Goal: Task Accomplishment & Management: Complete application form

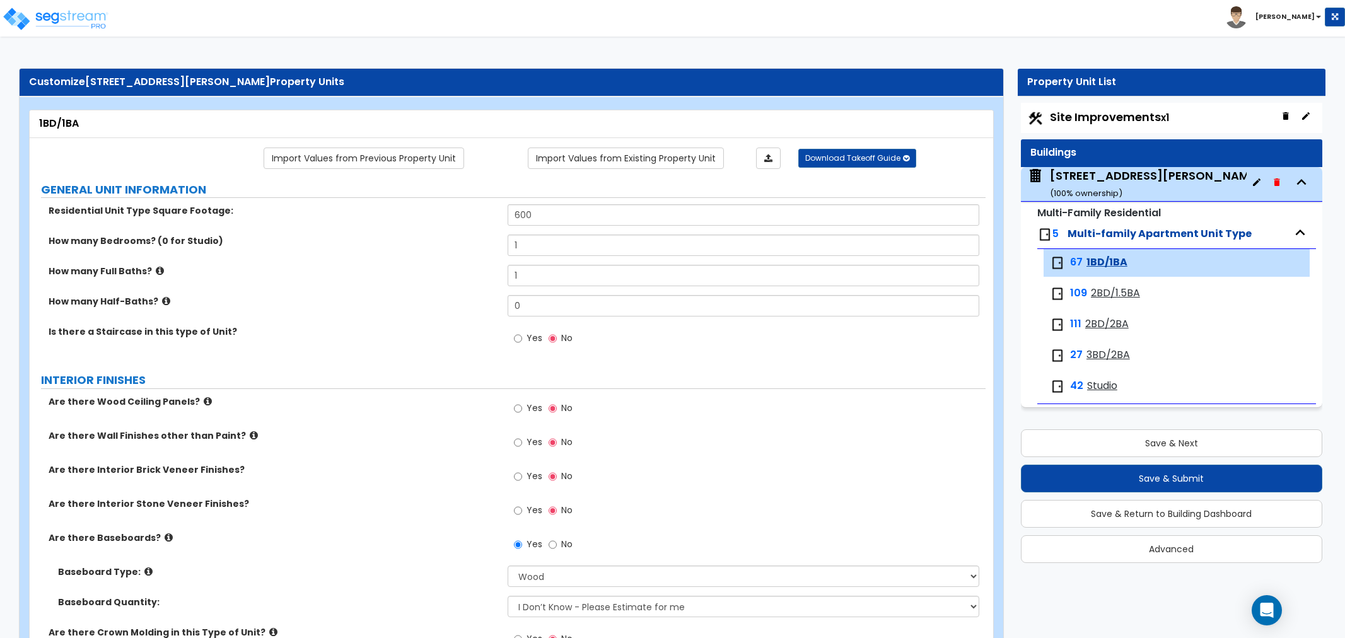
select select "1"
select select "3"
select select "5"
select select "3"
select select "1"
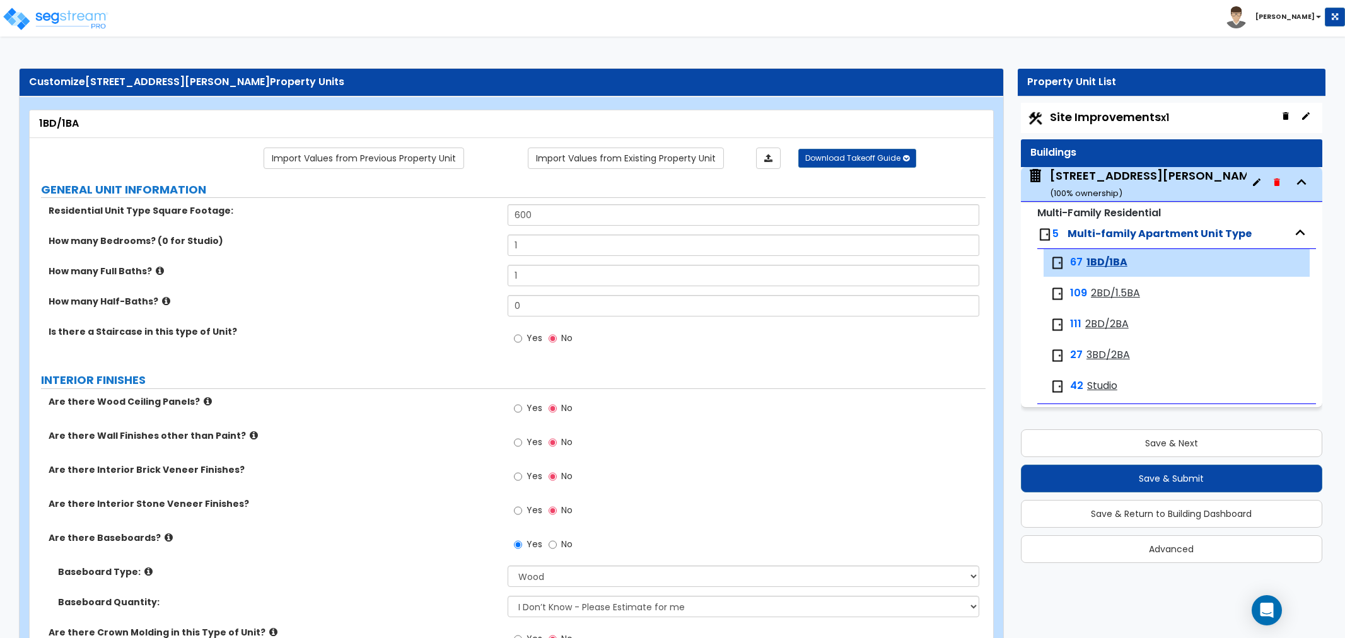
select select "3"
select select "1"
select select "5"
select select "2"
select select "1"
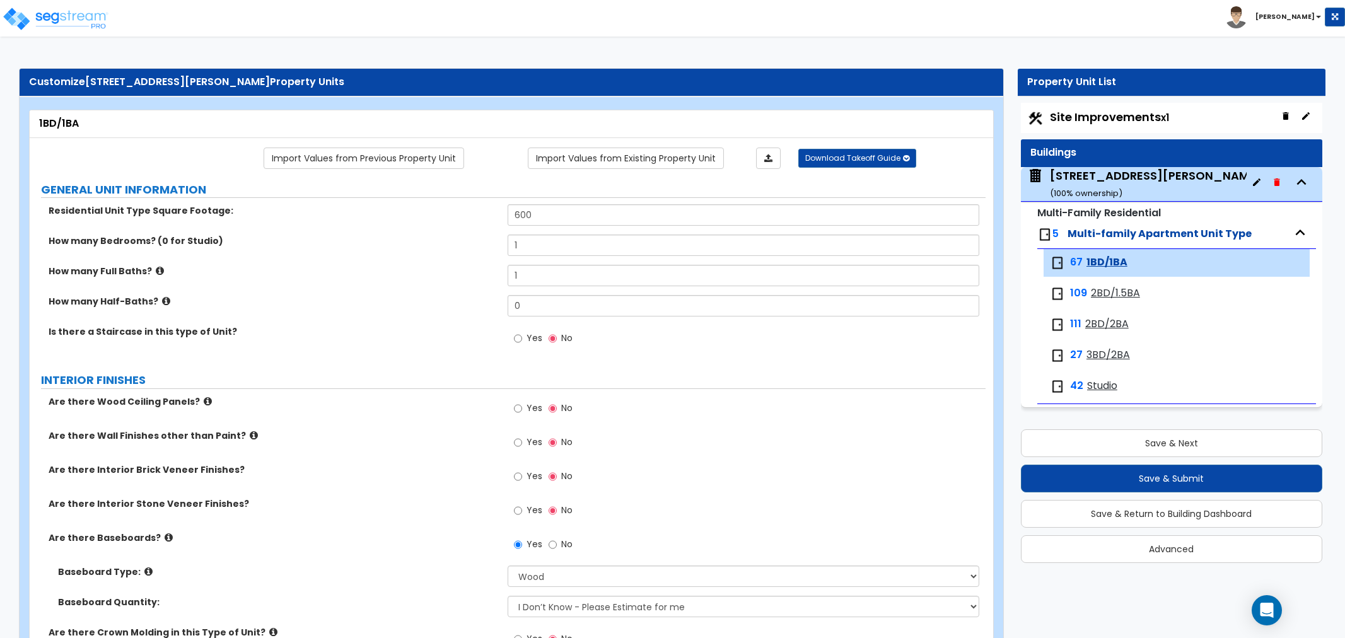
select select "1"
select select "3"
select select "4"
select select "1"
select select "2"
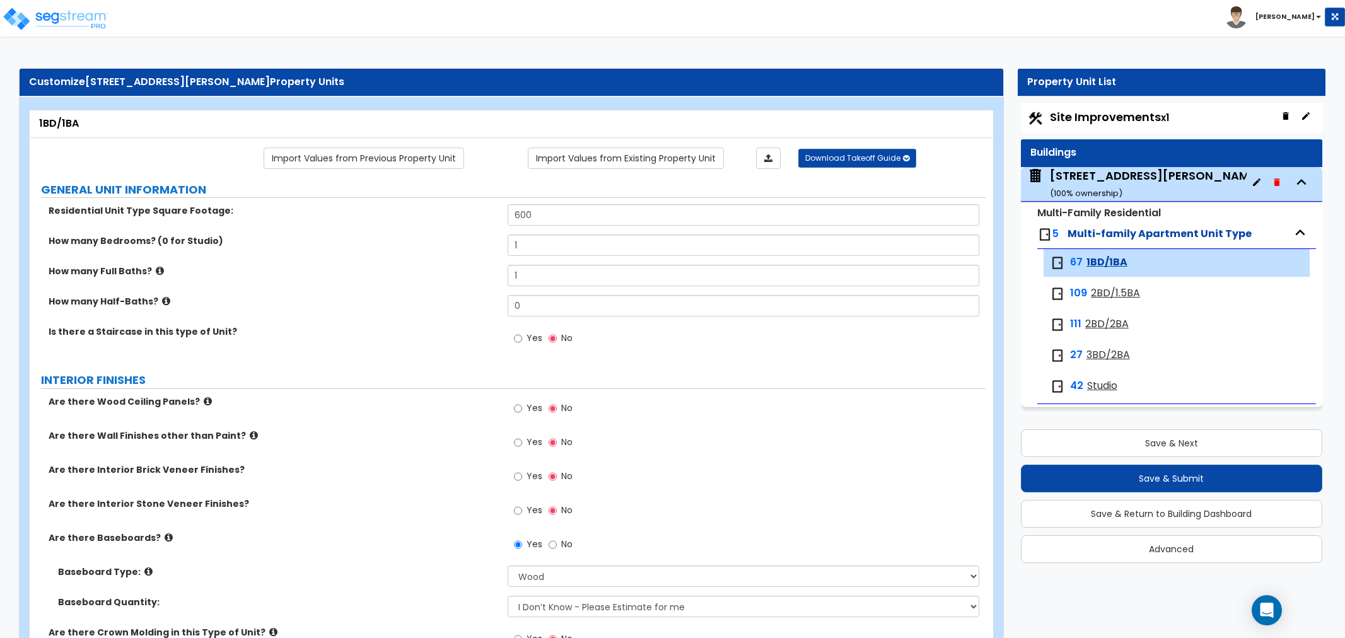
select select "1"
select select "2"
click at [1093, 178] on div "[STREET_ADDRESS][PERSON_NAME] ( 100 % ownership)" at bounding box center [1155, 184] width 211 height 32
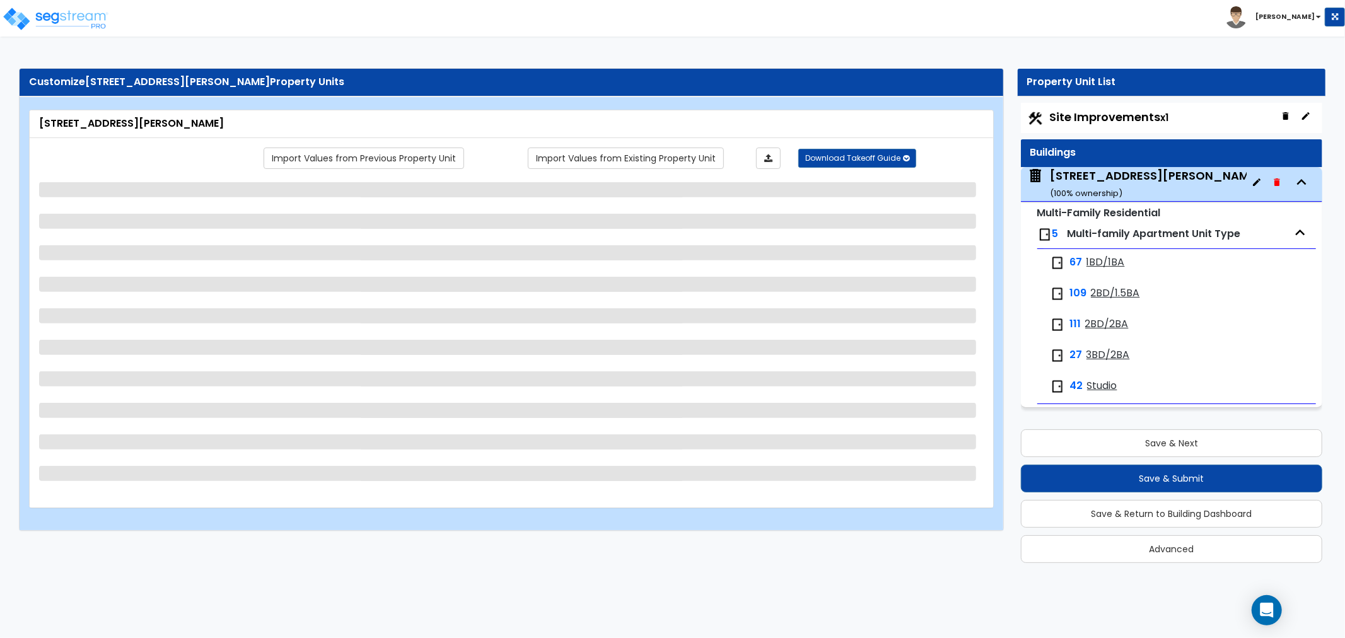
select select "1"
select select "2"
select select "7"
select select "3"
select select "2"
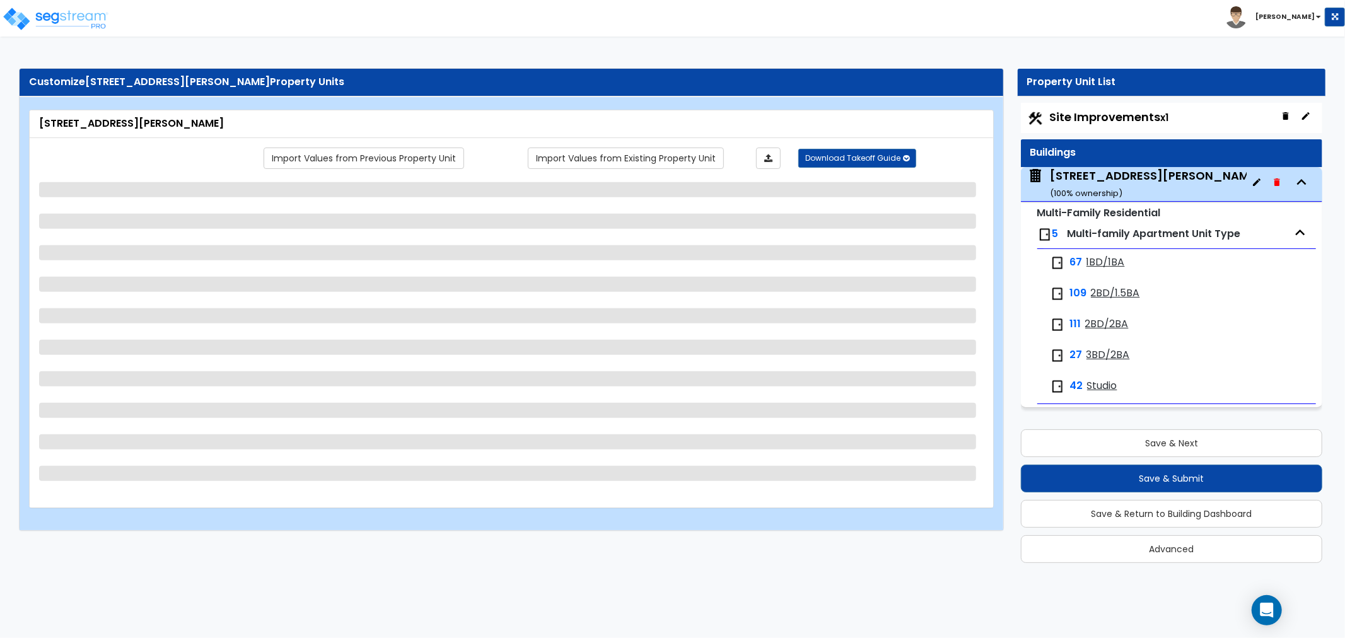
select select "5"
select select "6"
select select "3"
select select "2"
select select "1"
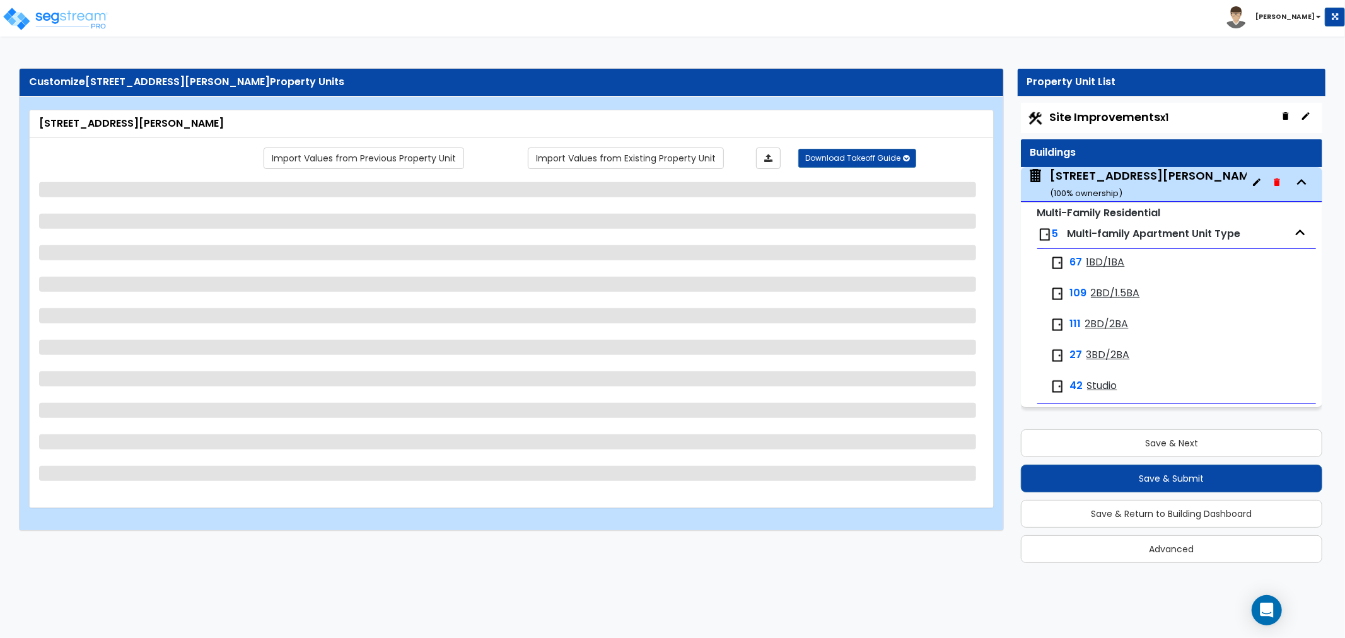
select select "2"
select select "1"
select select "2"
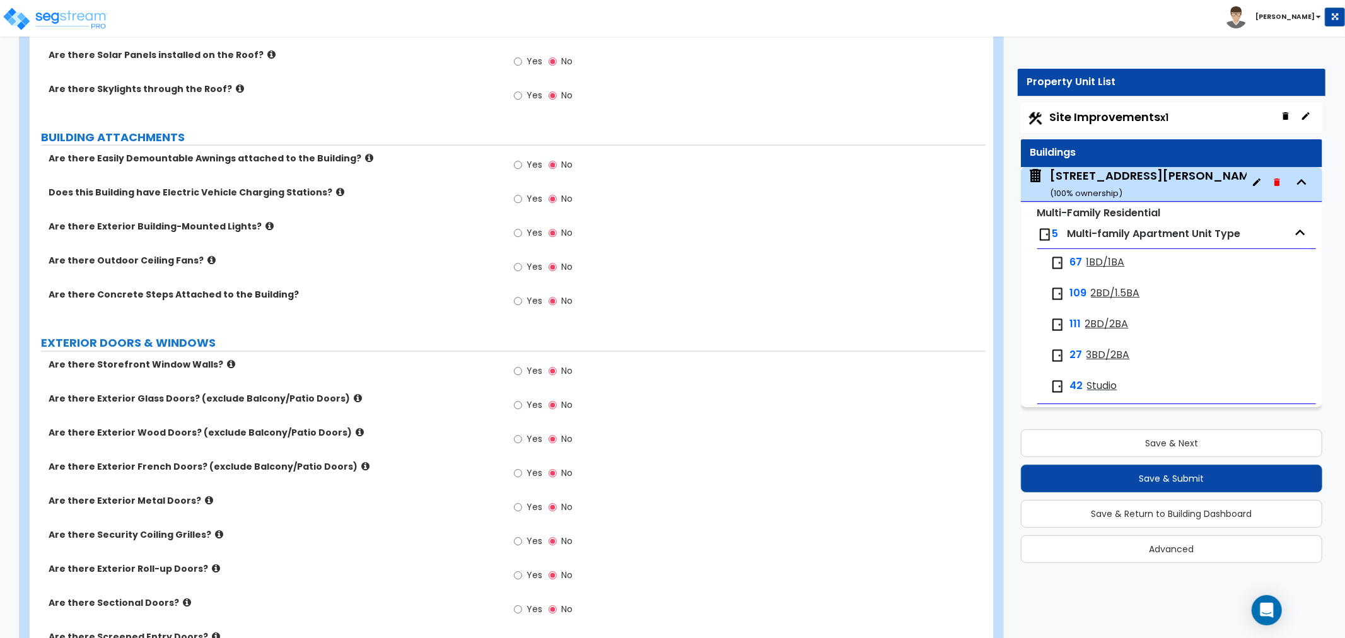
scroll to position [1331, 0]
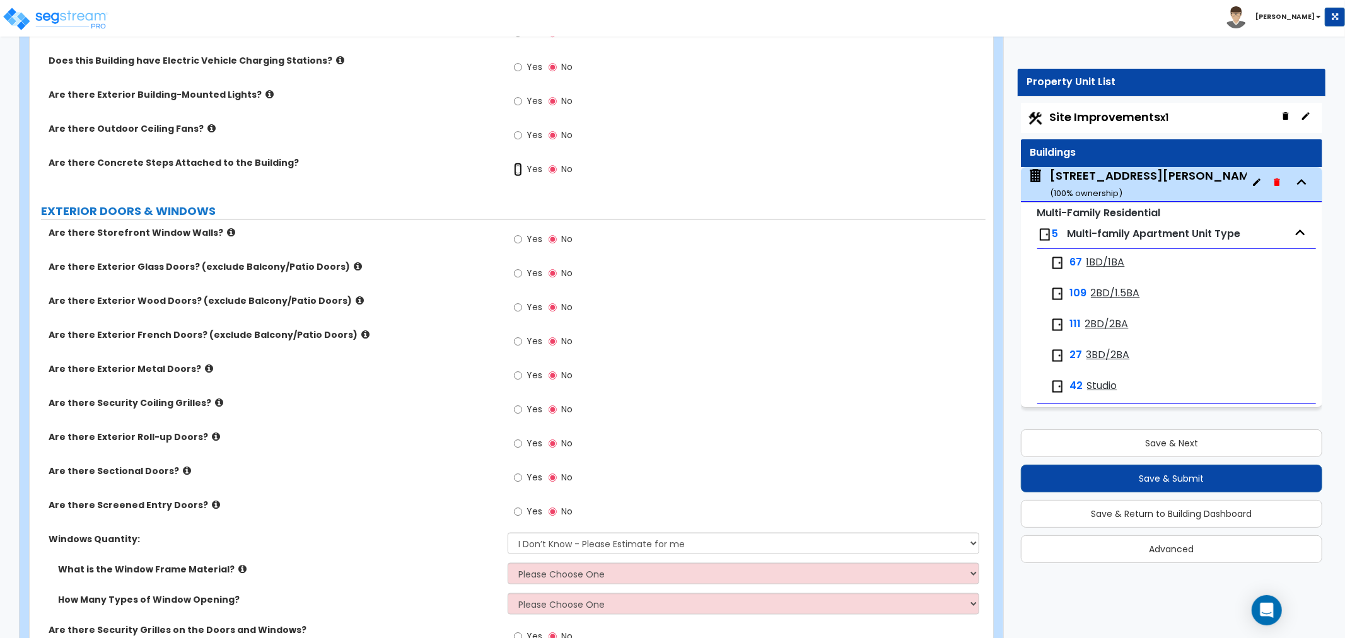
click at [516, 163] on input "Yes" at bounding box center [518, 170] width 8 height 14
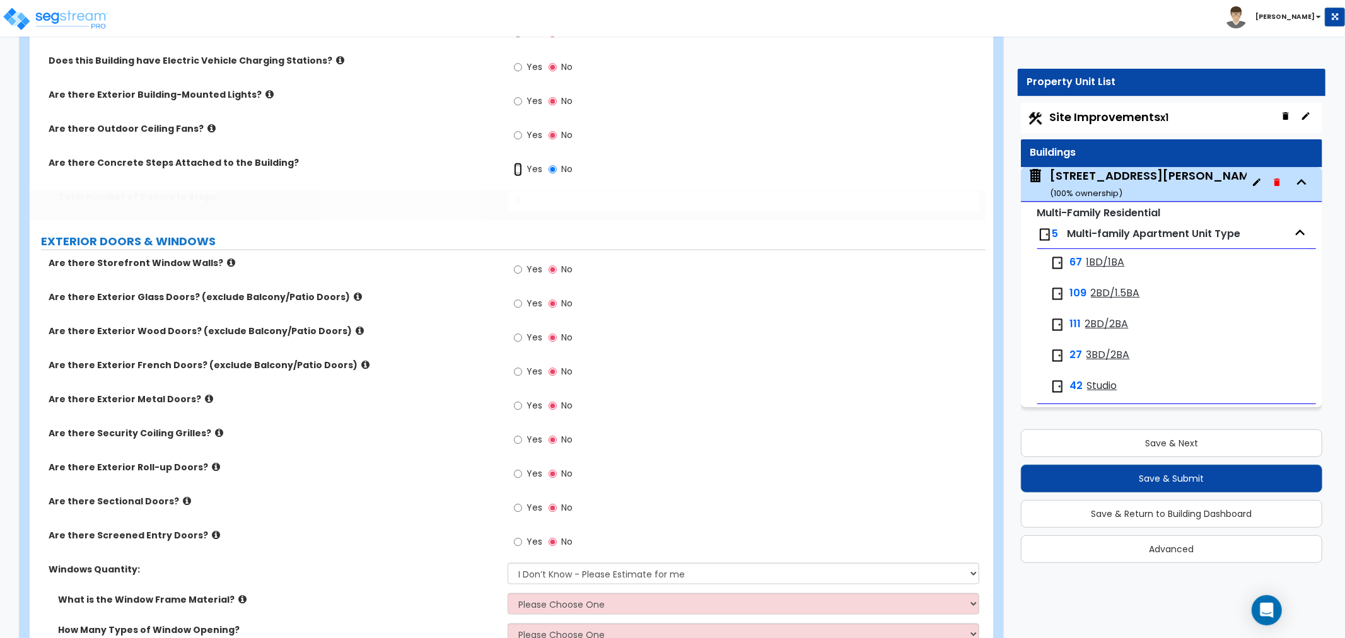
radio input "true"
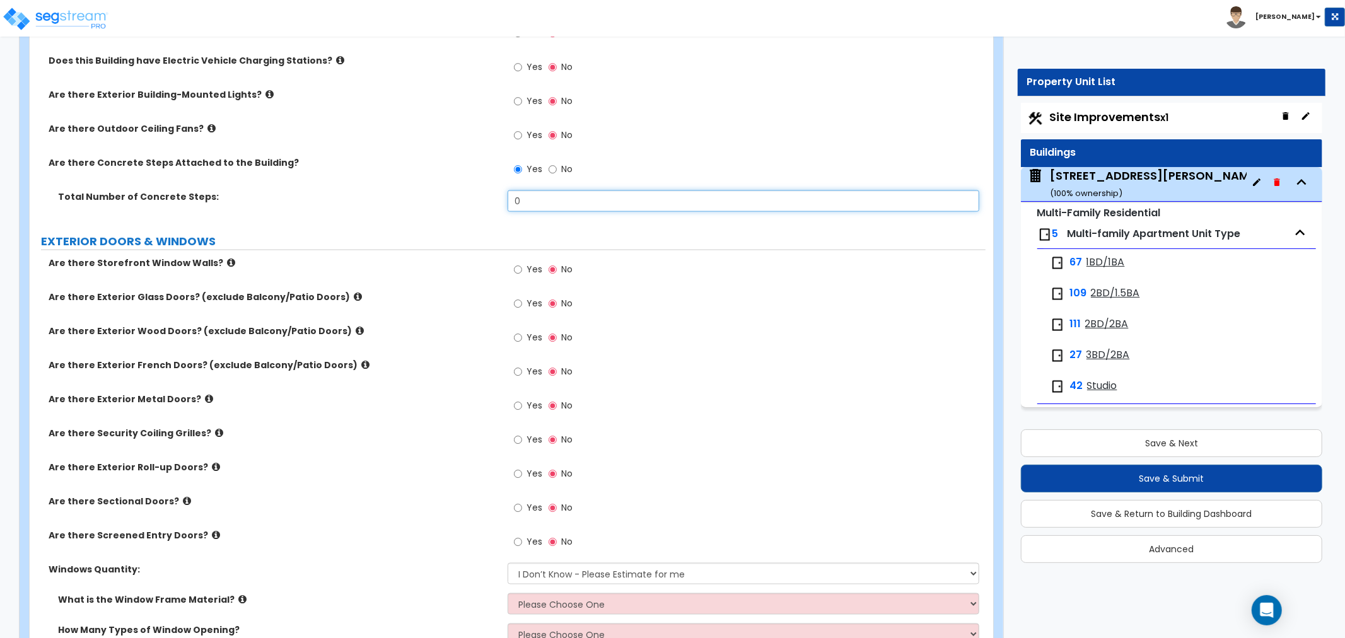
drag, startPoint x: 532, startPoint y: 185, endPoint x: 467, endPoint y: 186, distance: 64.9
click at [467, 190] on div "Total Number of Concrete Steps: 0" at bounding box center [508, 205] width 956 height 30
type input "105"
click at [424, 257] on label "Are there Storefront Window Walls?" at bounding box center [274, 263] width 450 height 13
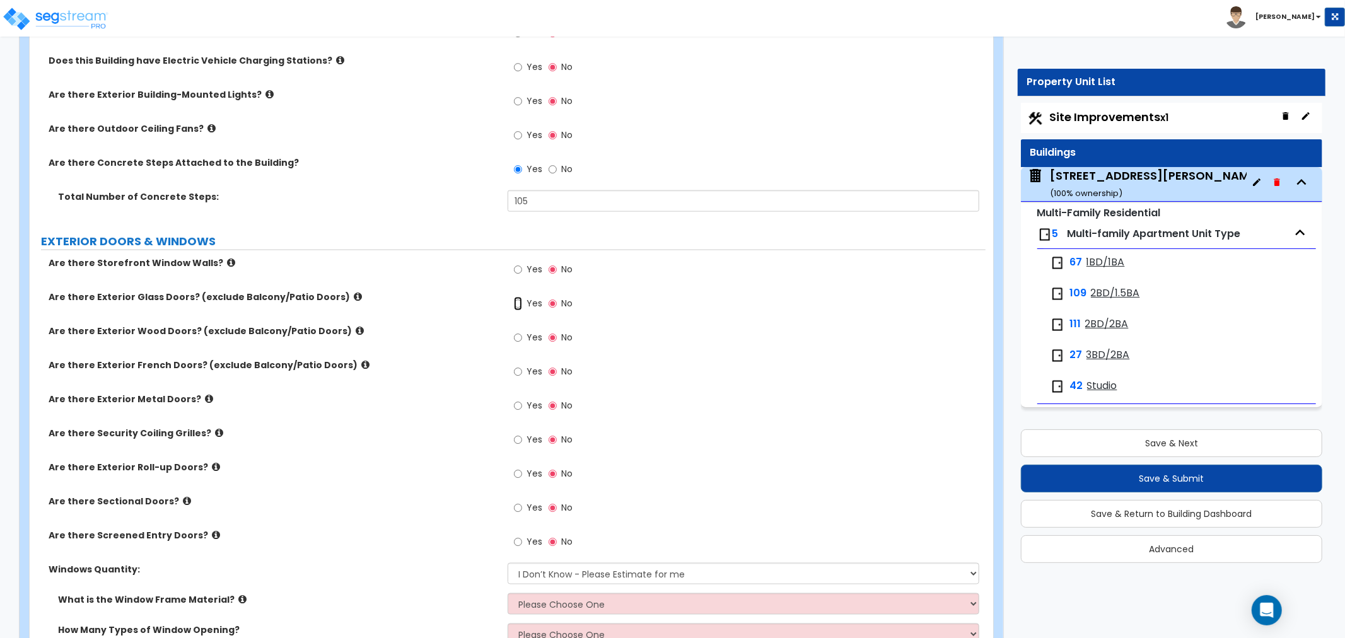
click at [520, 297] on input "Yes" at bounding box center [518, 304] width 8 height 14
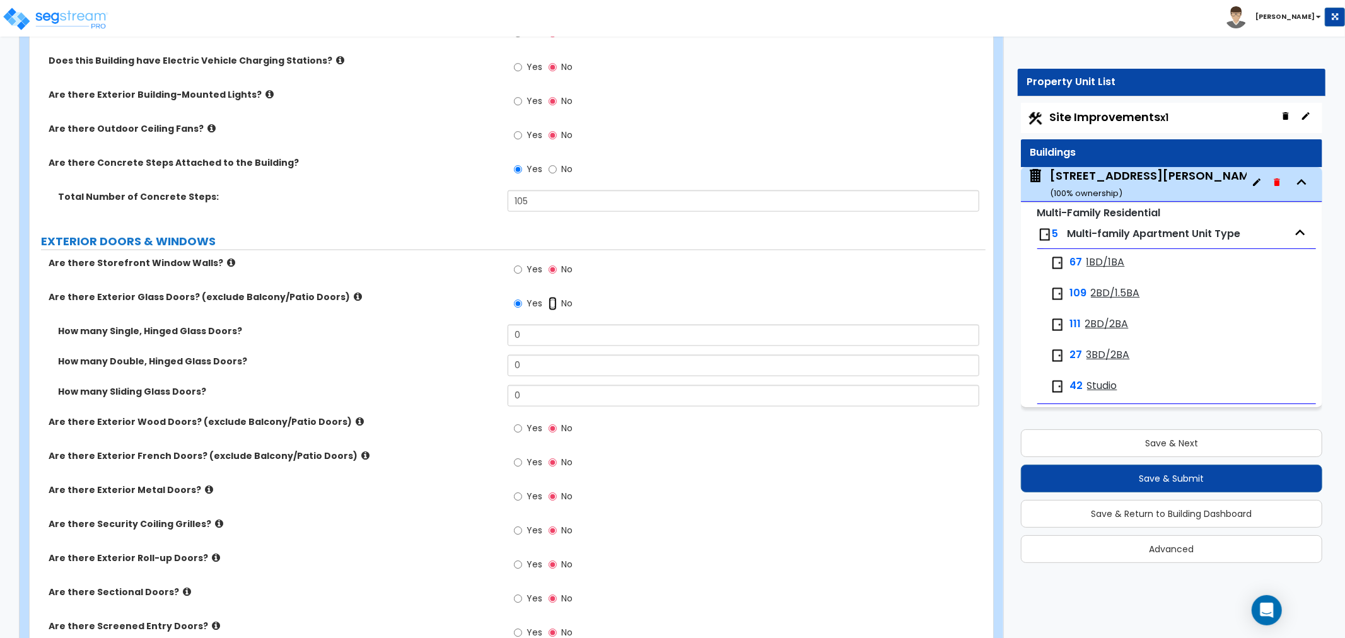
click at [552, 297] on input "No" at bounding box center [553, 304] width 8 height 14
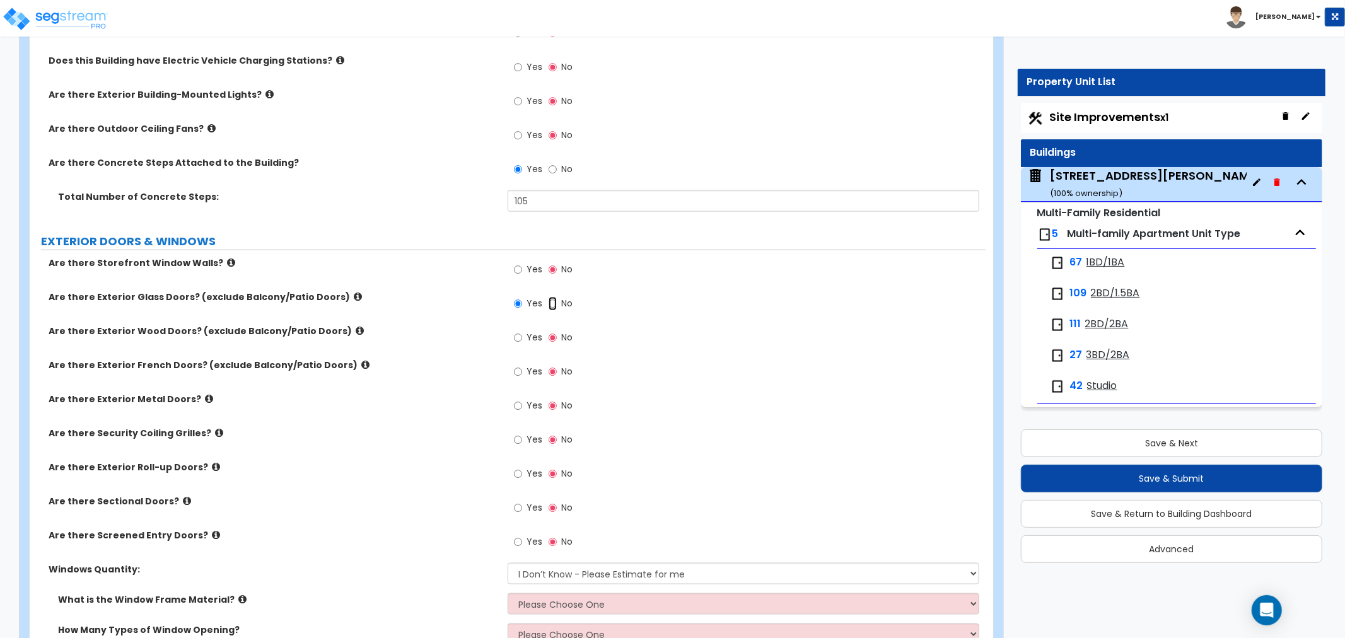
radio input "false"
radio input "true"
click at [518, 331] on input "Yes" at bounding box center [518, 338] width 8 height 14
radio input "true"
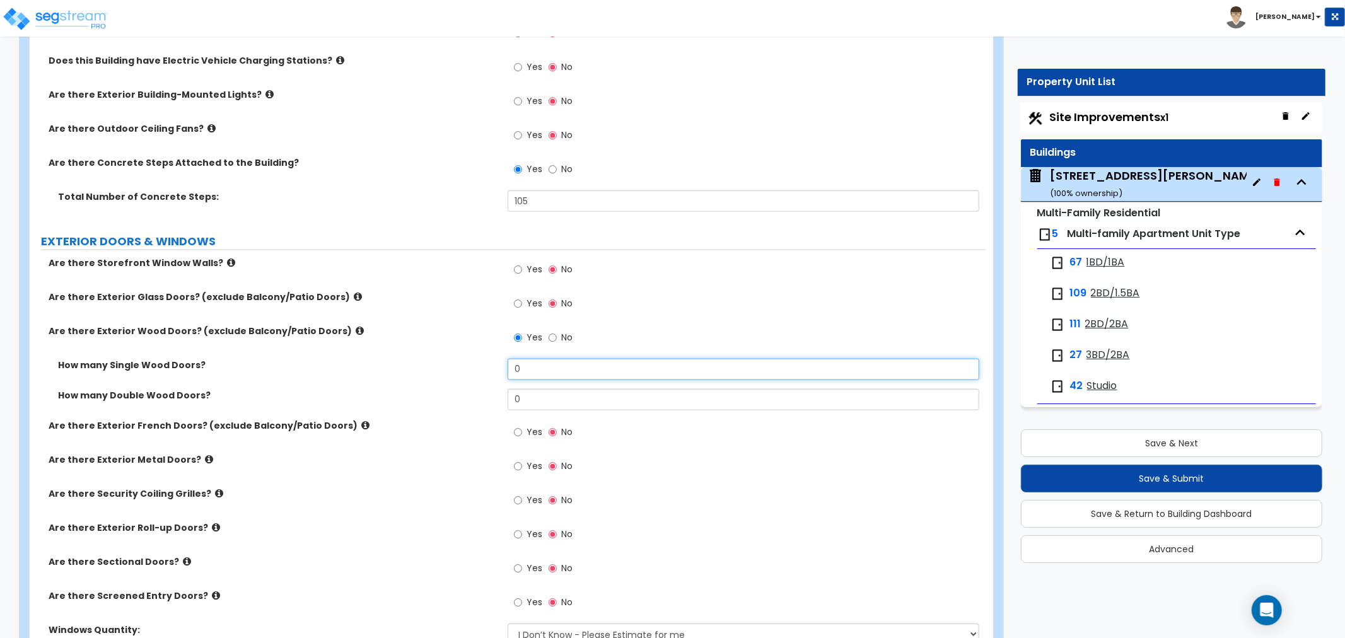
drag, startPoint x: 545, startPoint y: 356, endPoint x: 420, endPoint y: 369, distance: 126.2
click at [420, 369] on div "How many Single Wood Doors? 0" at bounding box center [508, 374] width 956 height 30
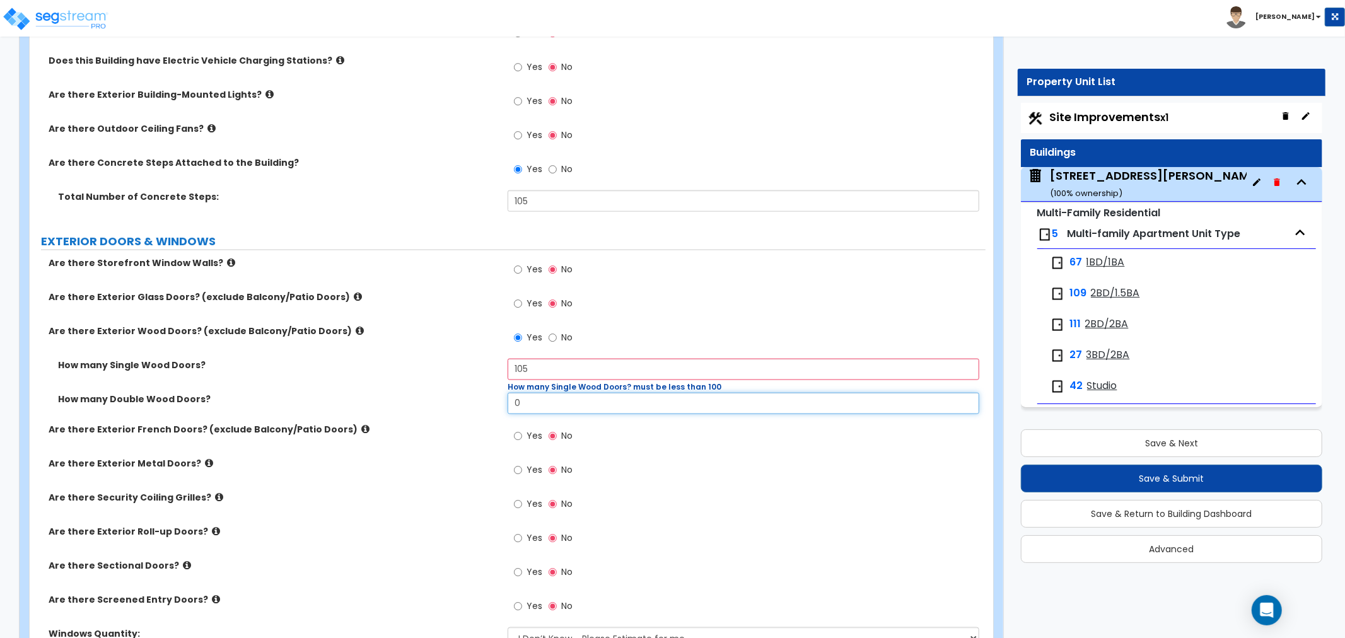
drag, startPoint x: 504, startPoint y: 392, endPoint x: 469, endPoint y: 393, distance: 35.3
click at [469, 393] on div "How many Double Wood Doors? 0" at bounding box center [508, 408] width 956 height 30
drag, startPoint x: 543, startPoint y: 356, endPoint x: 473, endPoint y: 357, distance: 69.4
click at [473, 359] on div "How many Single Wood Doors? 105 How many Single Wood Doors? must be less than 1…" at bounding box center [508, 376] width 956 height 34
type input "100"
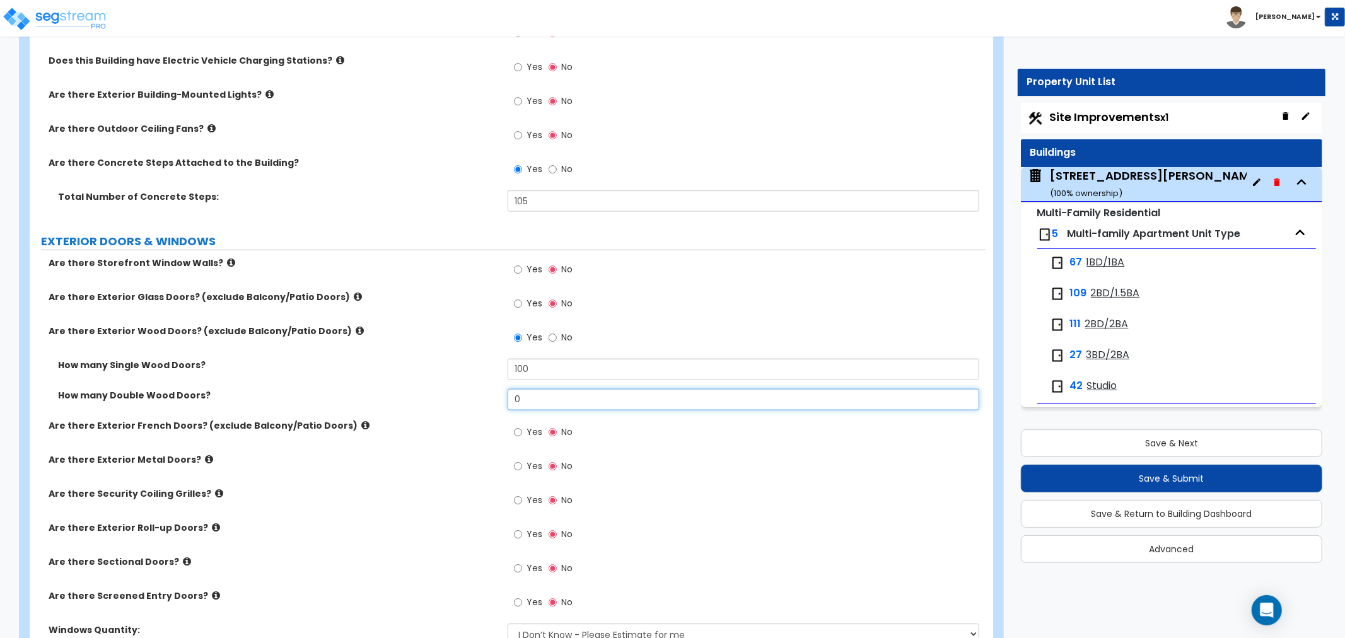
drag, startPoint x: 552, startPoint y: 395, endPoint x: 476, endPoint y: 400, distance: 75.8
click at [476, 400] on div "How many Double Wood Doors? 0" at bounding box center [508, 404] width 956 height 30
click at [459, 419] on label "Are there Exterior French Doors? (exclude Balcony/Patio Doors)" at bounding box center [274, 425] width 450 height 13
drag, startPoint x: 547, startPoint y: 388, endPoint x: 493, endPoint y: 388, distance: 54.2
click at [493, 389] on div "How many Double Wood Doors? 1" at bounding box center [508, 404] width 956 height 30
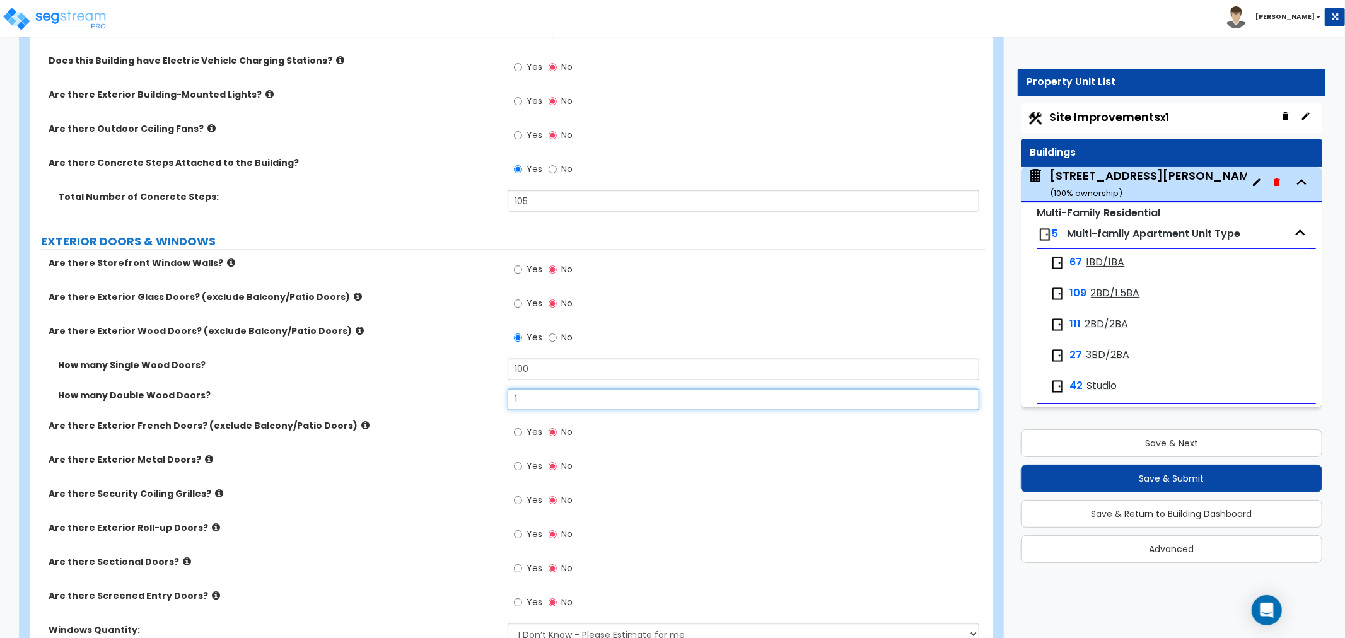
type input "2"
type input "3"
click at [475, 419] on label "Are there Exterior French Doors? (exclude Balcony/Patio Doors)" at bounding box center [274, 425] width 450 height 13
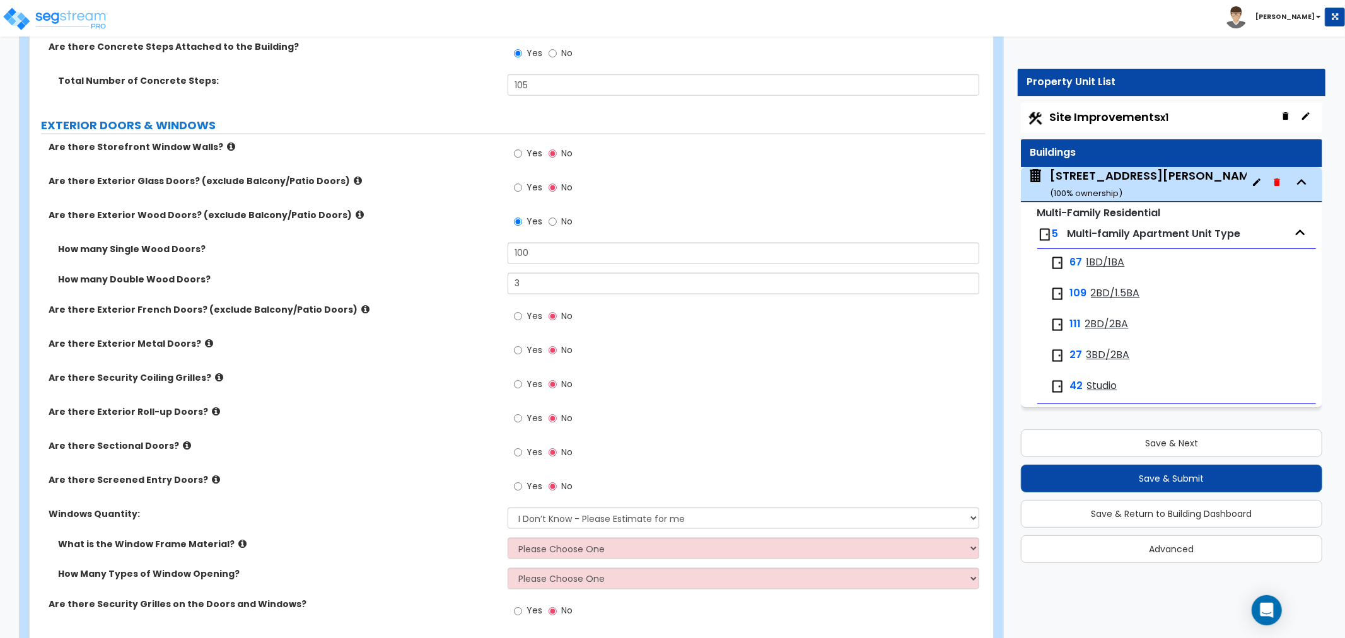
scroll to position [1471, 0]
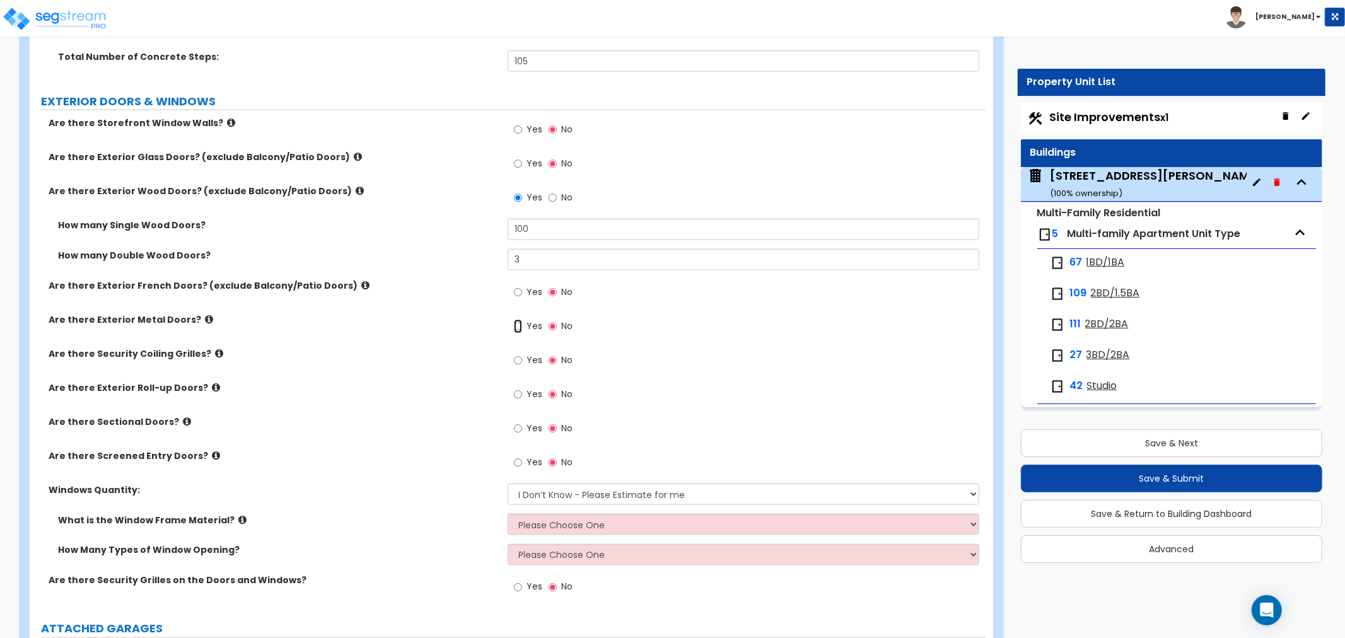
click at [516, 320] on input "Yes" at bounding box center [518, 327] width 8 height 14
radio input "true"
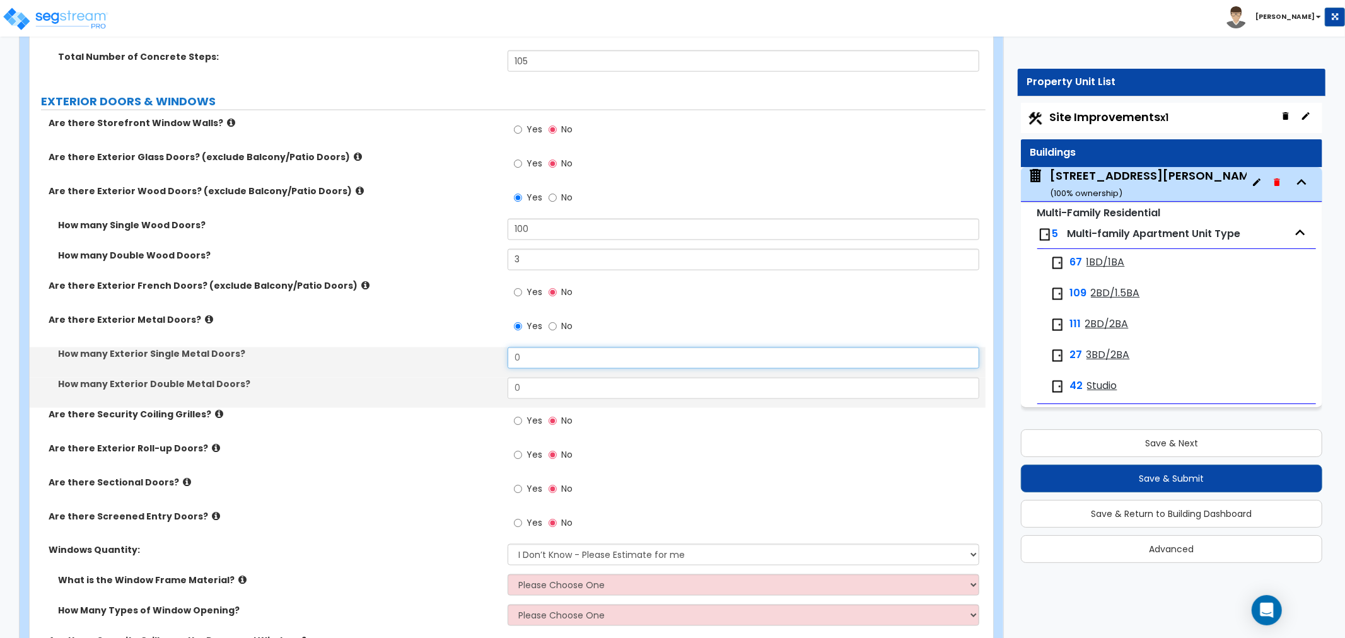
drag, startPoint x: 525, startPoint y: 347, endPoint x: 496, endPoint y: 347, distance: 29.0
click at [496, 347] on div "How many Exterior Single Metal Doors? 0" at bounding box center [508, 362] width 956 height 30
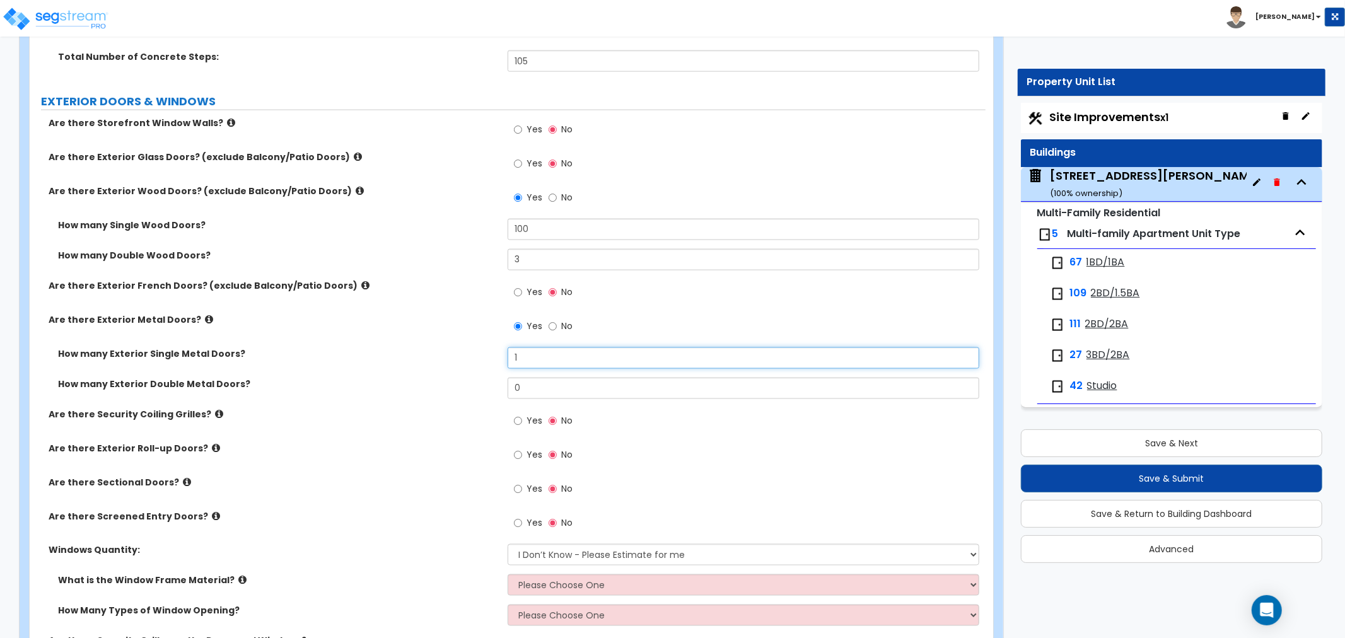
type input "1"
click at [415, 378] on label "How many Exterior Double Metal Doors?" at bounding box center [278, 384] width 440 height 13
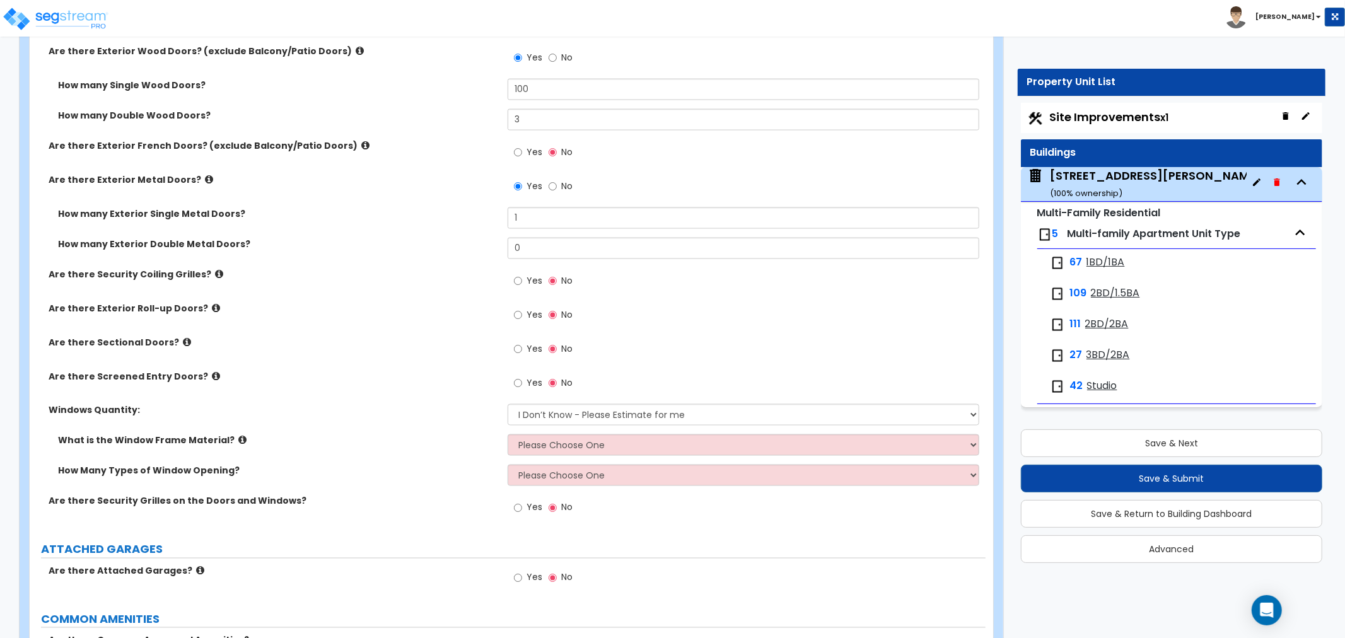
scroll to position [1681, 0]
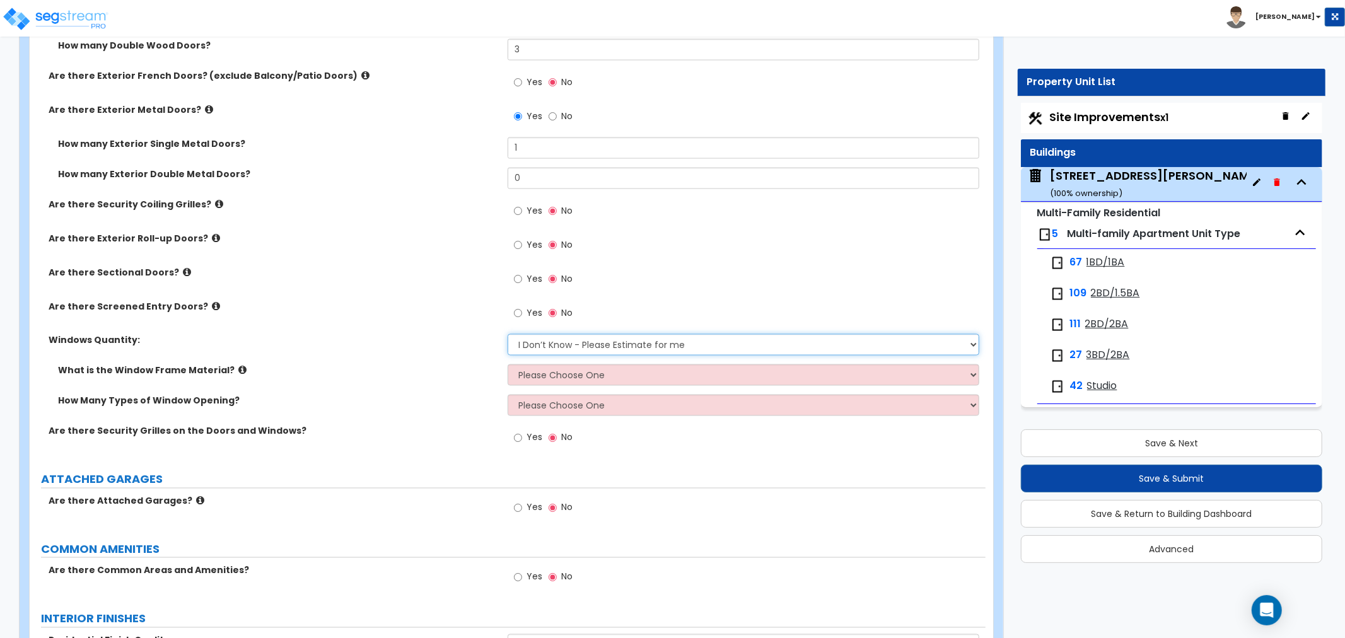
click at [562, 334] on select "I Don’t Know - Please Estimate for me I want to Enter the Quantity" at bounding box center [744, 344] width 472 height 21
click at [508, 334] on select "I Don’t Know - Please Estimate for me I want to Enter the Quantity" at bounding box center [744, 344] width 472 height 21
click at [572, 364] on select "Please Choose One Vinyl Aluminum Wood" at bounding box center [744, 374] width 472 height 21
select select "1"
click at [508, 364] on select "Please Choose One Vinyl Aluminum Wood" at bounding box center [744, 374] width 472 height 21
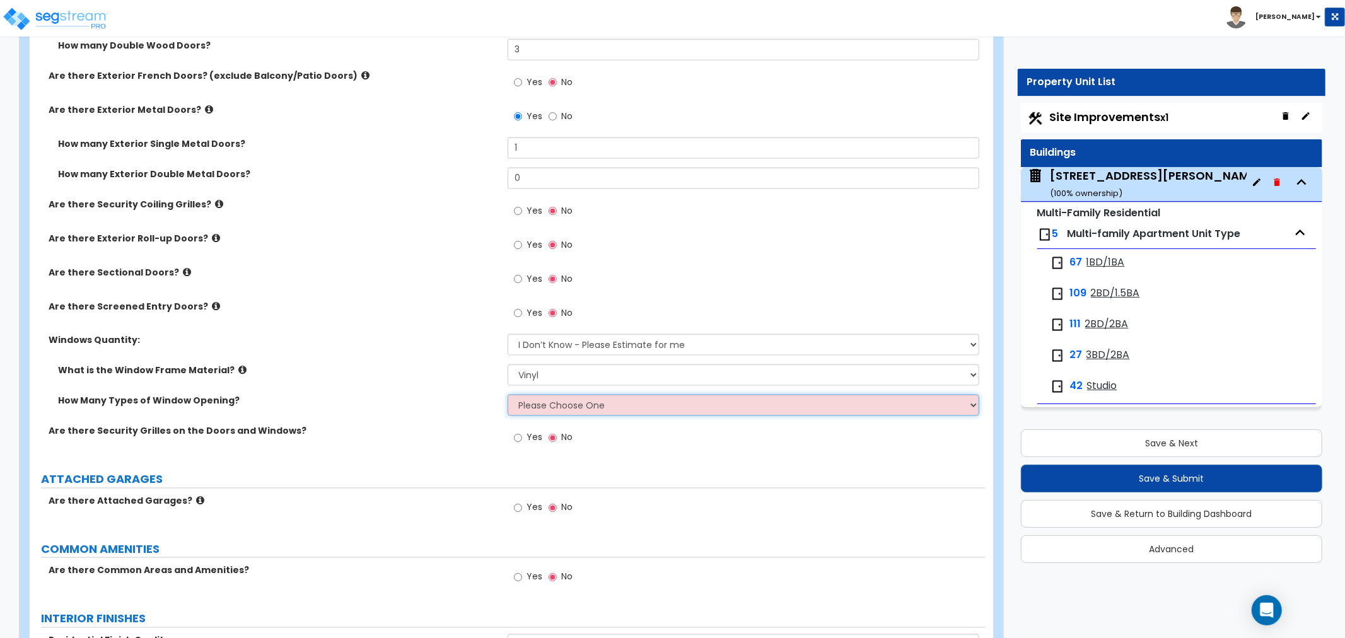
click at [567, 395] on select "Please Choose One 1 2 3 4" at bounding box center [744, 405] width 472 height 21
select select "1"
click at [508, 395] on select "Please Choose One 1 2 3 4" at bounding box center [744, 405] width 472 height 21
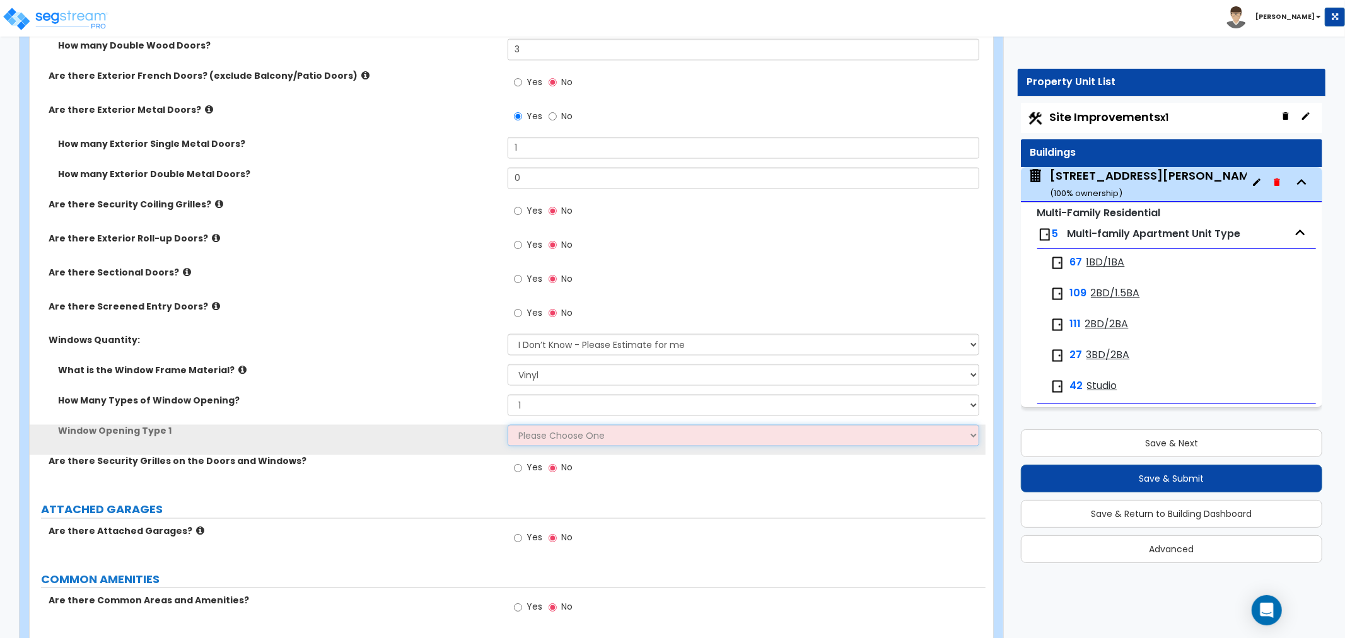
click at [539, 425] on select "Please Choose One Sliding Picture/Fixed Double/Single Hung Awning Swing" at bounding box center [744, 435] width 472 height 21
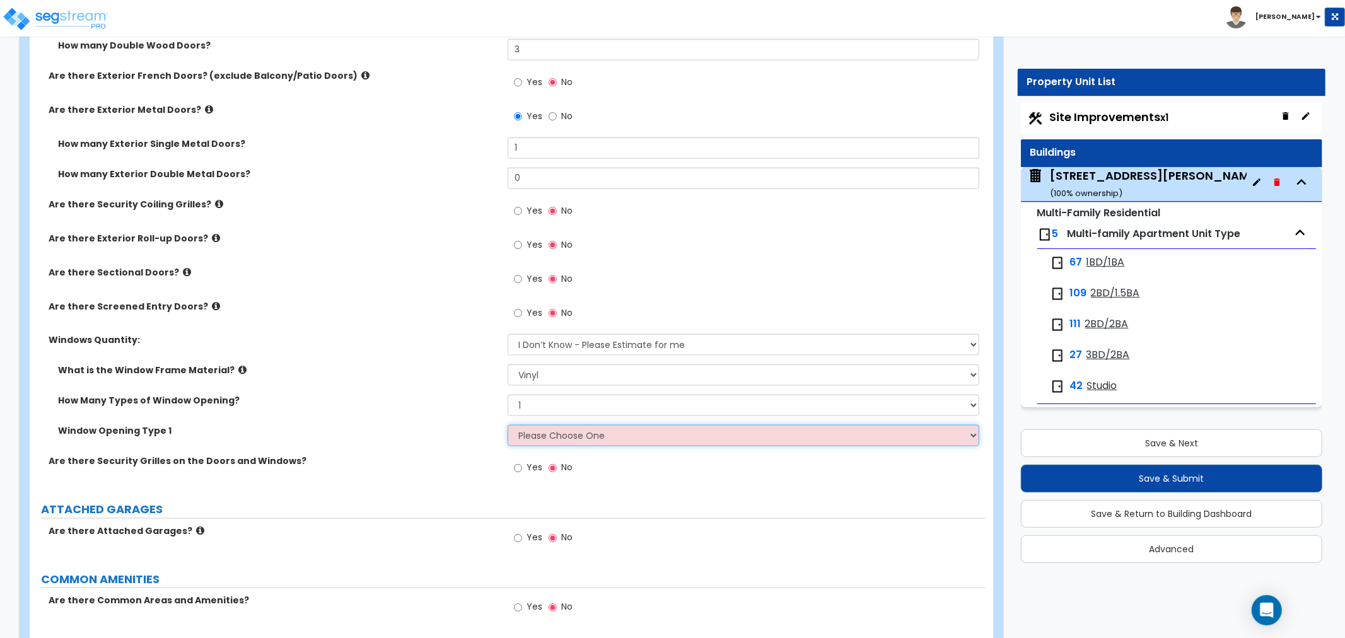
select select "2"
click at [508, 425] on select "Please Choose One Sliding Picture/Fixed Double/Single Hung Awning Swing" at bounding box center [744, 435] width 472 height 21
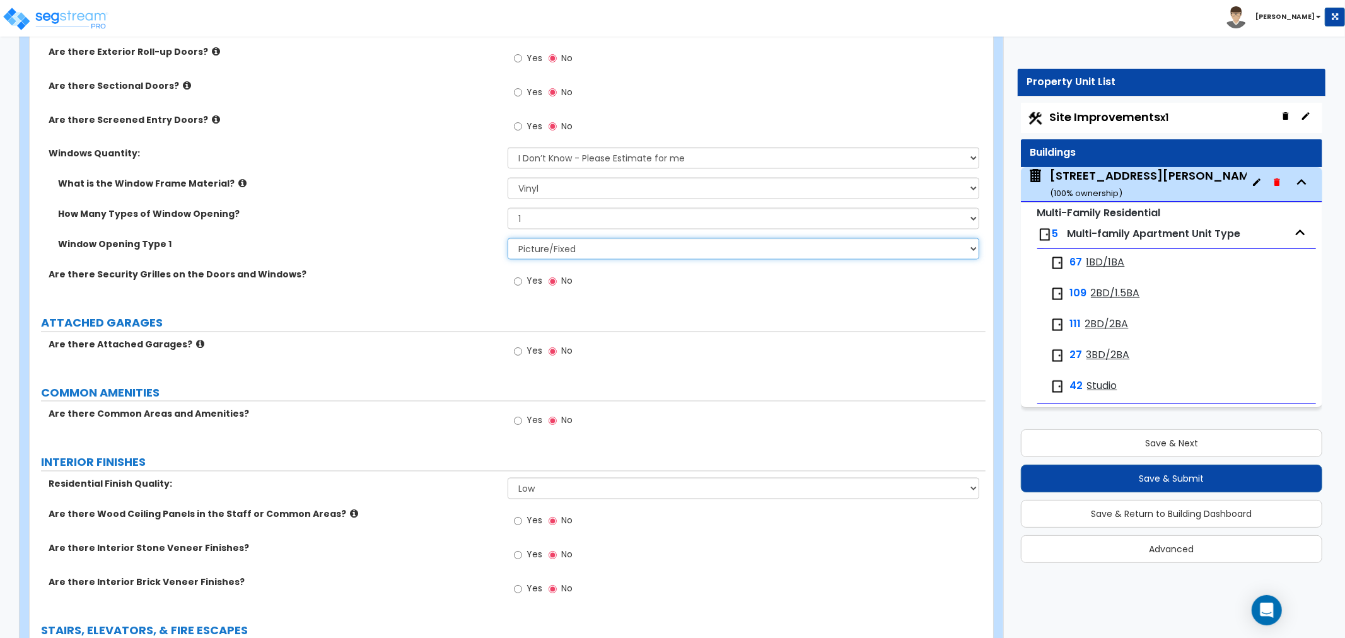
scroll to position [1891, 0]
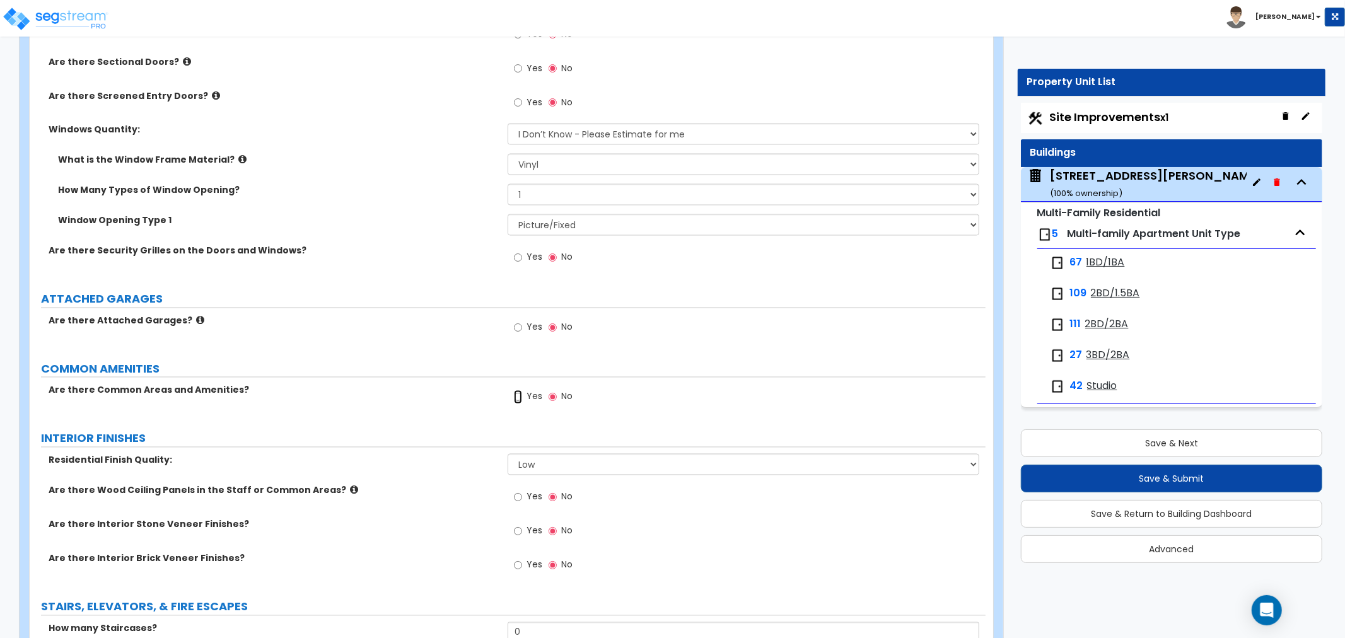
click at [520, 390] on input "Yes" at bounding box center [518, 397] width 8 height 14
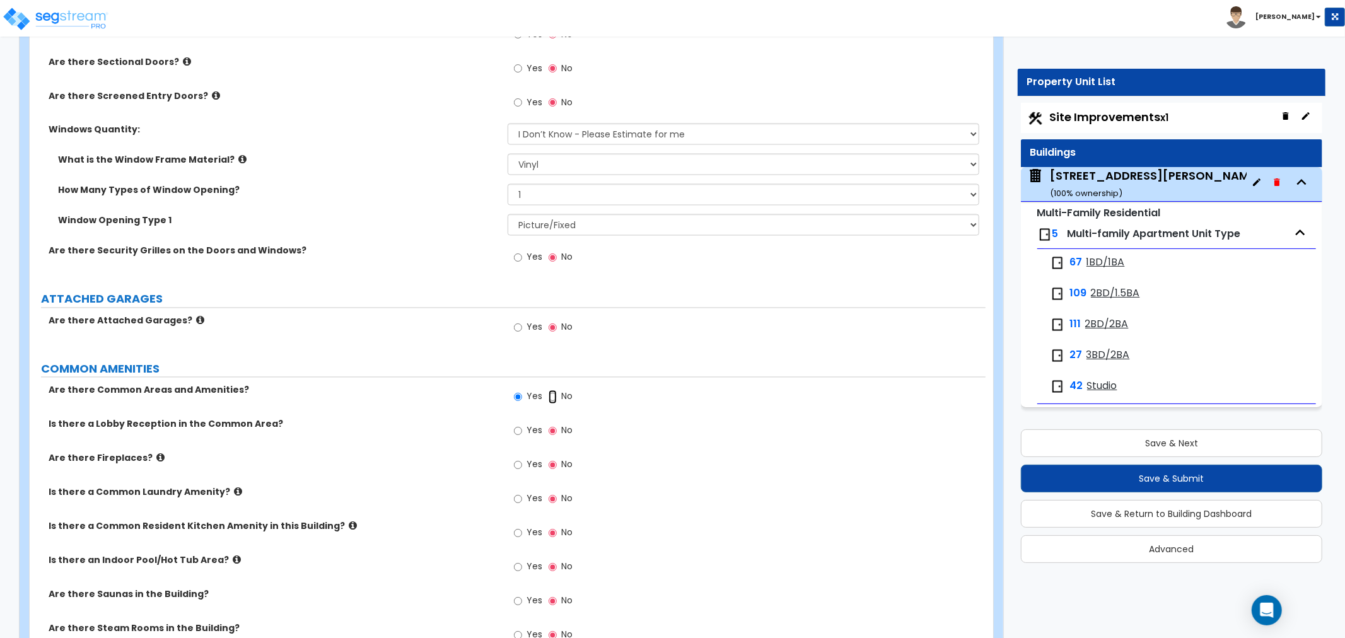
click at [552, 390] on input "No" at bounding box center [553, 397] width 8 height 14
radio input "false"
radio input "true"
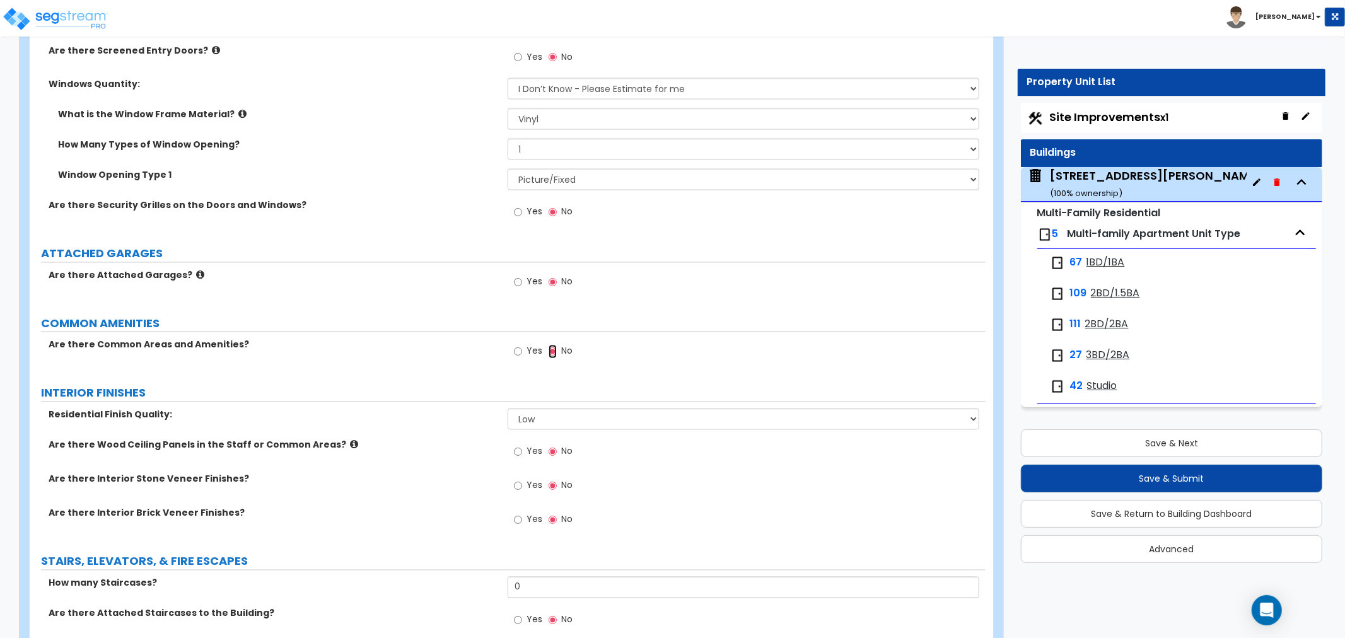
scroll to position [1961, 0]
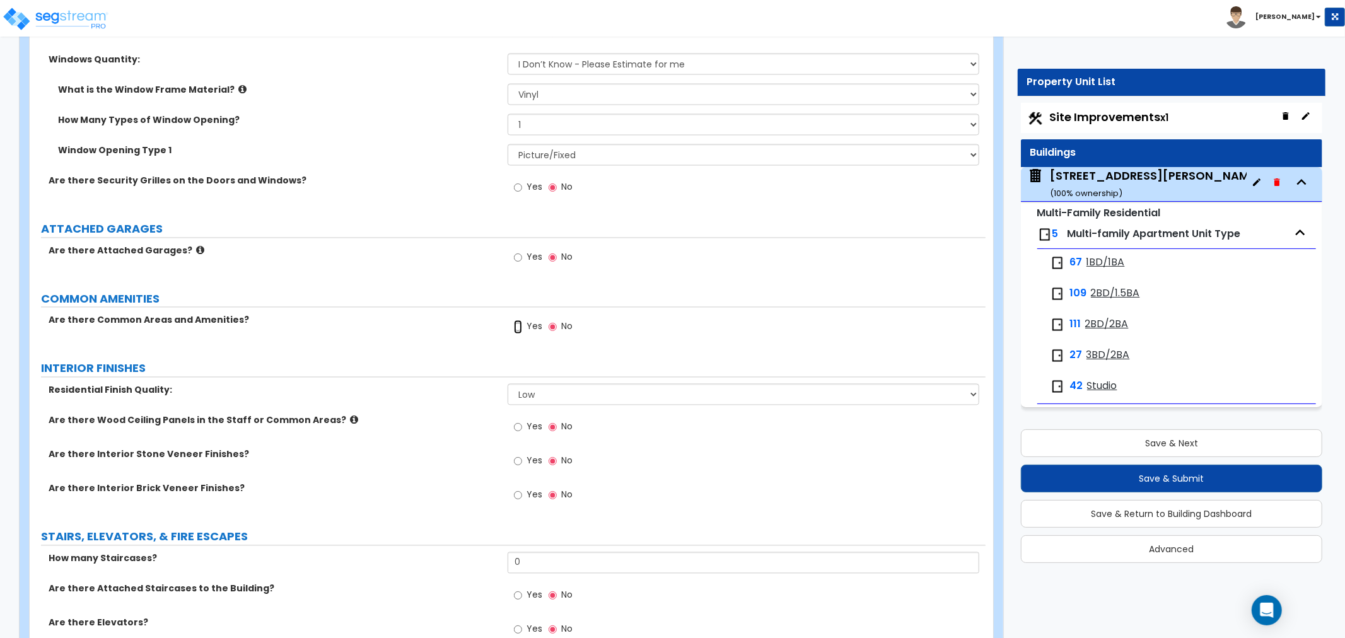
click at [514, 320] on input "Yes" at bounding box center [518, 327] width 8 height 14
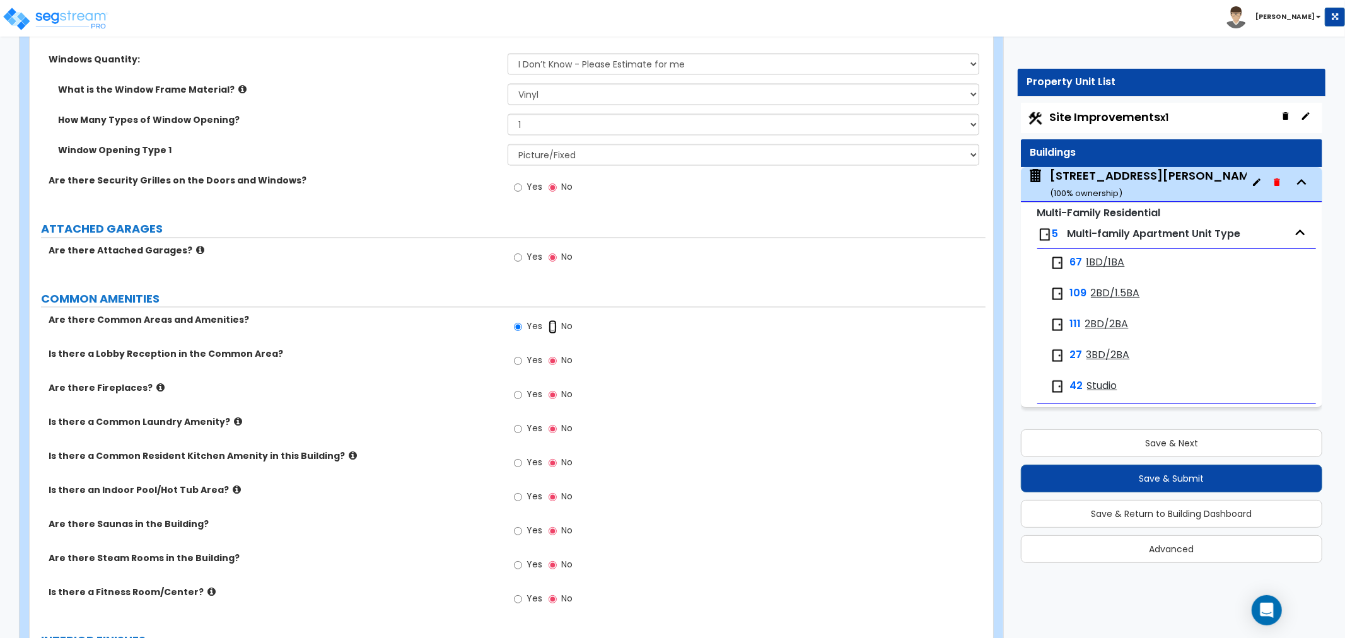
click at [551, 320] on input "No" at bounding box center [553, 327] width 8 height 14
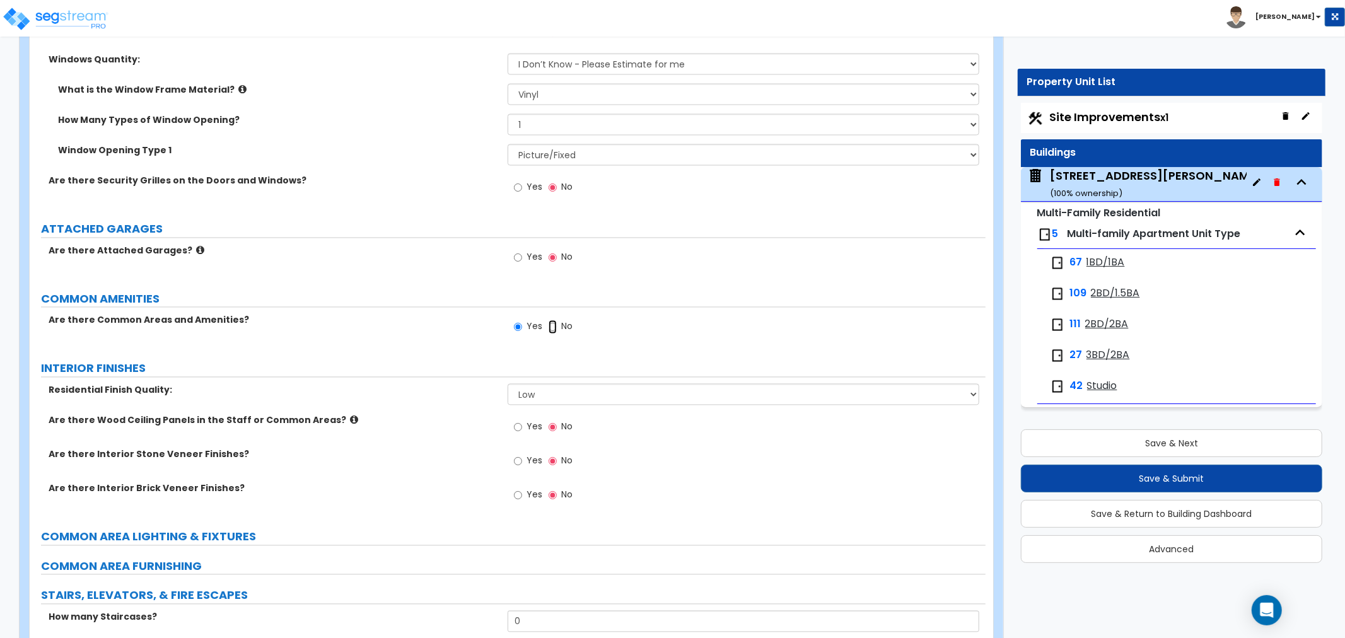
radio input "false"
radio input "true"
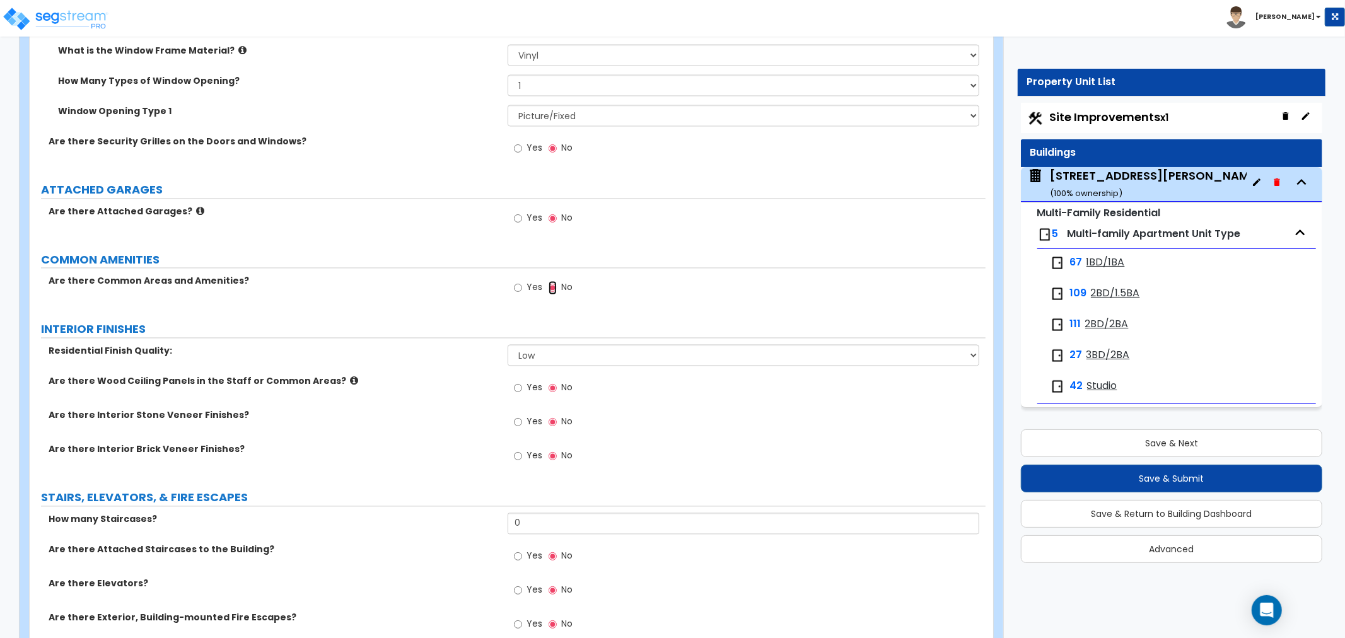
scroll to position [2031, 0]
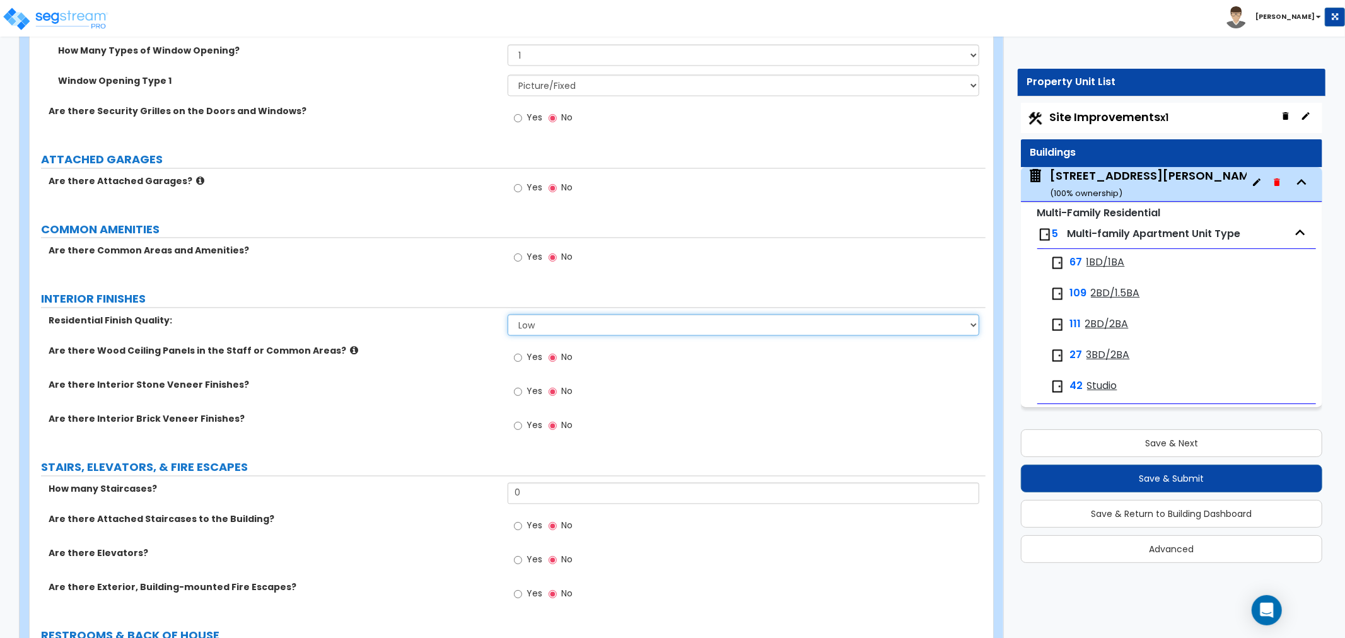
click at [553, 314] on select "Low Average High" at bounding box center [744, 324] width 472 height 21
select select "1"
click at [508, 314] on select "Low Average High" at bounding box center [744, 324] width 472 height 21
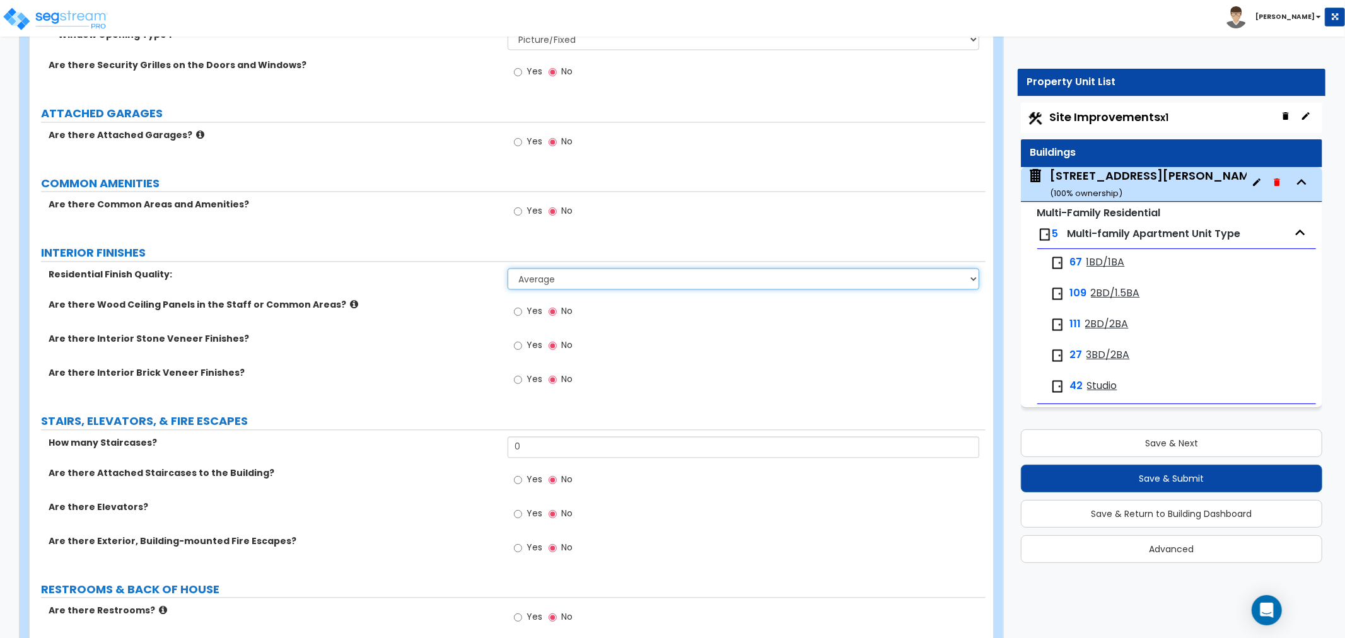
scroll to position [2101, 0]
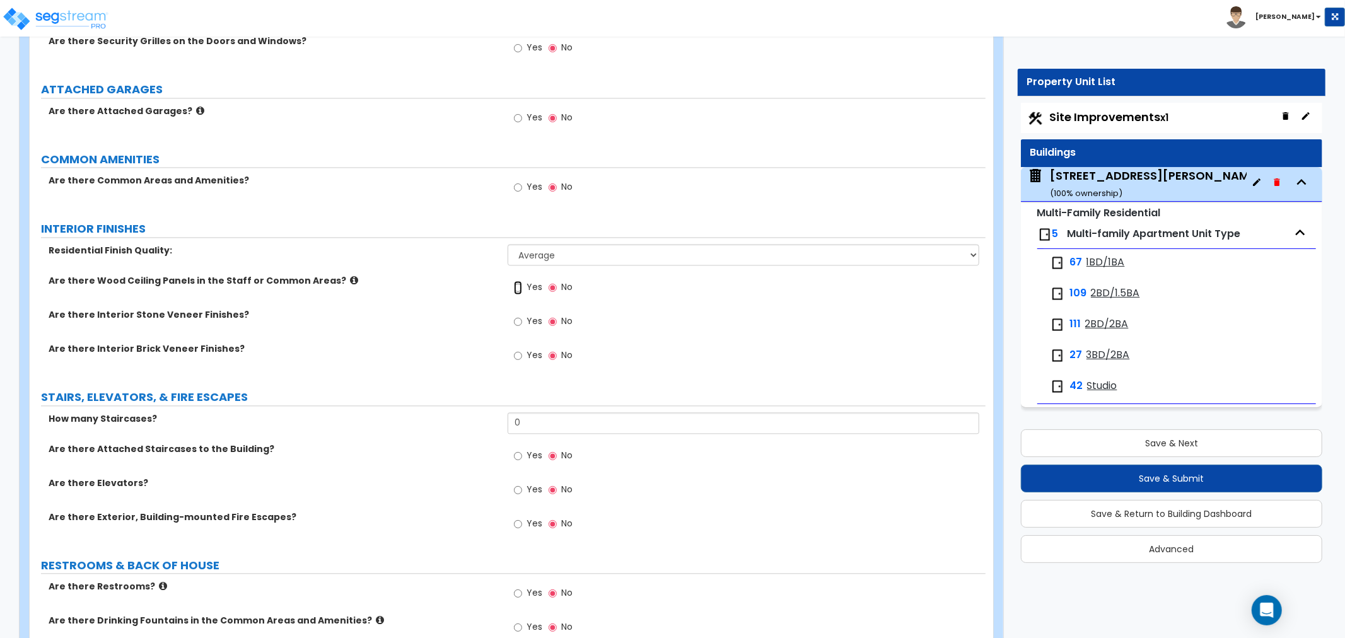
click at [518, 281] on input "Yes" at bounding box center [518, 288] width 8 height 14
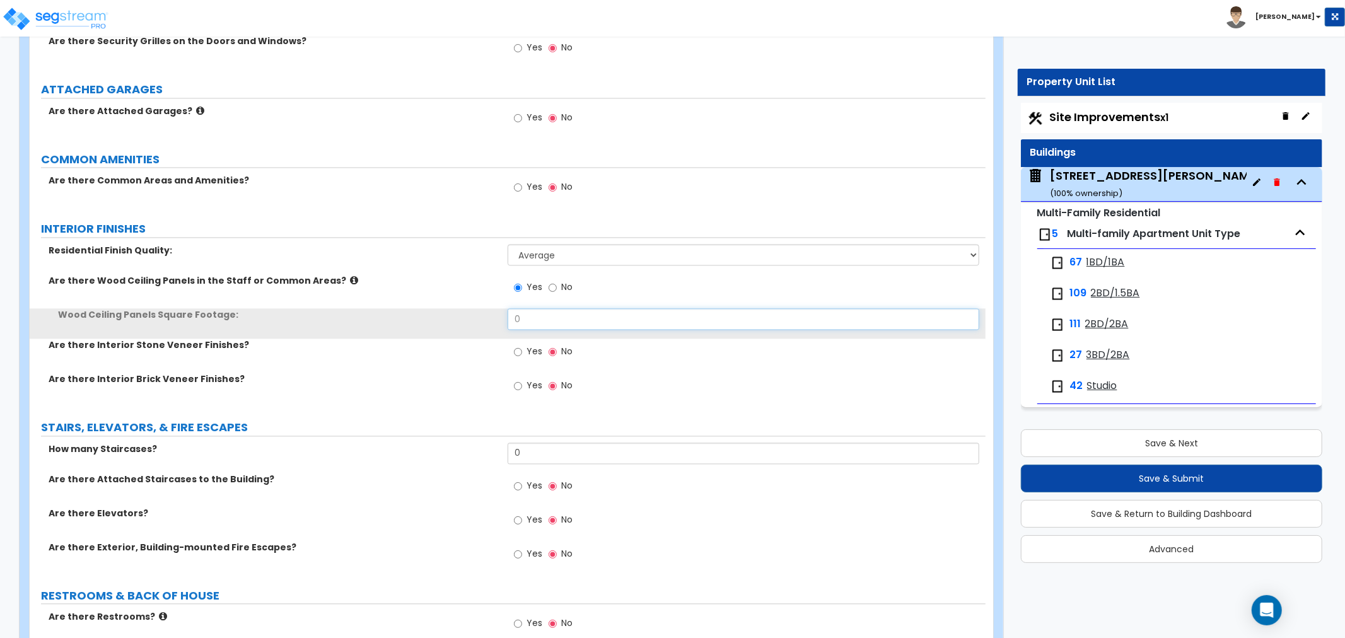
click at [547, 308] on input "0" at bounding box center [744, 318] width 472 height 21
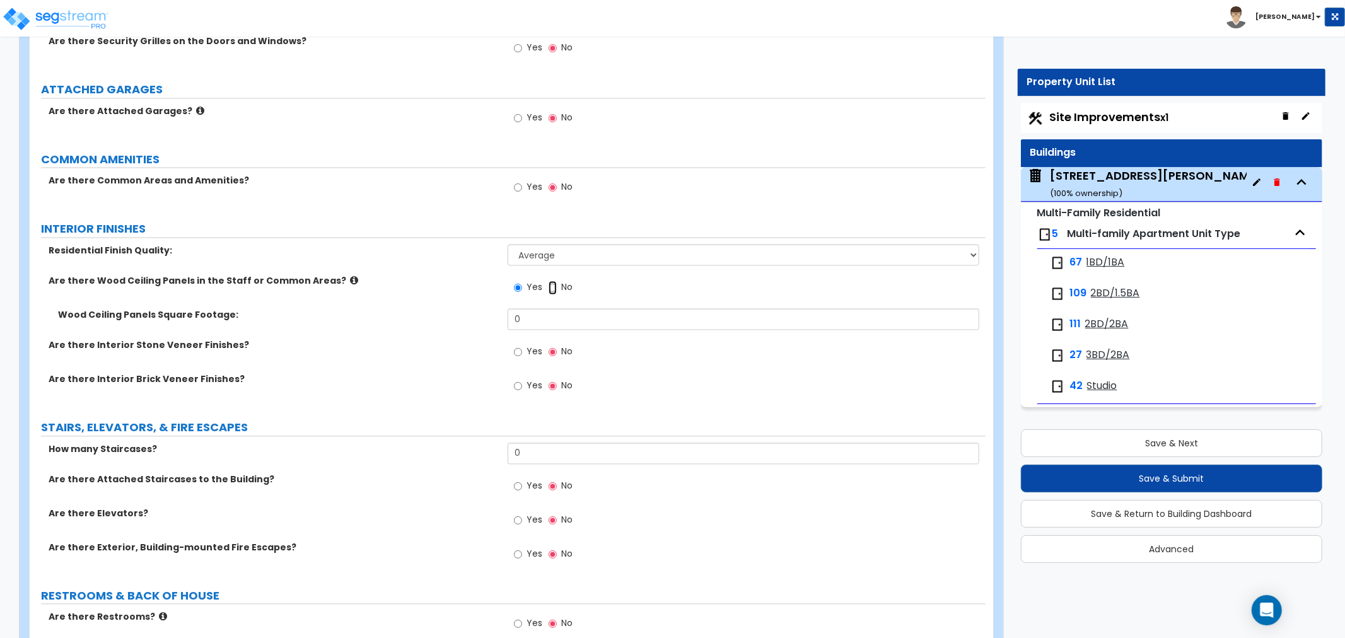
click at [554, 281] on input "No" at bounding box center [553, 288] width 8 height 14
radio input "false"
radio input "true"
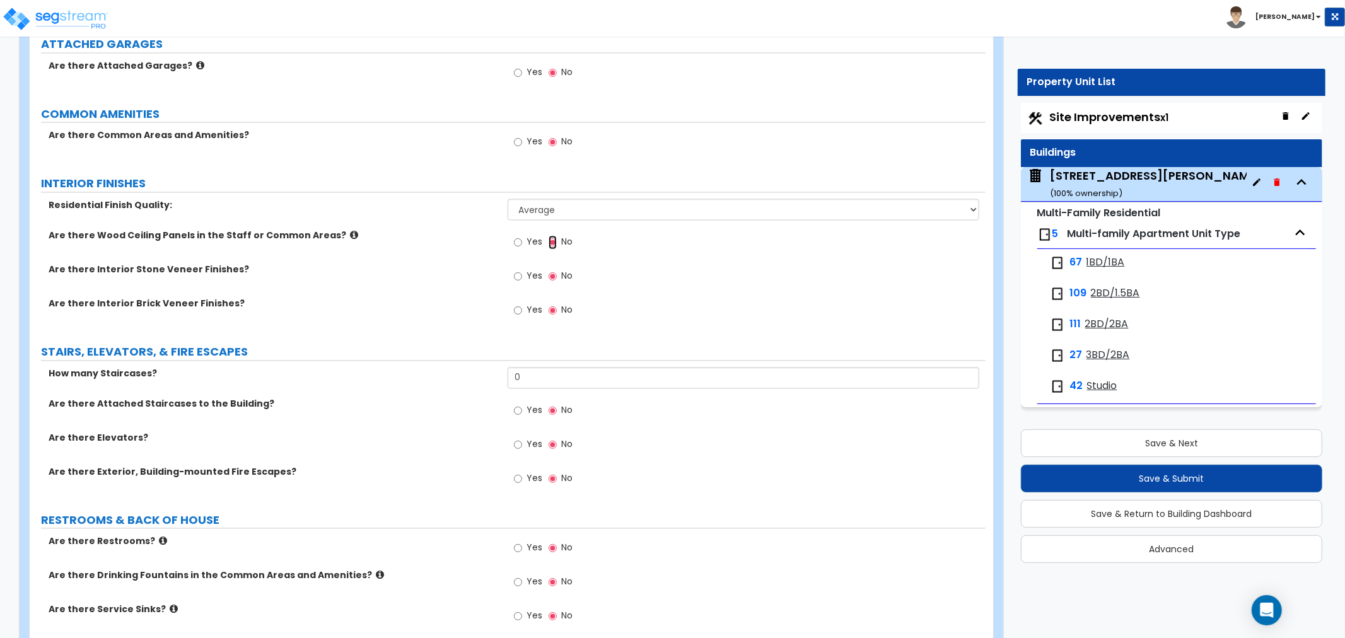
scroll to position [2171, 0]
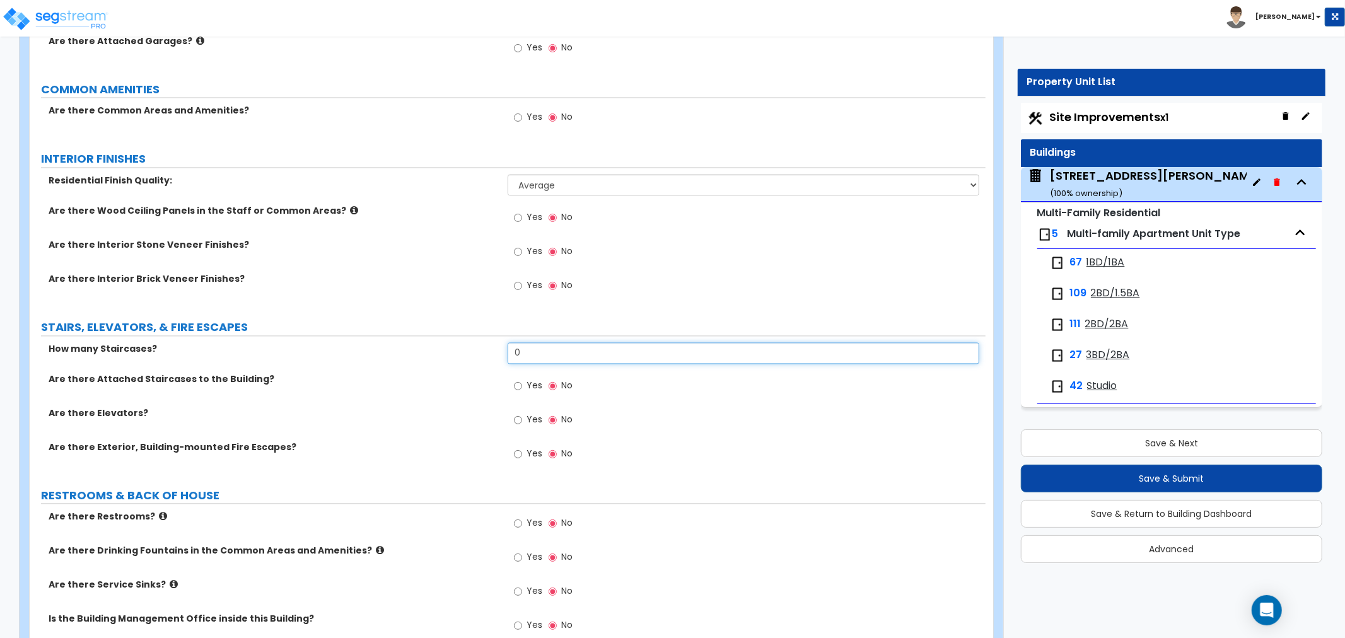
drag, startPoint x: 540, startPoint y: 341, endPoint x: 452, endPoint y: 341, distance: 87.6
click at [452, 342] on div "How many Staircases? 0" at bounding box center [508, 357] width 956 height 30
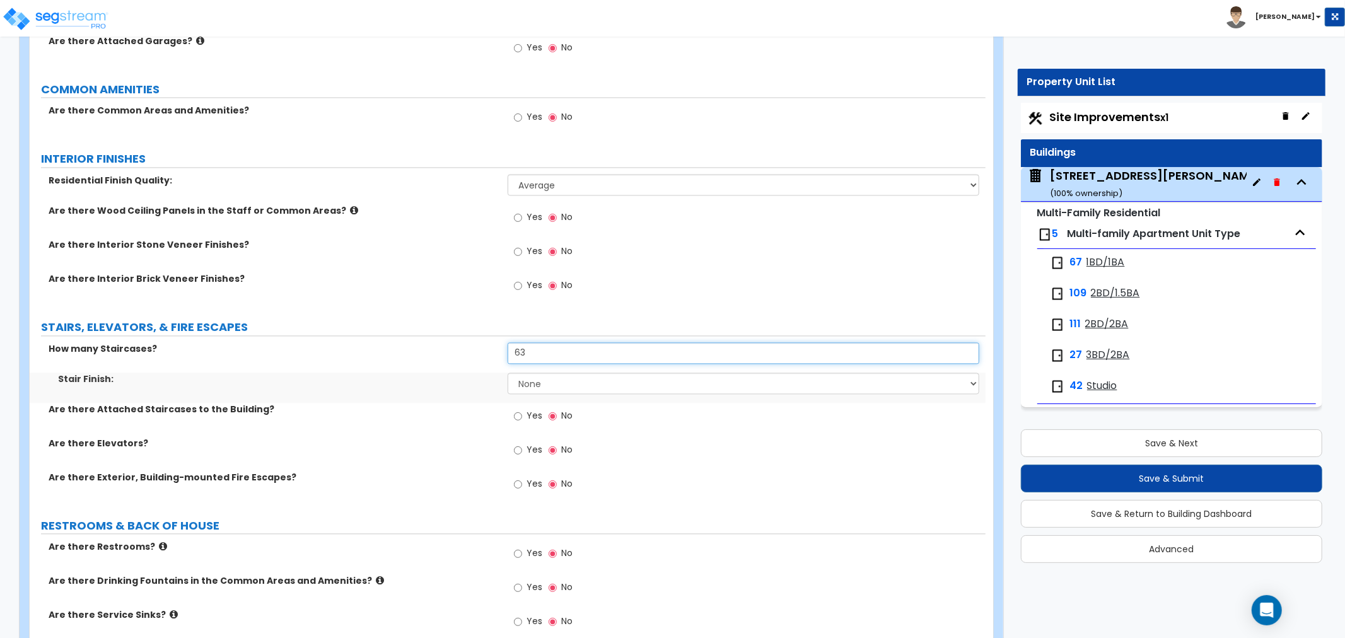
type input "63"
click at [557, 373] on select "None Tile Wood Laminate VCT Sheet Carpet Sheet Vinyl Carpet Tile" at bounding box center [744, 383] width 472 height 21
select select "5"
click at [508, 373] on select "None Tile Wood Laminate VCT Sheet Carpet Sheet Vinyl Carpet Tile" at bounding box center [744, 383] width 472 height 21
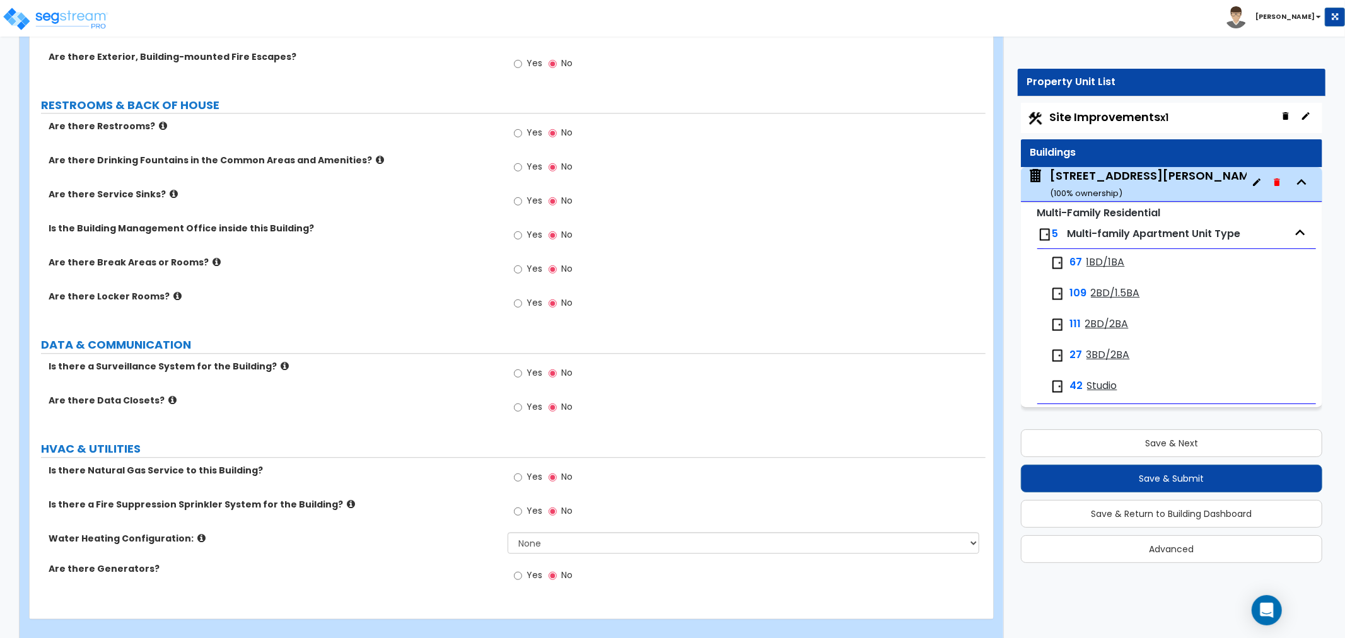
scroll to position [2595, 0]
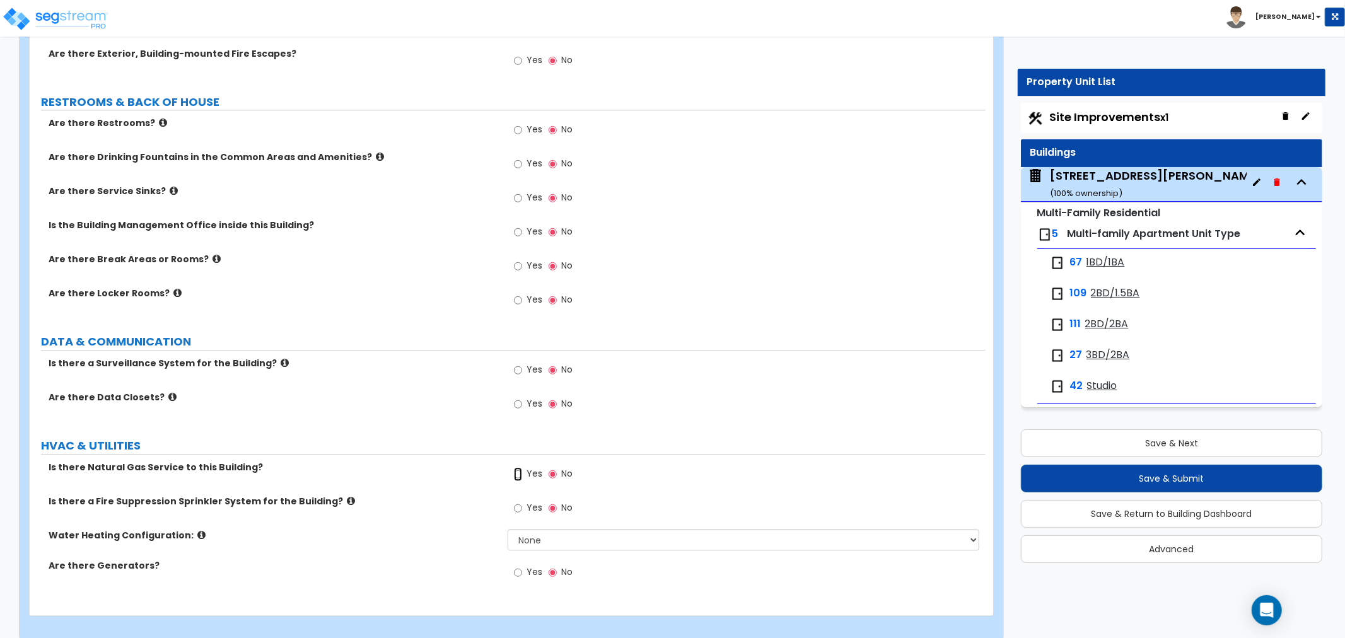
click at [521, 467] on input "Yes" at bounding box center [518, 474] width 8 height 14
radio input "true"
click at [347, 496] on icon at bounding box center [351, 500] width 8 height 9
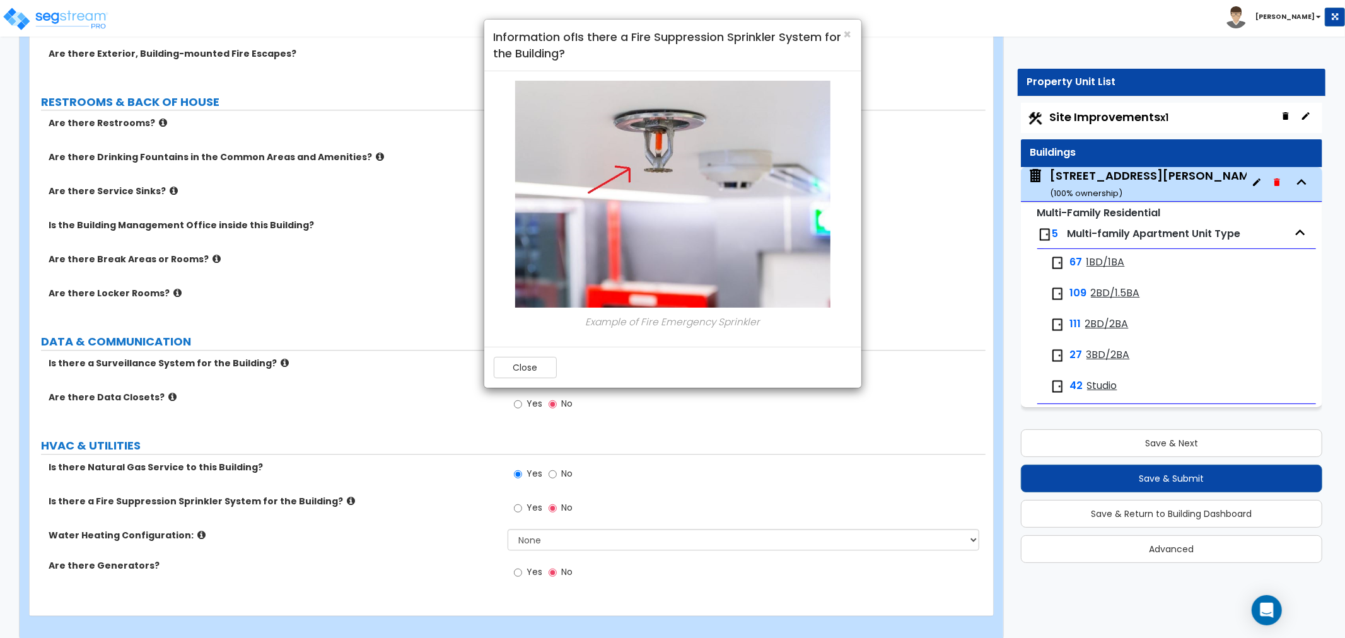
click at [836, 29] on h4 "Information of Is there a Fire Suppression Sprinkler System for the Building?" at bounding box center [673, 45] width 358 height 32
click at [847, 30] on span "×" at bounding box center [848, 34] width 8 height 18
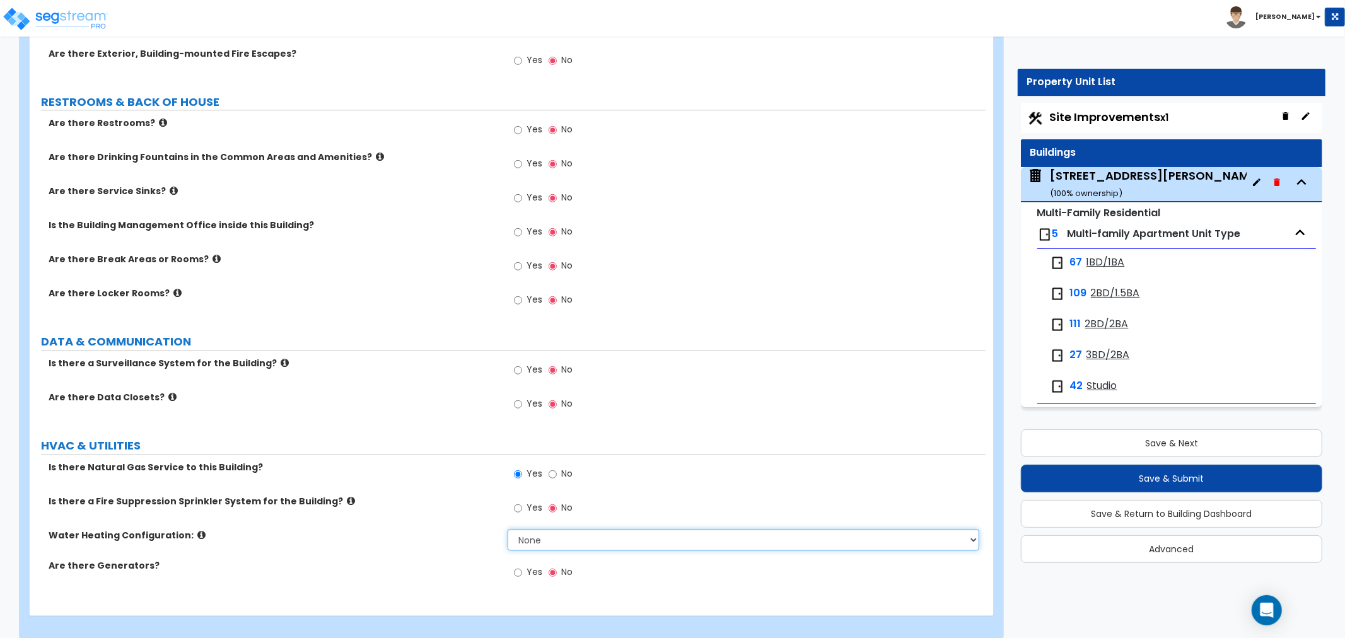
click at [553, 529] on select "None Water Heater for Multiple Units Water Heater for Individual Units" at bounding box center [744, 539] width 472 height 21
select select "2"
click at [508, 529] on select "None Water Heater for Multiple Units Water Heater for Individual Units" at bounding box center [744, 539] width 472 height 21
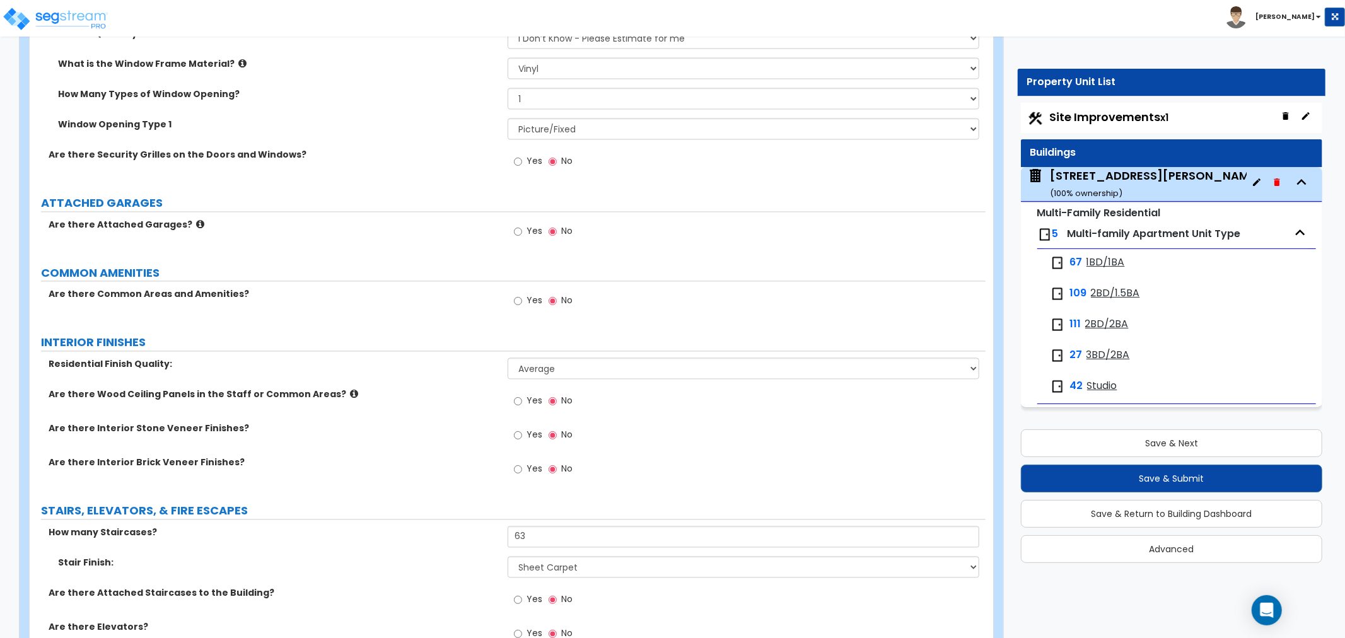
scroll to position [1965, 0]
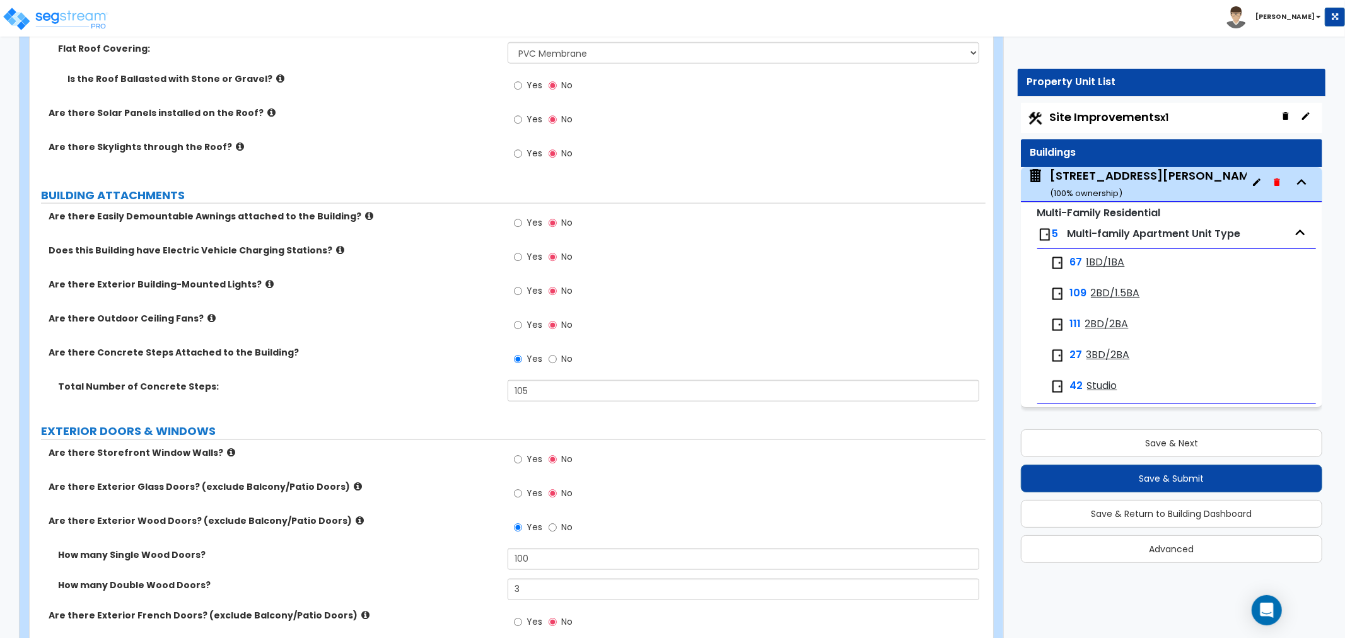
scroll to position [1124, 0]
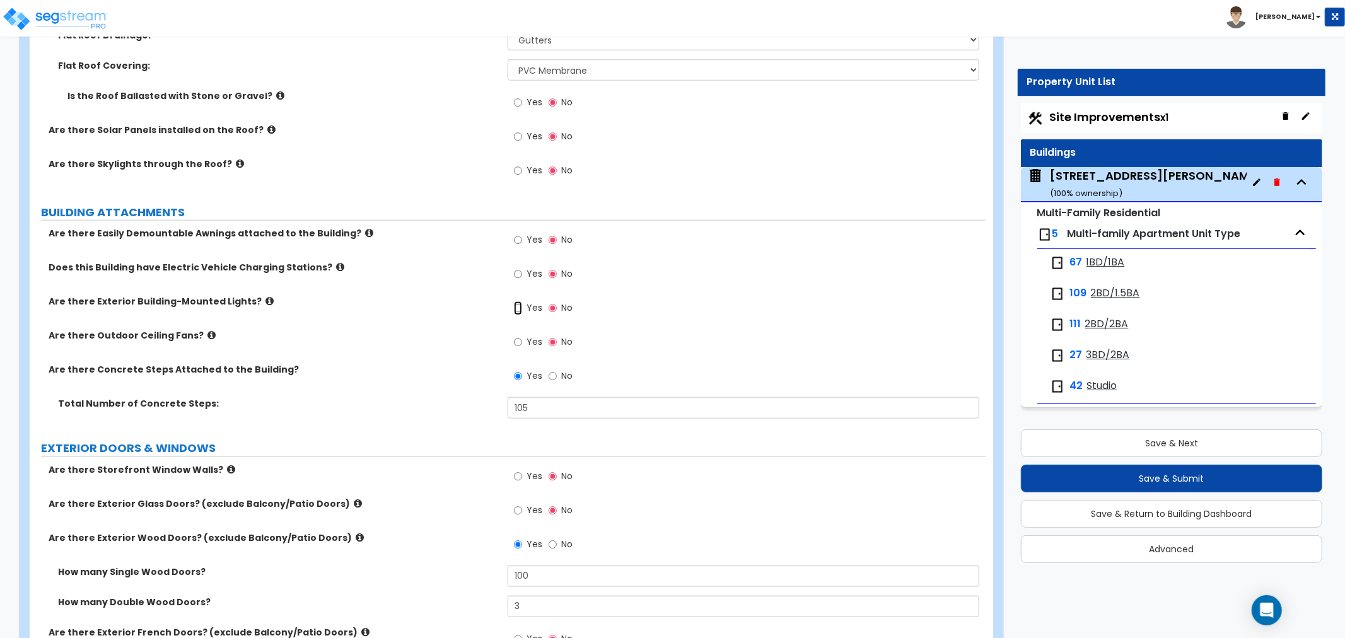
click at [519, 301] on input "Yes" at bounding box center [518, 308] width 8 height 14
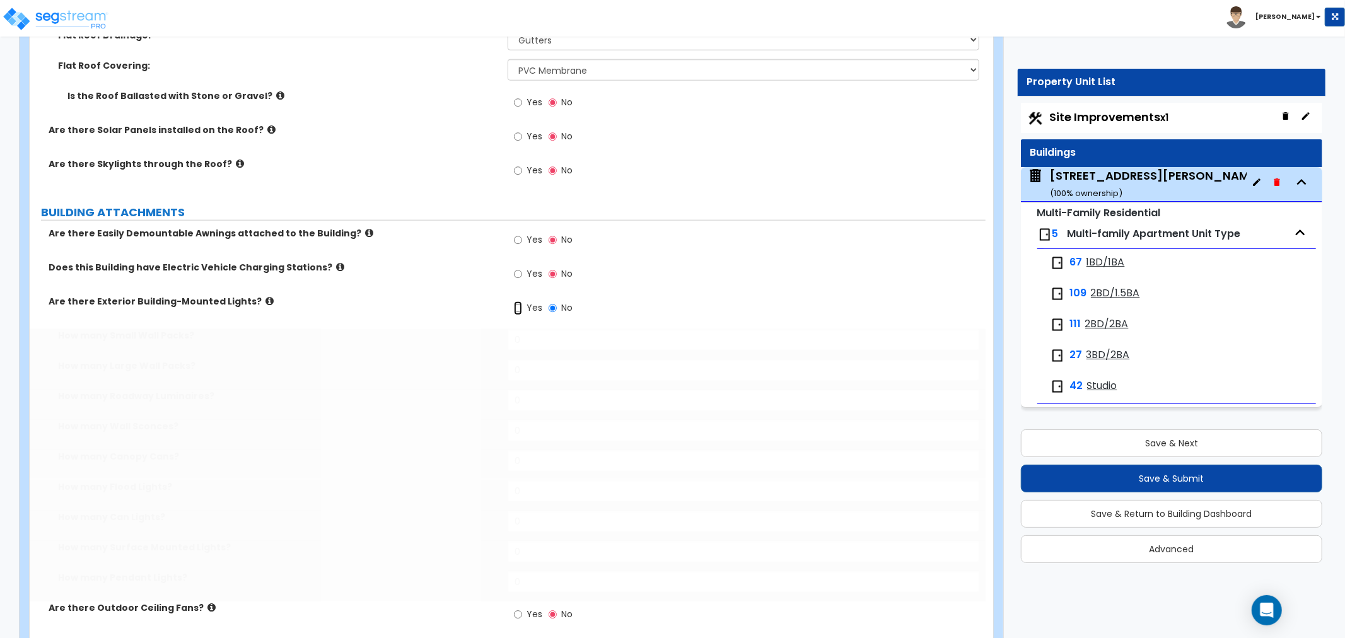
radio input "true"
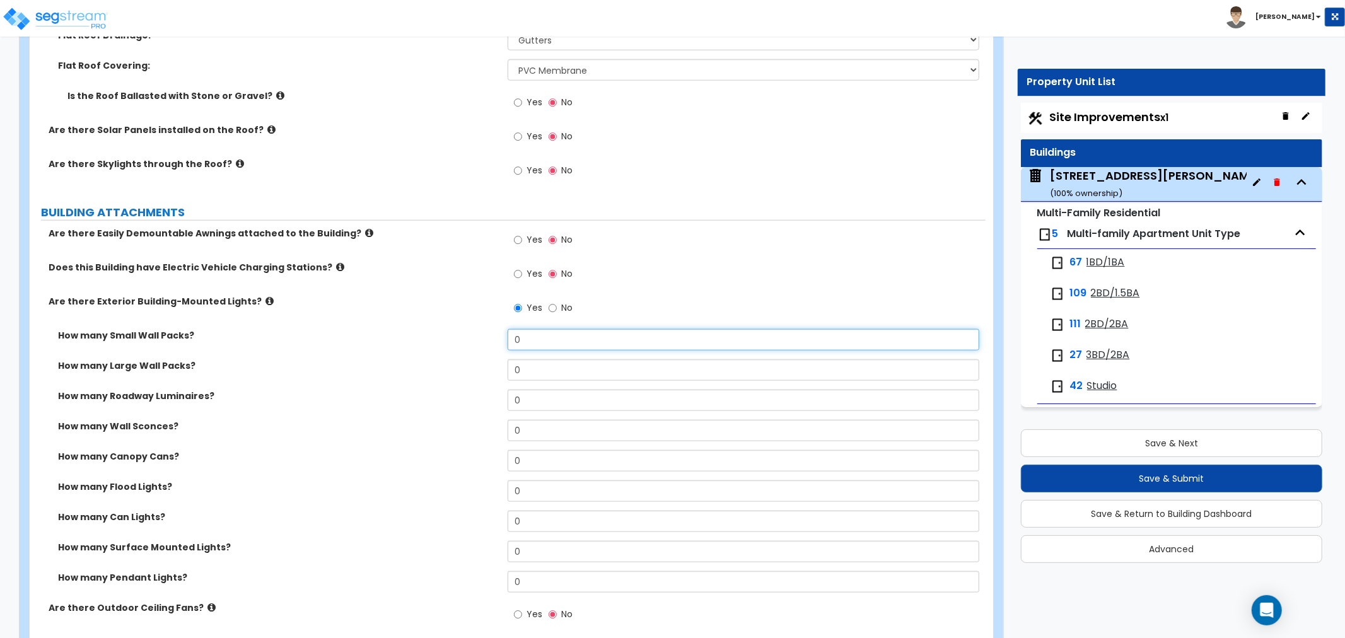
drag, startPoint x: 524, startPoint y: 337, endPoint x: 469, endPoint y: 337, distance: 54.9
click at [469, 337] on div "How many Small Wall Packs? 0" at bounding box center [508, 344] width 956 height 30
type input "216"
click at [412, 369] on div "How many Large Wall Packs? 0" at bounding box center [508, 374] width 956 height 30
click at [142, 420] on label "How many Wall Sconces?" at bounding box center [278, 426] width 440 height 13
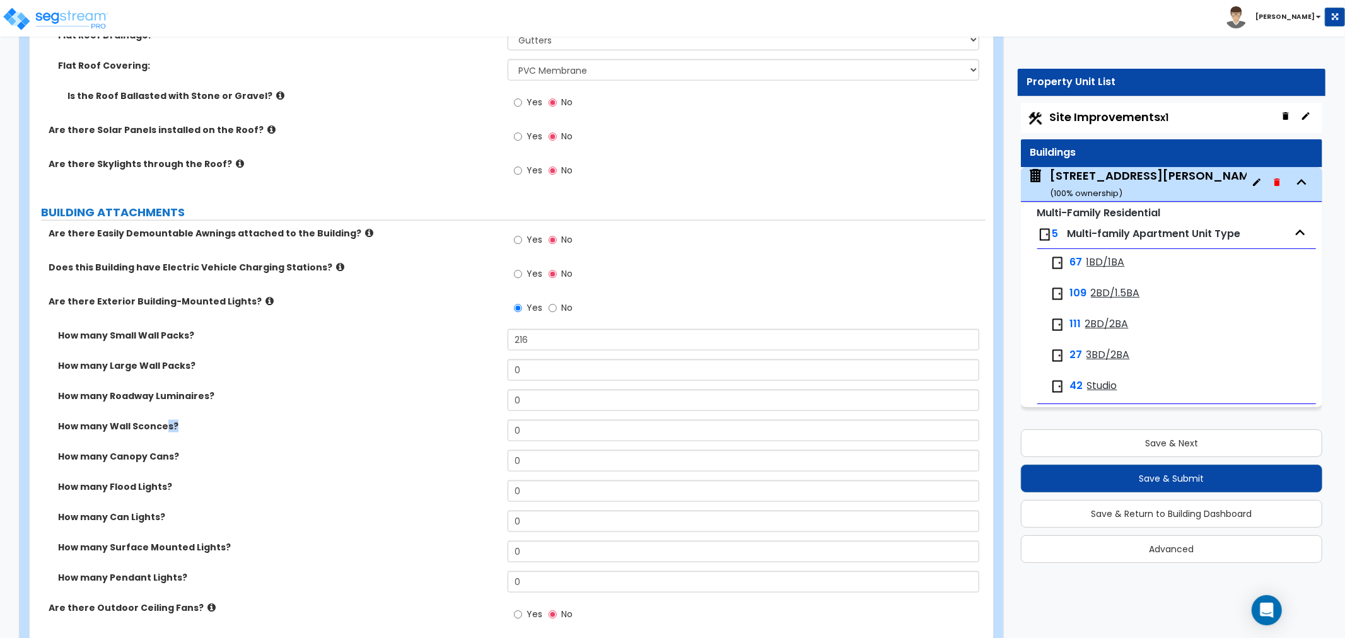
drag, startPoint x: 163, startPoint y: 410, endPoint x: 526, endPoint y: 419, distance: 363.9
click at [526, 420] on div "How many Wall Sconces? 0" at bounding box center [508, 435] width 956 height 30
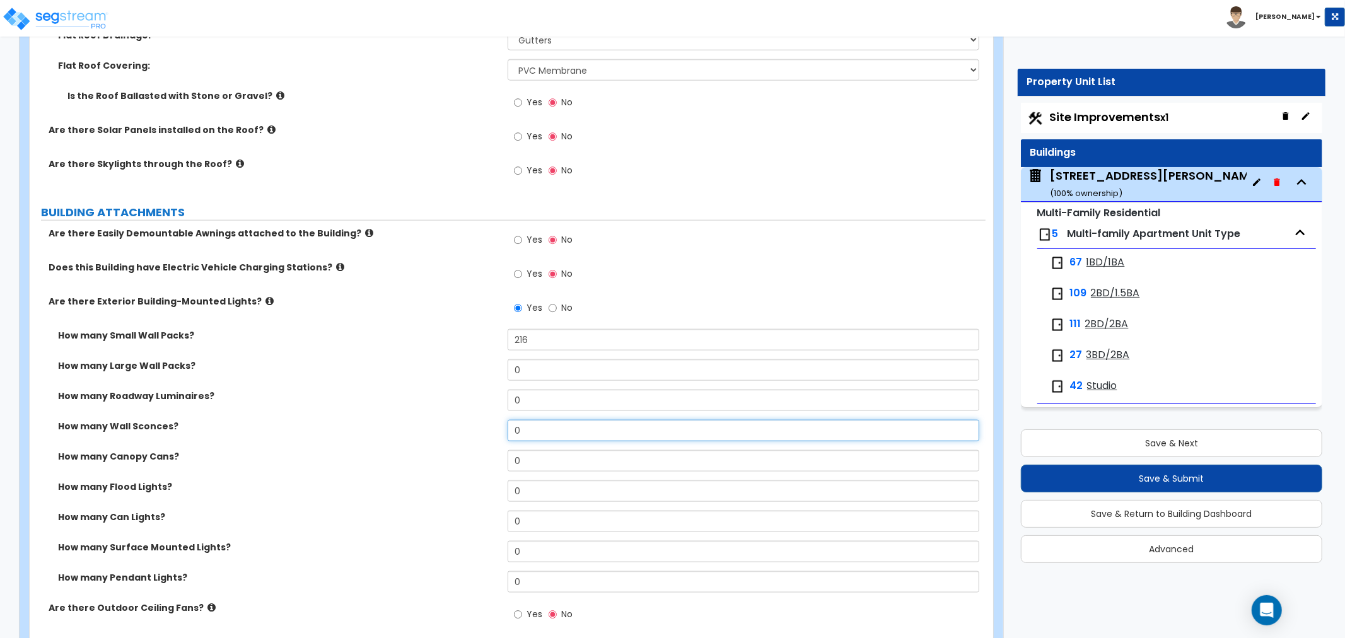
drag, startPoint x: 530, startPoint y: 418, endPoint x: 478, endPoint y: 418, distance: 51.7
click at [478, 420] on div "How many Wall Sconces? 0" at bounding box center [508, 435] width 956 height 30
type input "88"
click at [276, 333] on div "How many Small Wall Packs? 216" at bounding box center [508, 344] width 956 height 30
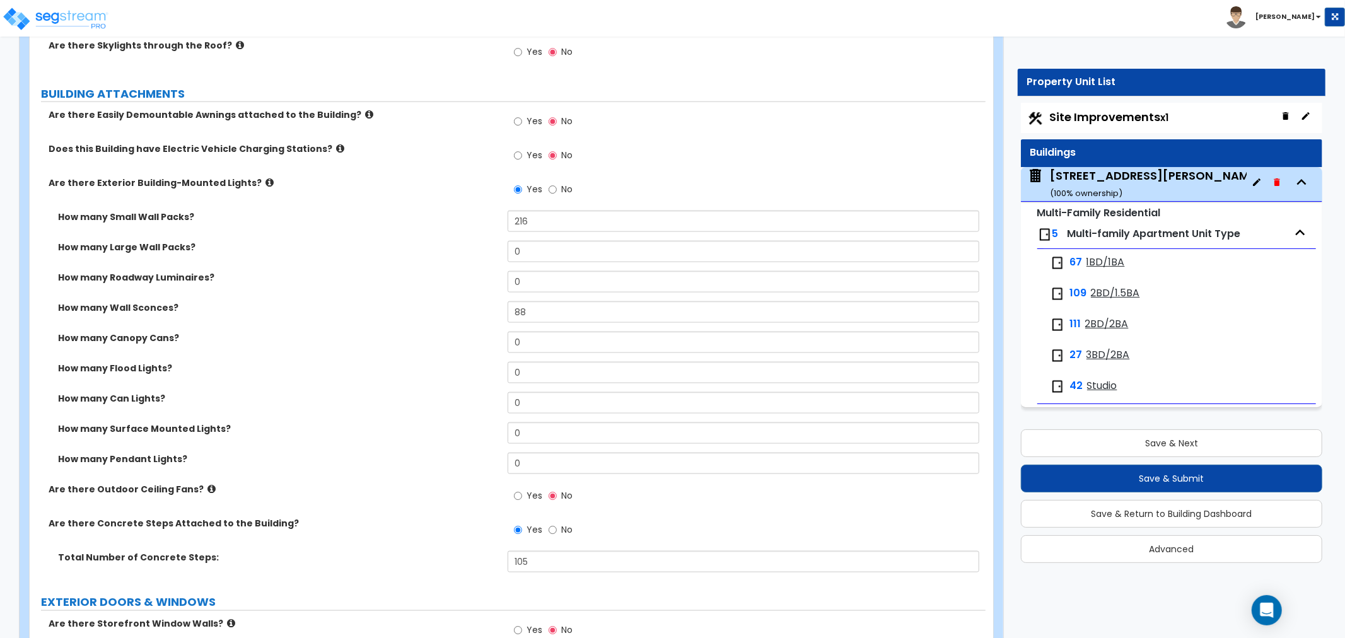
scroll to position [1264, 0]
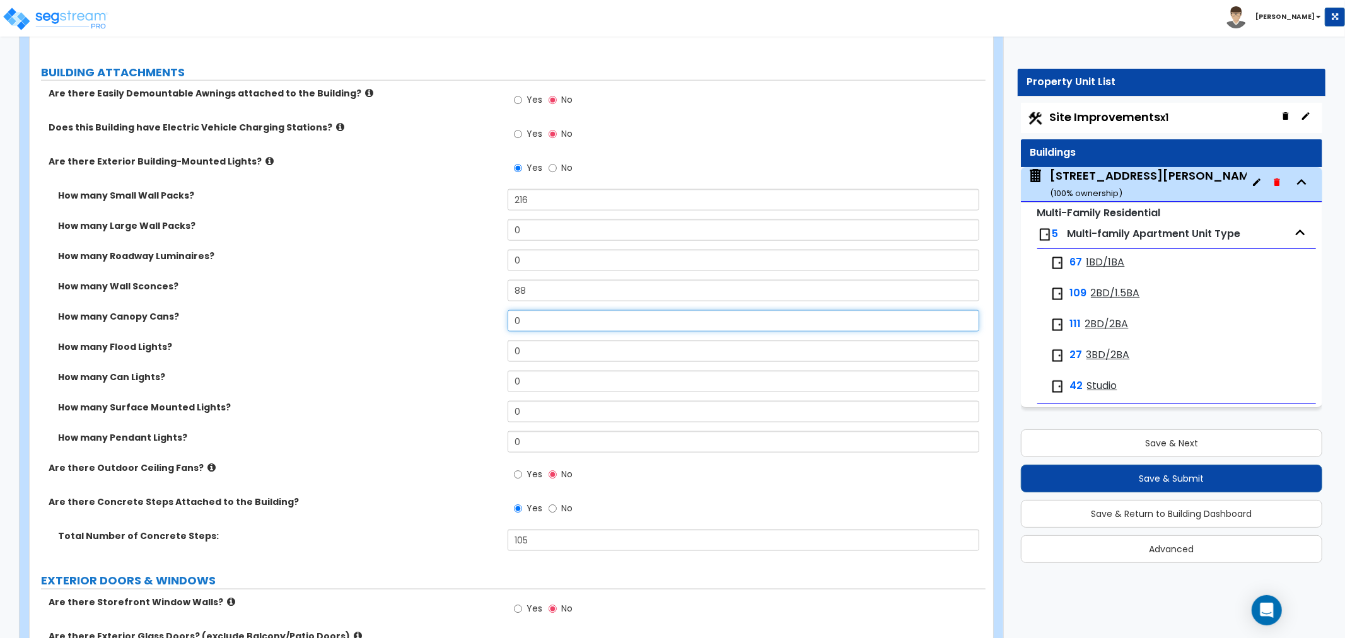
drag, startPoint x: 538, startPoint y: 306, endPoint x: 484, endPoint y: 307, distance: 54.2
click at [484, 310] on div "How many Canopy Cans? 0" at bounding box center [508, 325] width 956 height 30
type input "15"
click at [276, 324] on div "How many Canopy Cans? 15" at bounding box center [508, 325] width 956 height 30
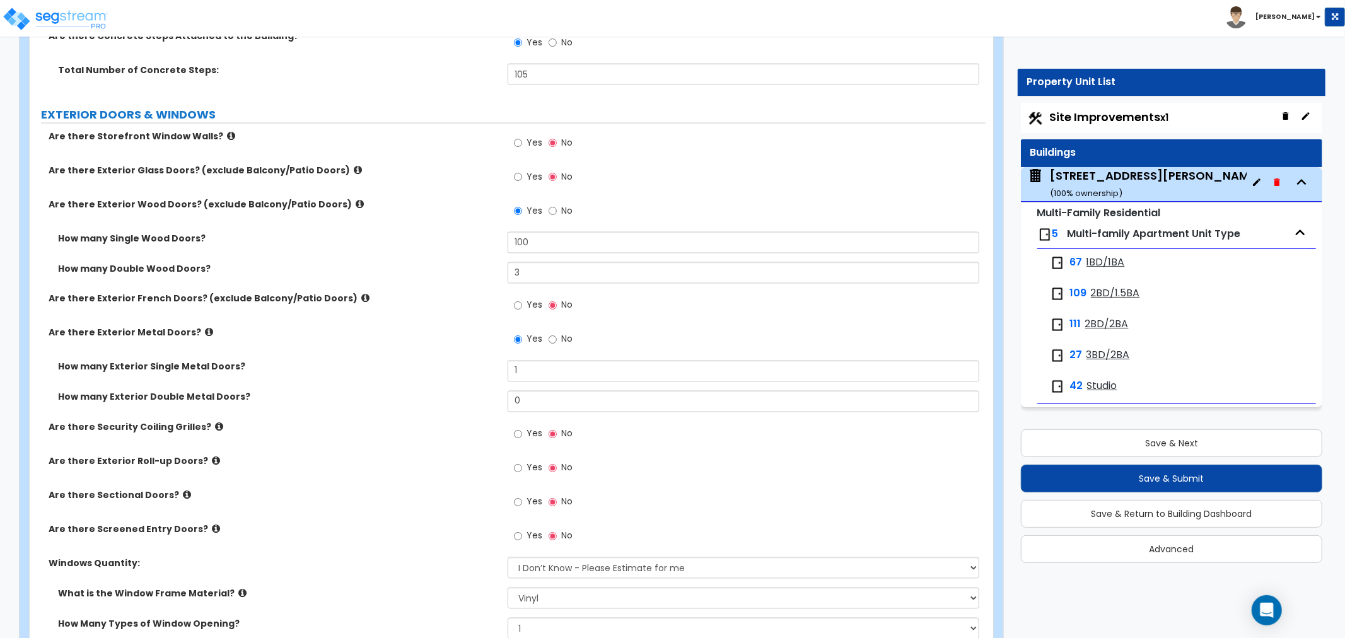
scroll to position [1755, 0]
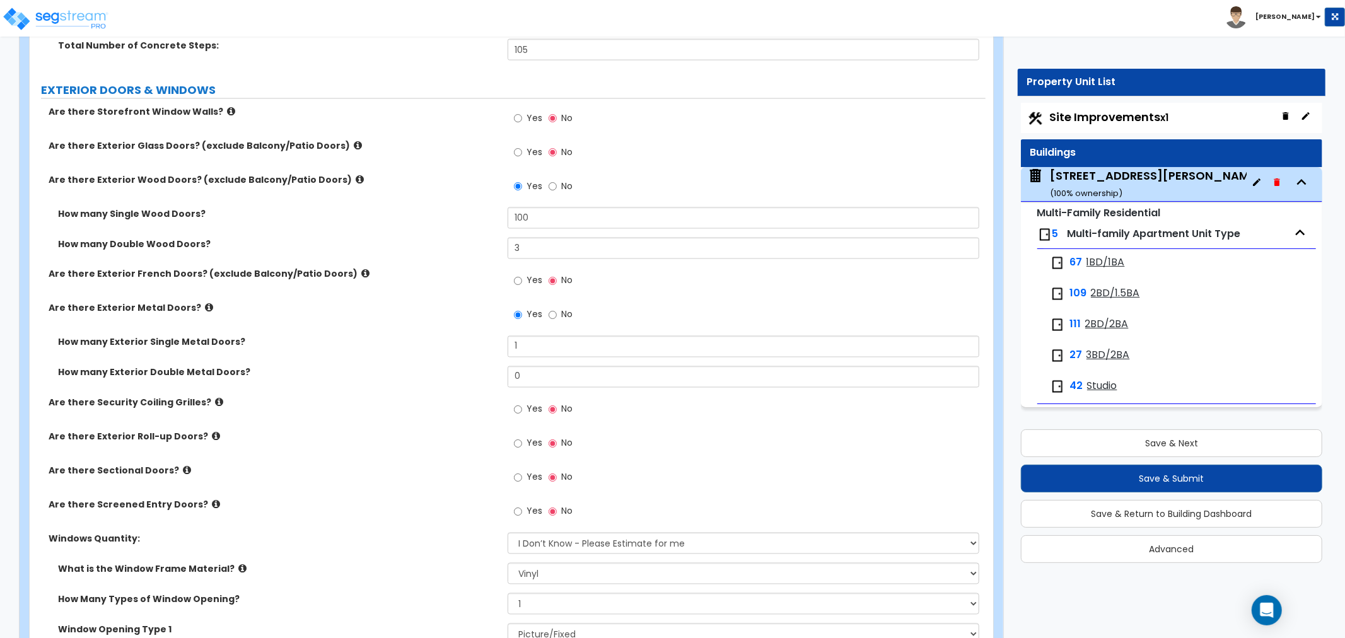
click at [509, 139] on div "Yes No" at bounding box center [543, 153] width 71 height 29
click at [514, 146] on input "Yes" at bounding box center [518, 153] width 8 height 14
radio input "true"
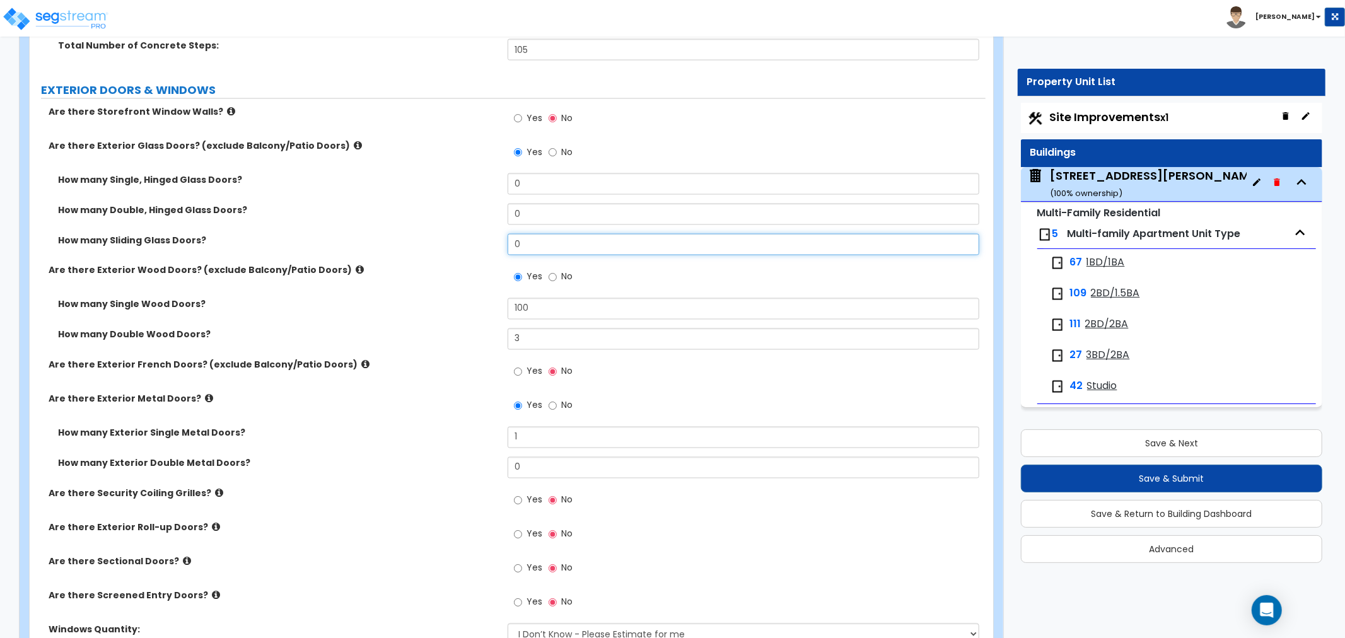
drag, startPoint x: 533, startPoint y: 224, endPoint x: 478, endPoint y: 226, distance: 55.5
click at [478, 234] on div "How many Sliding Glass Doors? 0" at bounding box center [508, 249] width 956 height 30
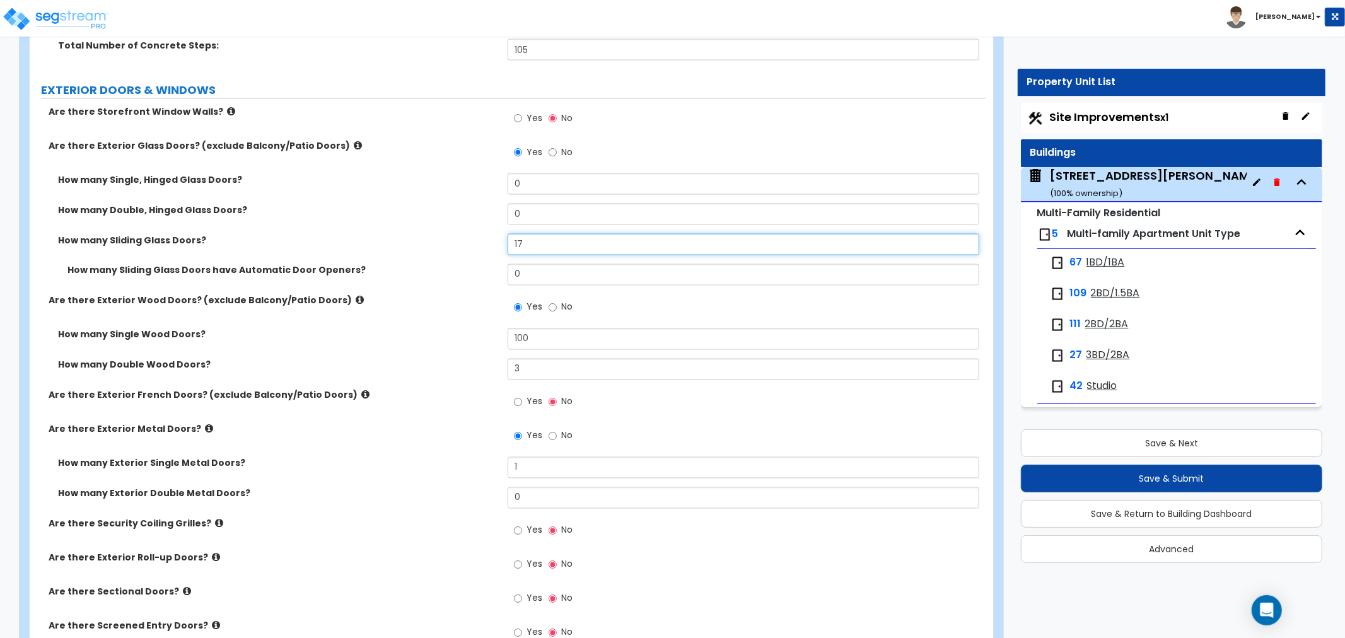
type input "17"
click at [417, 334] on div "How many Single Wood Doors? 100" at bounding box center [508, 343] width 956 height 30
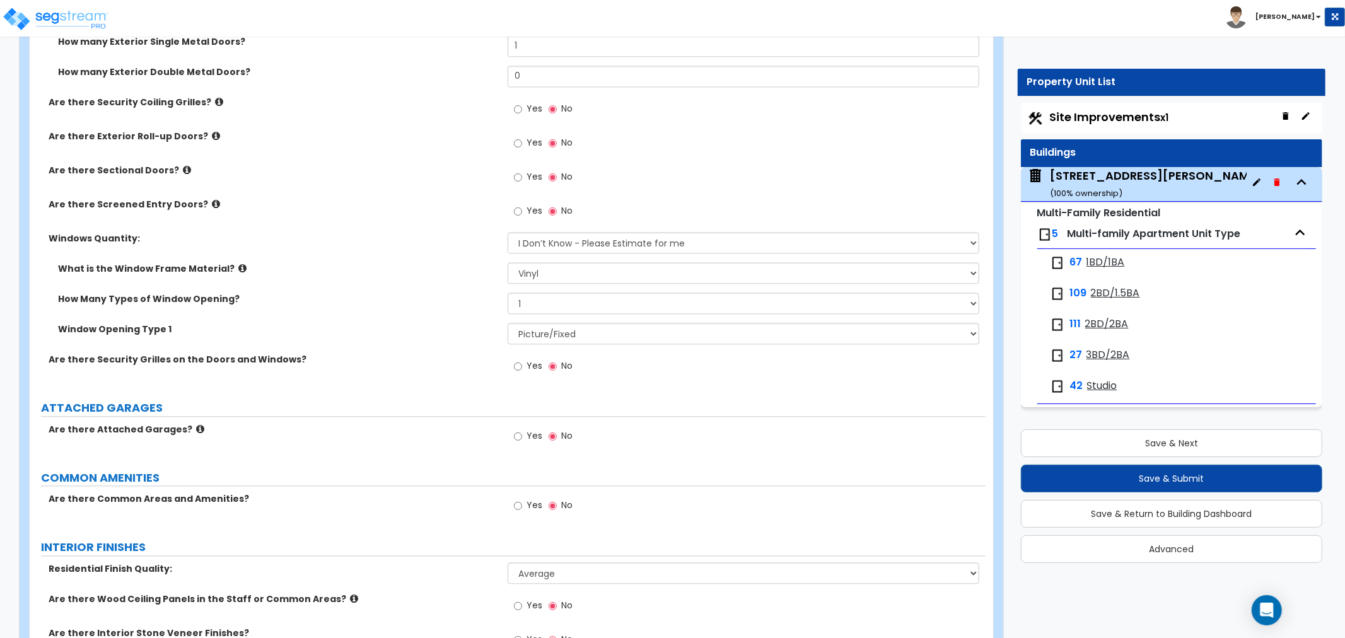
scroll to position [2175, 0]
click at [438, 324] on label "Window Opening Type 1" at bounding box center [278, 330] width 440 height 13
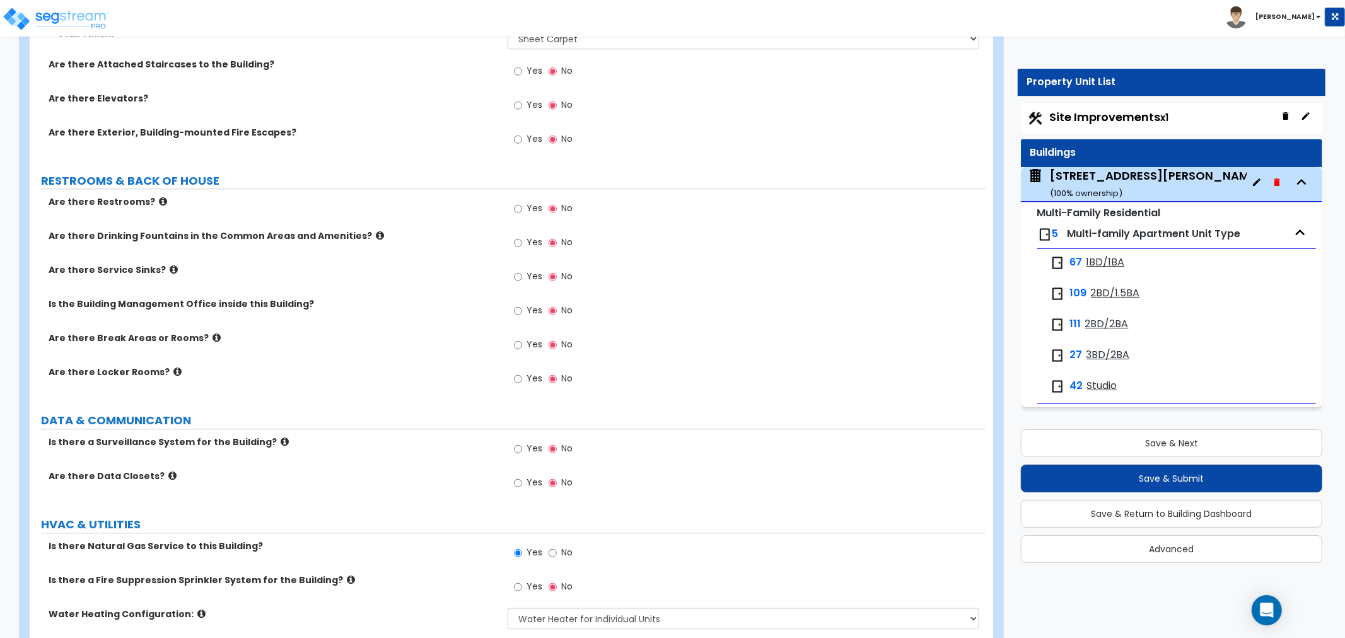
scroll to position [2988, 0]
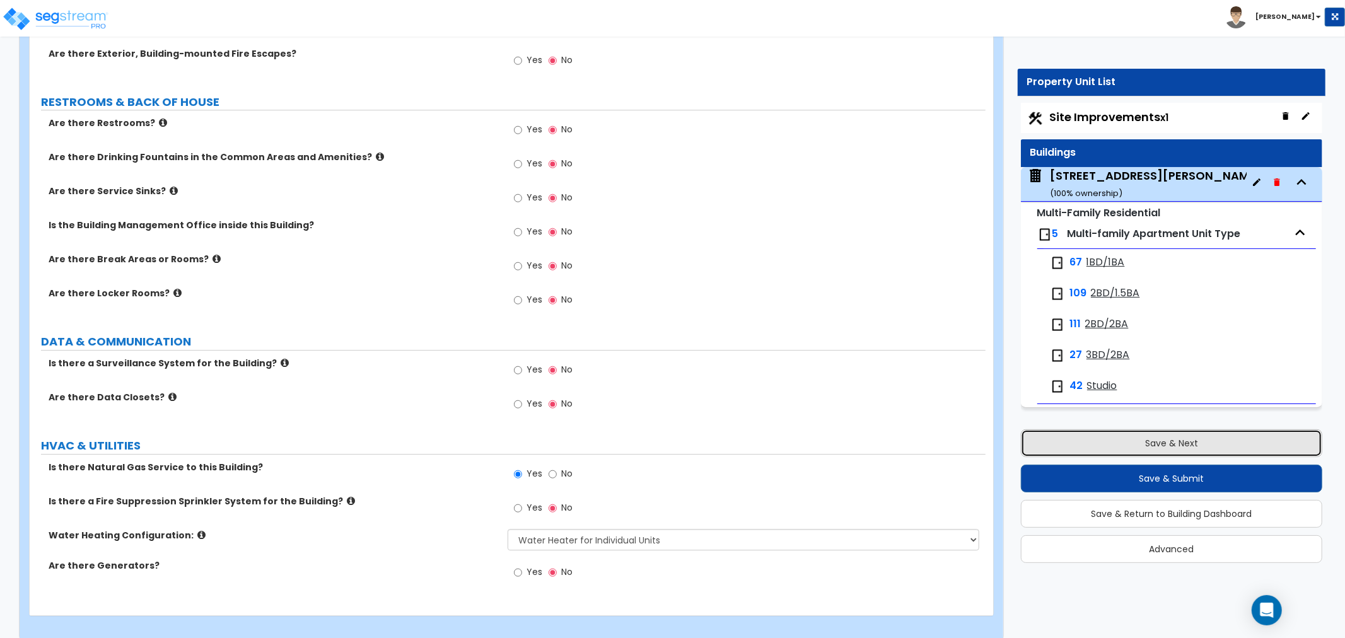
click at [1169, 439] on button "Save & Next" at bounding box center [1171, 443] width 301 height 28
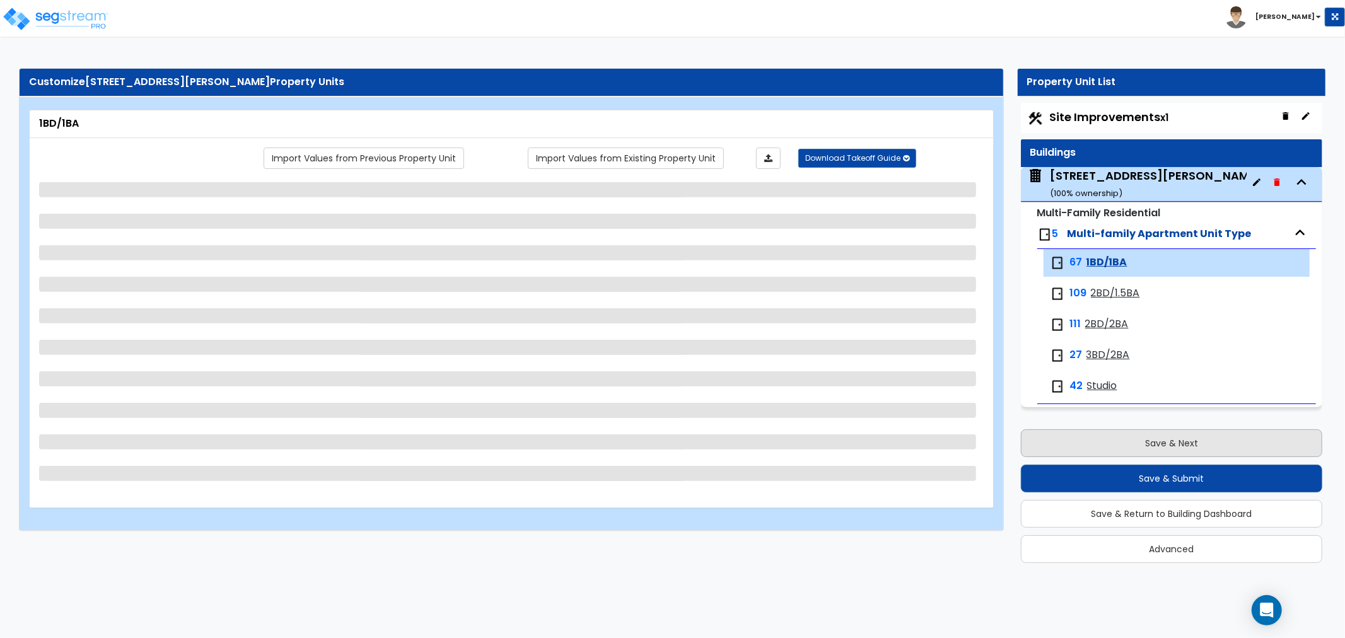
scroll to position [0, 0]
select select "1"
select select "3"
select select "5"
select select "3"
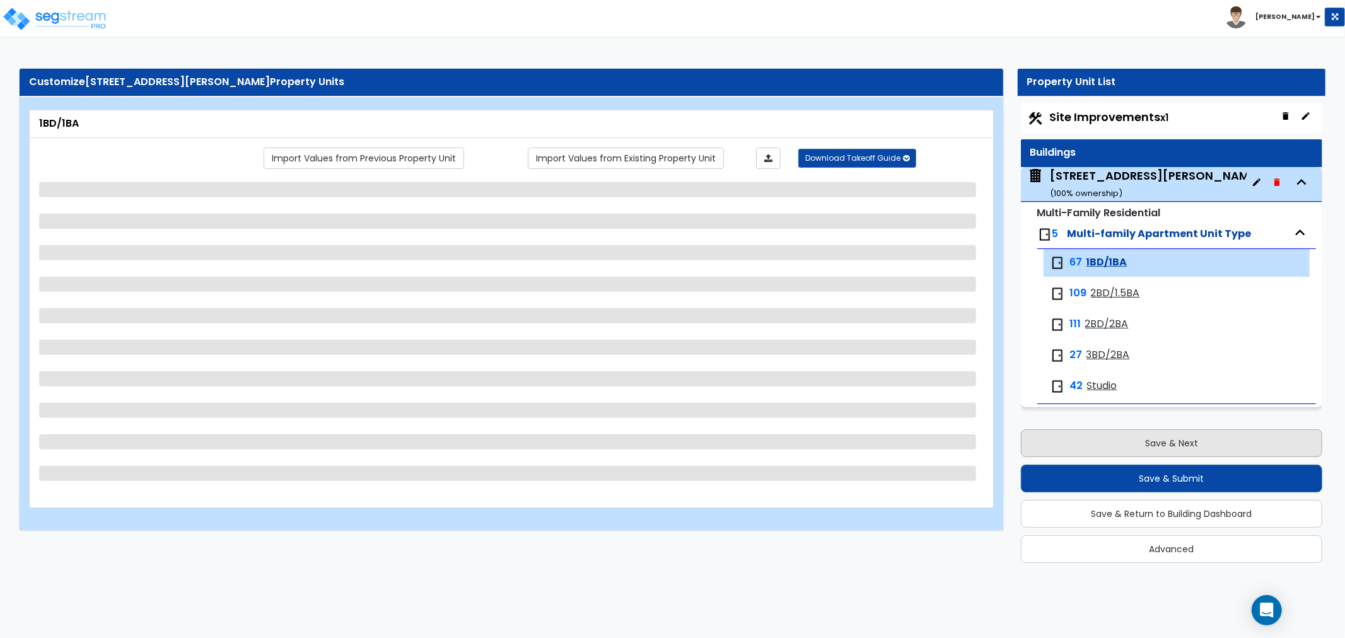
select select "1"
select select "3"
select select "1"
select select "5"
select select "2"
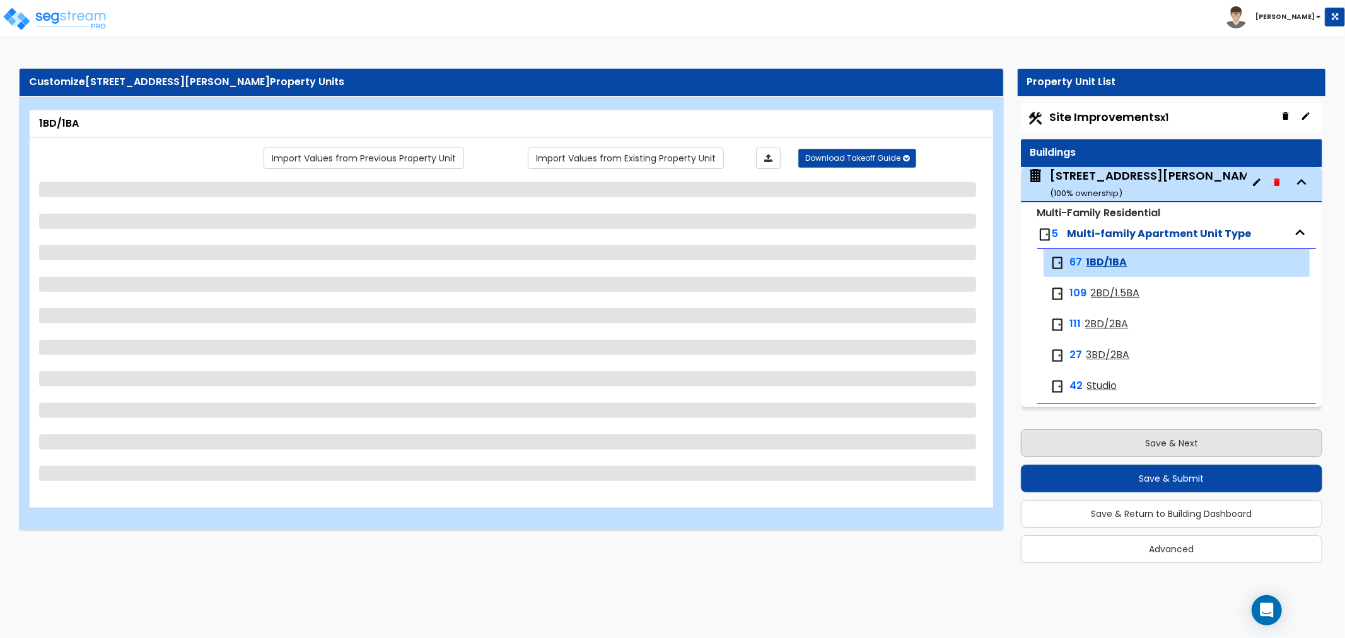
select select "1"
select select "3"
select select "4"
select select "1"
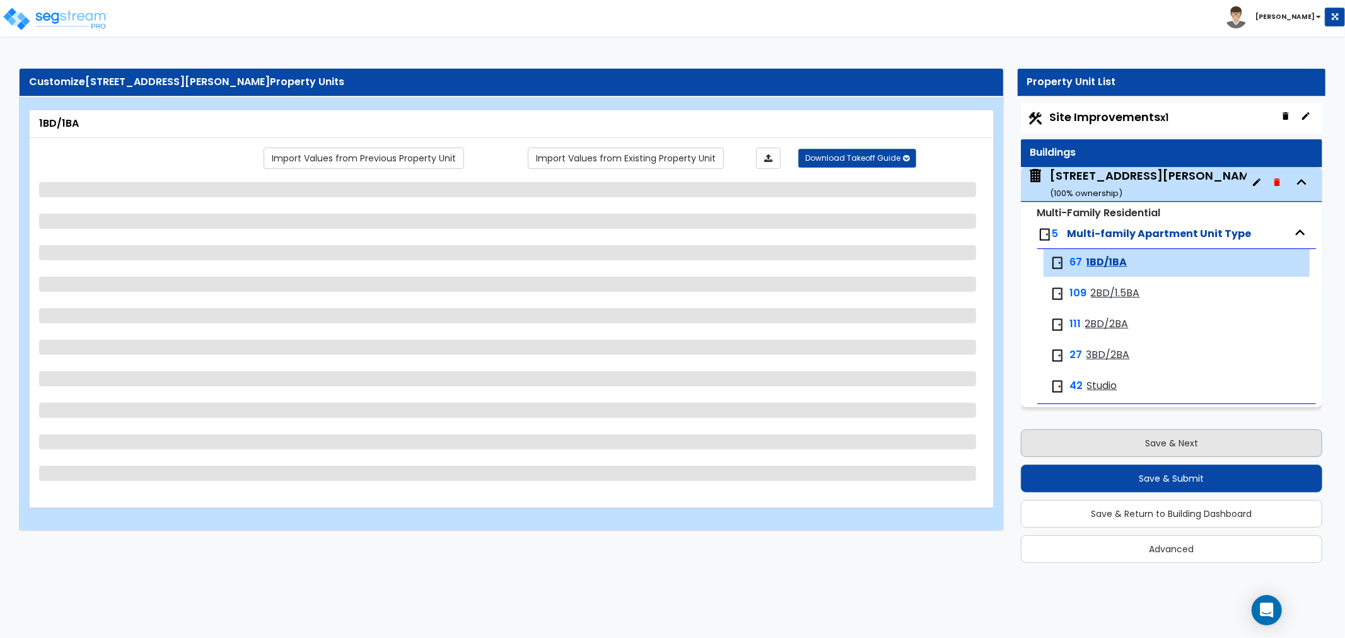
select select "2"
select select "1"
select select "2"
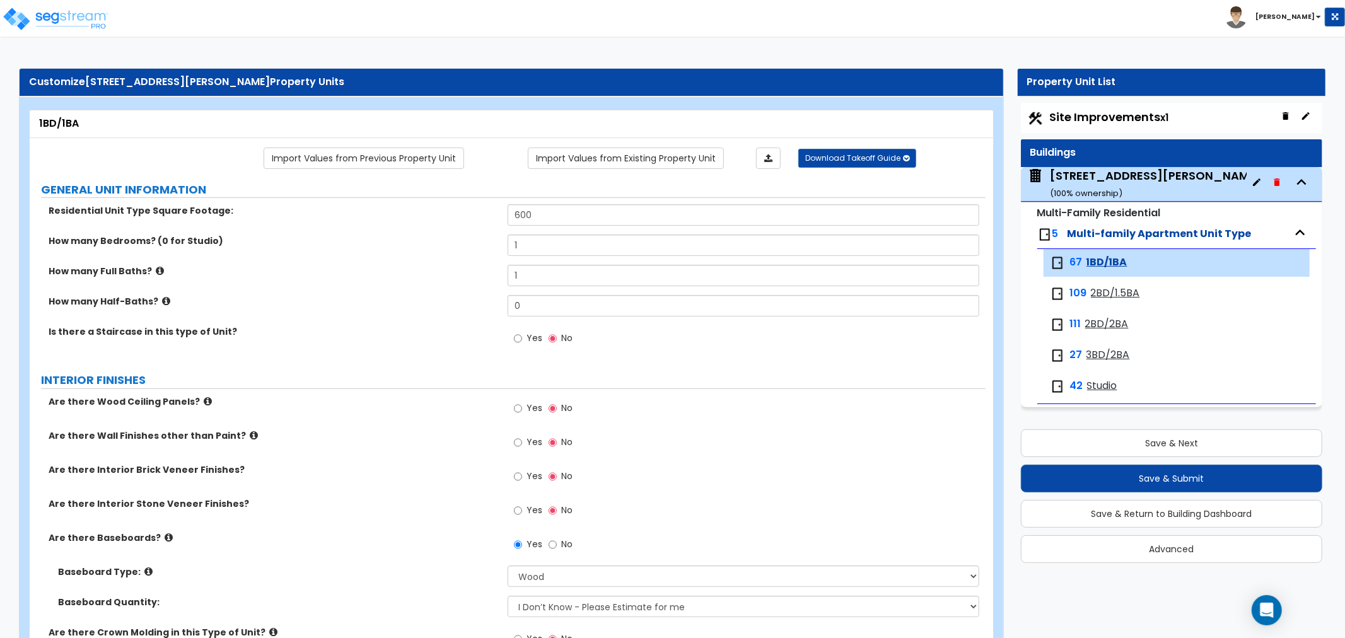
click at [1100, 112] on span "Site Improvements x1" at bounding box center [1109, 117] width 119 height 16
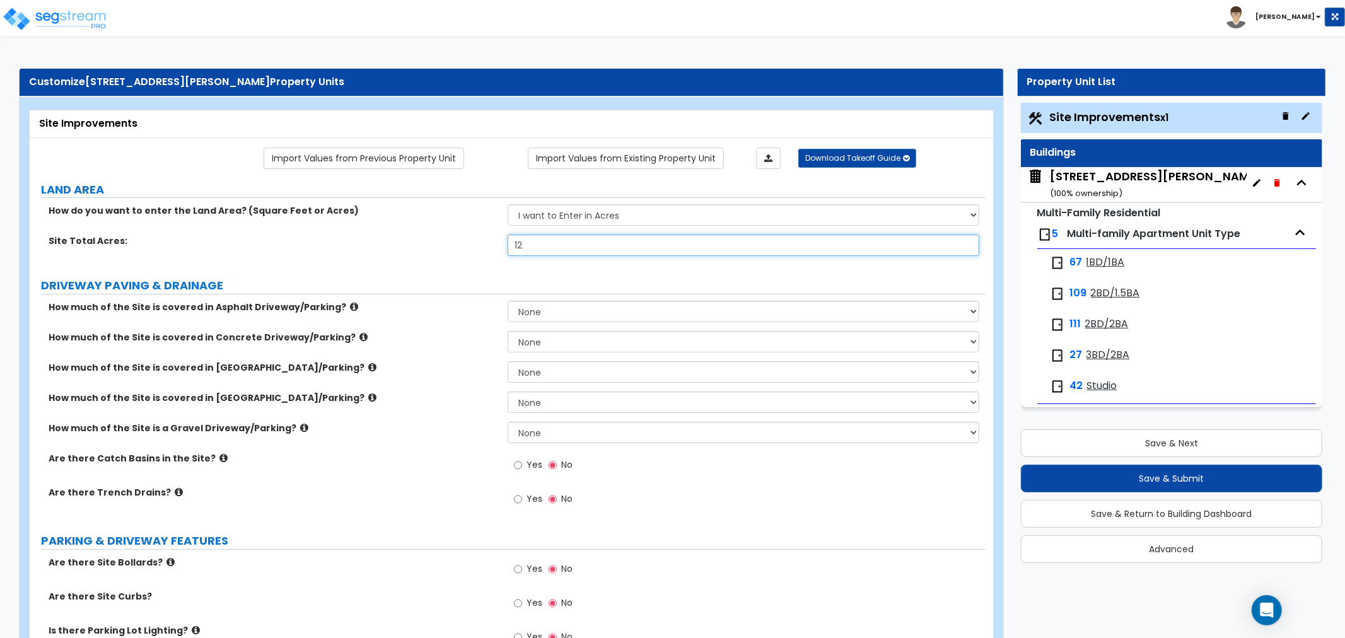
drag, startPoint x: 566, startPoint y: 246, endPoint x: 400, endPoint y: 247, distance: 165.8
click at [400, 247] on div "Site Total Acres: 12" at bounding box center [508, 250] width 956 height 30
type input "18.2"
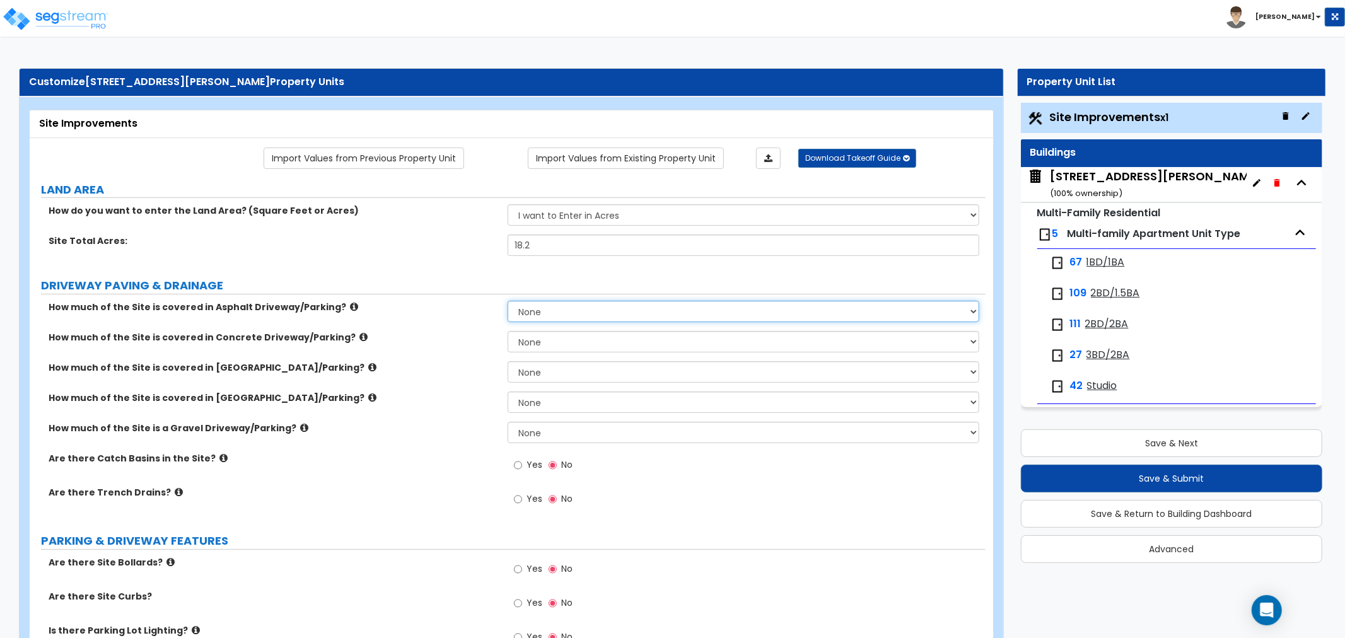
click at [533, 308] on select "None I want to Enter an Approximate Percentage I want to Enter the Square Foota…" at bounding box center [744, 311] width 472 height 21
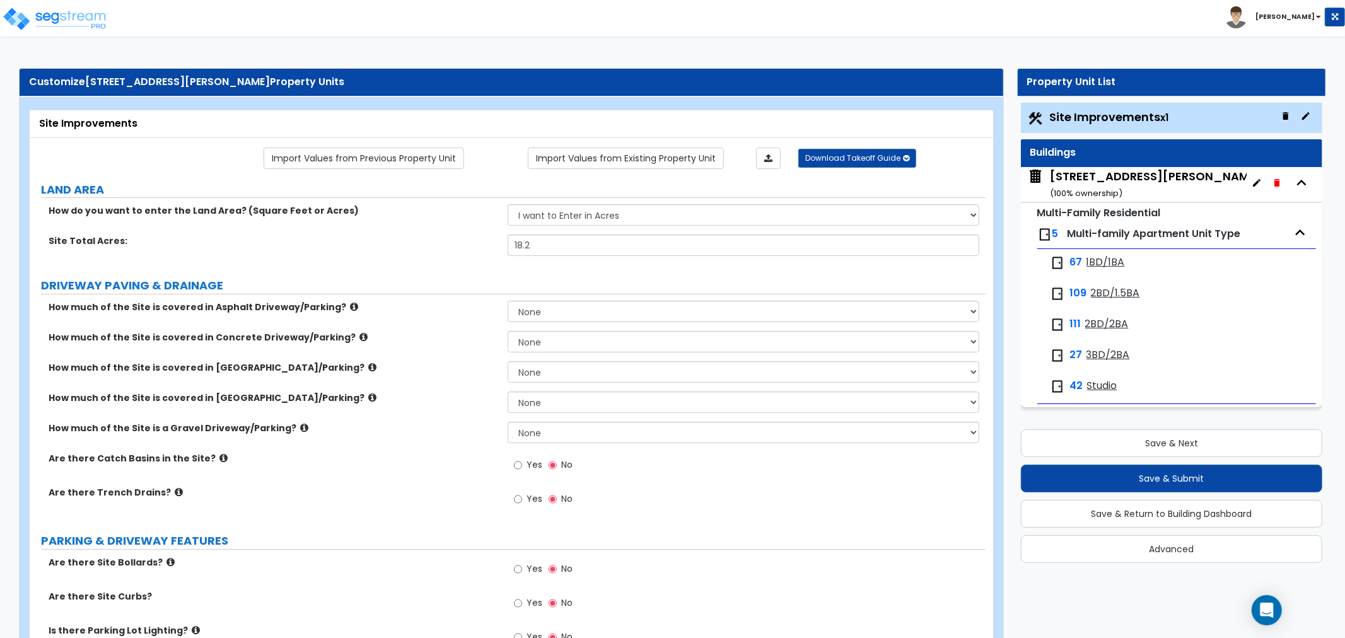
click at [383, 228] on div "How do you want to enter the Land Area? (Square Feet or Acres) I want to Enter …" at bounding box center [508, 219] width 956 height 30
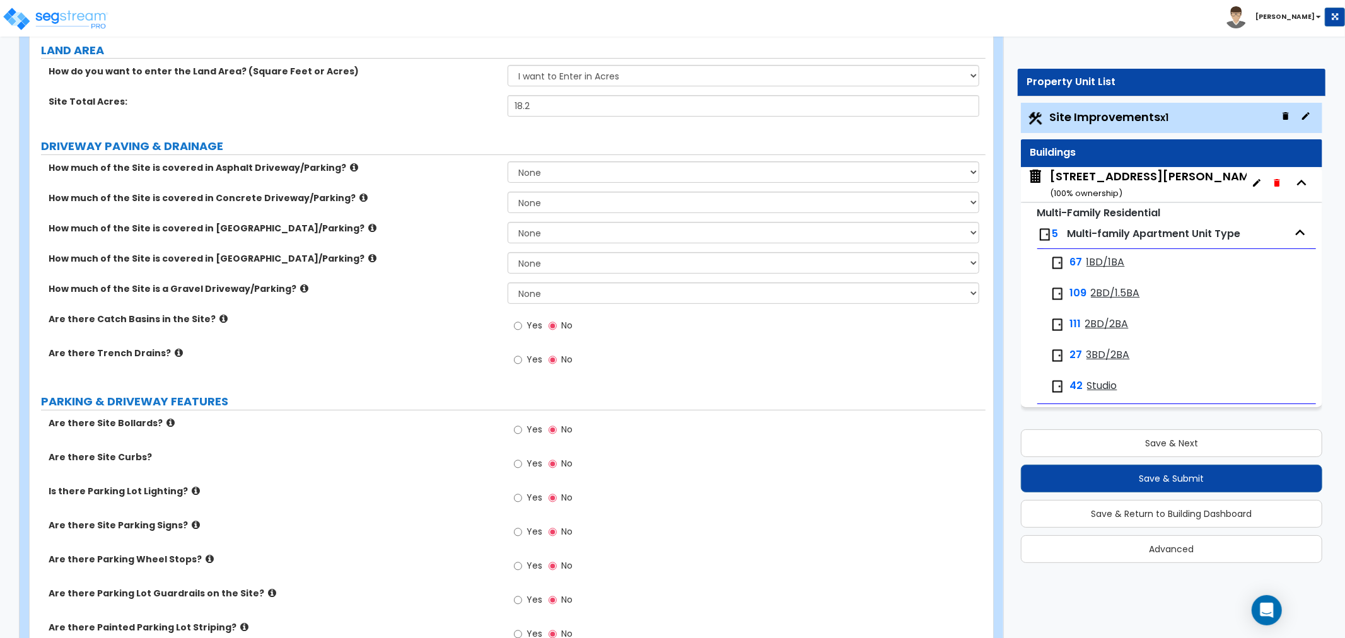
scroll to position [140, 0]
click at [531, 167] on select "None I want to Enter an Approximate Percentage I want to Enter the Square Foota…" at bounding box center [744, 171] width 472 height 21
select select "2"
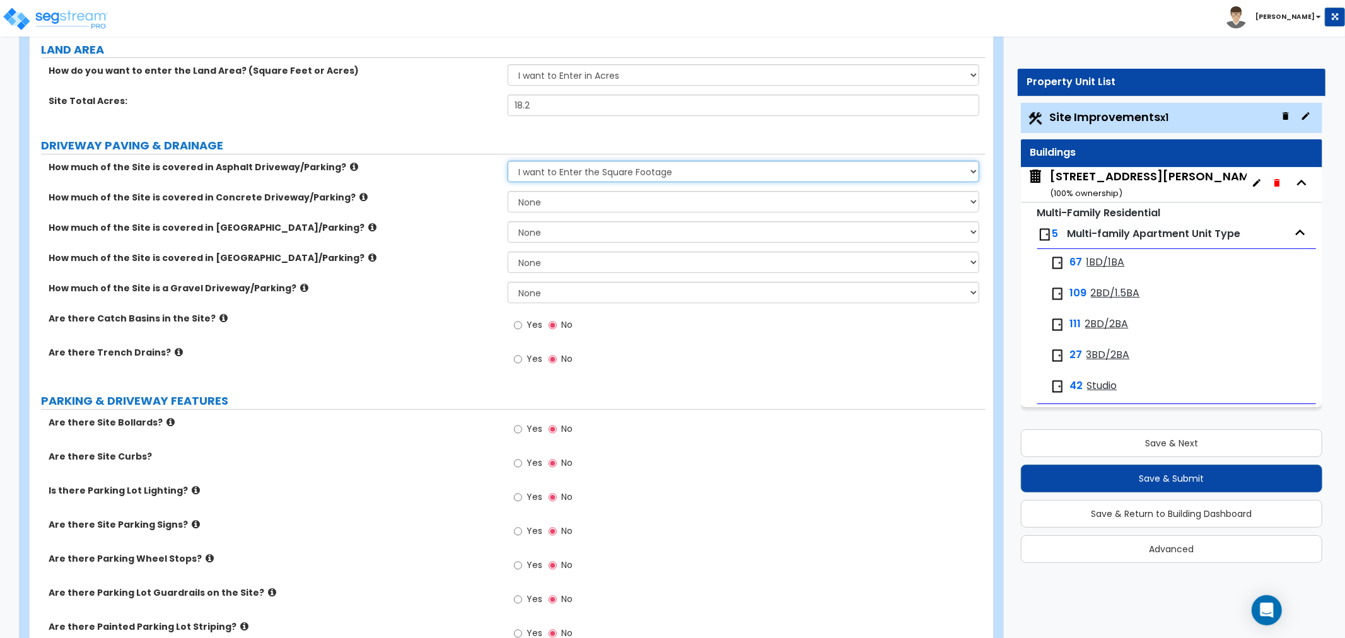
click at [508, 161] on select "None I want to Enter an Approximate Percentage I want to Enter the Square Foota…" at bounding box center [744, 171] width 472 height 21
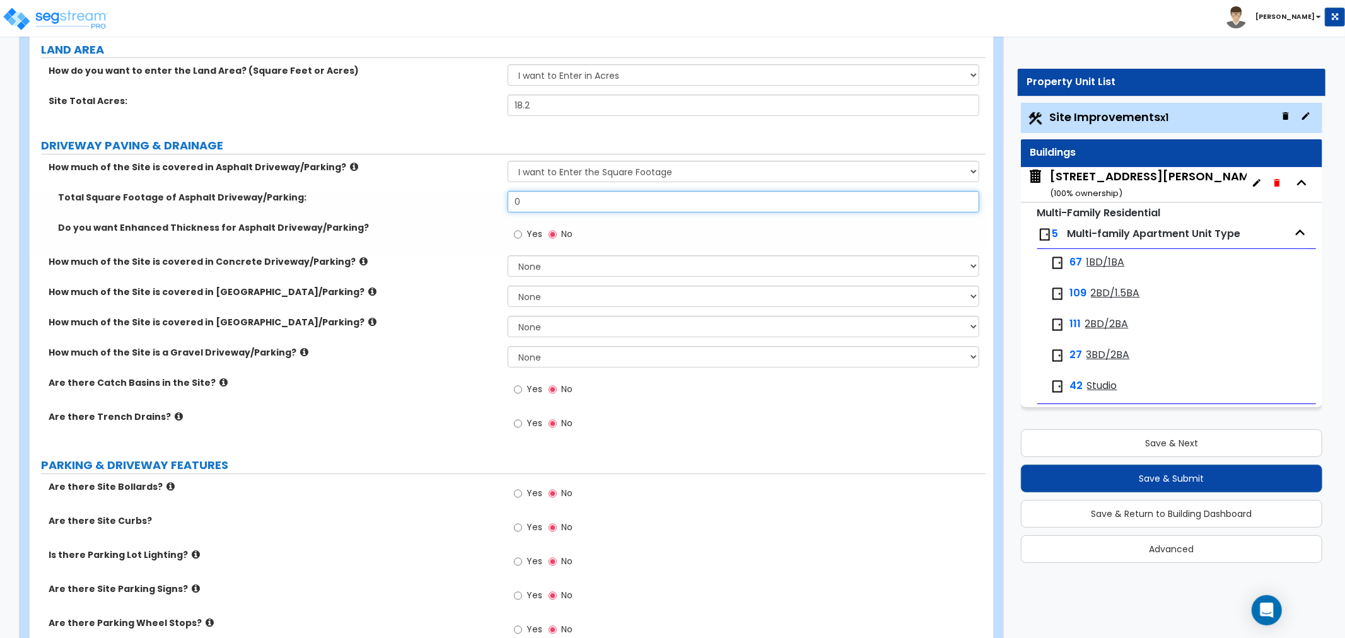
drag, startPoint x: 528, startPoint y: 205, endPoint x: 444, endPoint y: 206, distance: 84.5
click at [444, 206] on div "Total Square Footage of Asphalt Driveway/Parking: 0" at bounding box center [508, 206] width 956 height 30
type input "202,377"
click at [465, 259] on label "How much of the Site is covered in Concrete Driveway/Parking?" at bounding box center [274, 261] width 450 height 13
click at [499, 265] on div "How much of the Site is covered in Concrete Driveway/Parking?" at bounding box center [269, 261] width 478 height 13
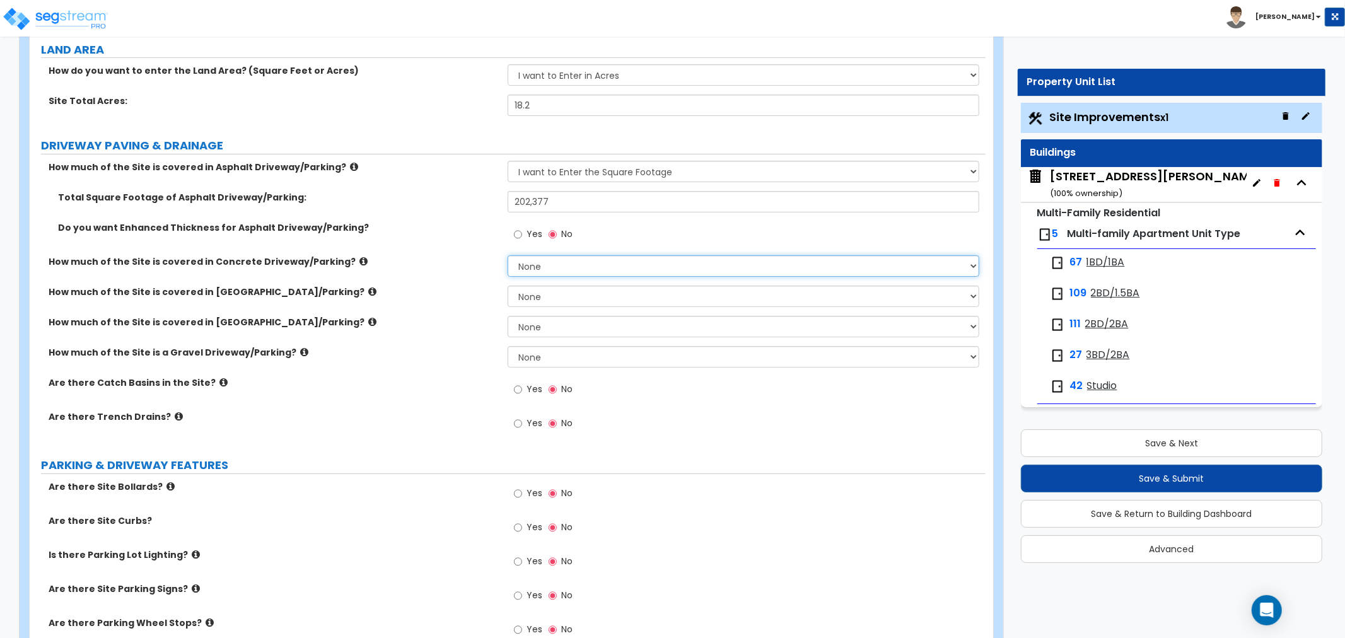
click at [557, 265] on select "None I want to Enter an Approximate Percentage I want to Enter the Square Foota…" at bounding box center [744, 265] width 472 height 21
select select "2"
click at [508, 255] on select "None I want to Enter an Approximate Percentage I want to Enter the Square Foota…" at bounding box center [744, 265] width 472 height 21
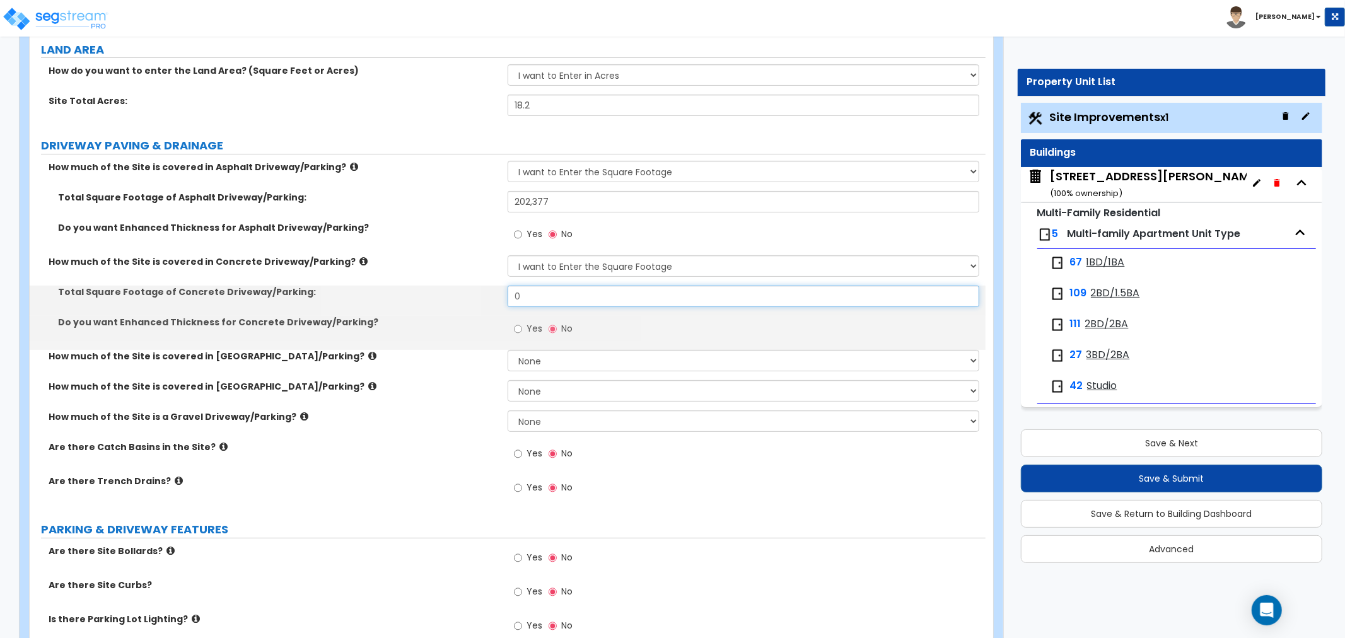
drag, startPoint x: 549, startPoint y: 299, endPoint x: 488, endPoint y: 298, distance: 61.2
click at [488, 298] on div "Total Square Footage of Concrete Driveway/Parking: 0" at bounding box center [508, 301] width 956 height 30
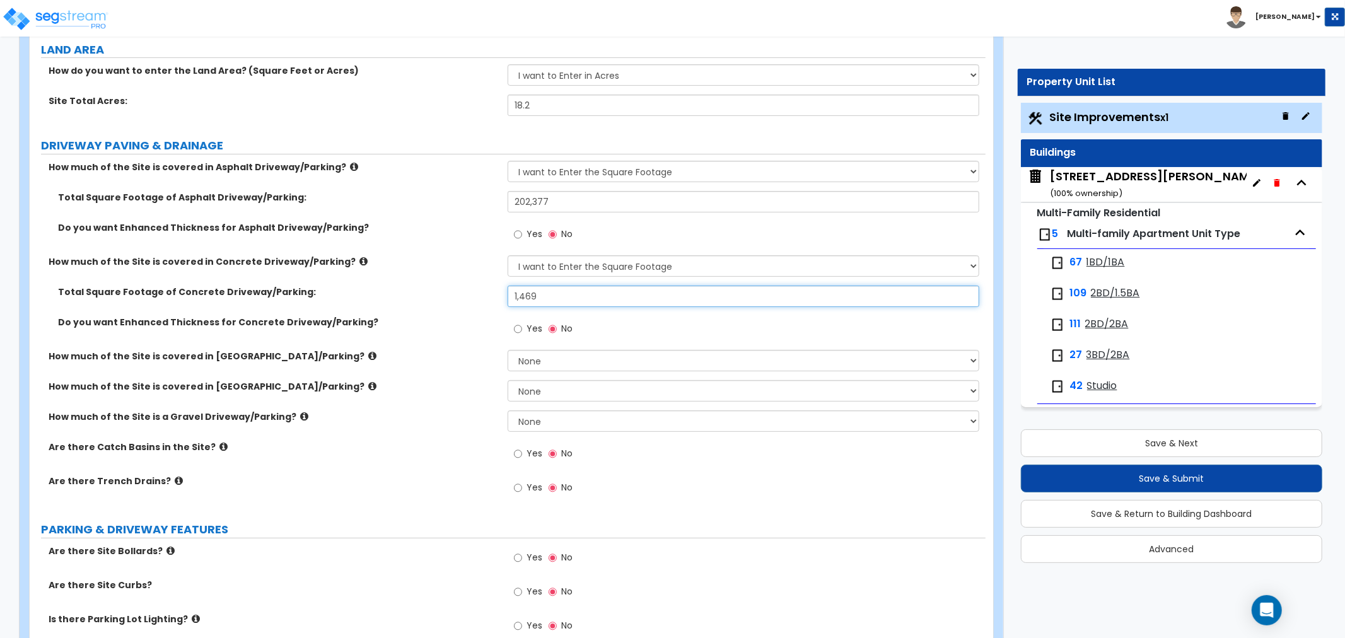
type input "1,469"
click at [457, 310] on div "Total Square Footage of Concrete Driveway/Parking: 1,469" at bounding box center [508, 301] width 956 height 30
click at [121, 395] on div "How much of the Site is covered in [GEOGRAPHIC_DATA]/Parking? None I want to En…" at bounding box center [508, 395] width 956 height 30
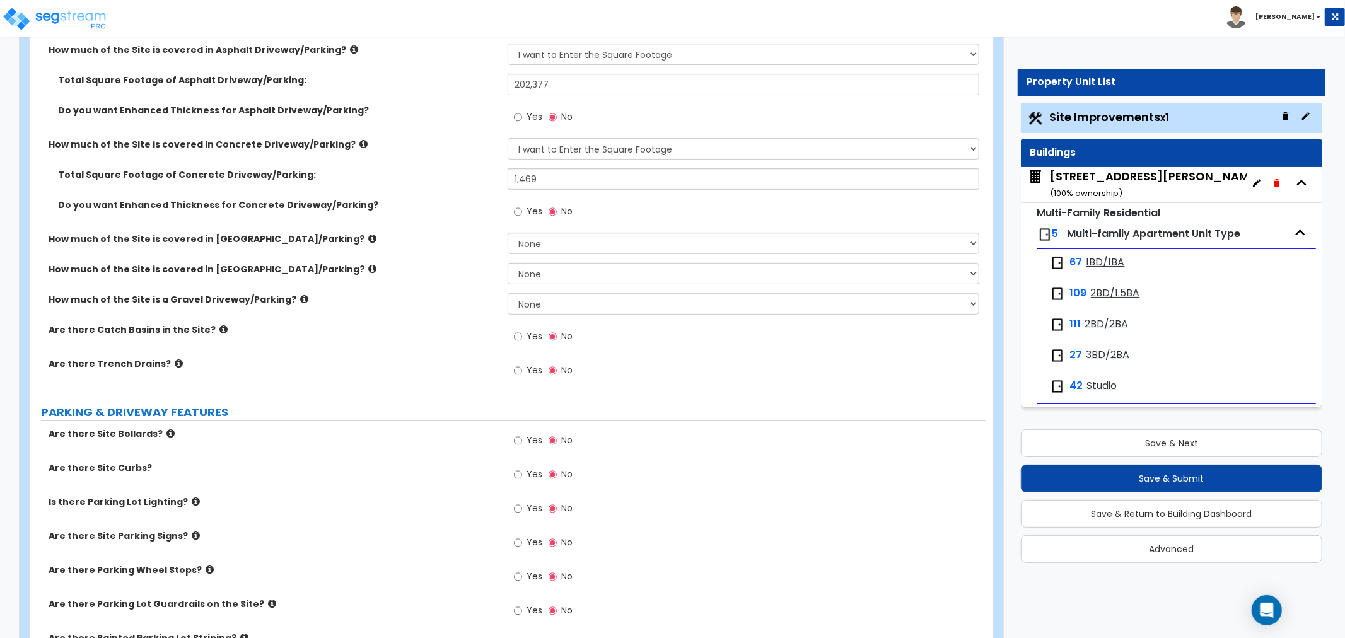
scroll to position [280, 0]
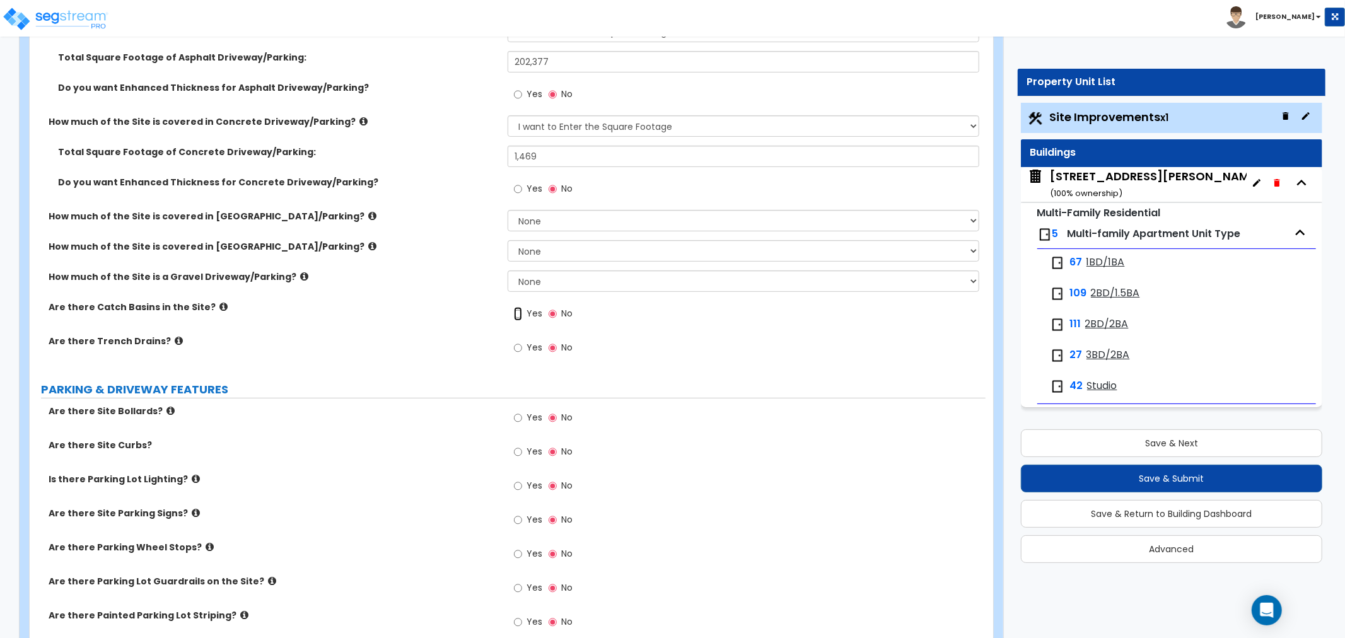
click at [521, 310] on input "Yes" at bounding box center [518, 314] width 8 height 14
radio input "true"
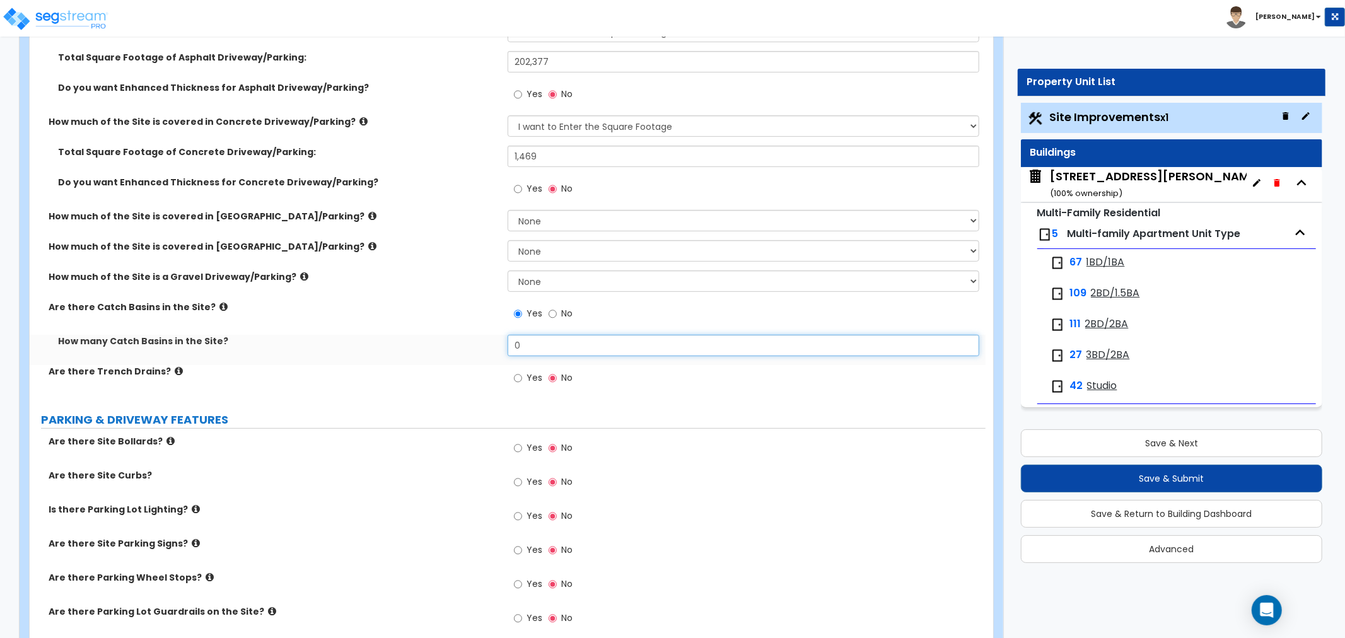
drag, startPoint x: 532, startPoint y: 339, endPoint x: 451, endPoint y: 347, distance: 81.8
click at [451, 347] on div "How many Catch Basins in the Site? 0" at bounding box center [508, 350] width 956 height 30
type input "5"
click at [362, 376] on label "Are there Trench Drains?" at bounding box center [274, 371] width 450 height 13
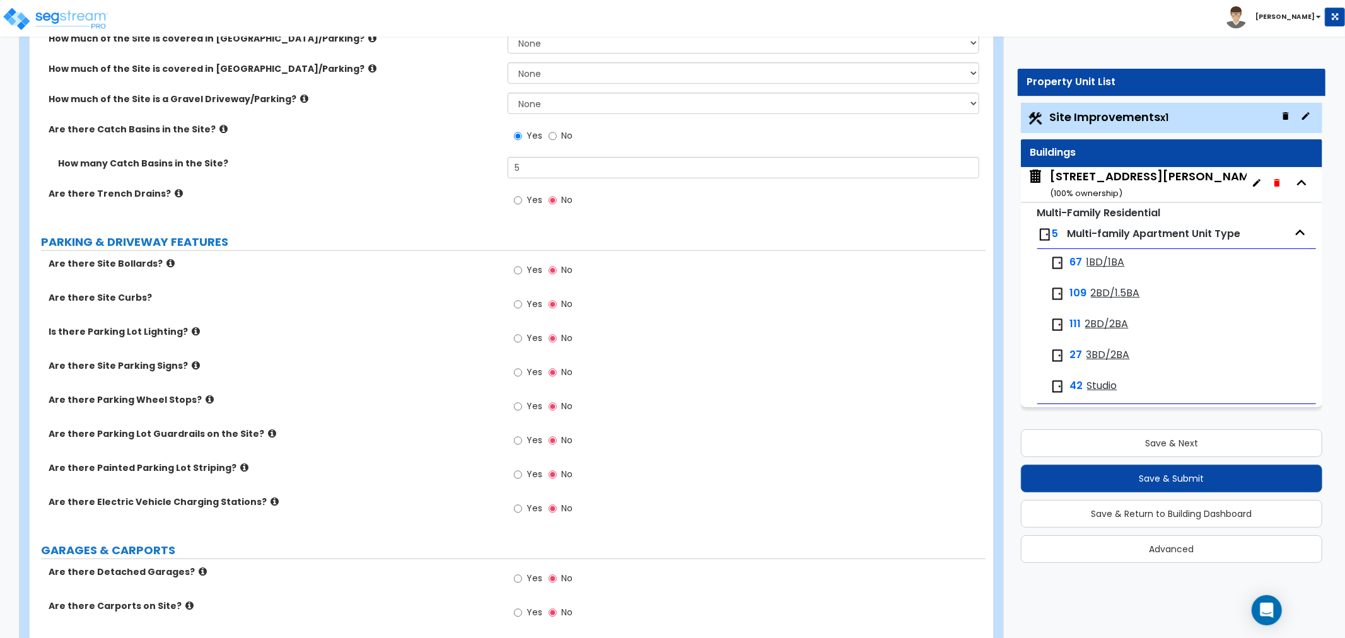
scroll to position [490, 0]
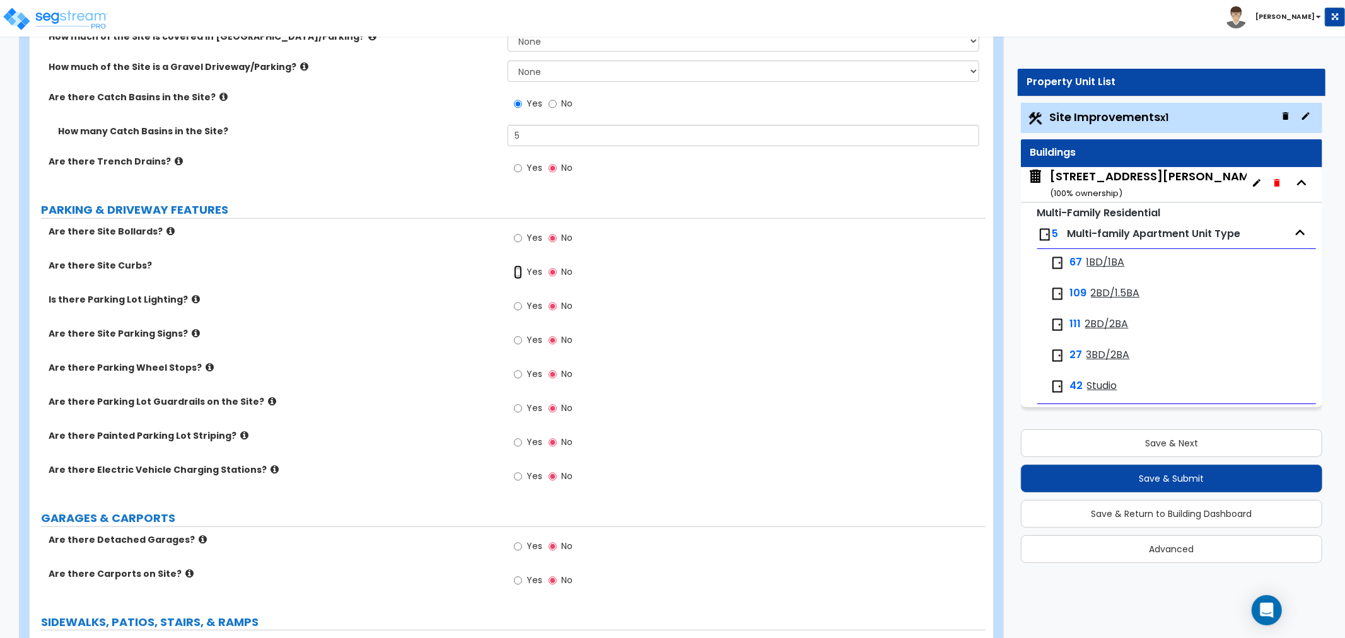
click at [520, 269] on input "Yes" at bounding box center [518, 272] width 8 height 14
radio input "true"
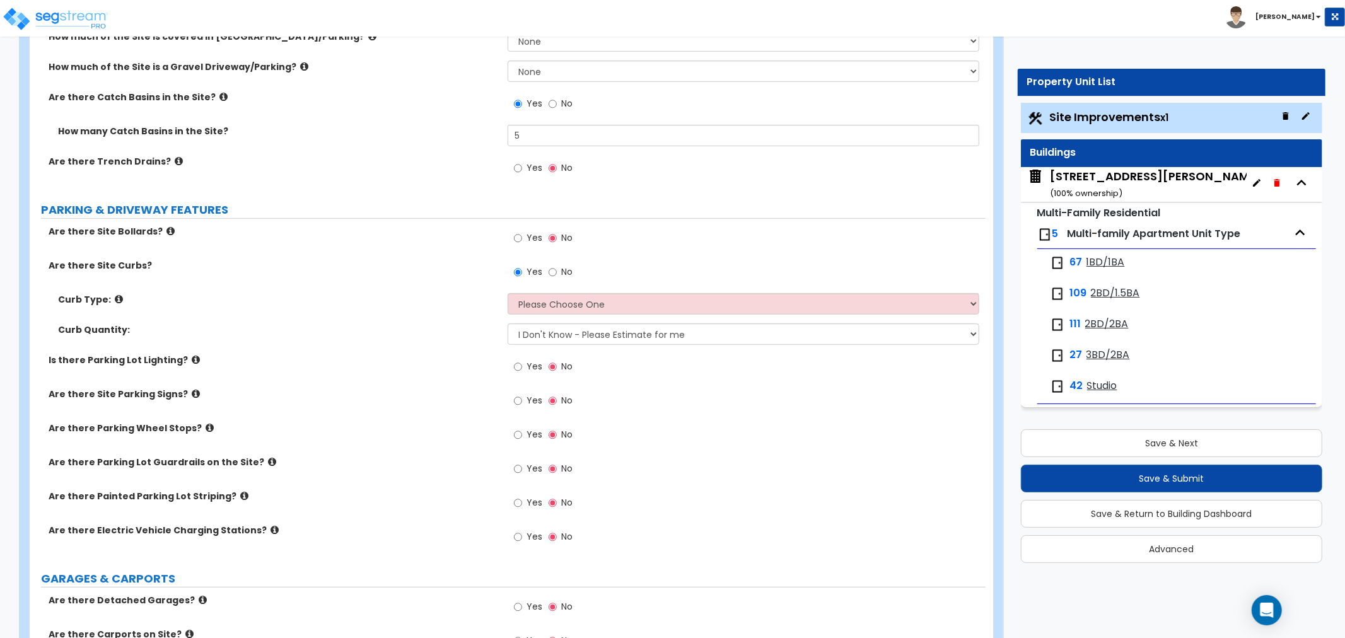
click at [293, 351] on div "Curb Quantity: I Don't Know - Please Estimate for me I want to Enter the LF" at bounding box center [508, 338] width 956 height 30
click at [557, 299] on select "Please Choose One Curb (Only) Curb & Gutter Asphalt Berm" at bounding box center [744, 303] width 472 height 21
select select "1"
click at [508, 293] on select "Please Choose One Curb (Only) Curb & Gutter Asphalt Berm" at bounding box center [744, 303] width 472 height 21
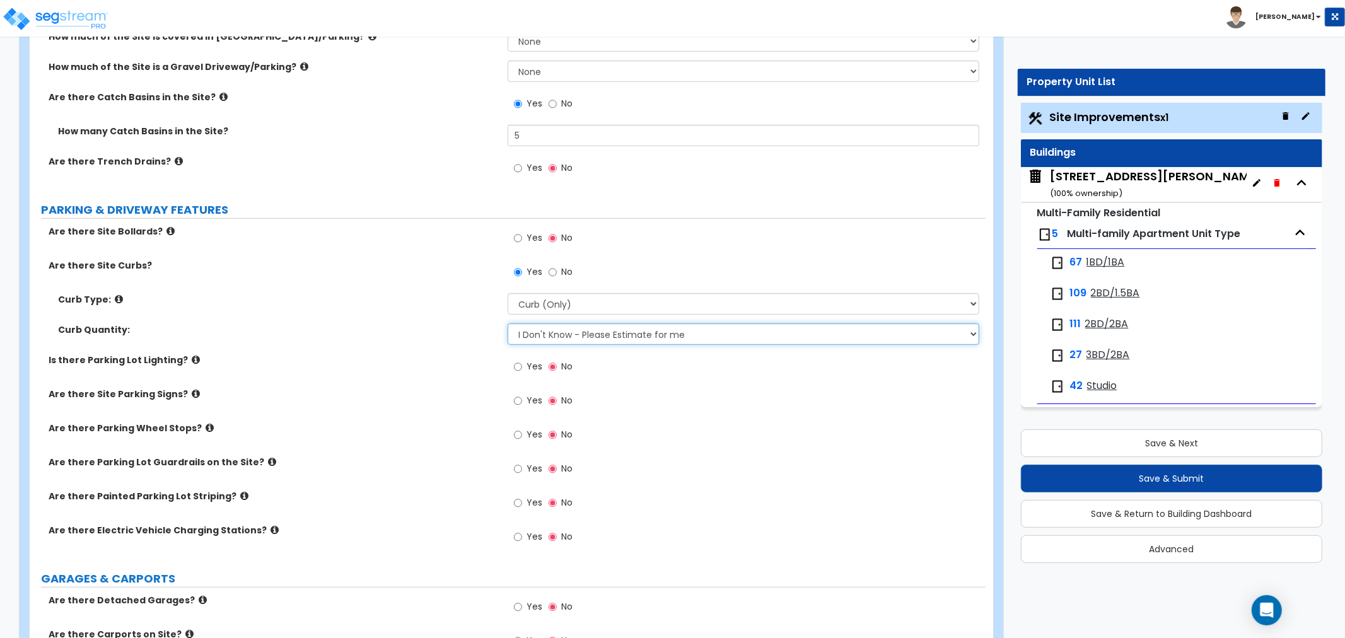
click at [559, 329] on select "I Don't Know - Please Estimate for me I want to Enter the LF" at bounding box center [744, 333] width 472 height 21
select select "1"
click at [508, 323] on select "I Don't Know - Please Estimate for me I want to Enter the LF" at bounding box center [744, 333] width 472 height 21
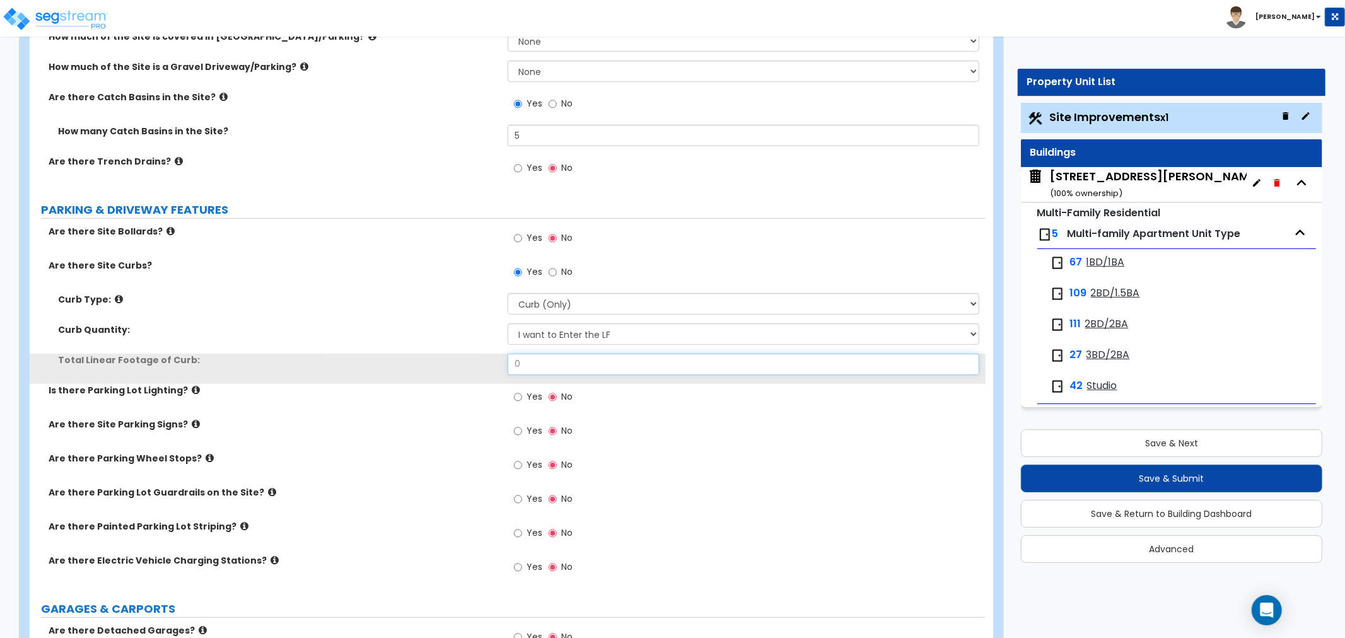
drag, startPoint x: 569, startPoint y: 369, endPoint x: 448, endPoint y: 369, distance: 120.4
click at [448, 369] on div "Total Linear Footage of Curb: 0" at bounding box center [508, 369] width 956 height 30
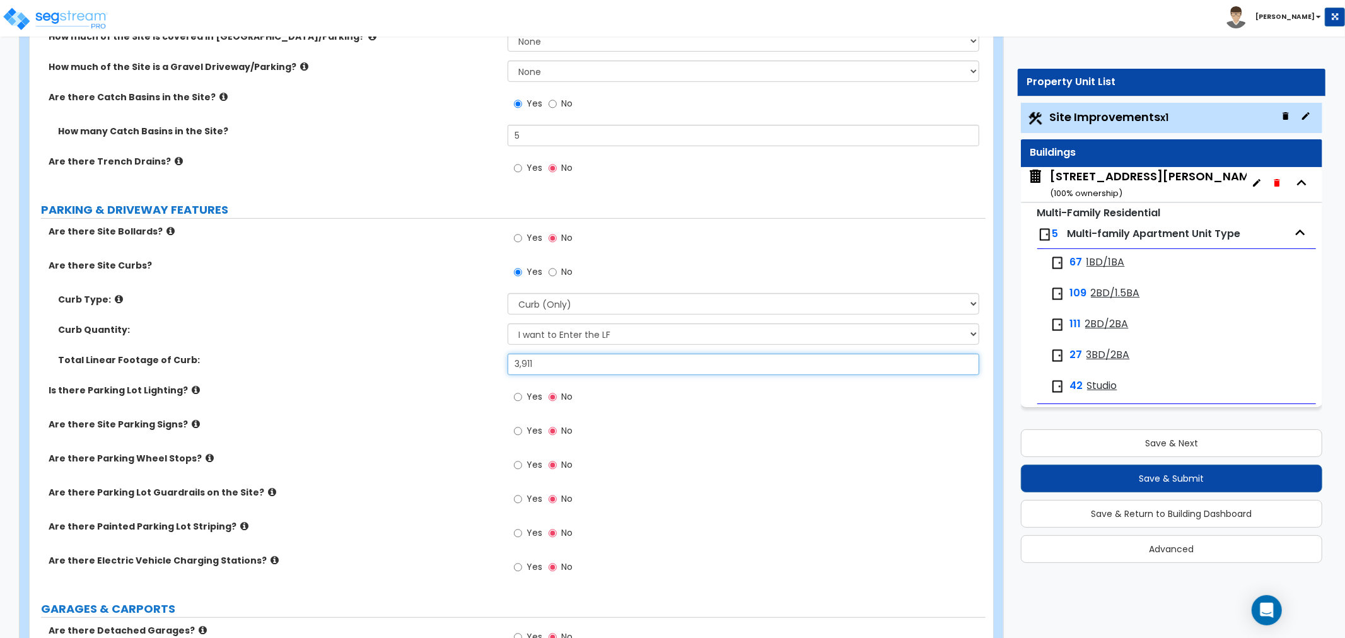
type input "3,911"
click at [369, 359] on label "Total Linear Footage of Curb:" at bounding box center [278, 360] width 440 height 13
click at [516, 394] on input "Yes" at bounding box center [518, 397] width 8 height 14
radio input "true"
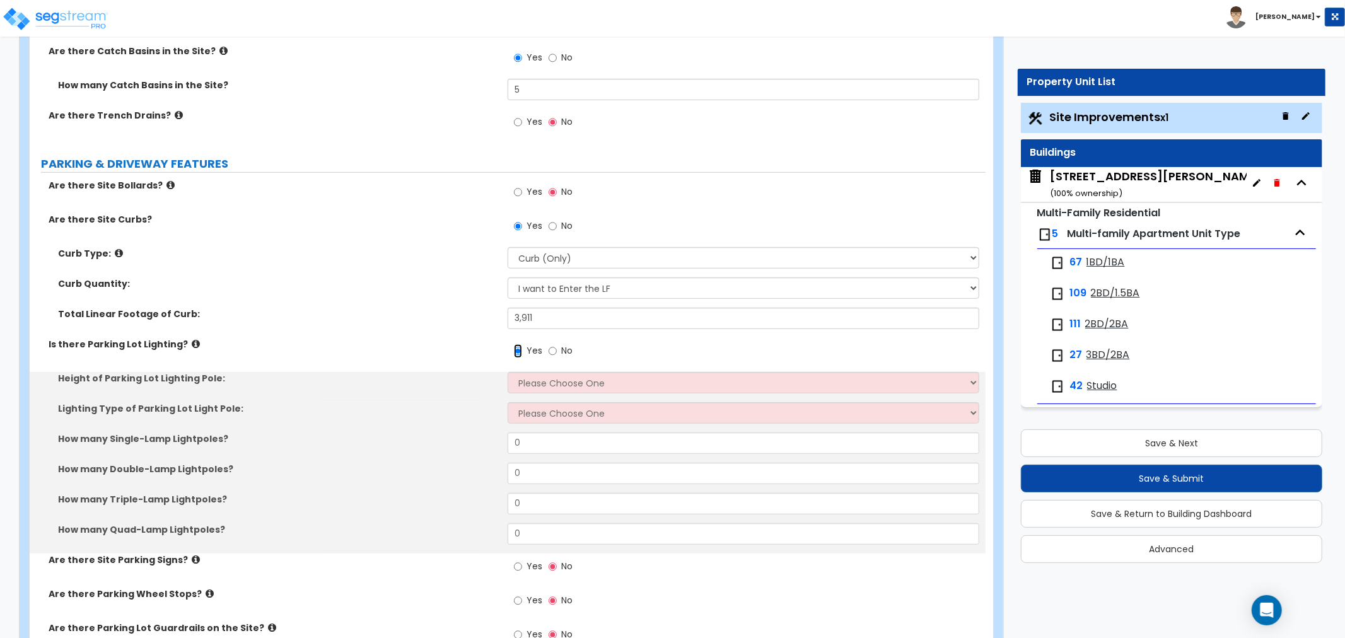
scroll to position [560, 0]
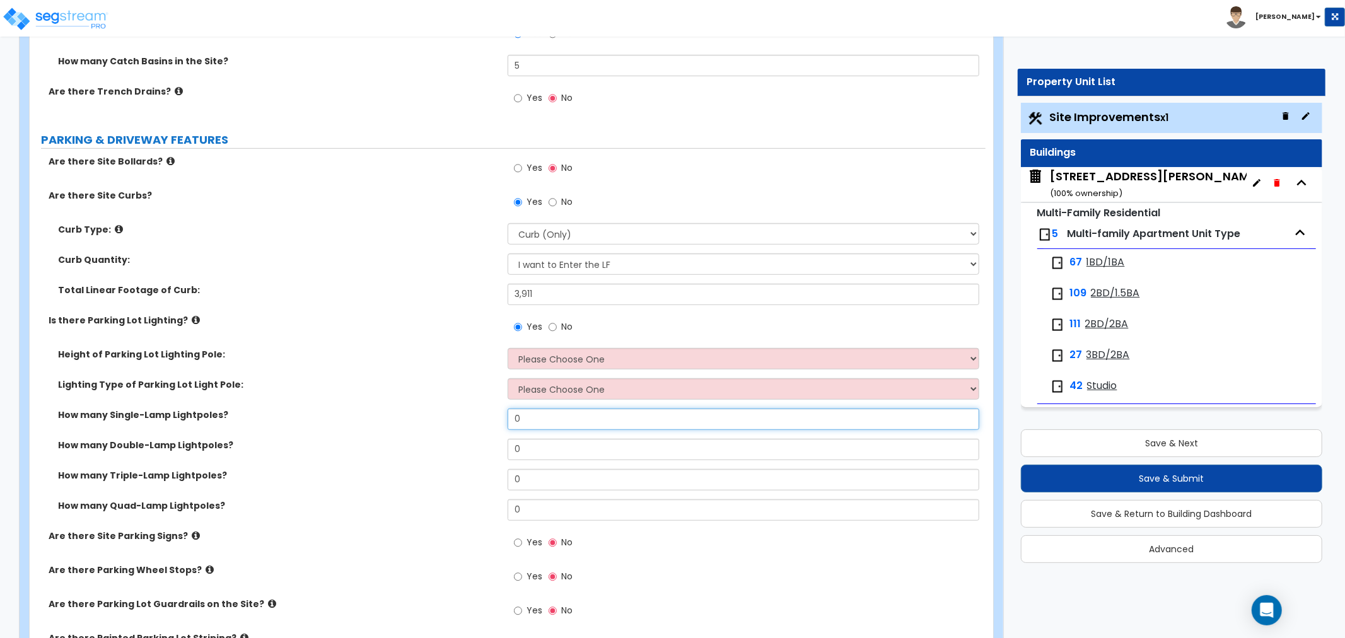
drag, startPoint x: 538, startPoint y: 421, endPoint x: 455, endPoint y: 414, distance: 83.5
click at [455, 414] on div "How many Single-Lamp Lightpoles? 0" at bounding box center [508, 424] width 956 height 30
type input "16"
click at [375, 429] on div "How many Single-Lamp Lightpoles? 16" at bounding box center [508, 424] width 956 height 30
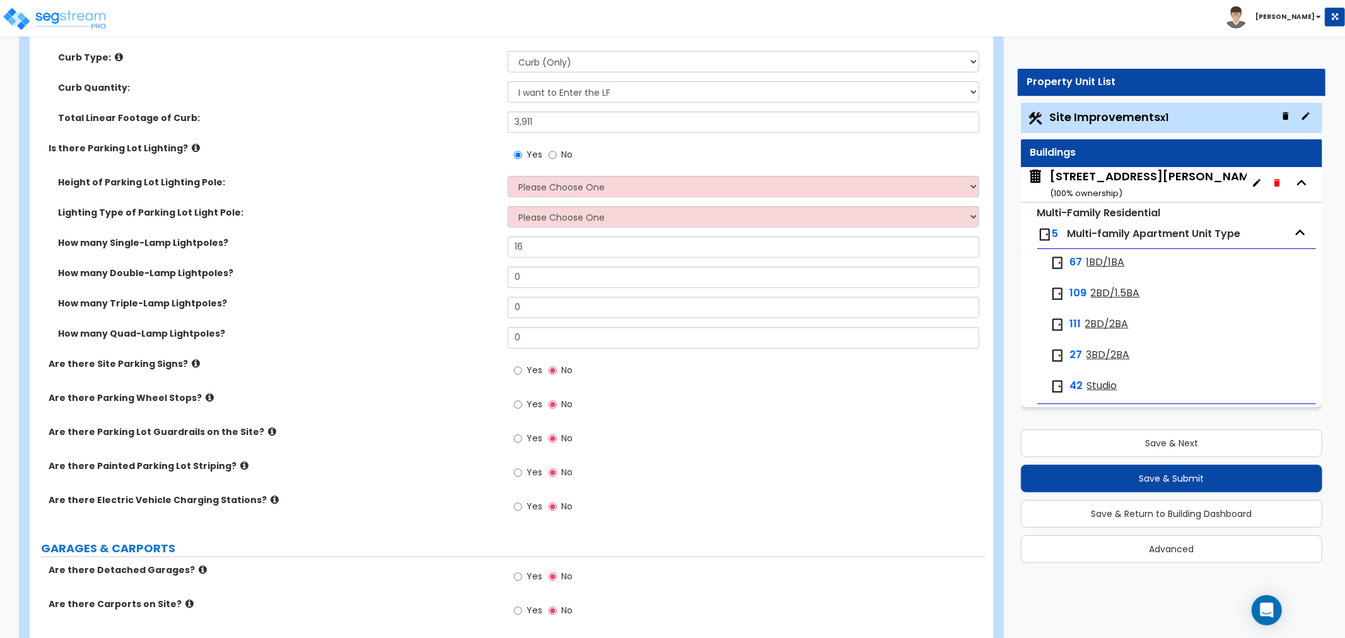
scroll to position [770, 0]
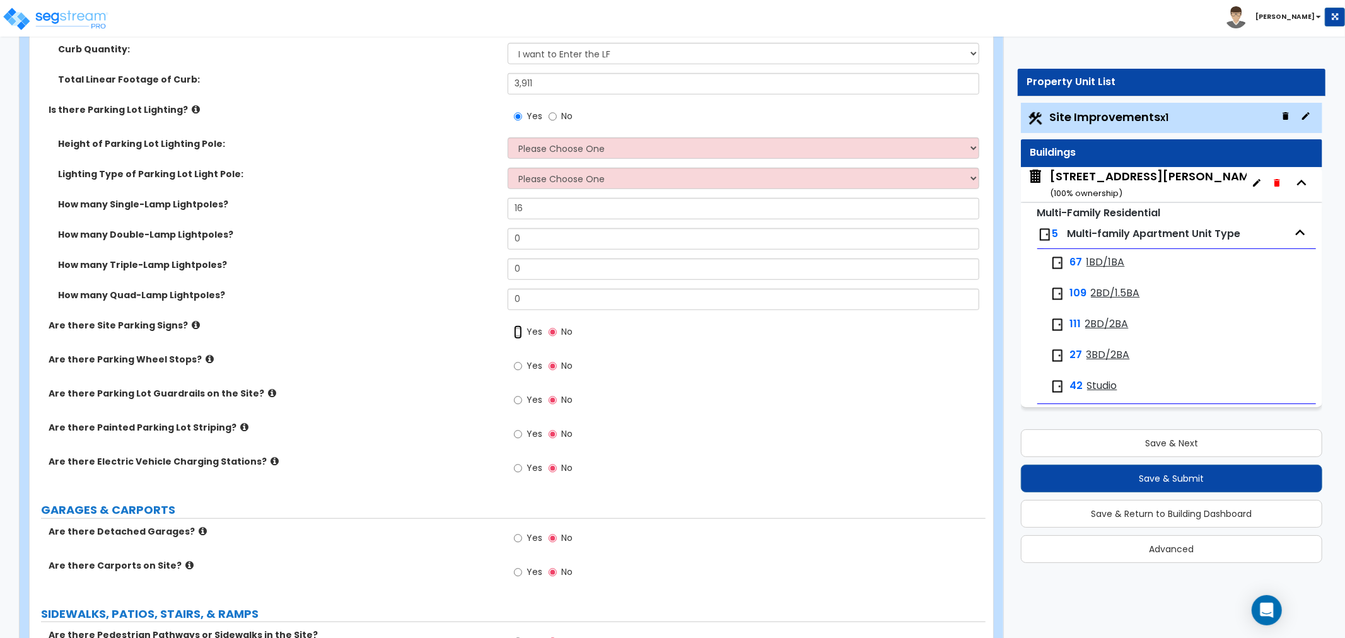
click at [517, 332] on input "Yes" at bounding box center [518, 332] width 8 height 14
radio input "true"
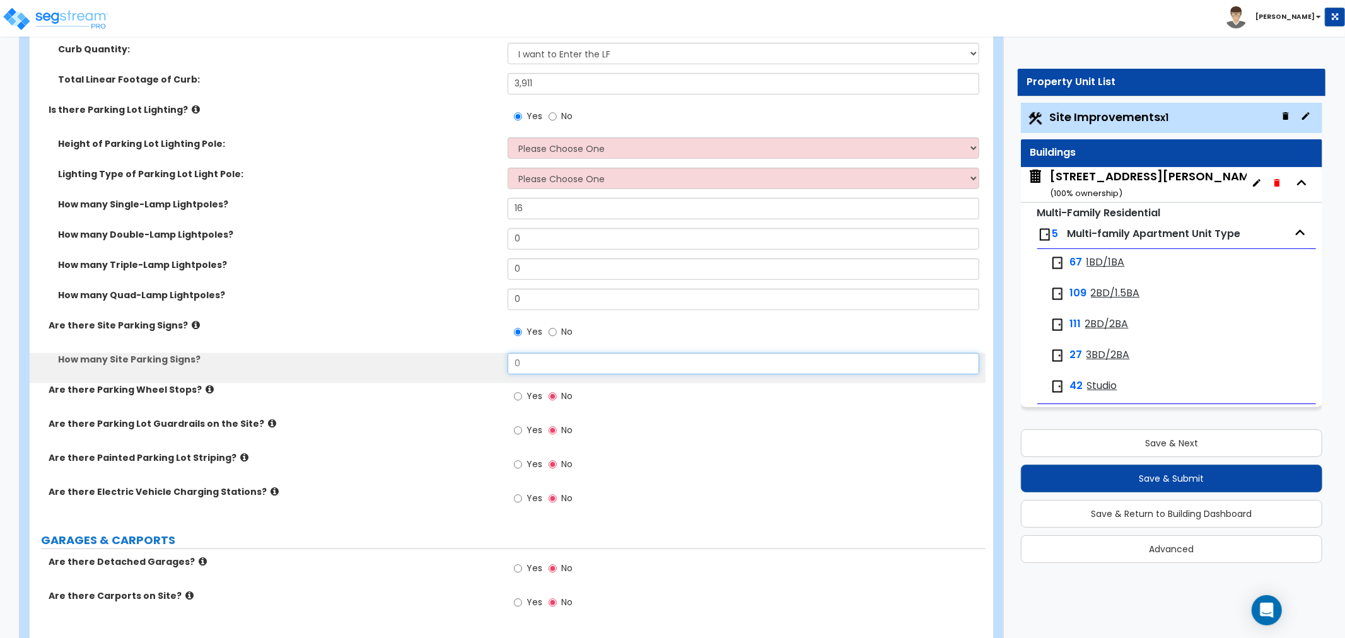
drag, startPoint x: 550, startPoint y: 364, endPoint x: 448, endPoint y: 363, distance: 101.5
click at [448, 363] on div "How many Site Parking Signs? 0" at bounding box center [508, 368] width 956 height 30
type input "12"
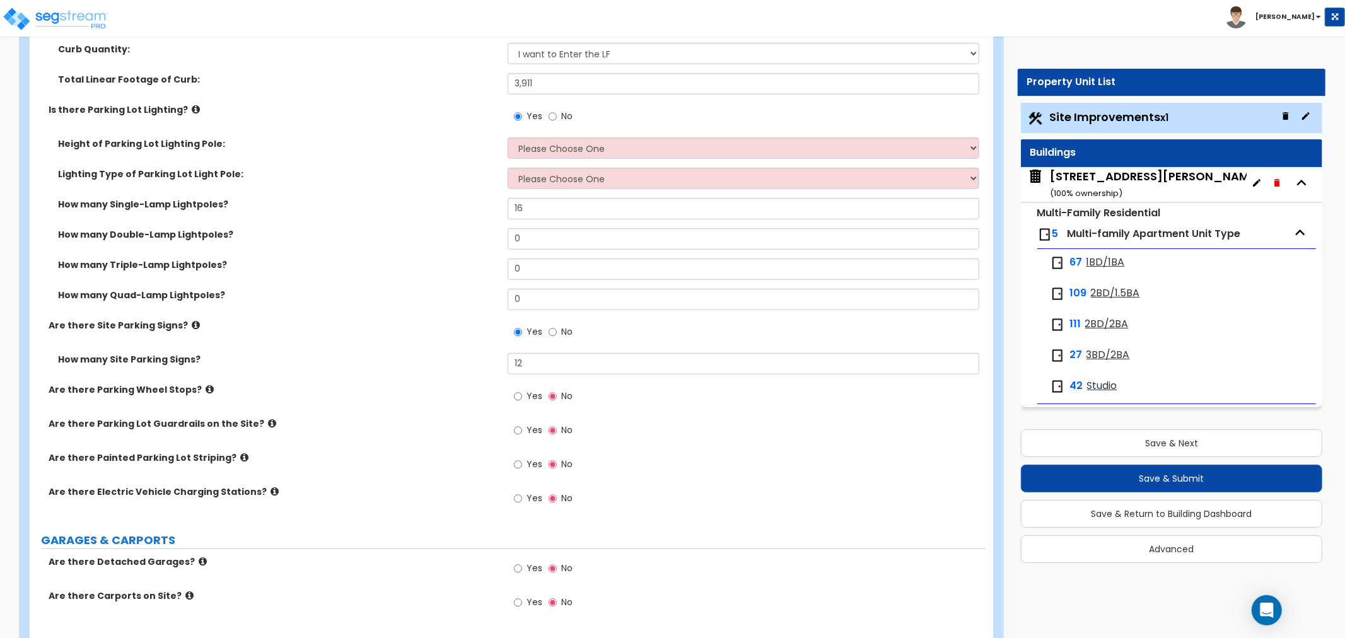
click at [419, 366] on div "How many Site Parking Signs? 12" at bounding box center [508, 368] width 956 height 30
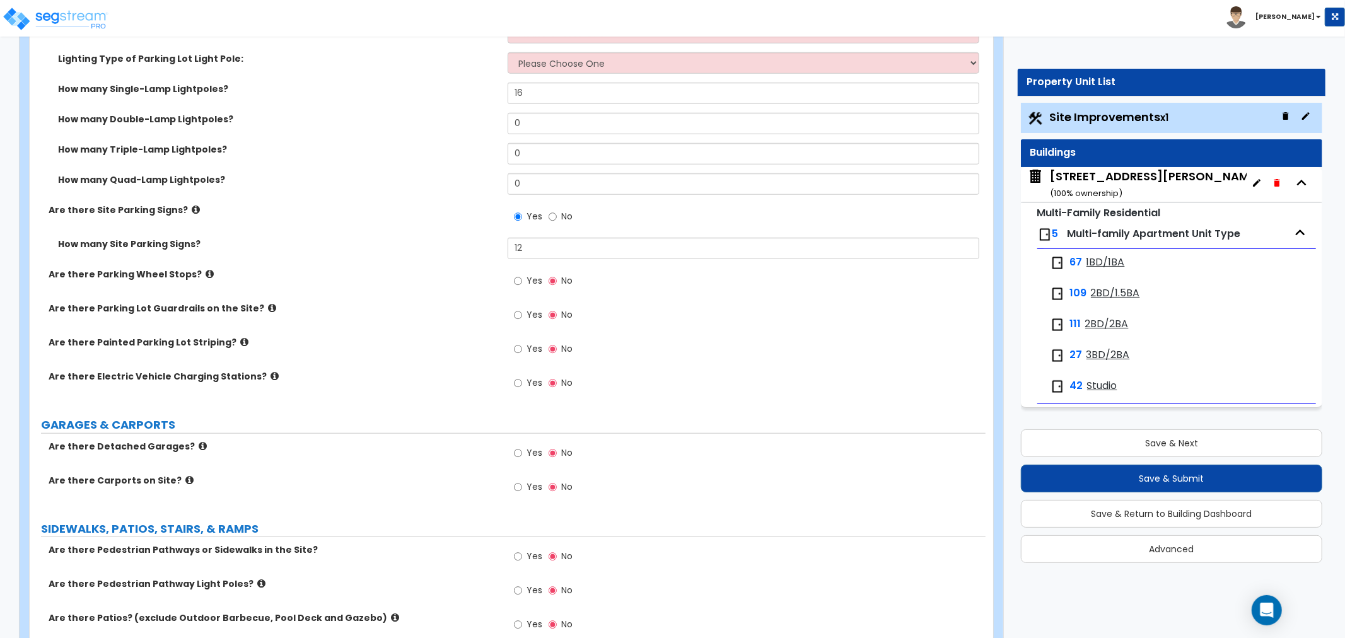
scroll to position [910, 0]
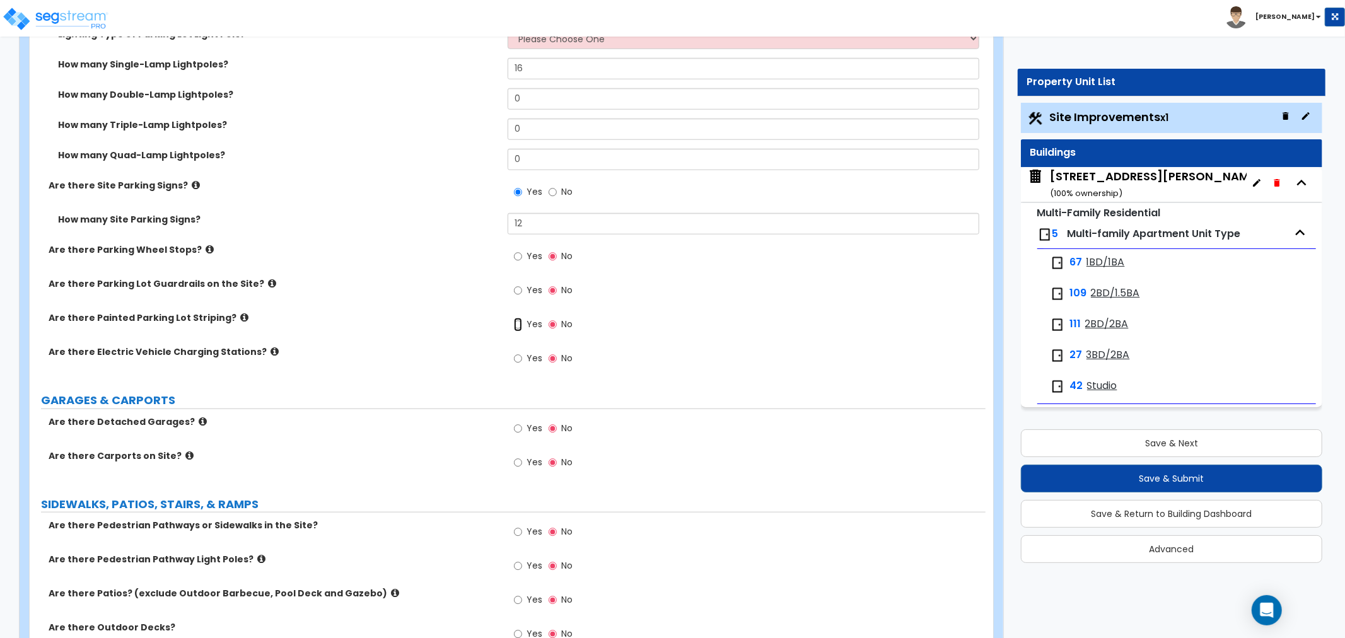
click at [515, 324] on input "Yes" at bounding box center [518, 325] width 8 height 14
radio input "true"
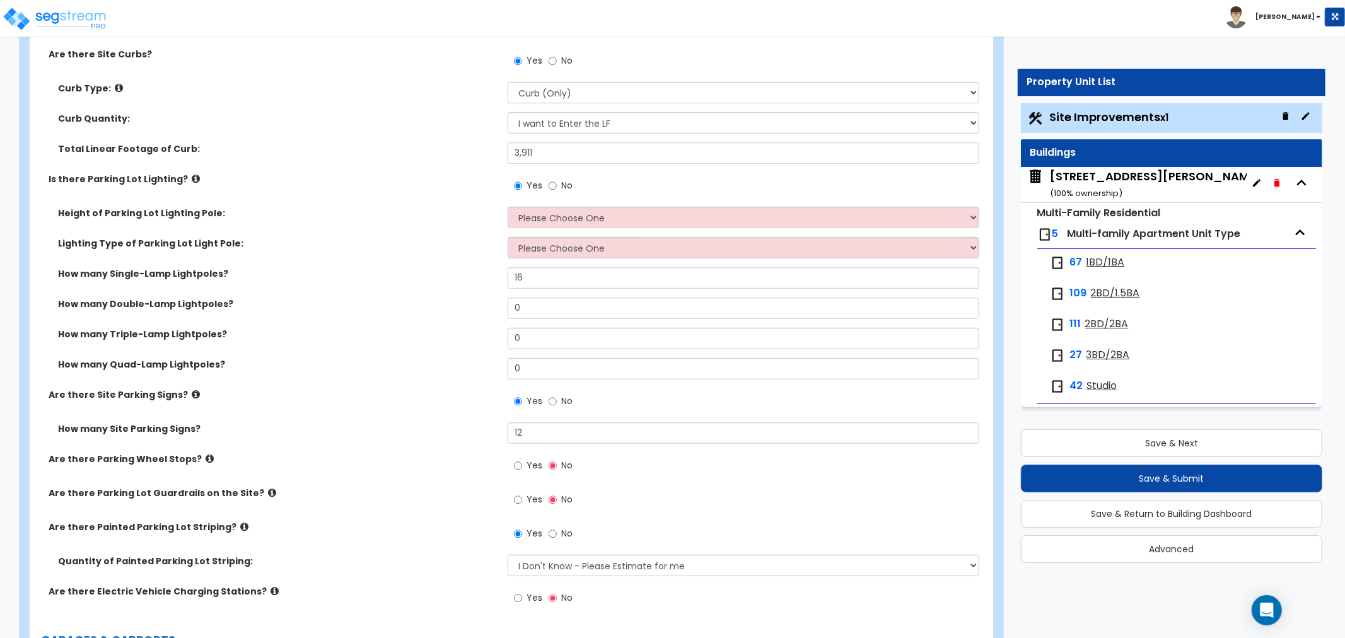
scroll to position [700, 0]
click at [632, 287] on input "16" at bounding box center [744, 278] width 472 height 21
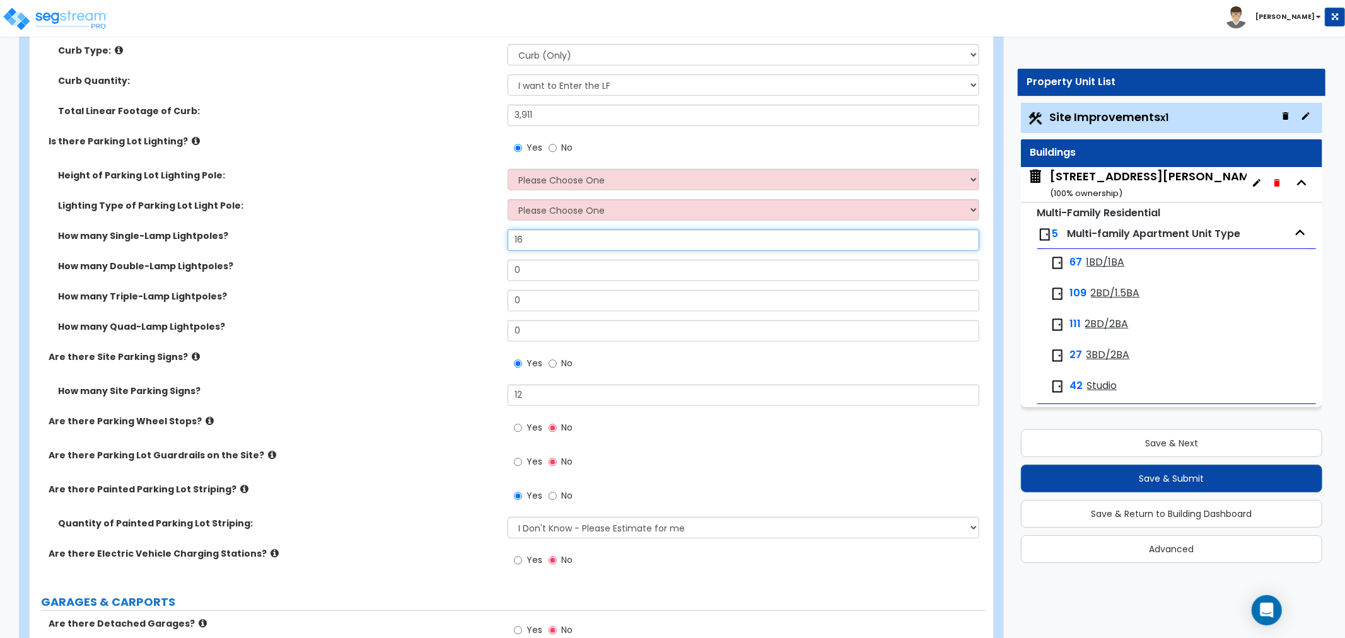
scroll to position [840, 0]
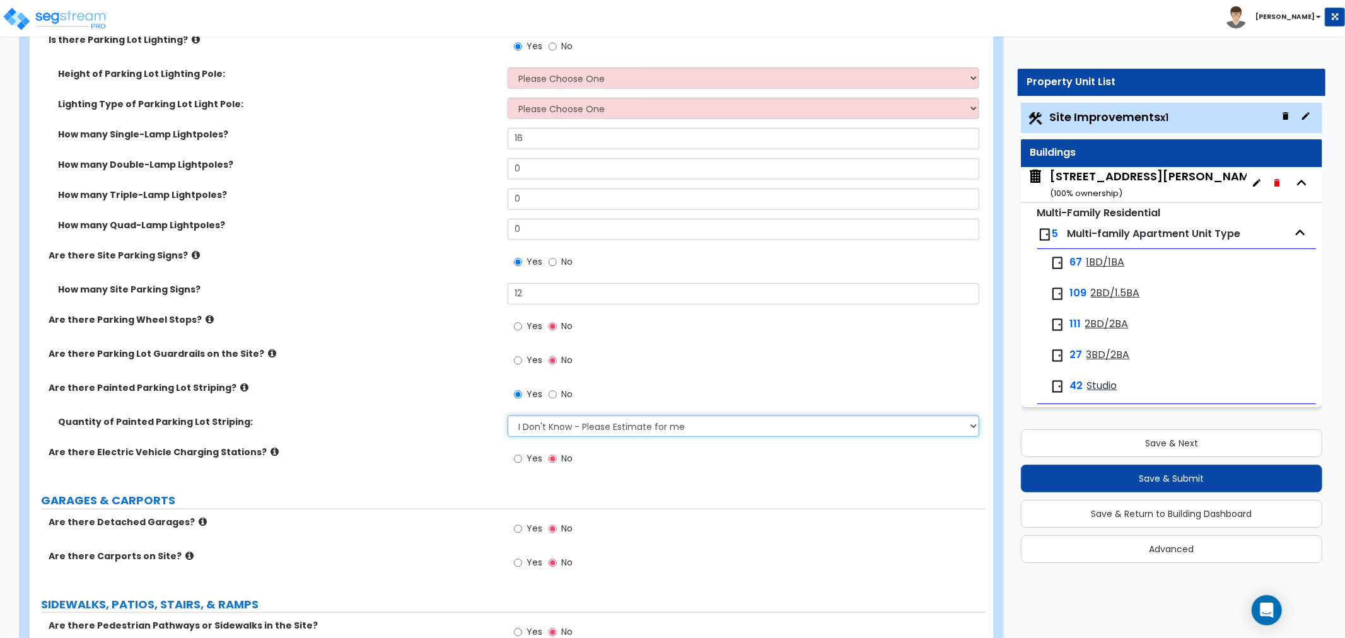
click at [571, 424] on select "I Don't Know - Please Estimate for me I Want to Enter the Number of Parking Spa…" at bounding box center [744, 425] width 472 height 21
select select "1"
click at [508, 415] on select "I Don't Know - Please Estimate for me I Want to Enter the Number of Parking Spa…" at bounding box center [744, 425] width 472 height 21
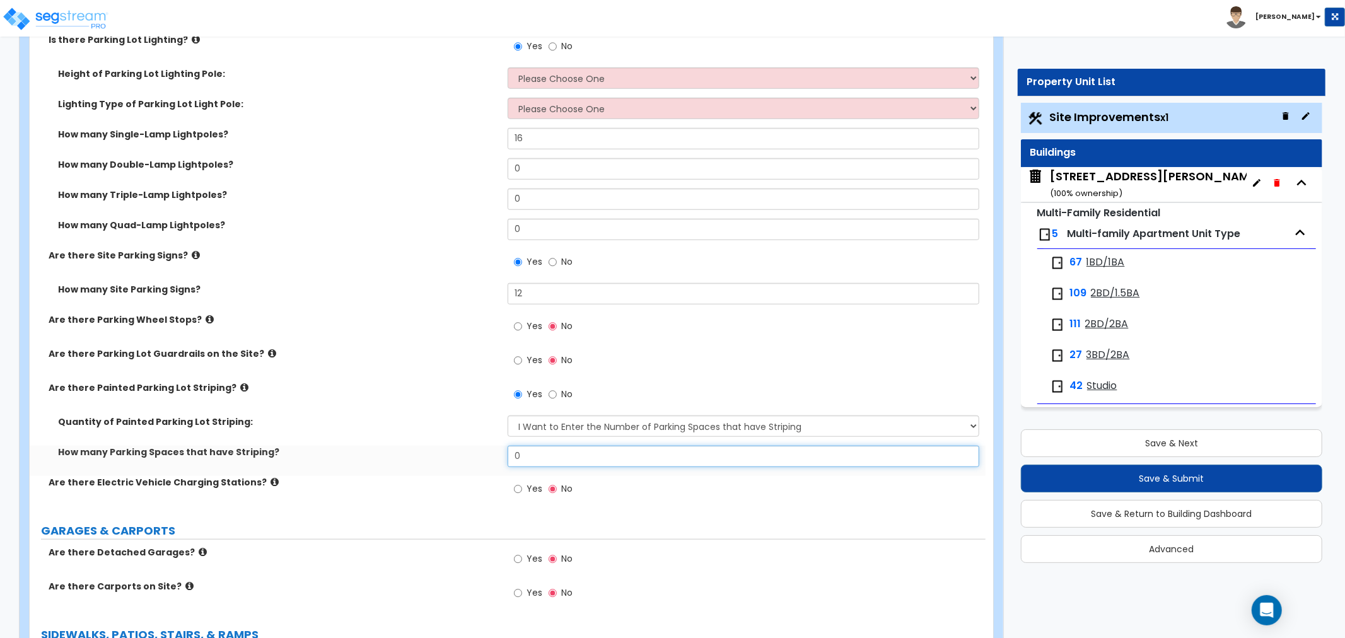
drag, startPoint x: 528, startPoint y: 450, endPoint x: 480, endPoint y: 456, distance: 48.3
click at [480, 456] on div "How many Parking Spaces that have Striping? 0" at bounding box center [508, 461] width 956 height 30
type input "505"
click at [481, 454] on label "How many Parking Spaces that have Striping?" at bounding box center [278, 452] width 440 height 13
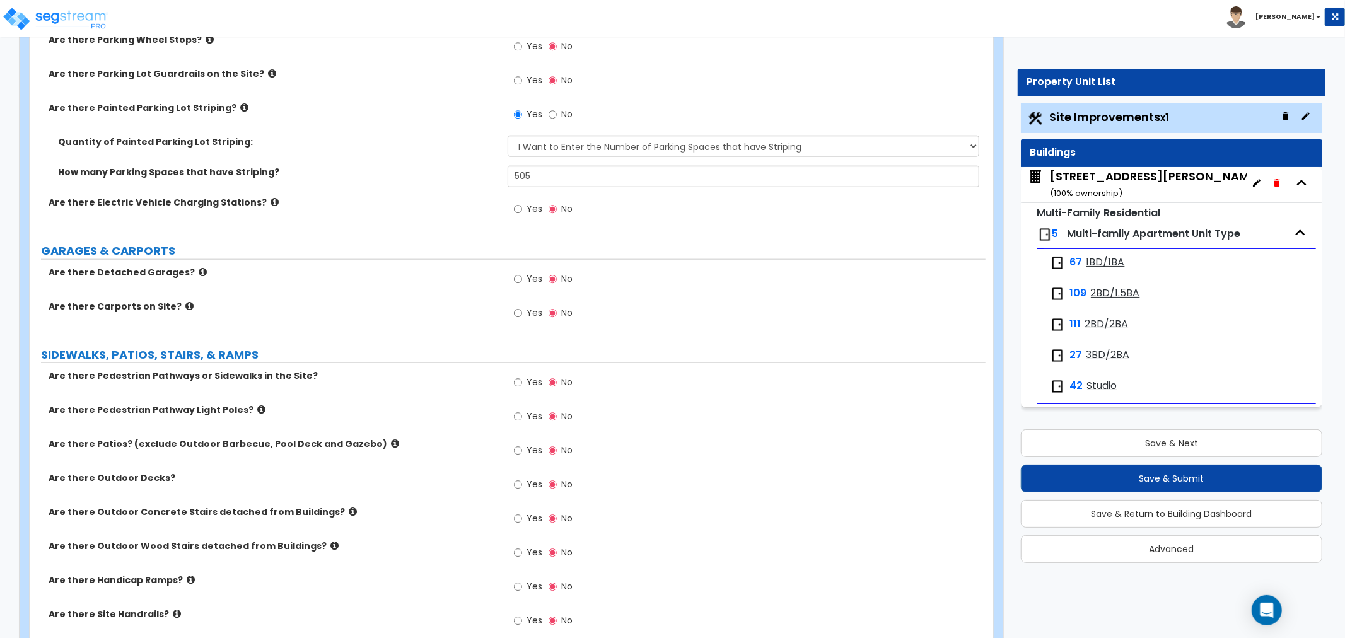
scroll to position [1190, 0]
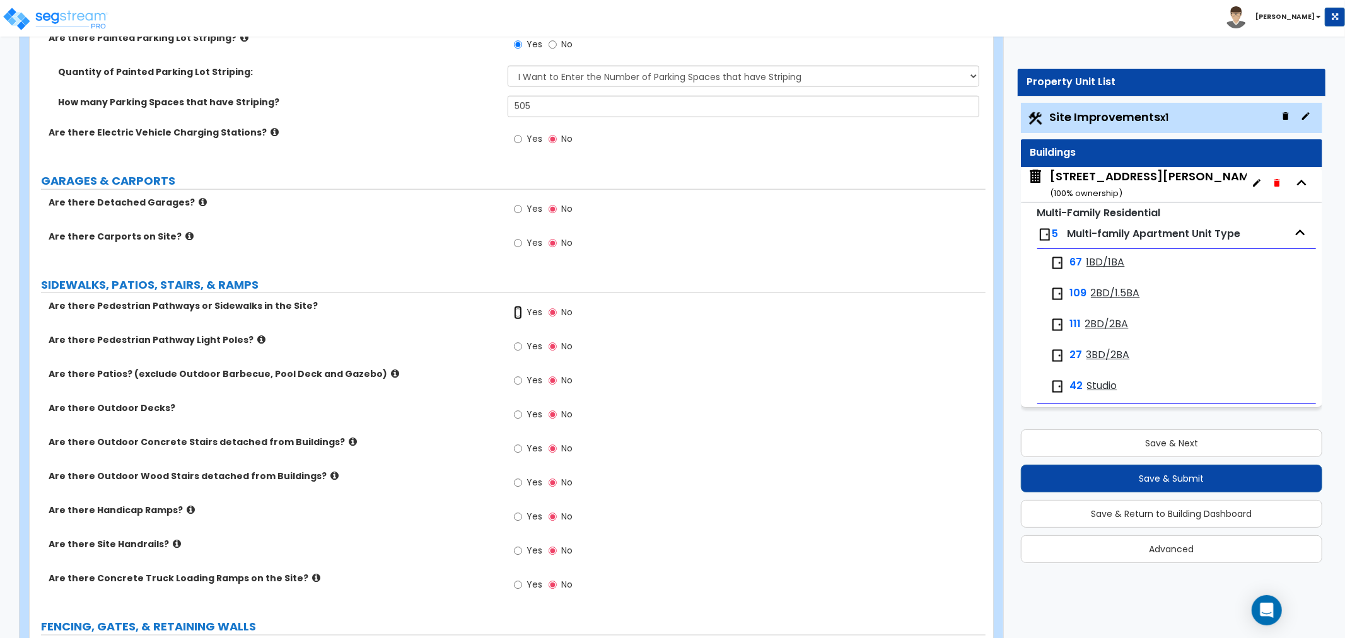
click at [519, 312] on input "Yes" at bounding box center [518, 313] width 8 height 14
radio input "true"
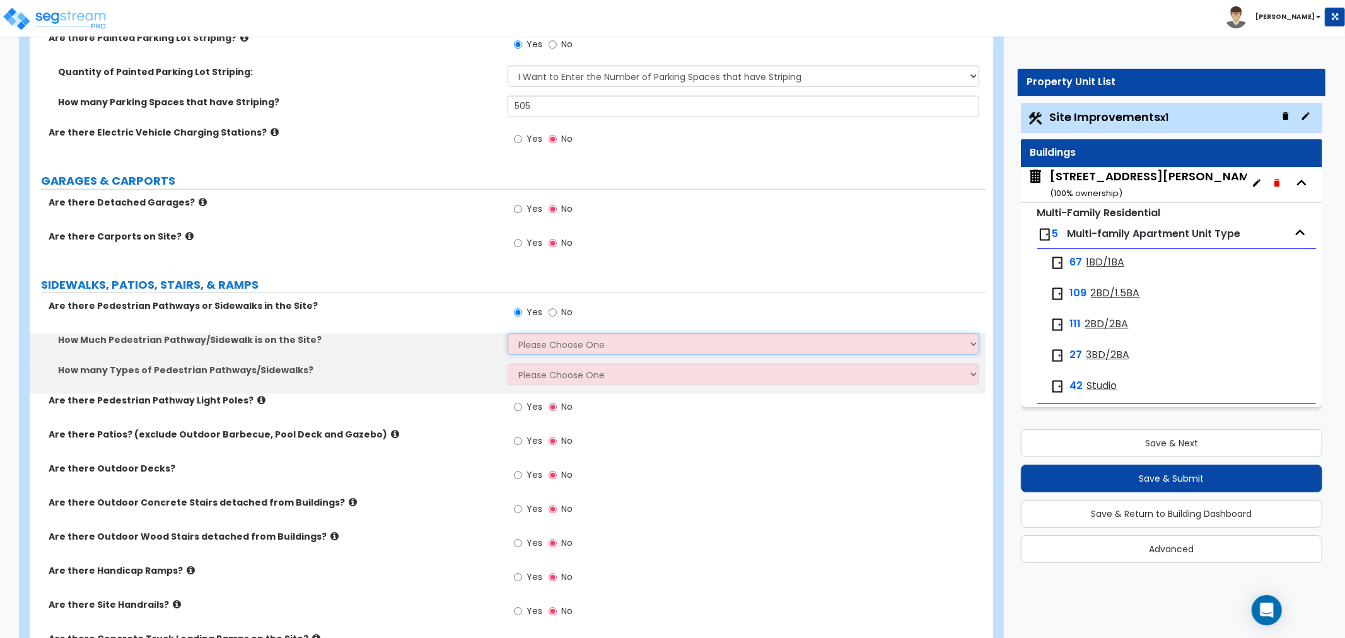
click at [537, 339] on select "Please Choose One I Don't Know, Please Estimate For Me Enter Linear Footage" at bounding box center [744, 344] width 472 height 21
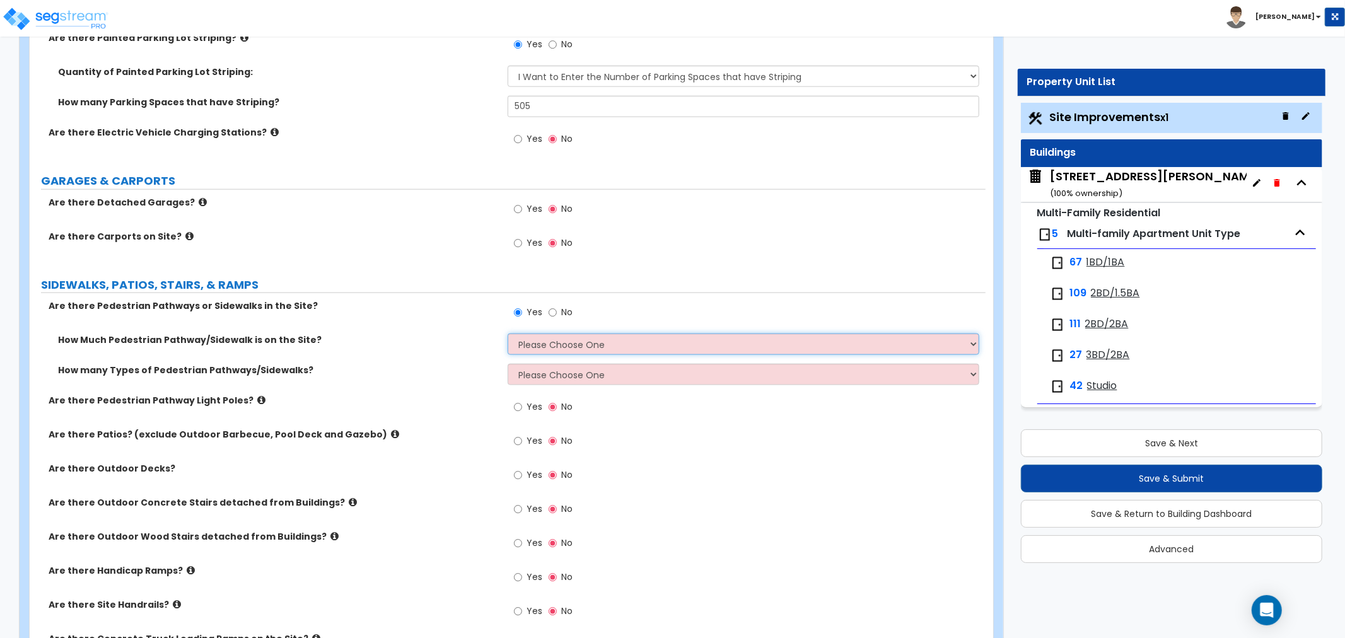
select select "1"
click at [508, 334] on select "Please Choose One I Don't Know, Please Estimate For Me Enter Linear Footage" at bounding box center [744, 344] width 472 height 21
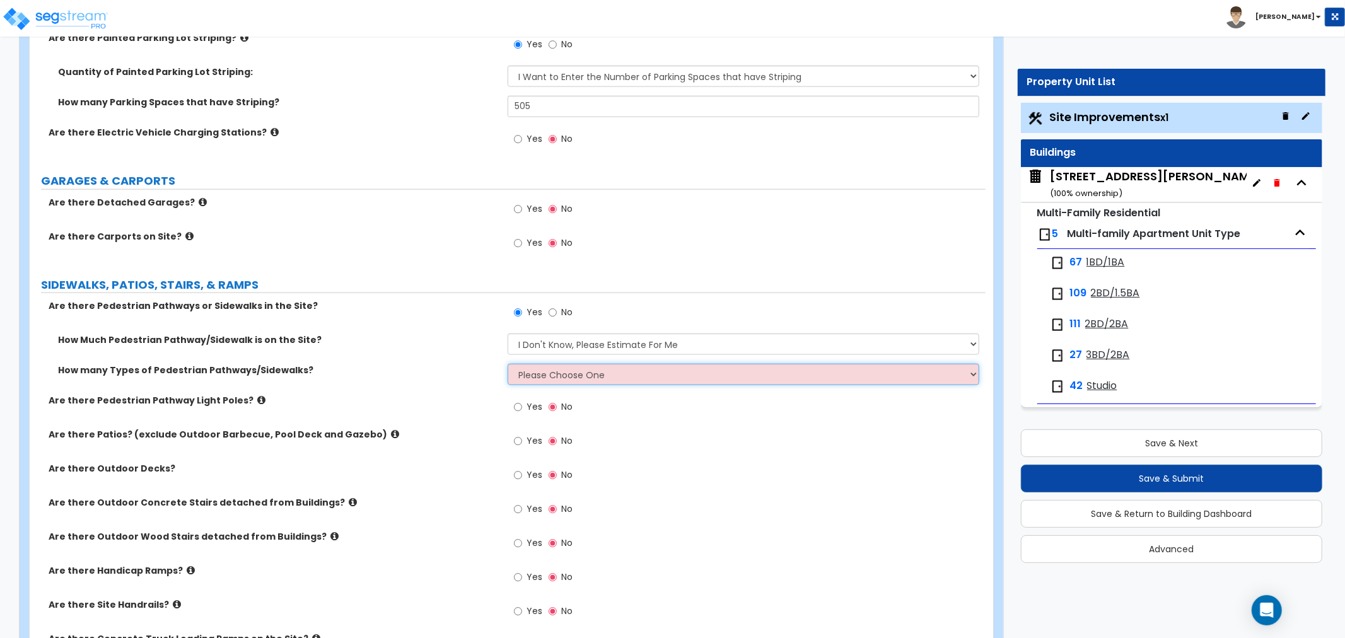
click at [549, 376] on select "Please Choose One 1 2 3" at bounding box center [744, 374] width 472 height 21
select select "1"
click at [508, 364] on select "Please Choose One 1 2 3" at bounding box center [744, 374] width 472 height 21
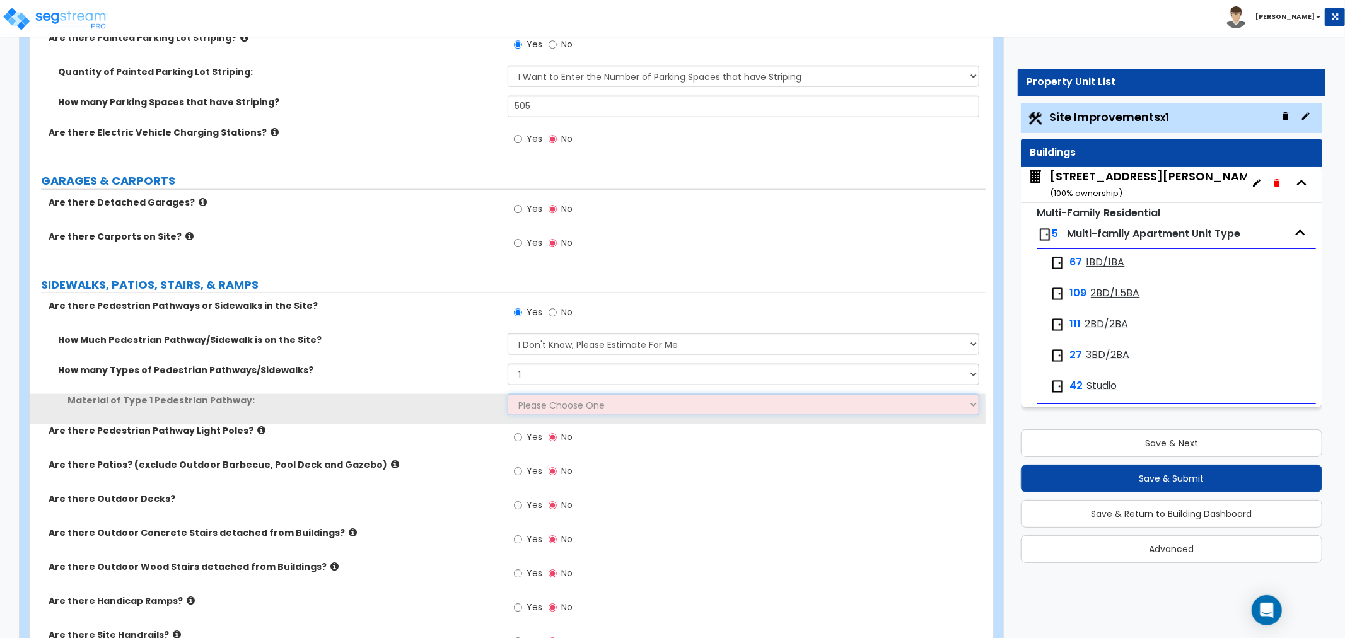
click at [553, 404] on select "Please Choose One Bare Concrete Stamped Concrete Brick Pavers Stone Pavers Wood…" at bounding box center [744, 404] width 472 height 21
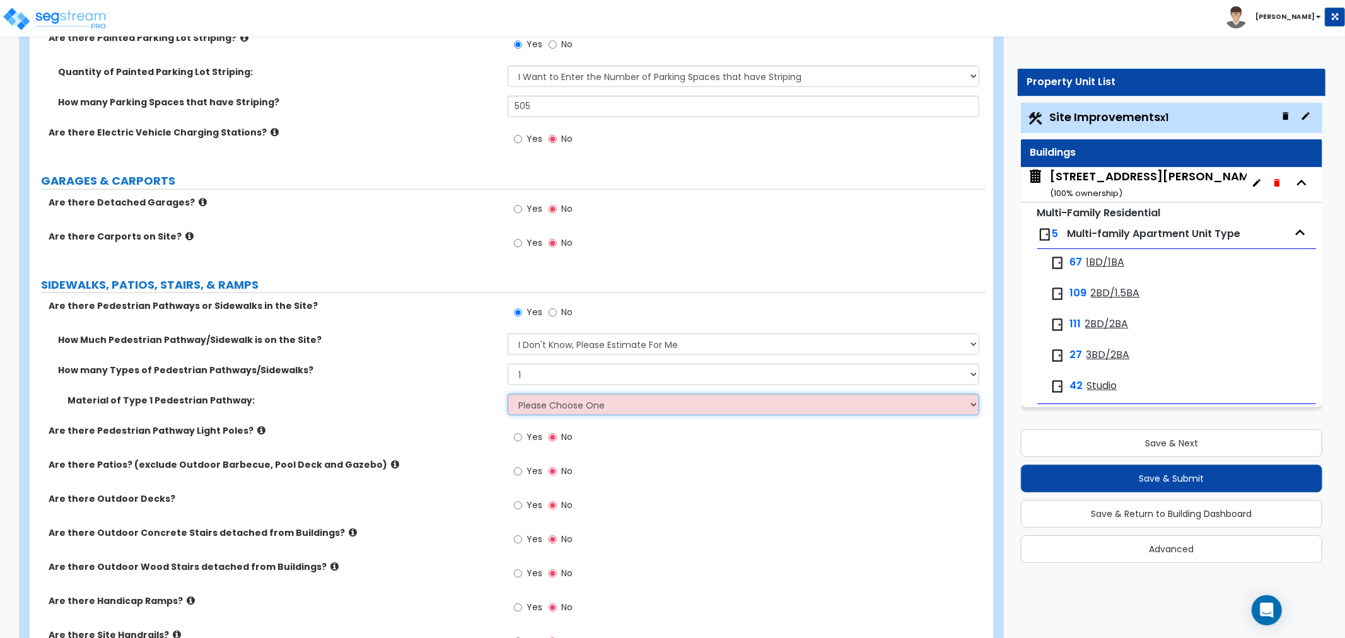
select select "1"
click at [508, 394] on select "Please Choose One Bare Concrete Stamped Concrete Brick Pavers Stone Pavers Wood…" at bounding box center [744, 404] width 472 height 21
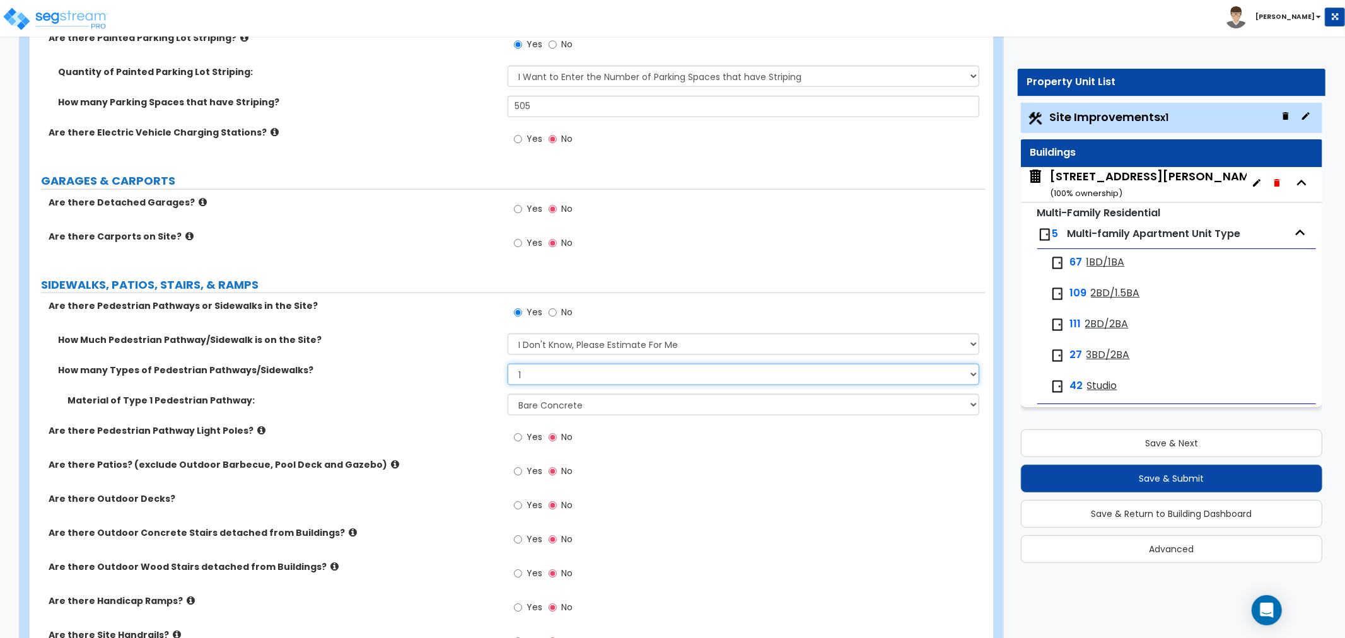
drag, startPoint x: 502, startPoint y: 373, endPoint x: 480, endPoint y: 373, distance: 21.4
click at [478, 373] on div "How many Types of Pedestrian Pathways/Sidewalks? Please Choose One 1 2 3" at bounding box center [508, 379] width 956 height 30
click at [525, 373] on select "Please Choose One 1 2 3" at bounding box center [744, 374] width 472 height 21
click at [550, 405] on select "Please Choose One Bare Concrete Stamped Concrete Brick Pavers Stone Pavers Wood…" at bounding box center [744, 404] width 472 height 21
click at [572, 339] on select "Please Choose One I Don't Know, Please Estimate For Me Enter Linear Footage" at bounding box center [744, 344] width 472 height 21
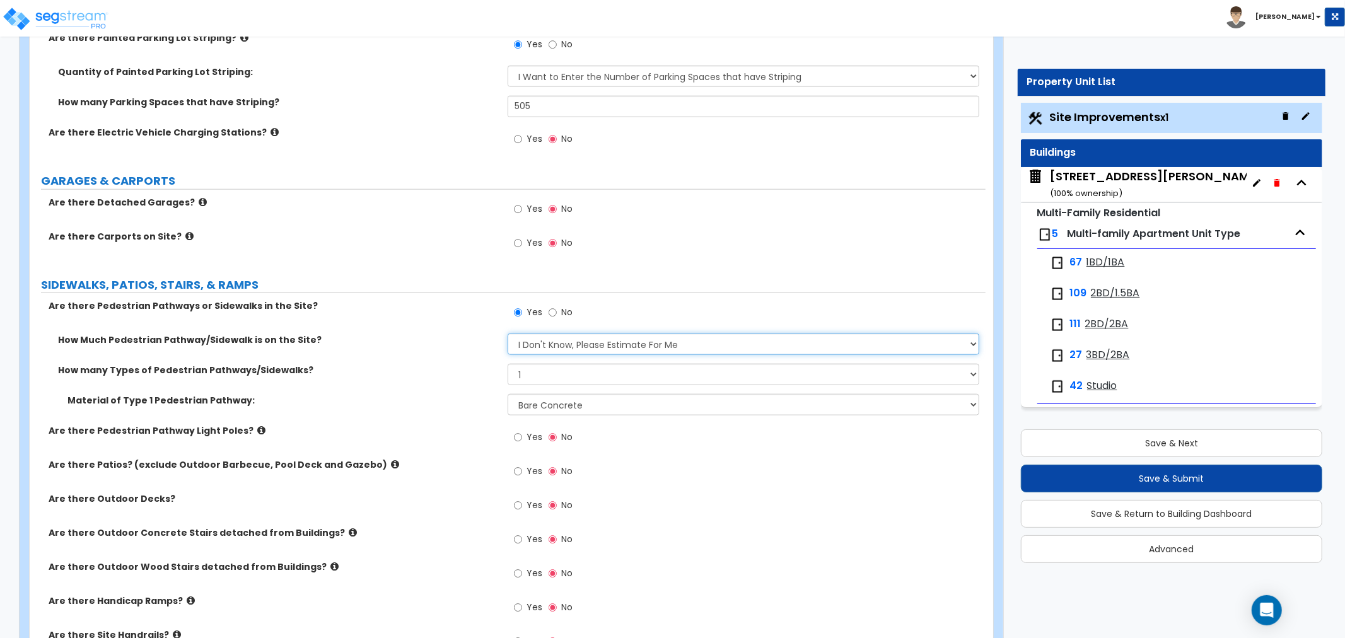
select select "2"
click at [508, 334] on select "Please Choose One I Don't Know, Please Estimate For Me Enter Linear Footage" at bounding box center [744, 344] width 472 height 21
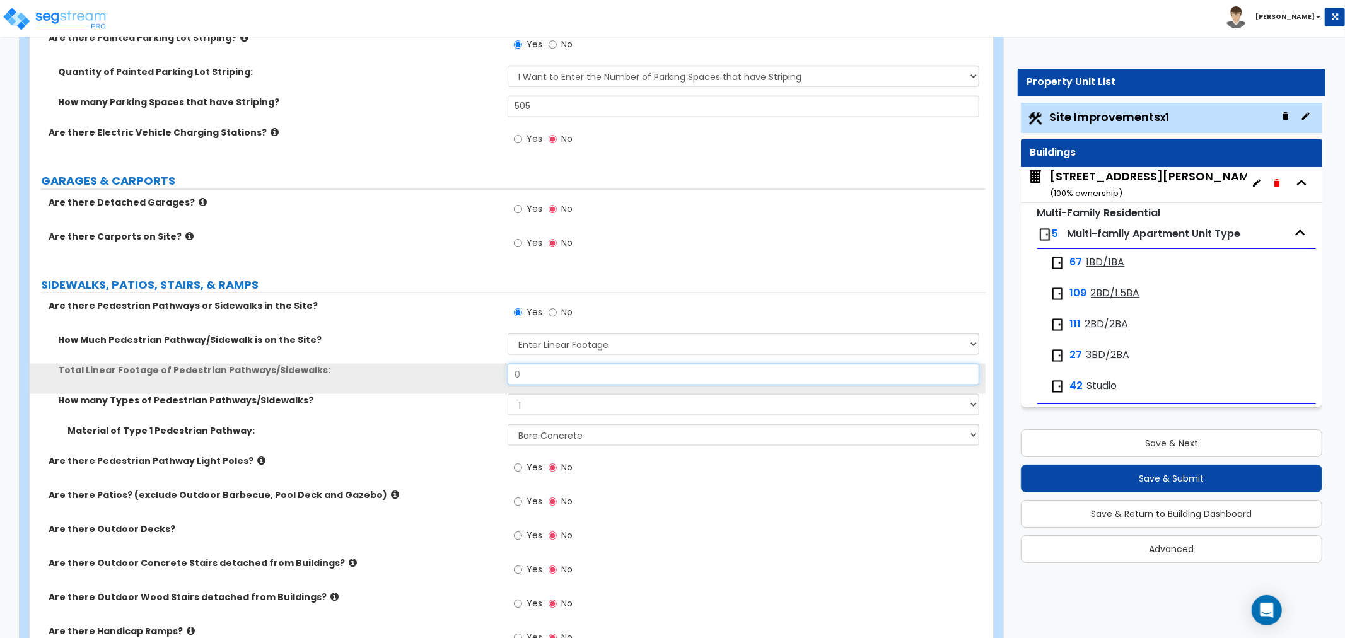
drag, startPoint x: 471, startPoint y: 376, endPoint x: 457, endPoint y: 375, distance: 13.9
click at [457, 375] on div "Total Linear Footage of Pedestrian Pathways/Sidewalks: 0" at bounding box center [508, 379] width 956 height 30
type input "7,564"
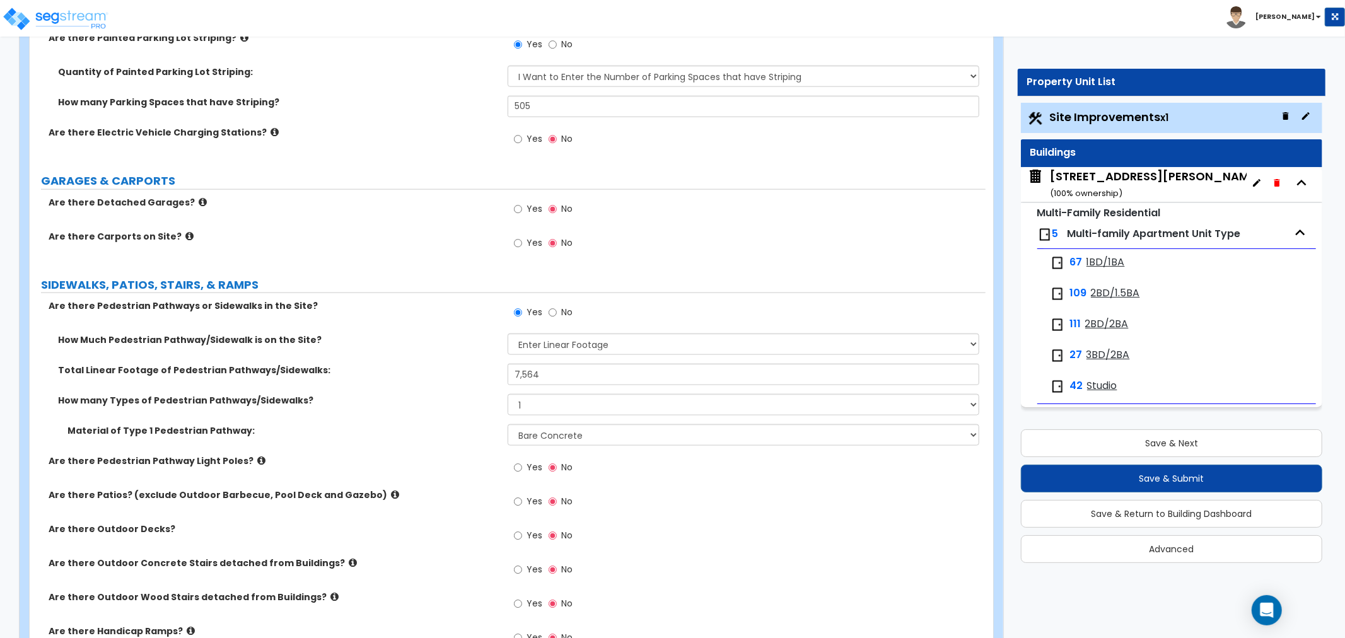
click at [407, 379] on div "Total Linear Footage of Pedestrian Pathways/Sidewalks: 7,564" at bounding box center [508, 379] width 956 height 30
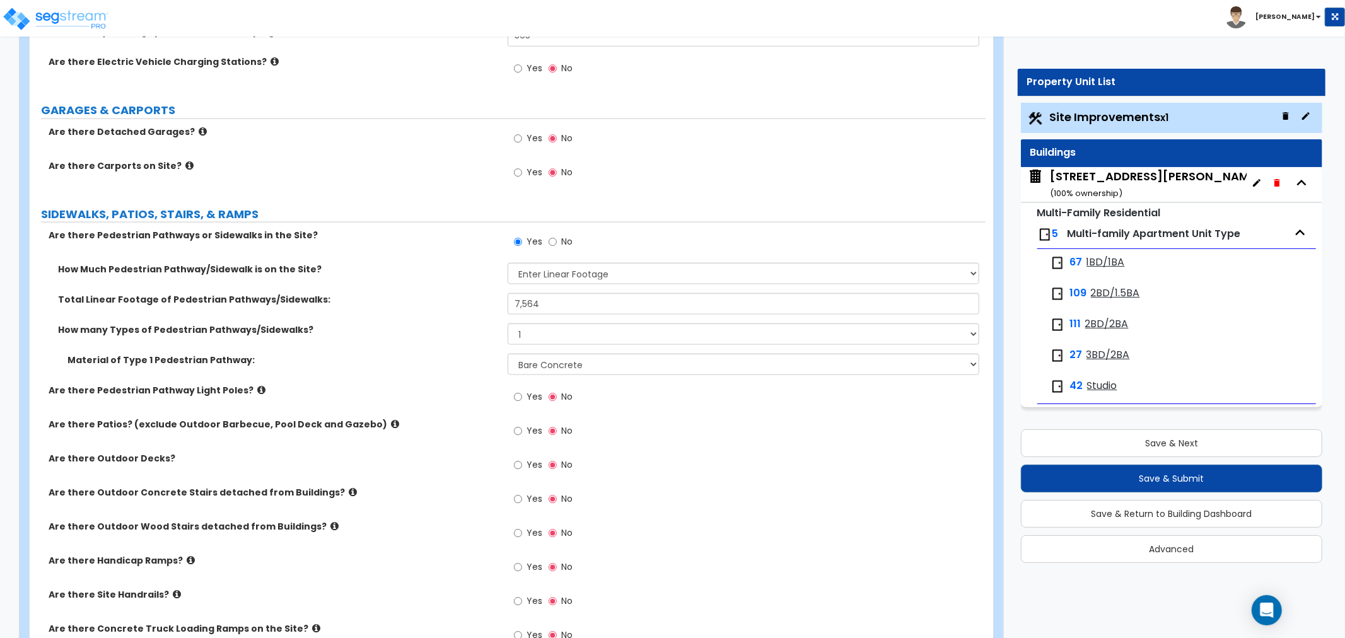
click at [433, 366] on div "Material of Type 1 Pedestrian Pathway: Please Choose One Bare Concrete Stamped …" at bounding box center [508, 369] width 956 height 30
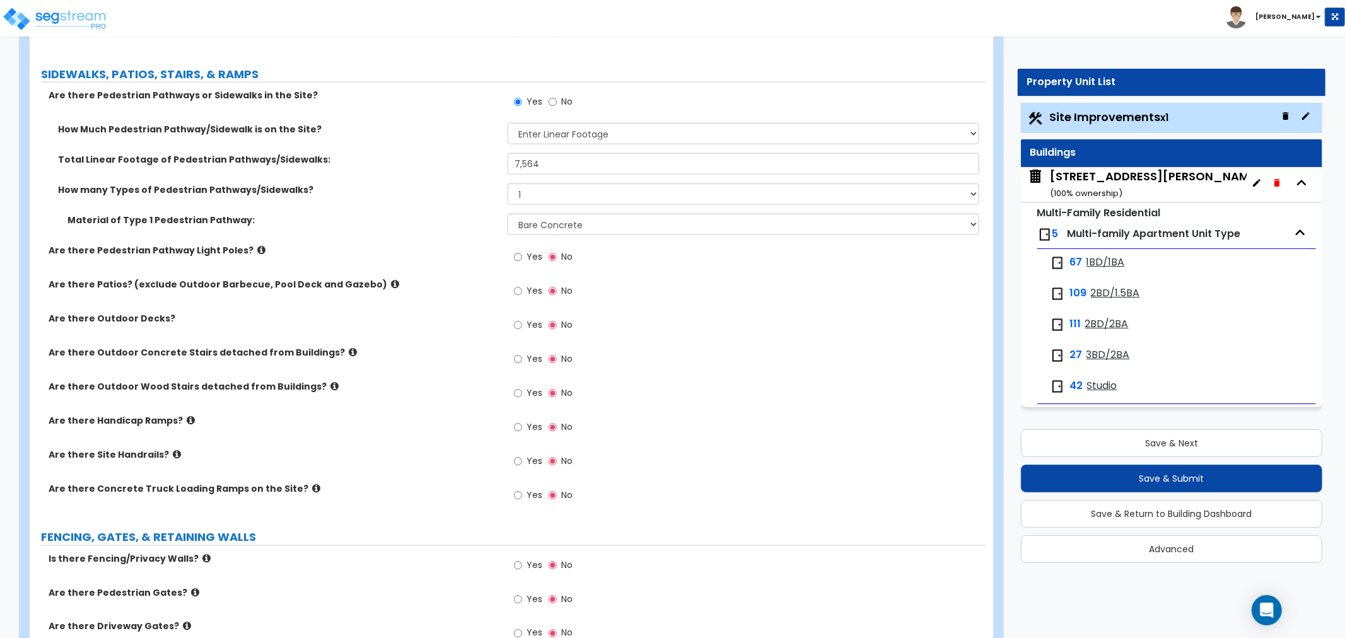
scroll to position [1471, 0]
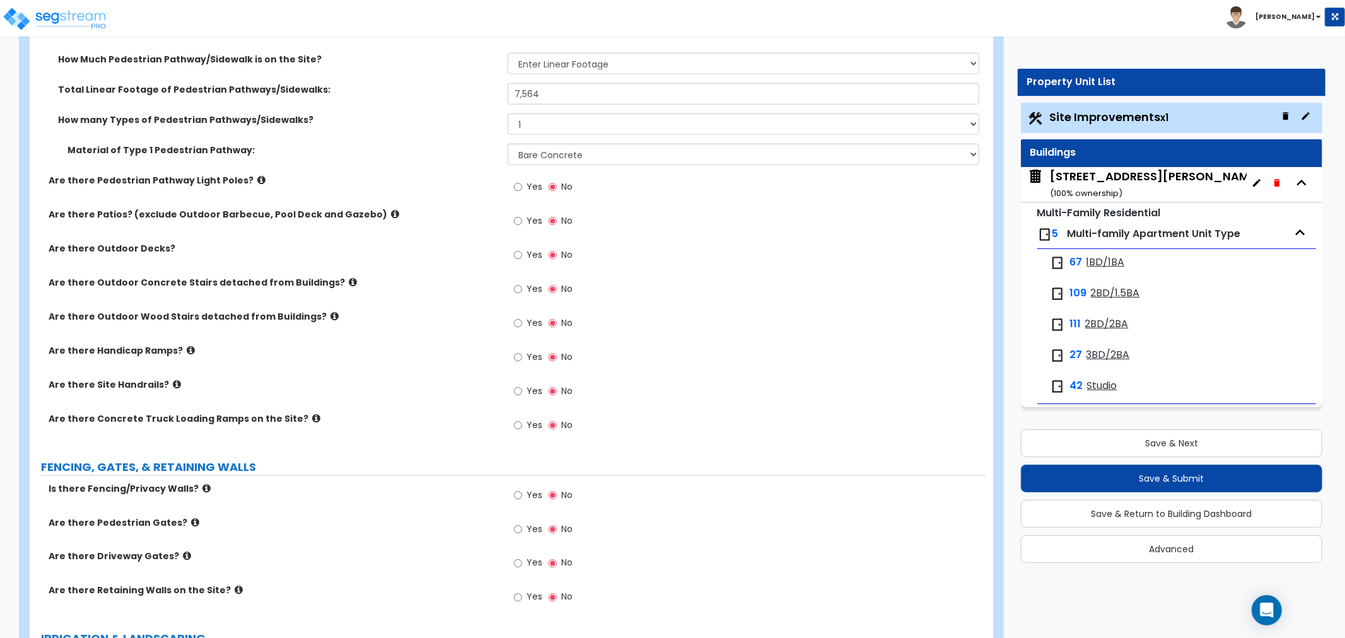
click at [391, 211] on icon at bounding box center [395, 213] width 8 height 9
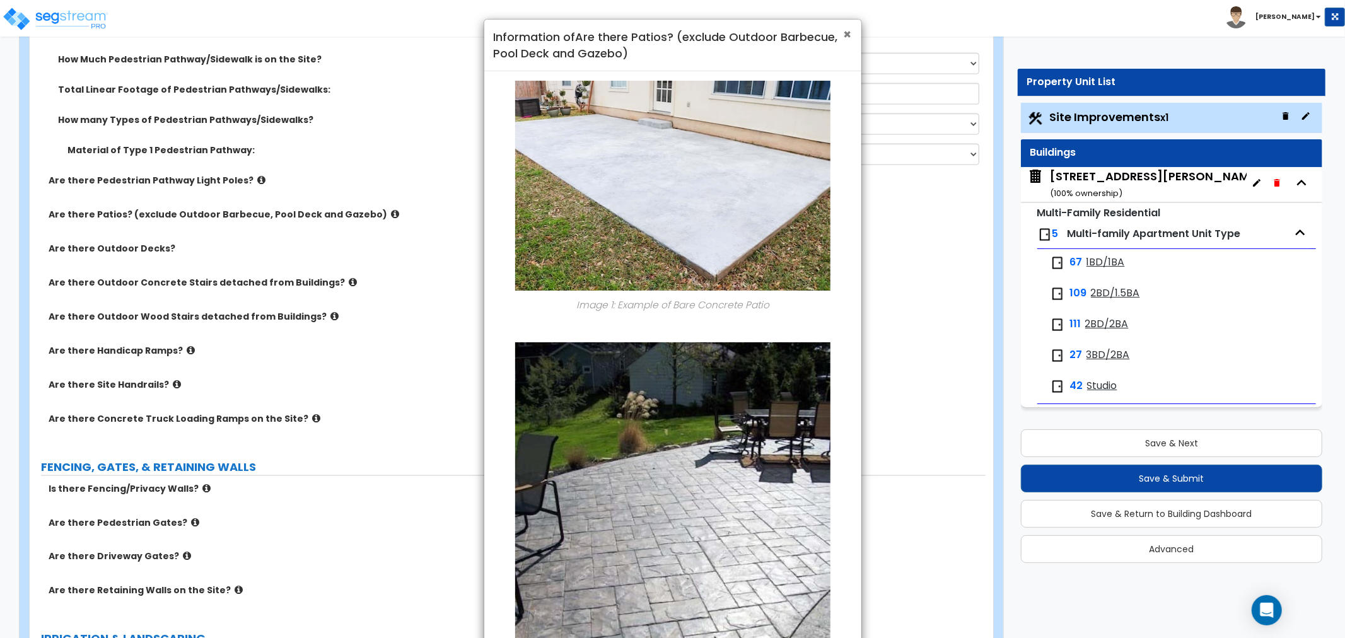
click at [851, 30] on span "×" at bounding box center [848, 34] width 8 height 18
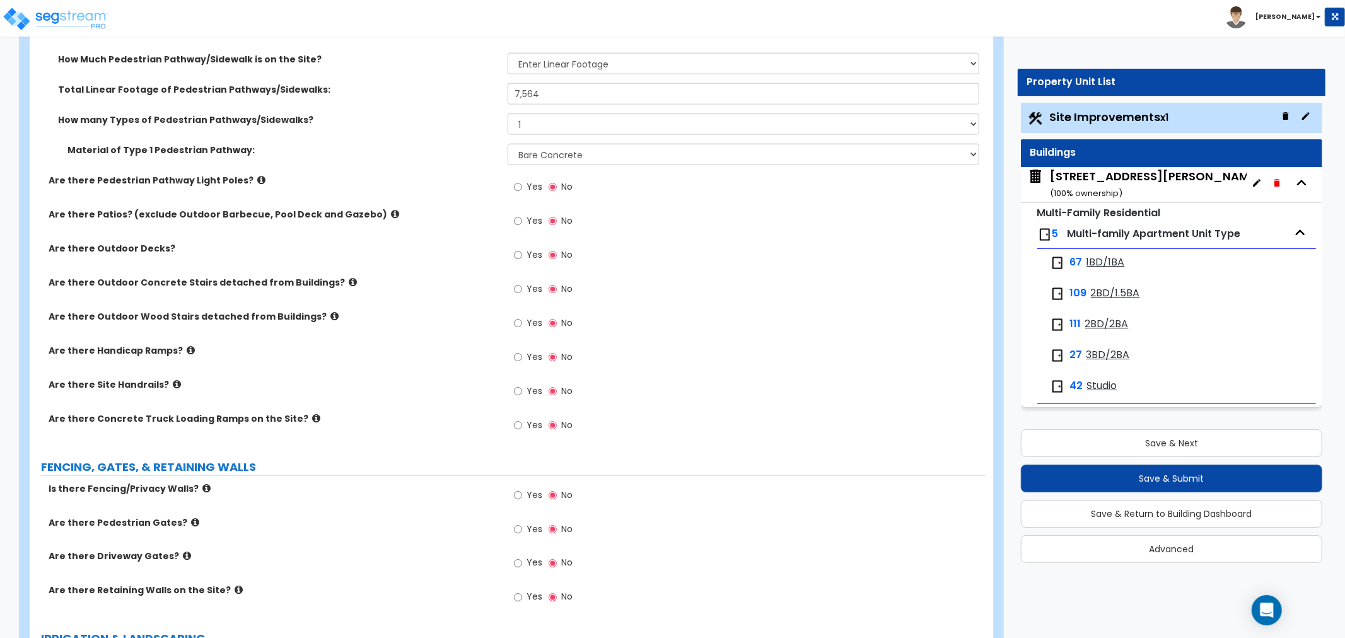
scroll to position [1541, 0]
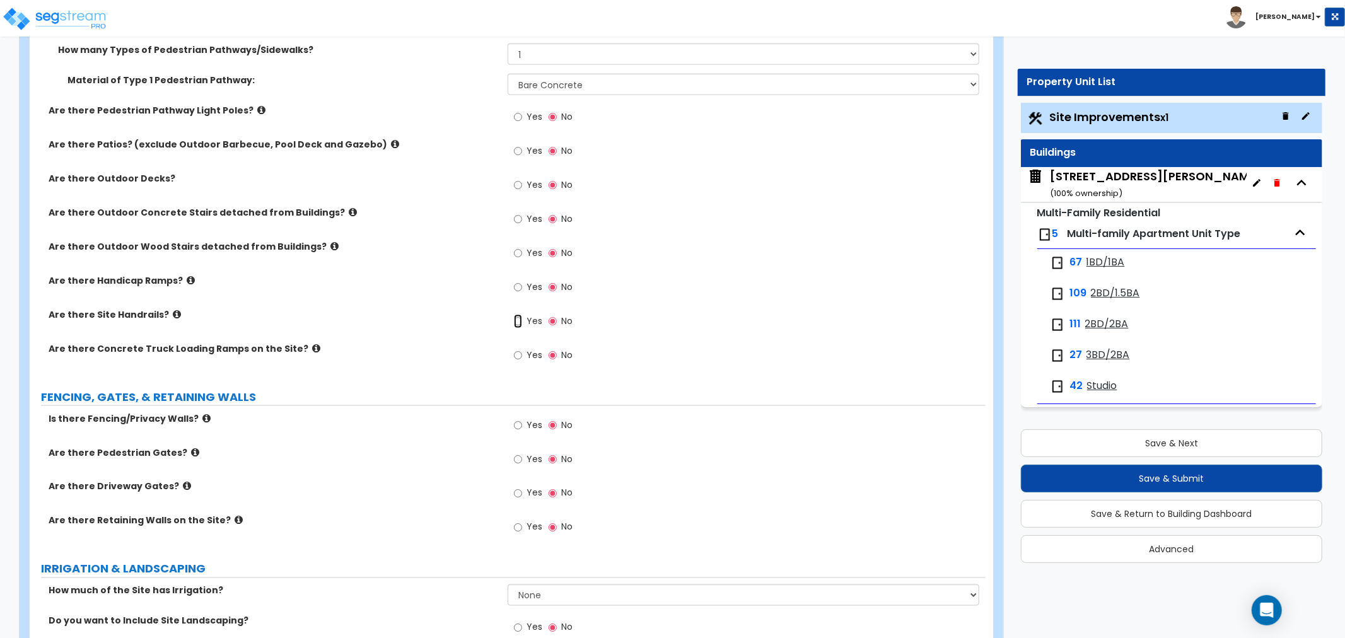
click at [515, 317] on input "Yes" at bounding box center [518, 322] width 8 height 14
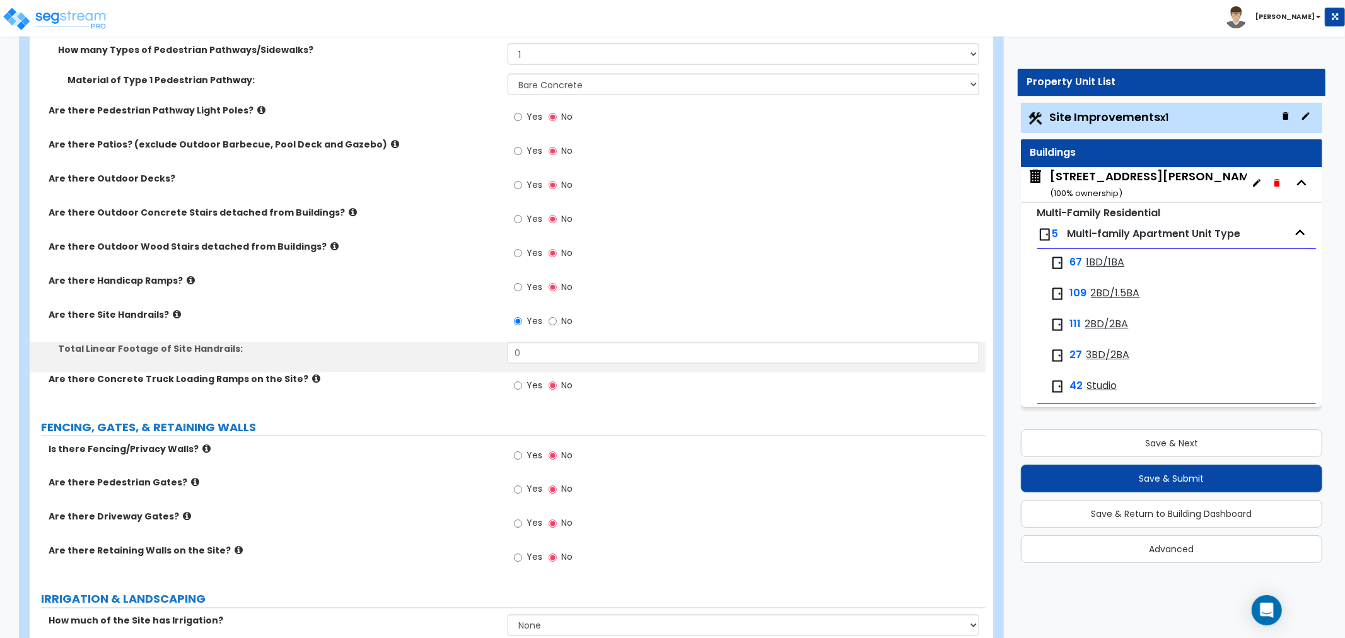
click at [173, 311] on icon at bounding box center [177, 314] width 8 height 9
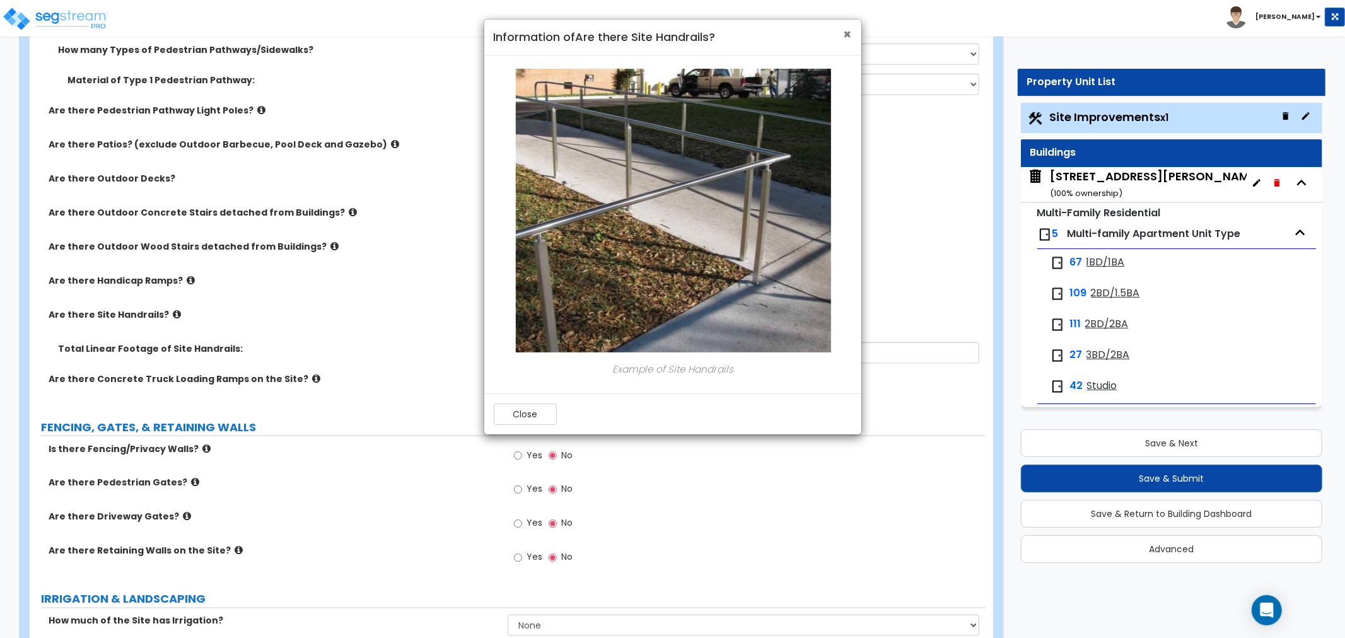
click at [849, 33] on span "×" at bounding box center [848, 34] width 8 height 18
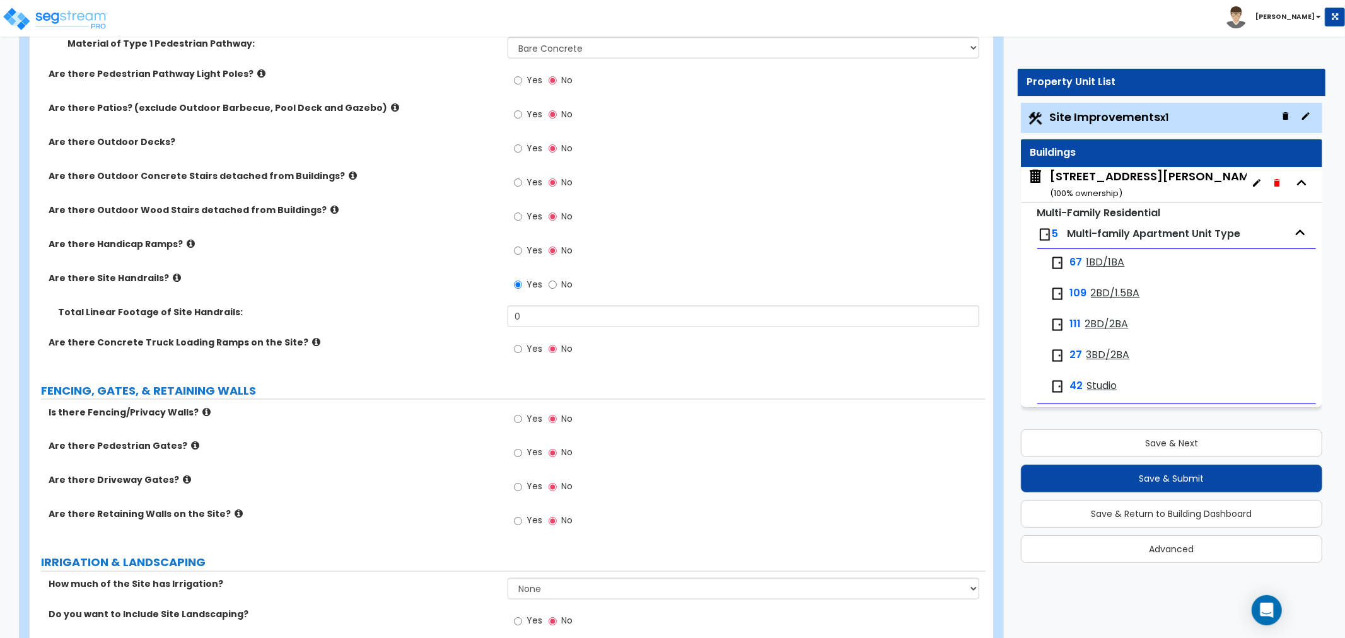
scroll to position [1611, 0]
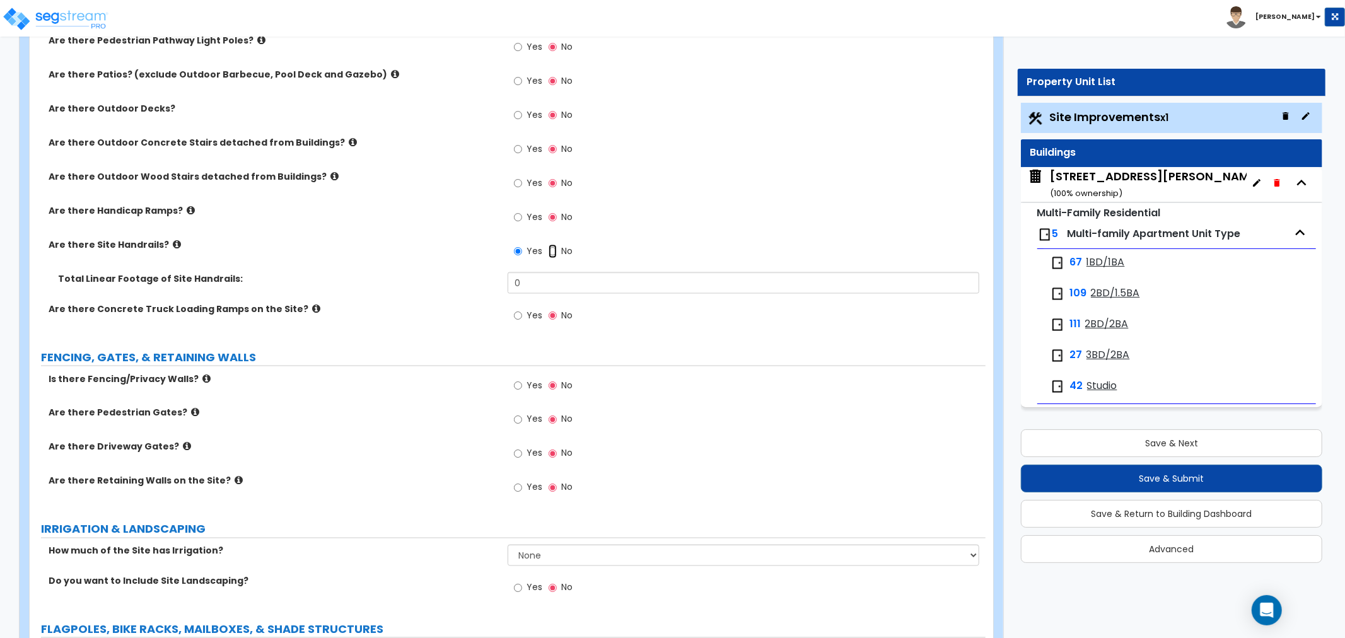
click at [550, 250] on input "No" at bounding box center [553, 252] width 8 height 14
radio input "false"
radio input "true"
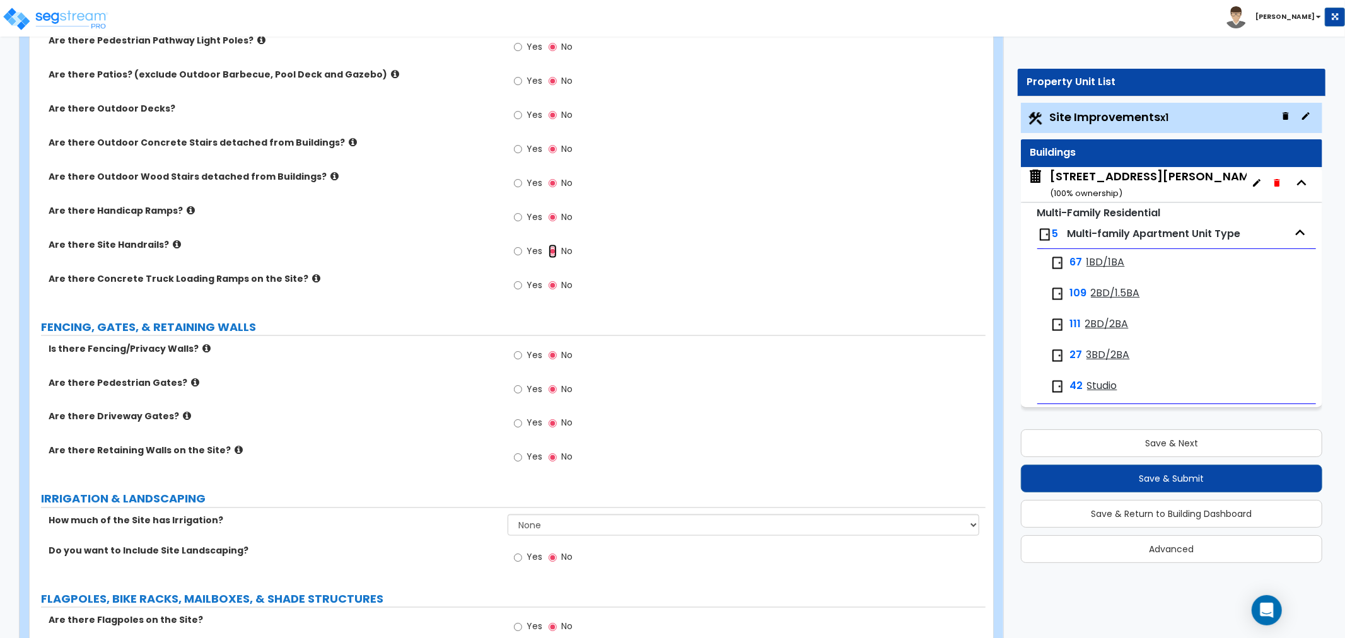
scroll to position [1681, 0]
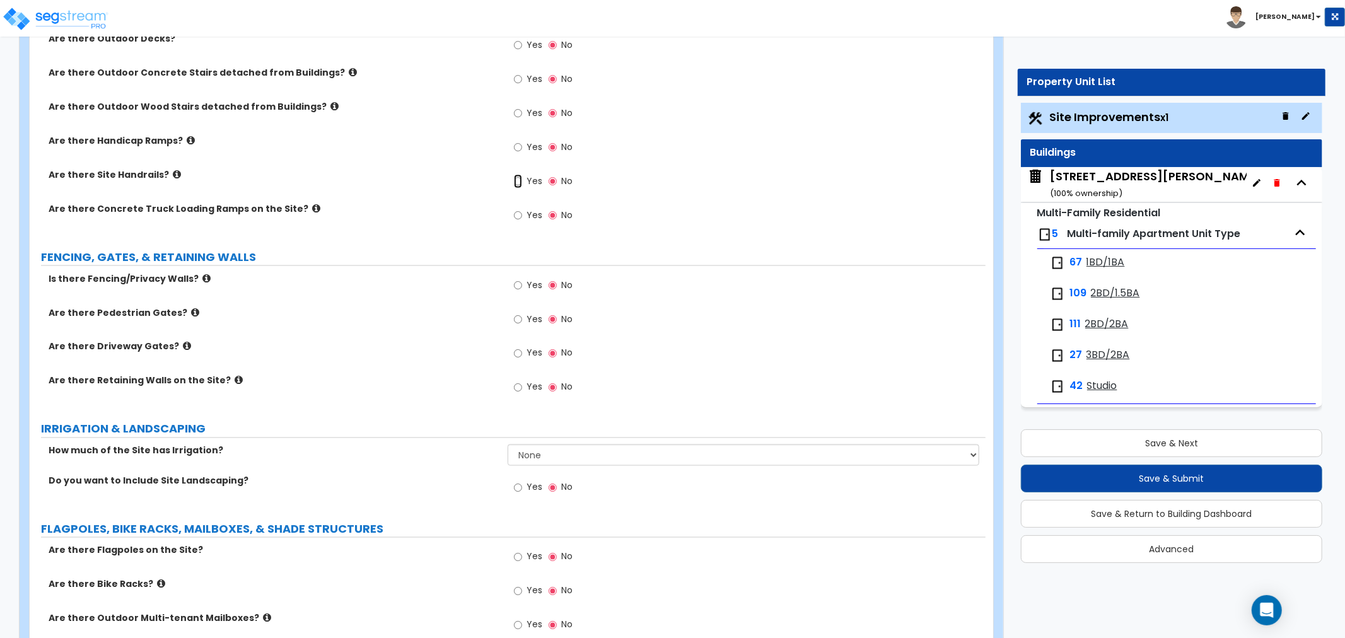
click at [520, 181] on input "Yes" at bounding box center [518, 182] width 8 height 14
radio input "true"
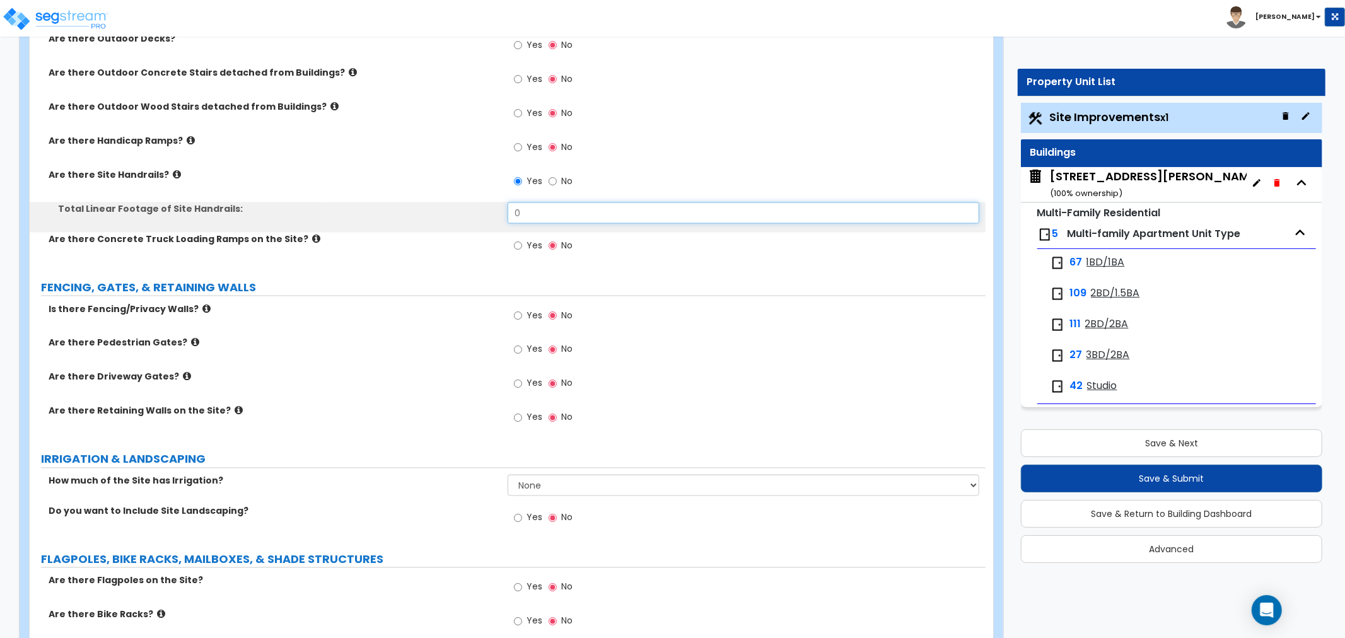
drag, startPoint x: 528, startPoint y: 212, endPoint x: 462, endPoint y: 212, distance: 66.8
click at [462, 212] on div "Total Linear Footage of Site Handrails: 0" at bounding box center [508, 217] width 956 height 30
type input "24"
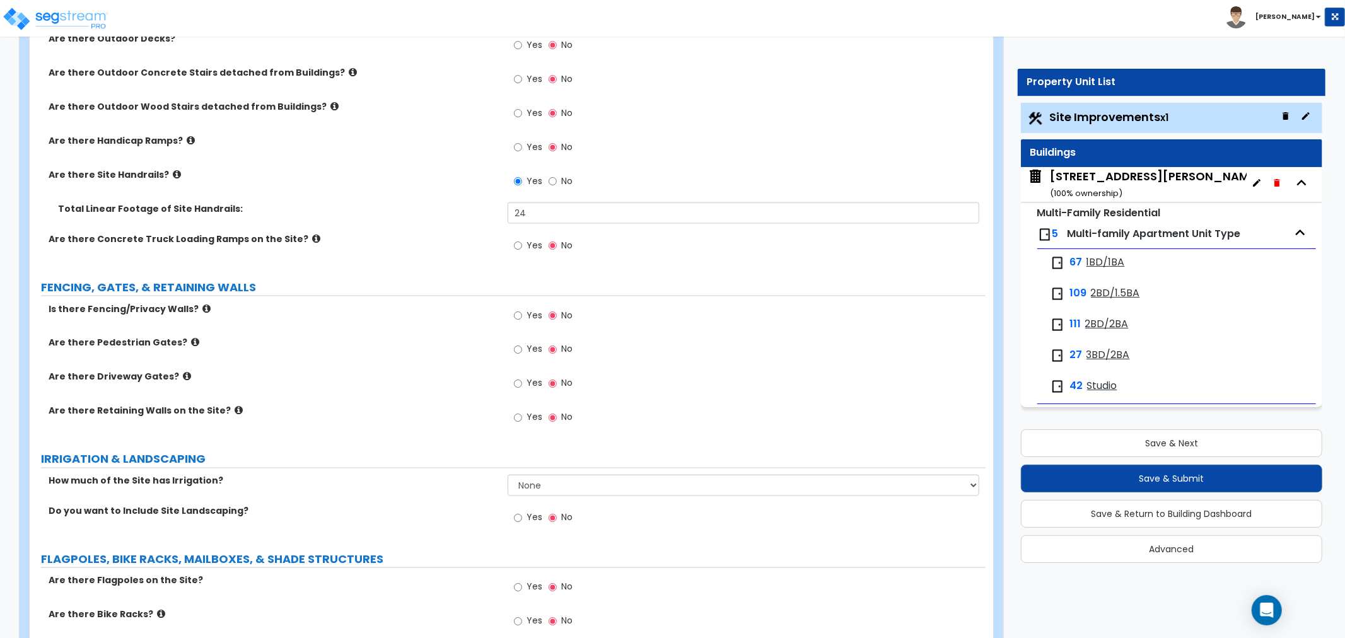
click at [407, 246] on div "Are there Concrete Truck Loading Ramps on the Site? Yes No" at bounding box center [508, 250] width 956 height 34
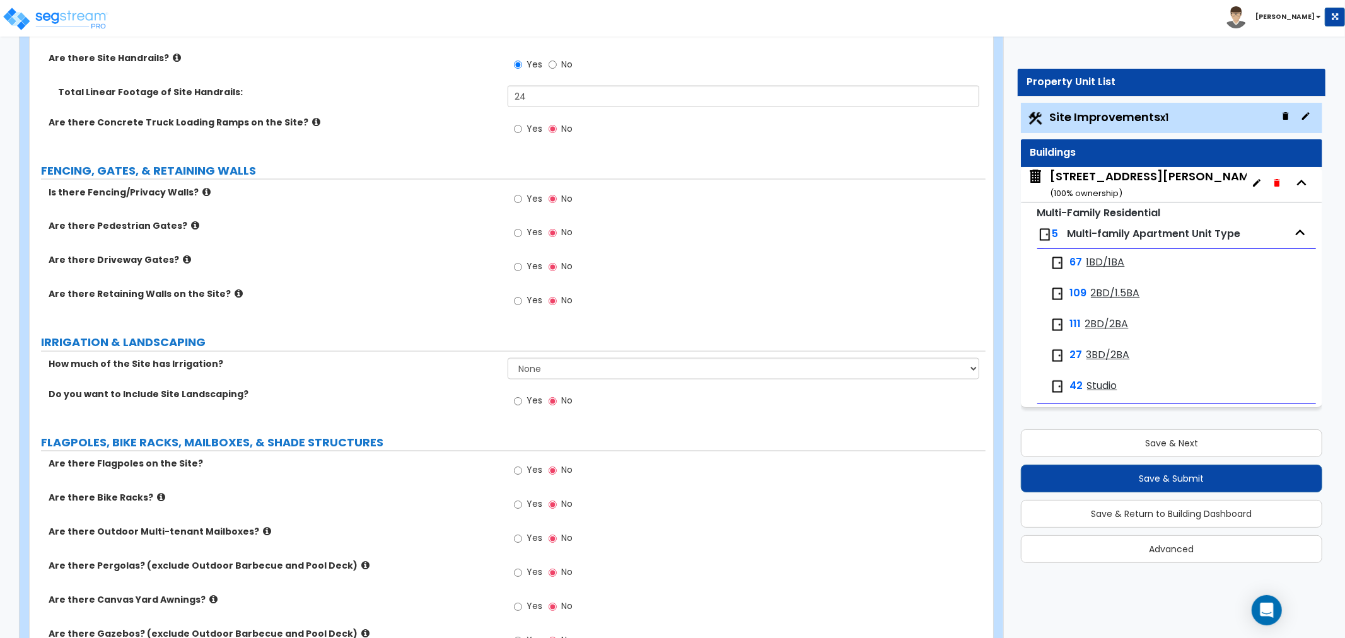
scroll to position [1821, 0]
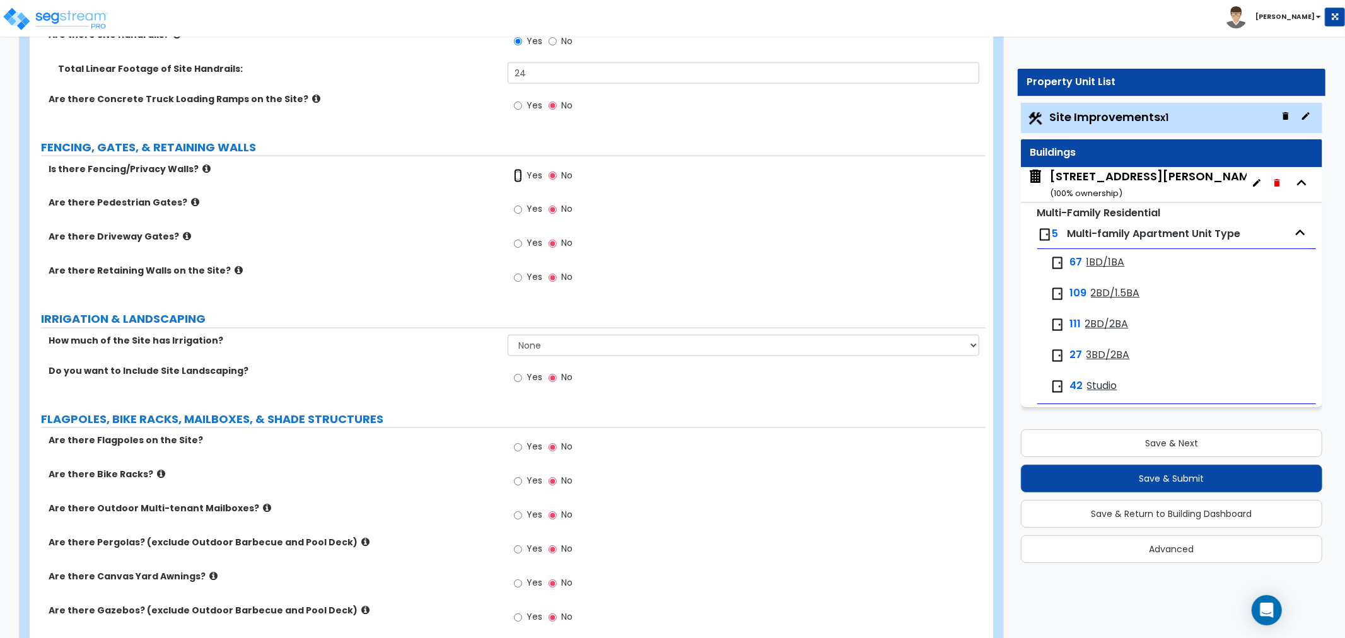
click at [516, 171] on input "Yes" at bounding box center [518, 176] width 8 height 14
radio input "true"
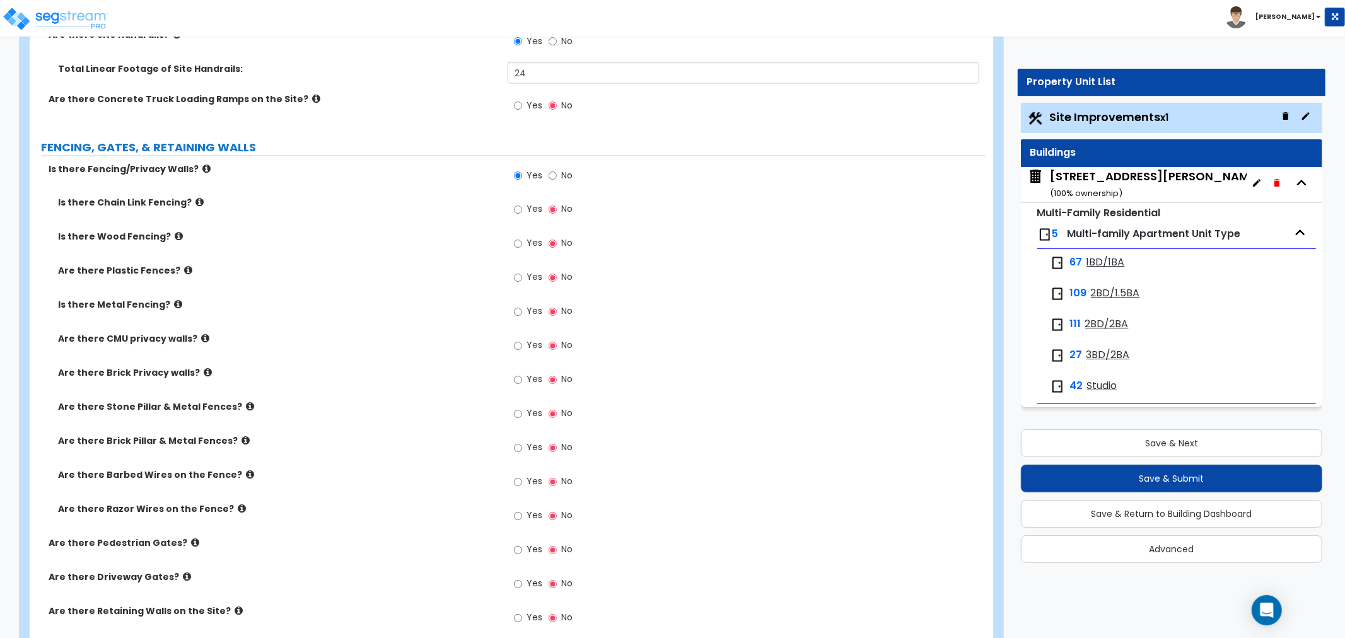
click at [523, 206] on label "Yes" at bounding box center [528, 210] width 28 height 21
click at [522, 206] on input "Yes" at bounding box center [518, 210] width 8 height 14
radio input "true"
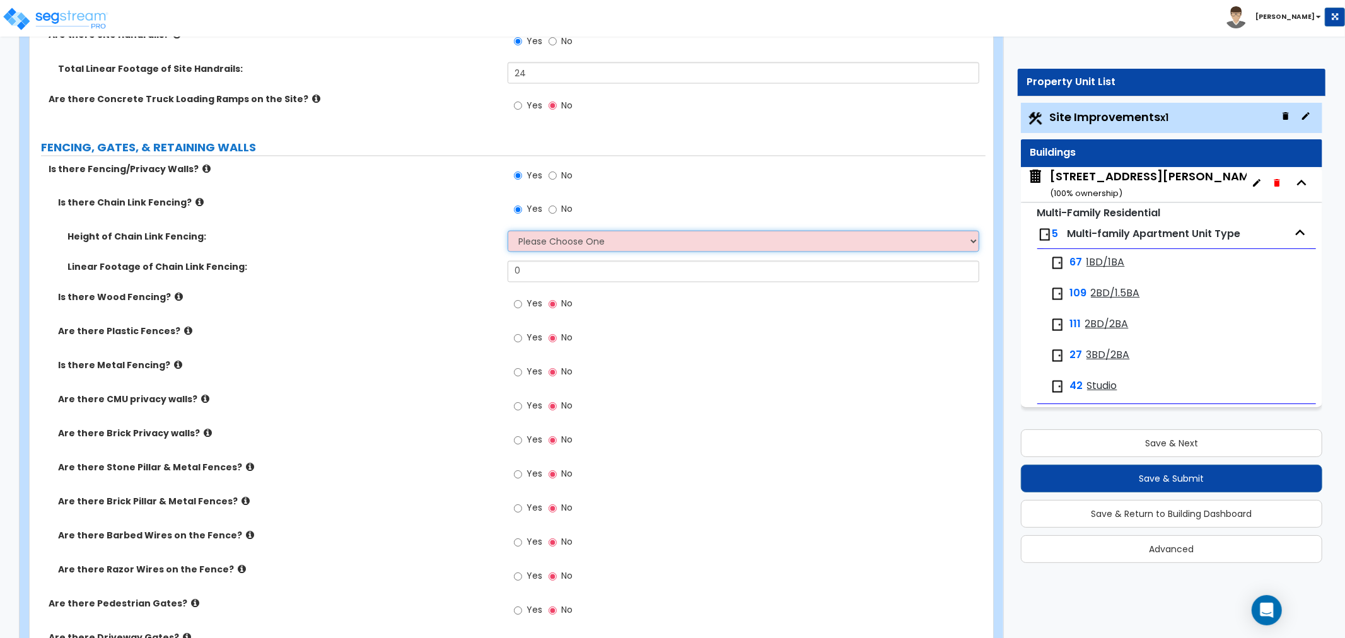
click at [594, 236] on select "Please Choose One 3 feet 4 feet 5 feet 6 feet 10 feet 12 feet" at bounding box center [744, 241] width 472 height 21
select select "4"
click at [508, 231] on select "Please Choose One 3 feet 4 feet 5 feet 6 feet 10 feet 12 feet" at bounding box center [744, 241] width 472 height 21
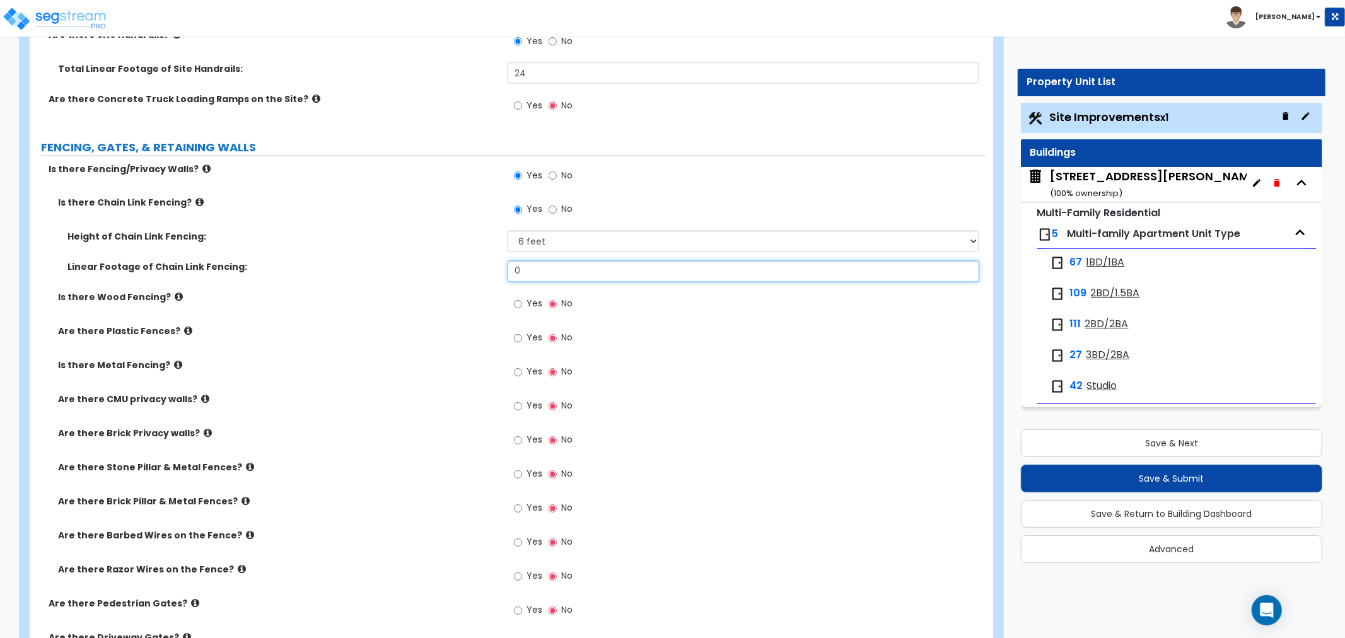
drag, startPoint x: 537, startPoint y: 276, endPoint x: 455, endPoint y: 281, distance: 82.1
click at [455, 281] on div "Linear Footage of Chain Link Fencing: 0" at bounding box center [508, 276] width 956 height 30
type input "961"
click at [462, 311] on div "Is there Wood Fencing? Yes No" at bounding box center [508, 308] width 956 height 34
click at [518, 305] on input "Yes" at bounding box center [518, 305] width 8 height 14
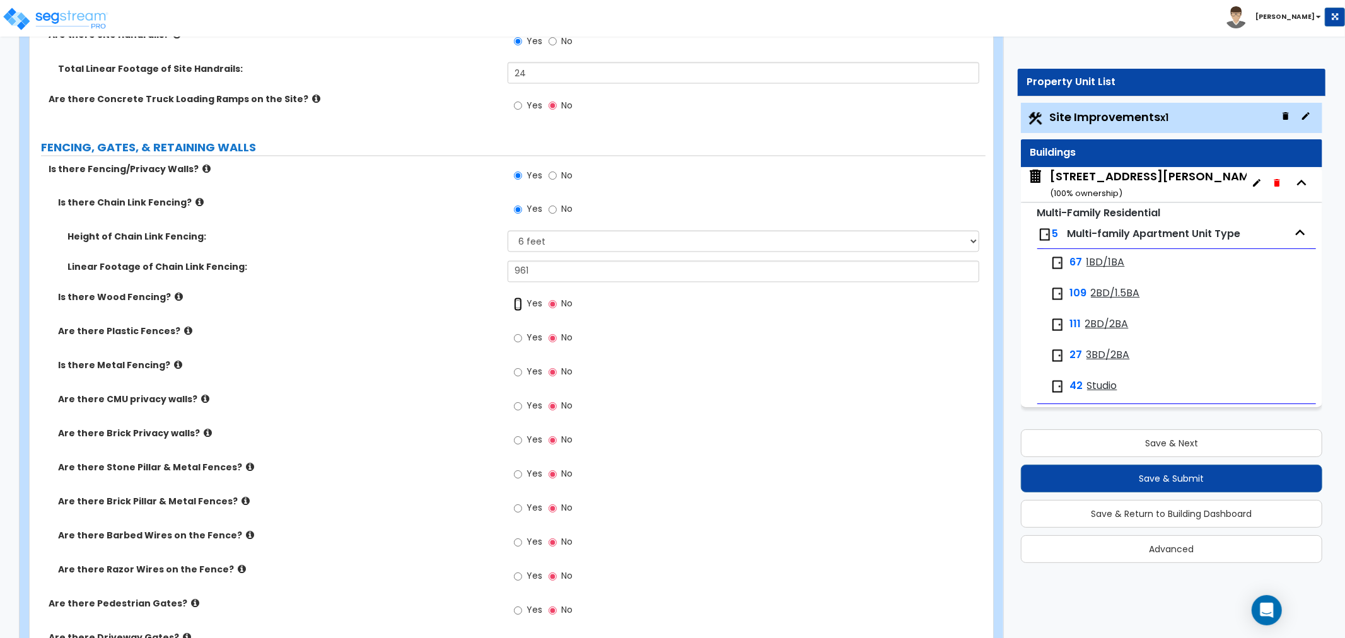
radio input "true"
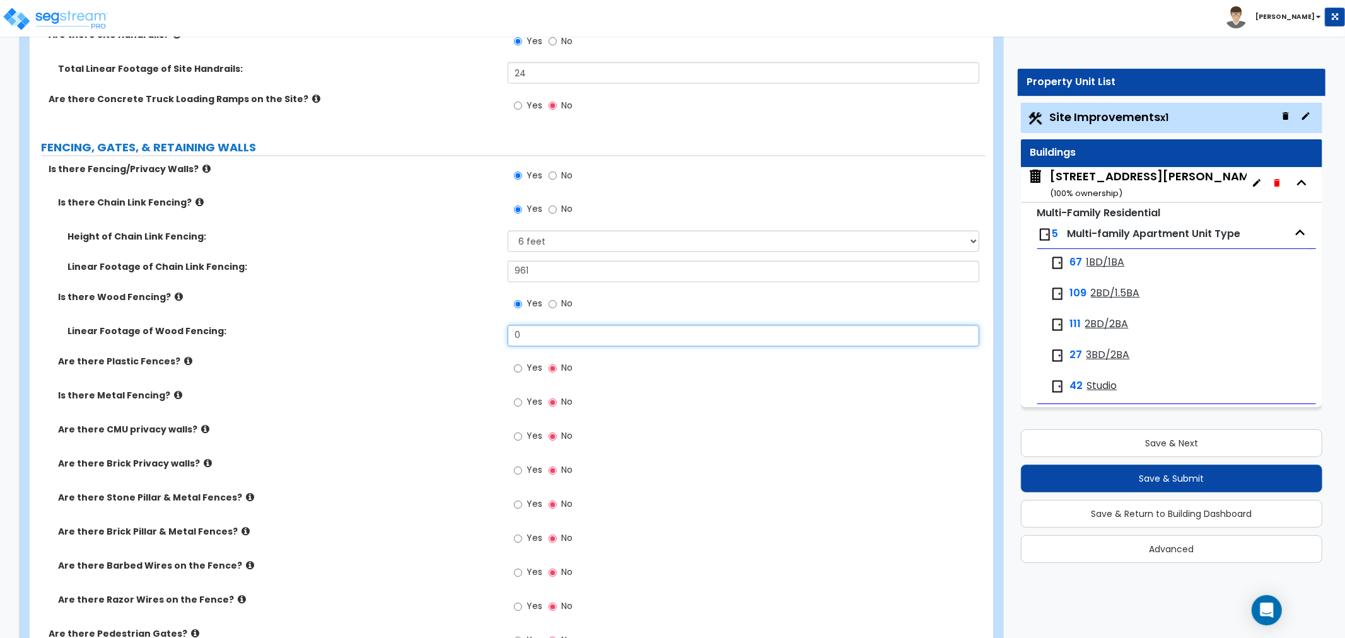
drag, startPoint x: 465, startPoint y: 335, endPoint x: 427, endPoint y: 335, distance: 37.8
click at [427, 335] on div "Linear Footage of Wood Fencing: 0" at bounding box center [508, 340] width 956 height 30
type input "233"
click at [404, 339] on div "Linear Footage of Wood Fencing: 233" at bounding box center [508, 340] width 956 height 30
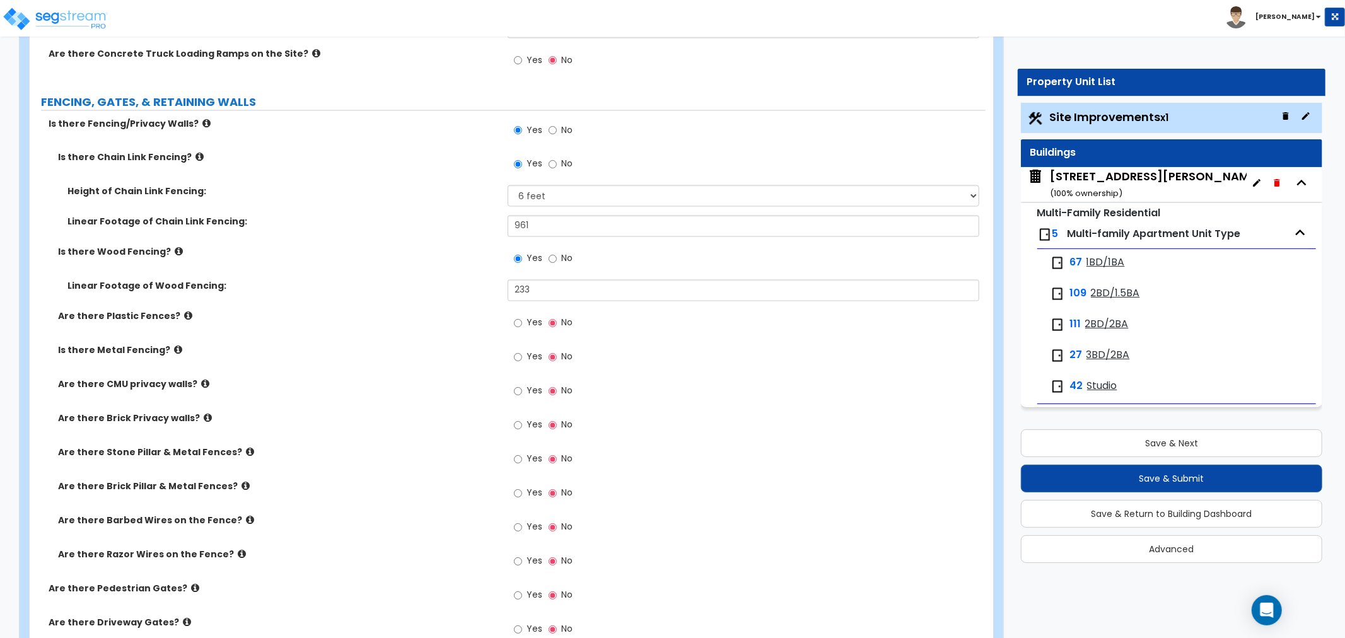
scroll to position [1891, 0]
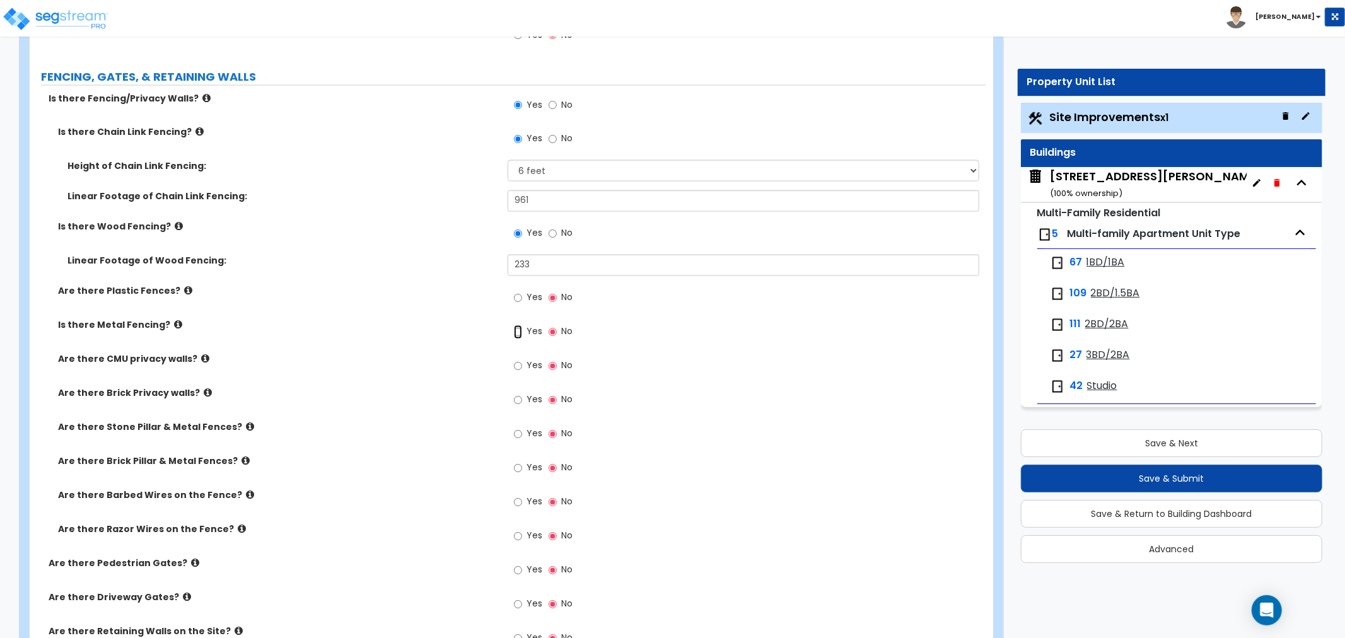
click at [514, 332] on input "Yes" at bounding box center [518, 332] width 8 height 14
radio input "true"
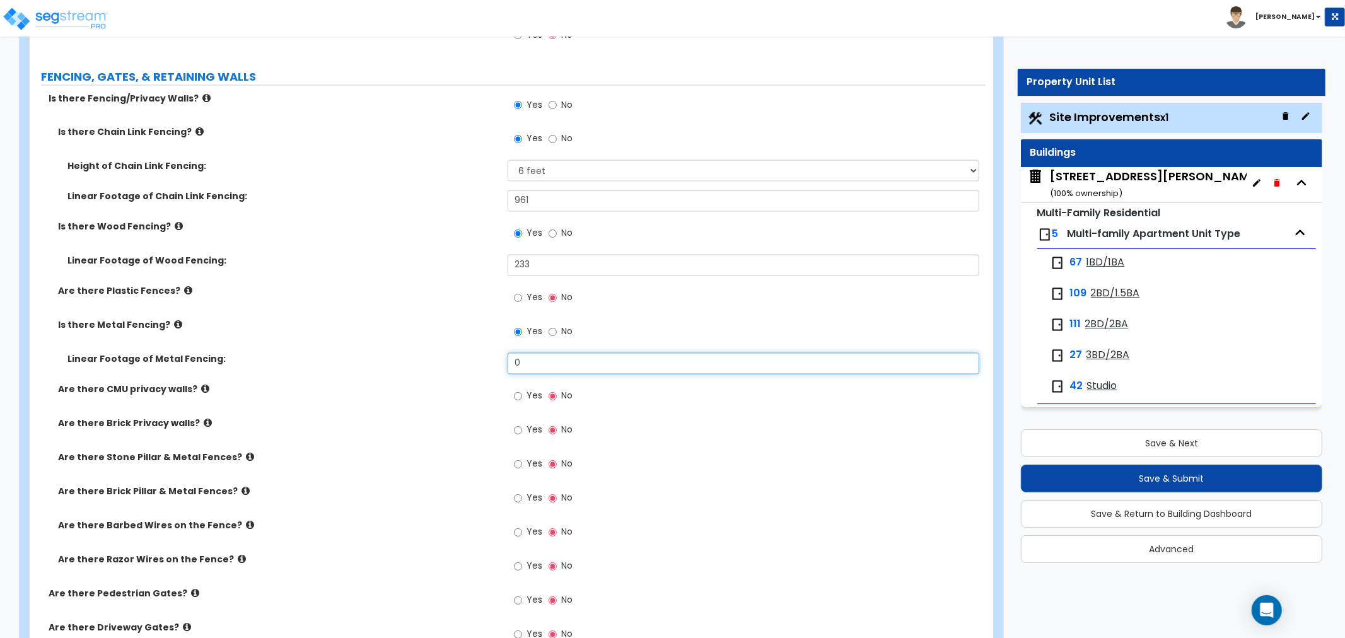
drag, startPoint x: 530, startPoint y: 360, endPoint x: 434, endPoint y: 364, distance: 95.9
click at [434, 364] on div "Linear Footage of Metal Fencing: 0" at bounding box center [508, 368] width 956 height 30
type input "275"
click at [377, 376] on div "Linear Footage of Metal Fencing: 275" at bounding box center [508, 368] width 956 height 30
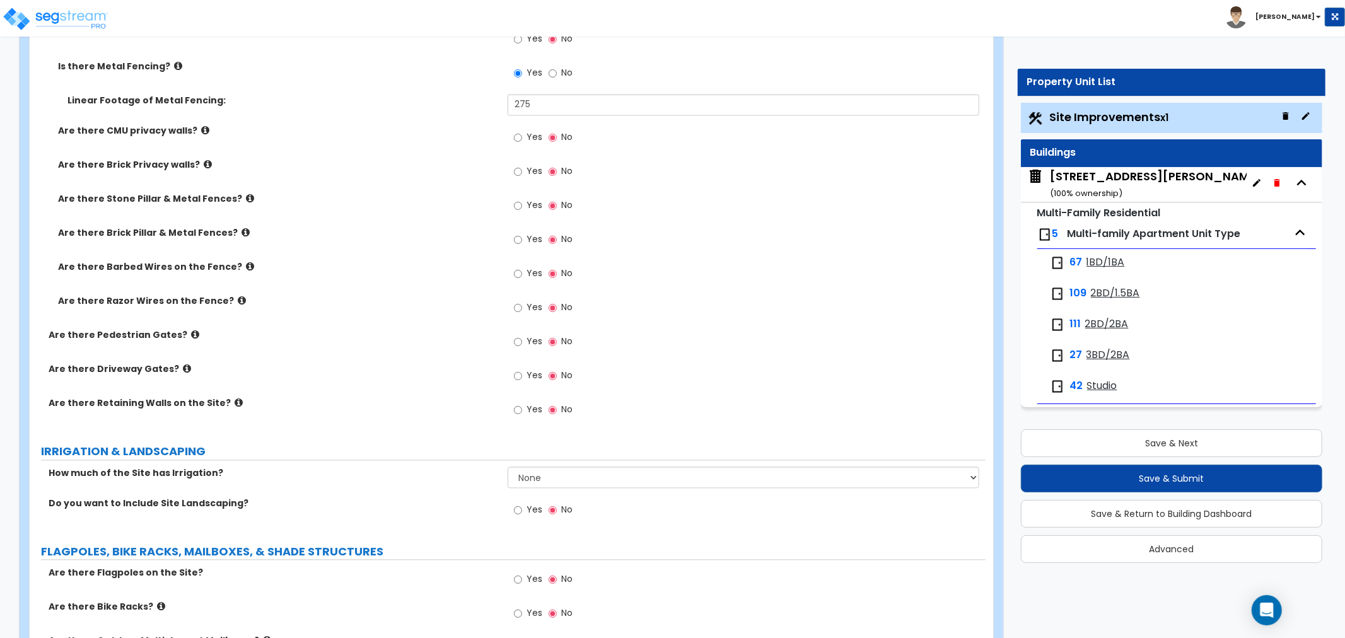
scroll to position [2171, 0]
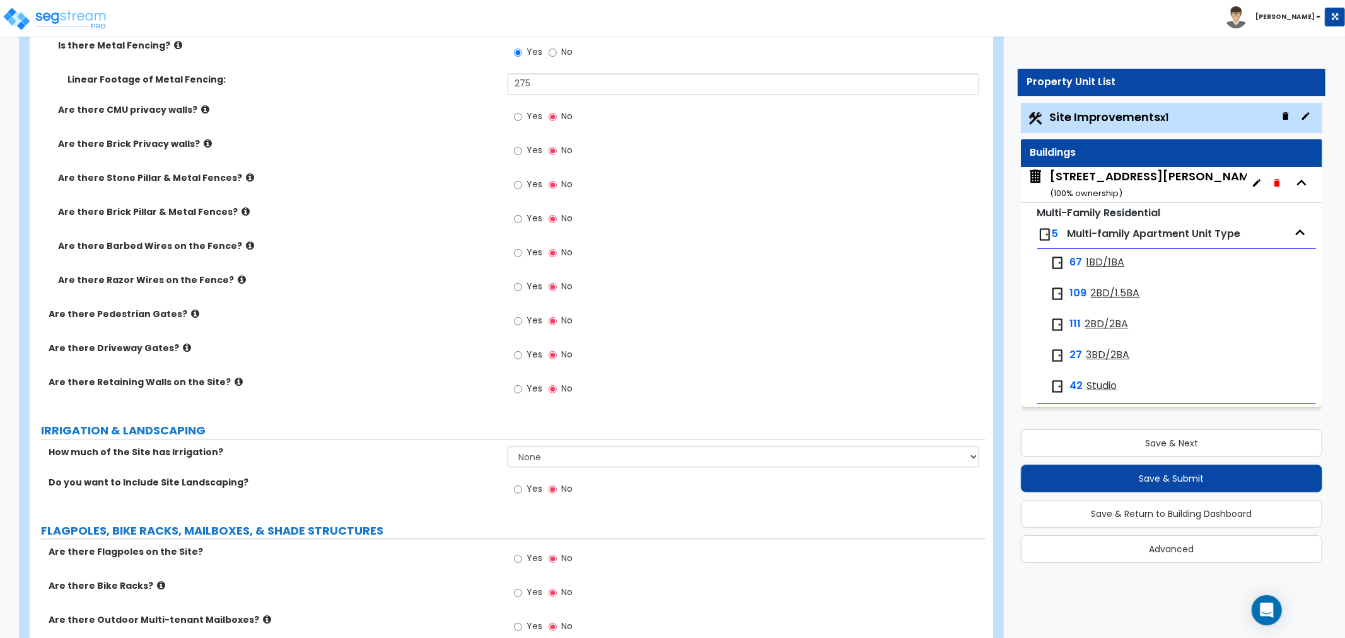
click at [238, 279] on icon at bounding box center [242, 279] width 8 height 9
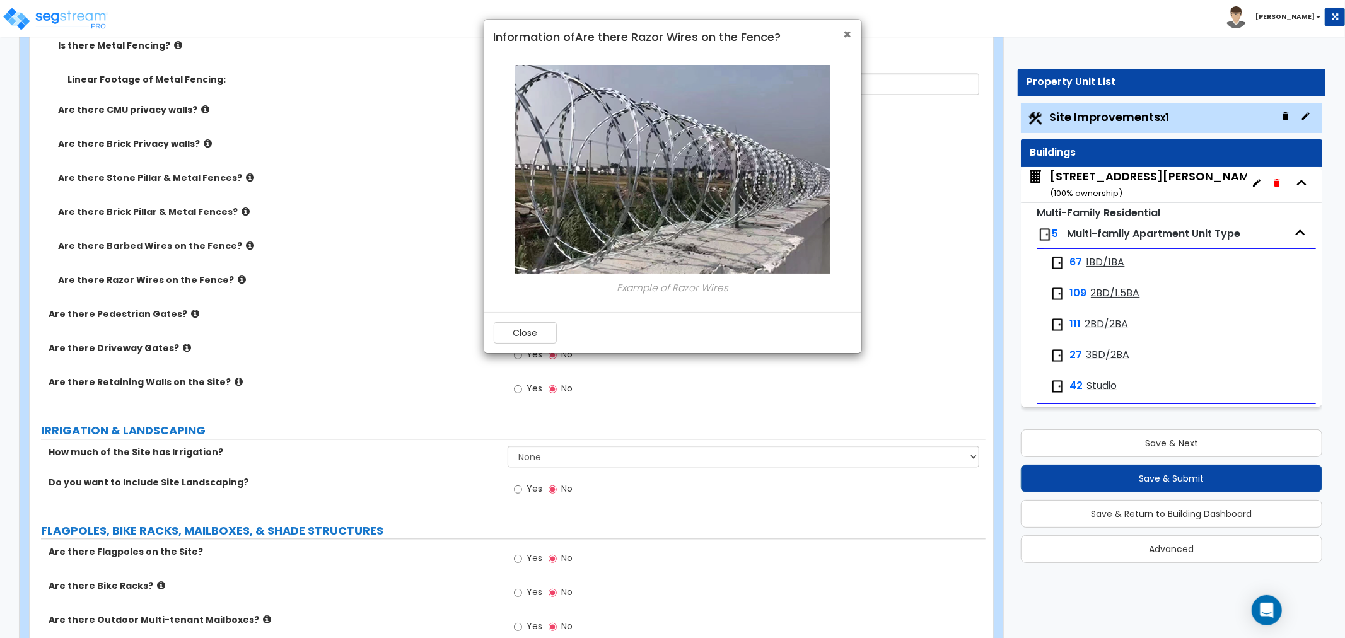
click at [845, 35] on span "×" at bounding box center [848, 34] width 8 height 18
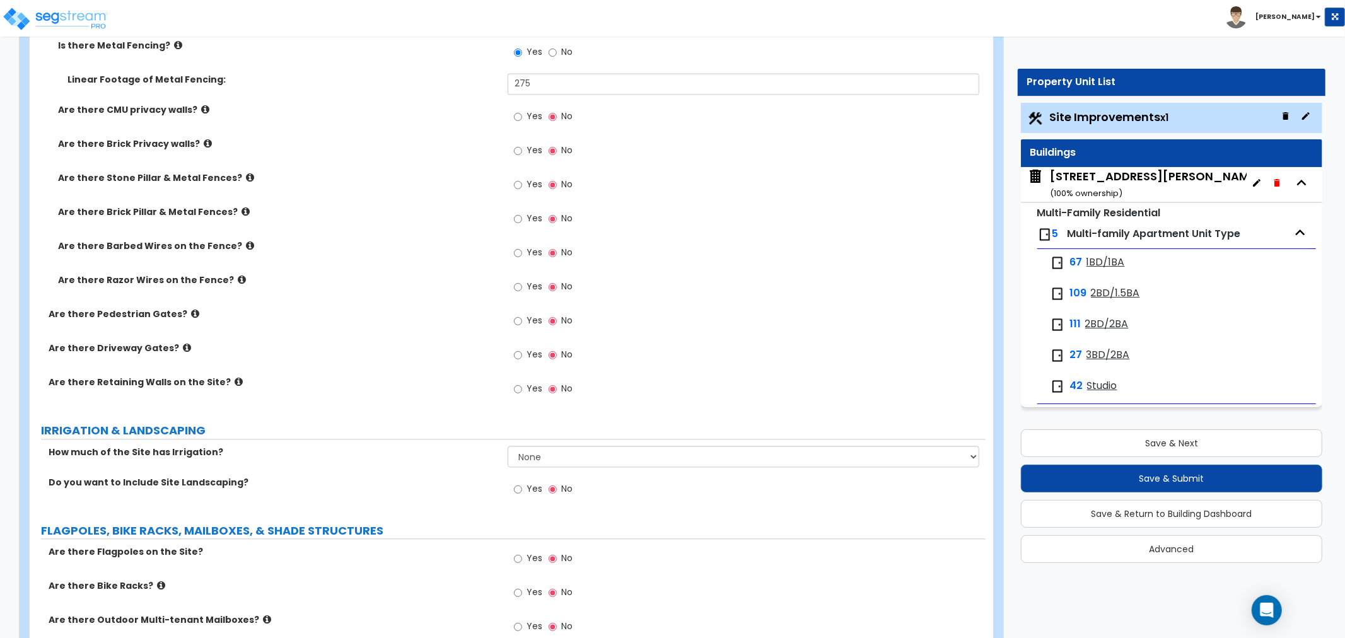
click at [238, 241] on label "Are there Barbed Wires on the Fence?" at bounding box center [278, 246] width 440 height 13
click at [246, 245] on icon at bounding box center [250, 245] width 8 height 9
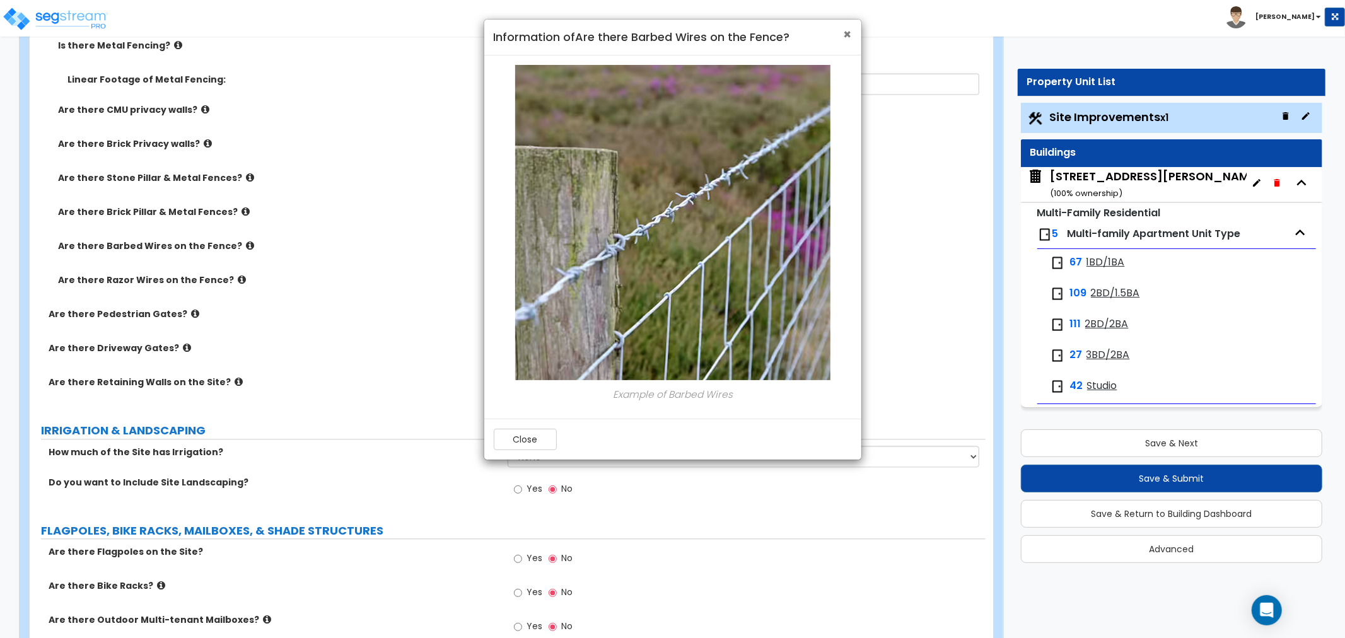
click at [844, 33] on span "×" at bounding box center [848, 34] width 8 height 18
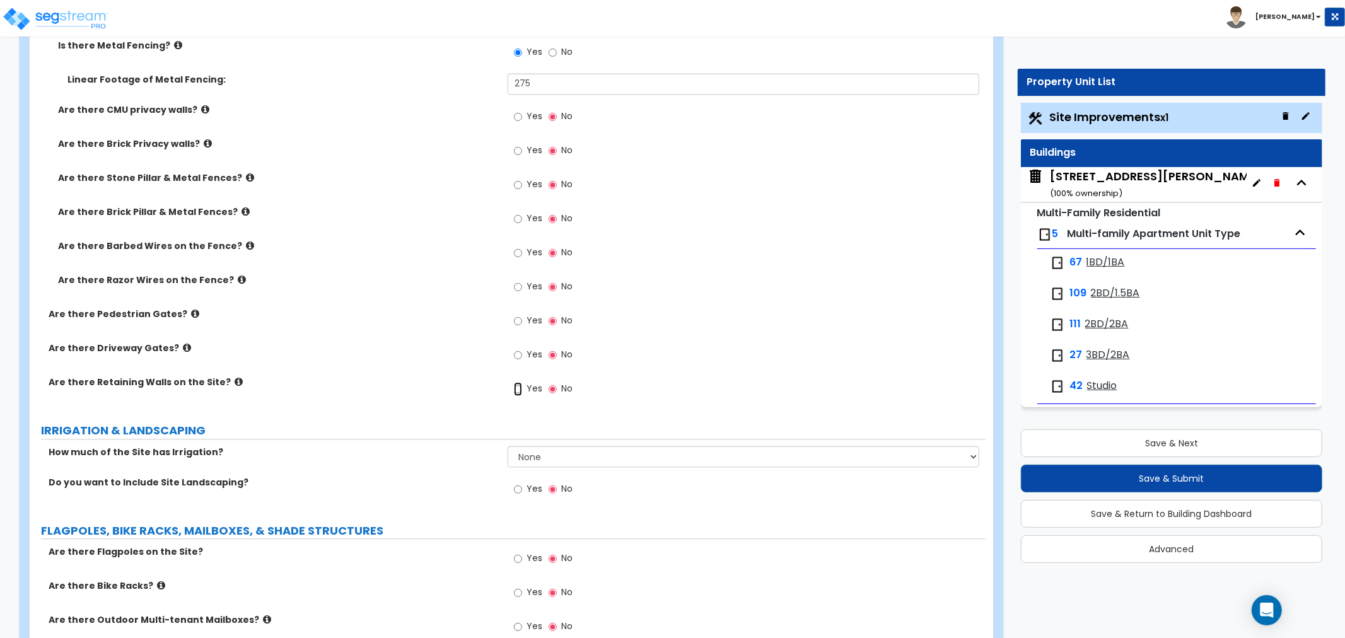
click at [521, 386] on input "Yes" at bounding box center [518, 389] width 8 height 14
radio input "true"
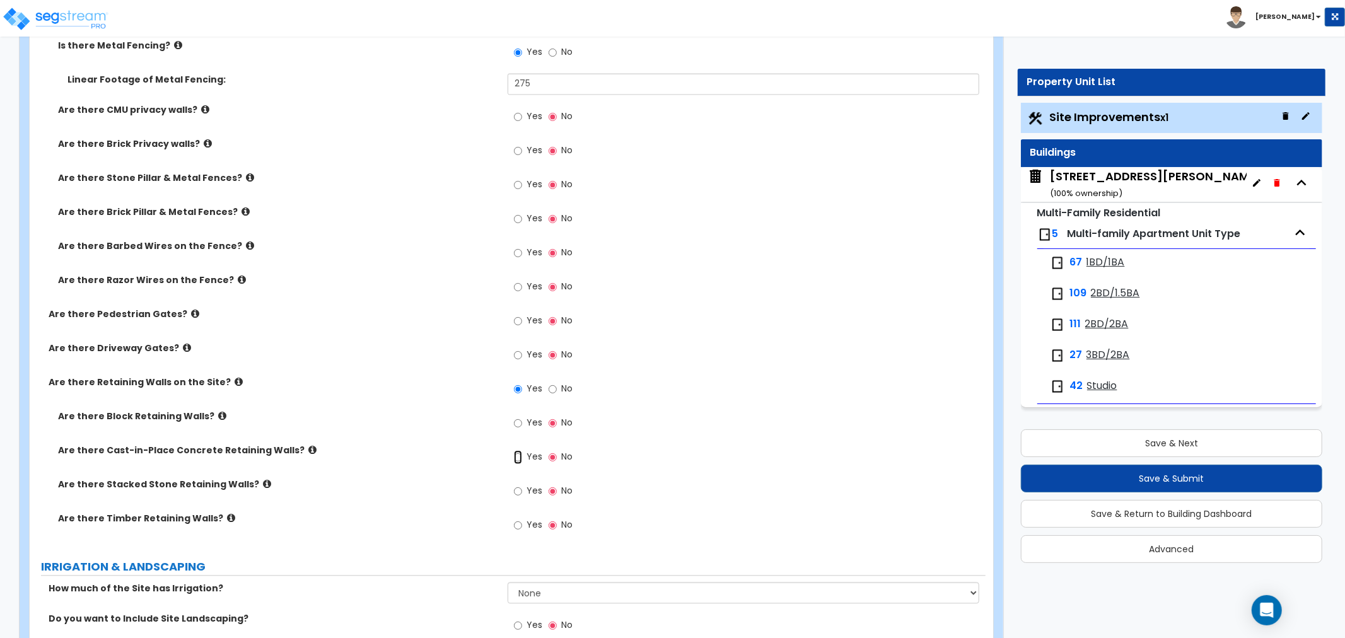
click at [518, 456] on input "Yes" at bounding box center [518, 457] width 8 height 14
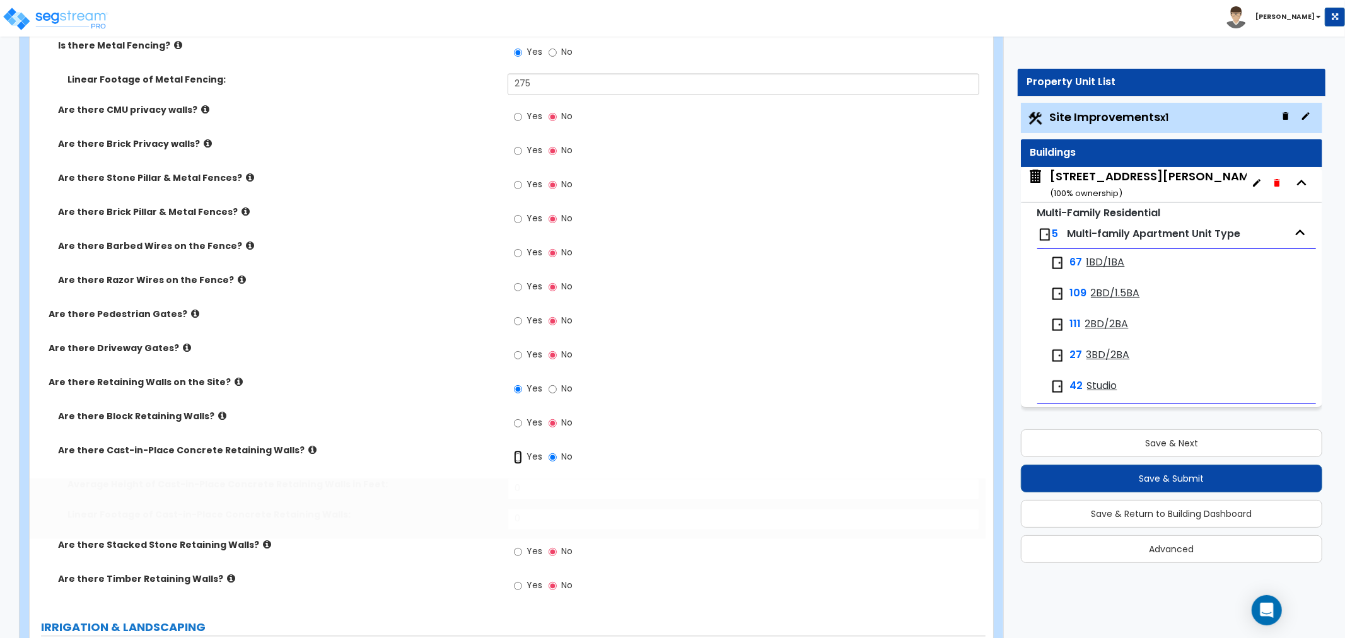
radio input "true"
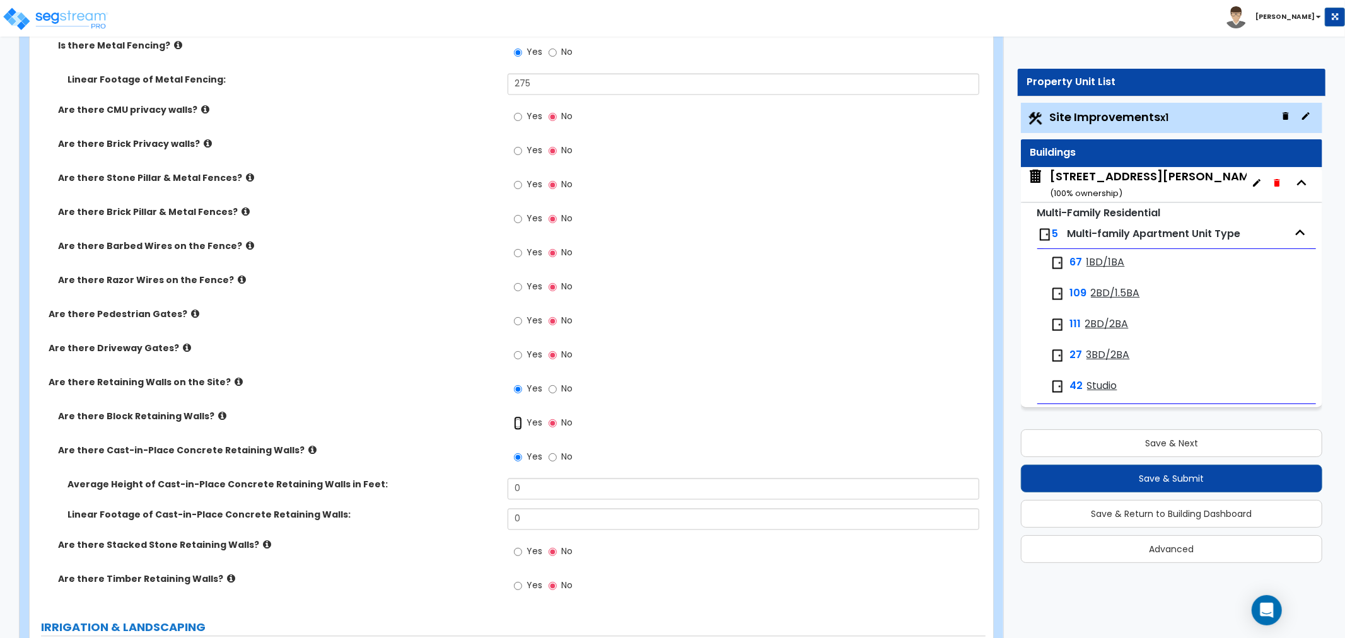
drag, startPoint x: 514, startPoint y: 419, endPoint x: 537, endPoint y: 439, distance: 30.0
click at [514, 419] on input "Yes" at bounding box center [518, 423] width 8 height 14
radio input "true"
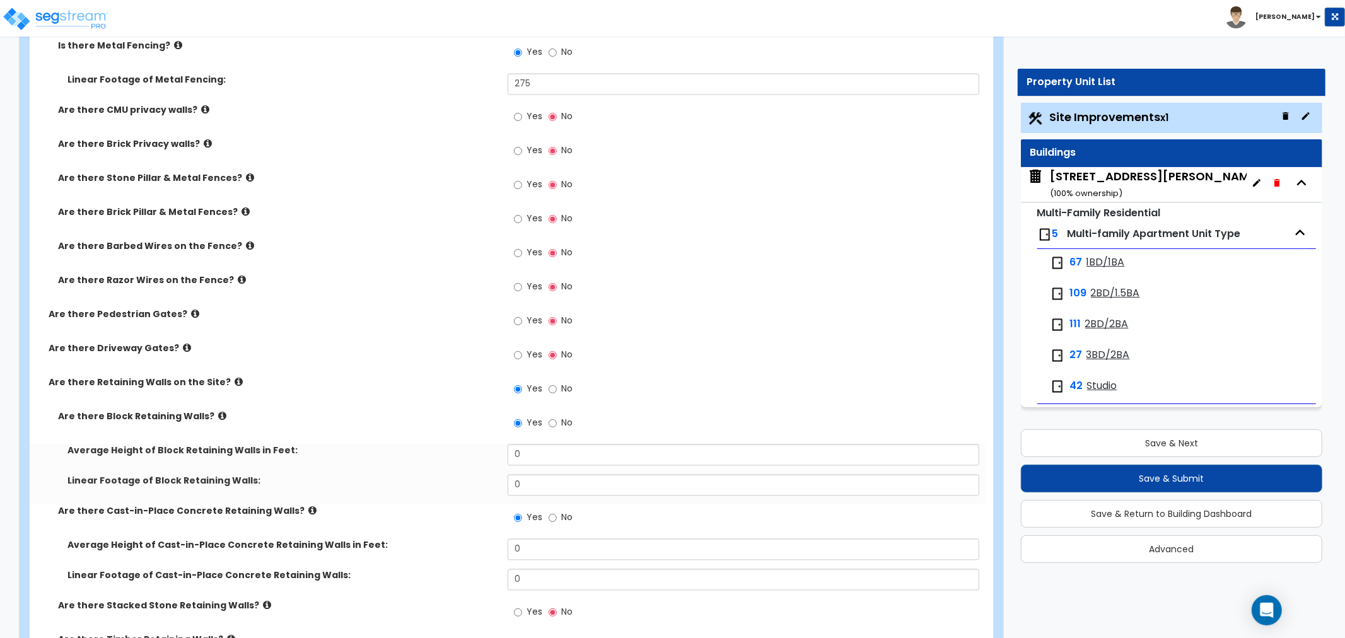
click at [557, 518] on label "No" at bounding box center [561, 518] width 24 height 21
click at [557, 518] on input "No" at bounding box center [553, 518] width 8 height 14
radio input "false"
radio input "true"
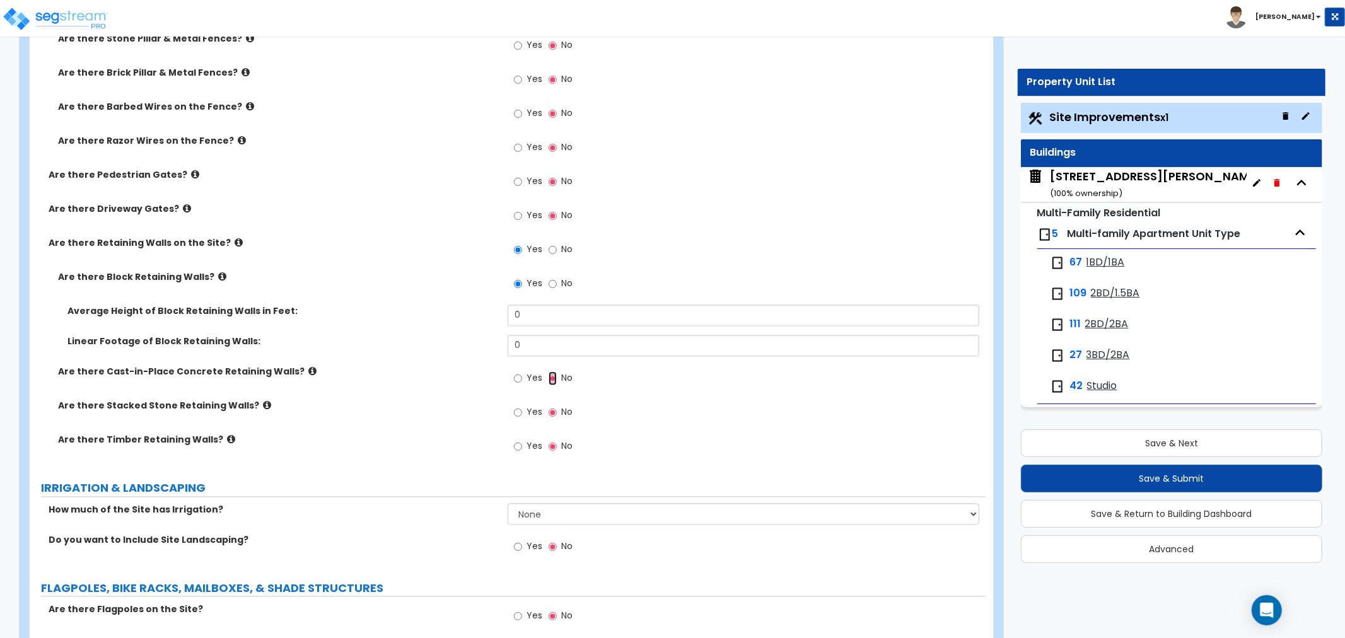
scroll to position [2311, 0]
click at [516, 376] on input "Yes" at bounding box center [518, 378] width 8 height 14
radio input "true"
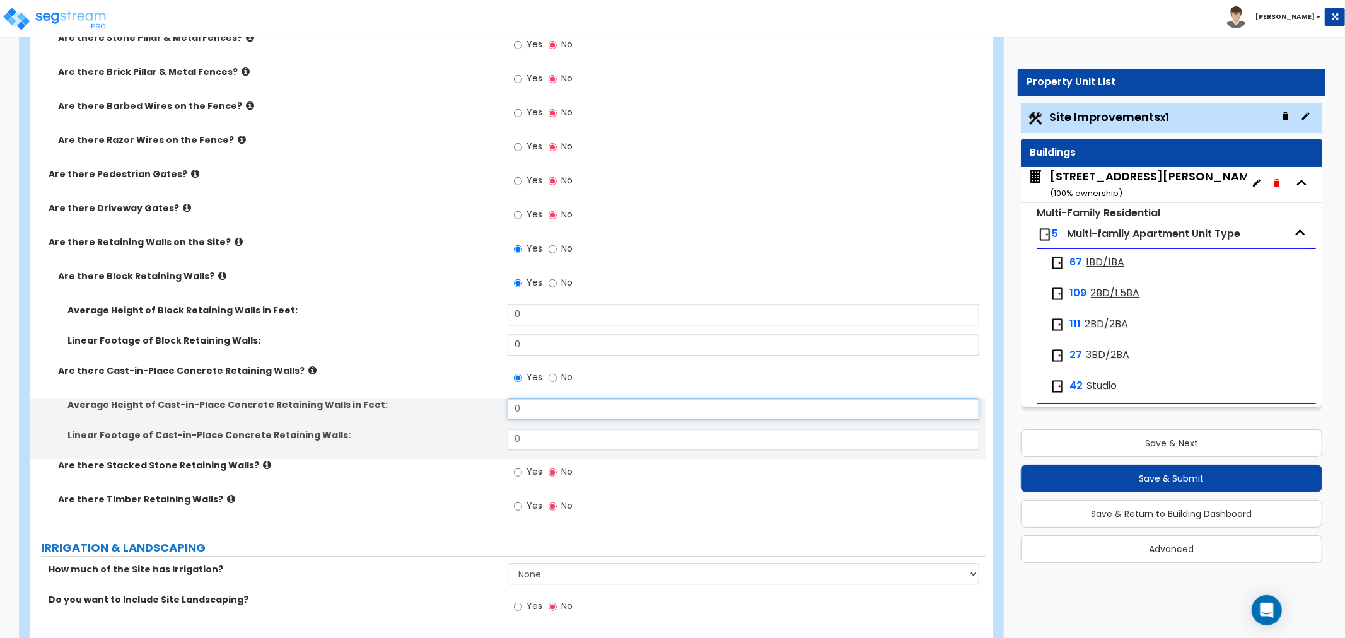
drag, startPoint x: 556, startPoint y: 405, endPoint x: 467, endPoint y: 405, distance: 89.5
click at [467, 405] on div "Average Height of Cast-in-Place Concrete Retaining Walls in Feet: 0" at bounding box center [508, 413] width 956 height 30
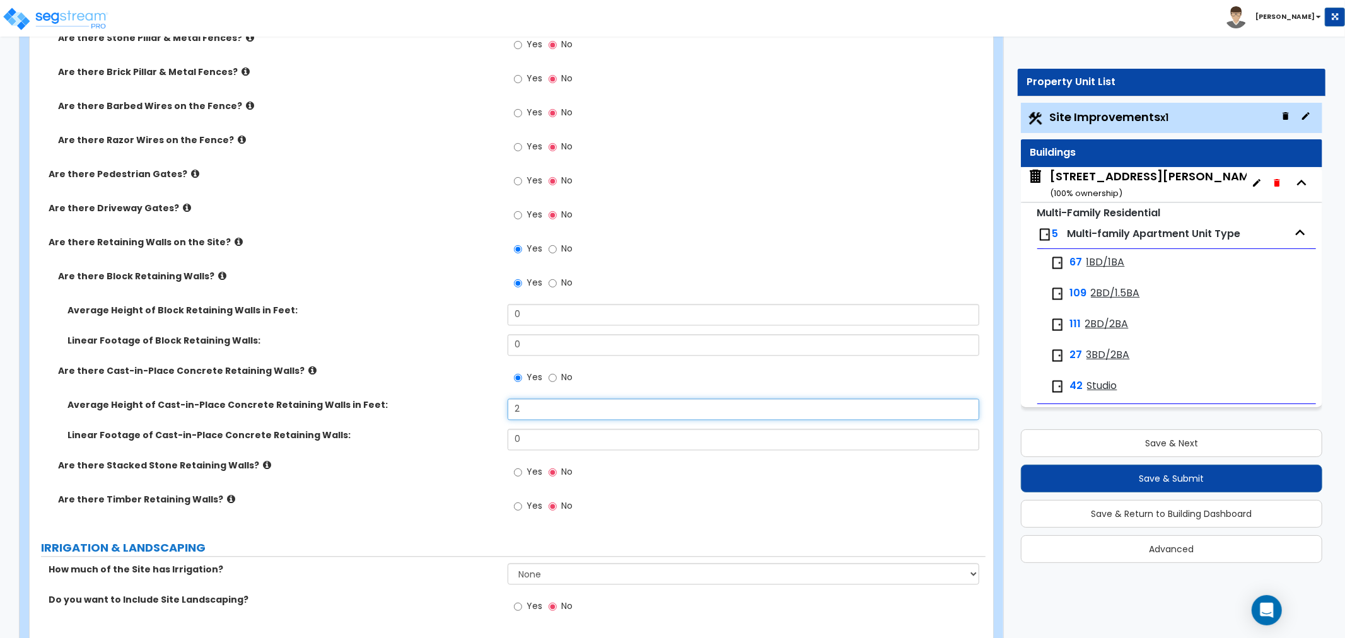
type input "2"
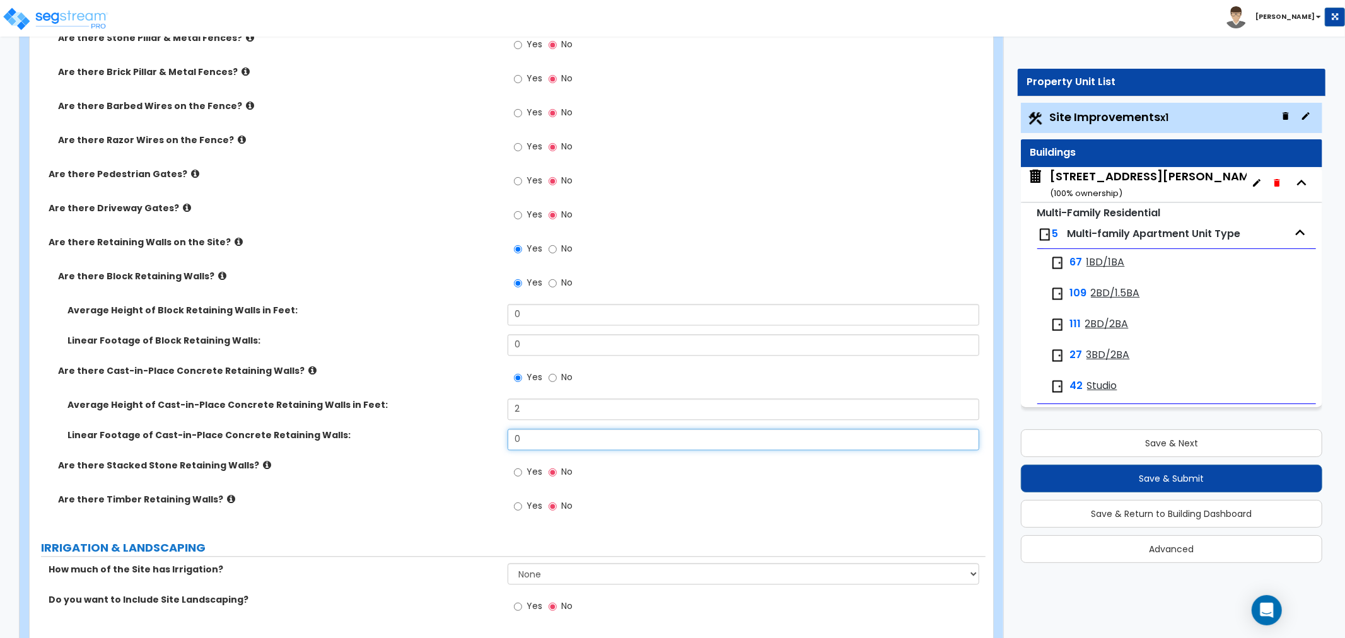
drag, startPoint x: 534, startPoint y: 430, endPoint x: 455, endPoint y: 434, distance: 79.5
click at [455, 434] on div "Linear Footage of Cast-in-Place Concrete Retaining Walls: 0" at bounding box center [508, 444] width 956 height 30
type input "128"
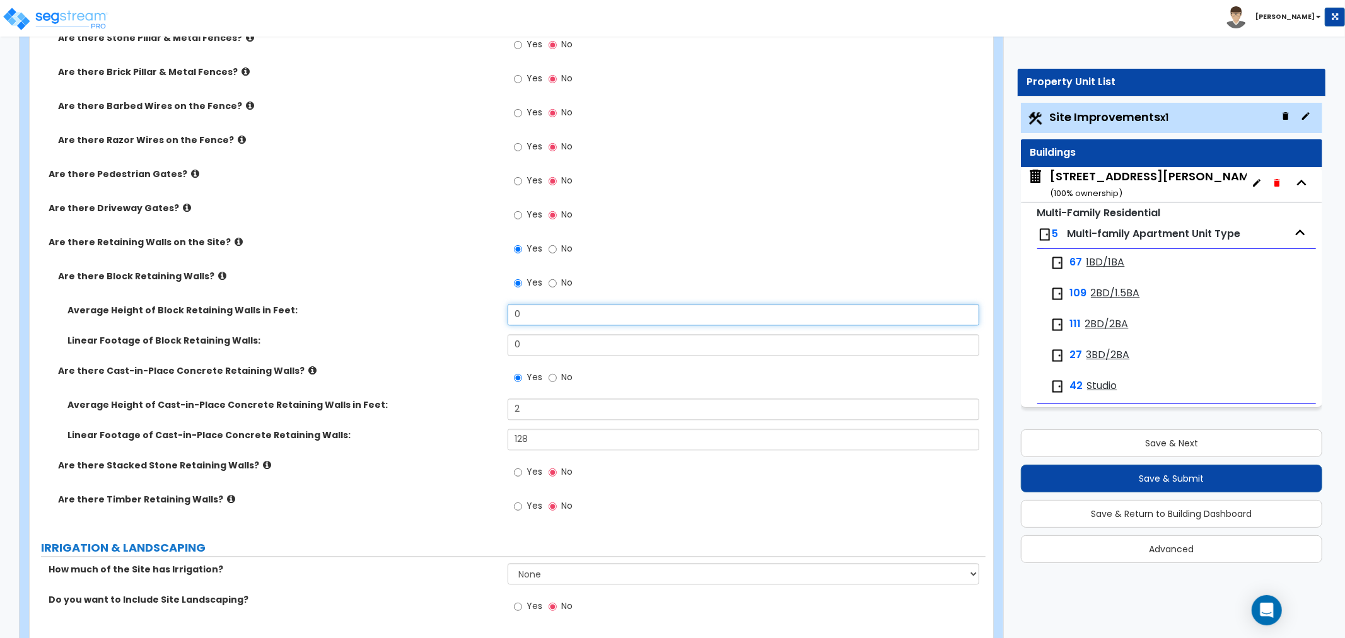
drag, startPoint x: 533, startPoint y: 318, endPoint x: 441, endPoint y: 323, distance: 92.2
click at [440, 324] on div "Average Height of Block Retaining Walls in Feet: 0" at bounding box center [508, 319] width 956 height 30
type input "2"
drag, startPoint x: 553, startPoint y: 347, endPoint x: 442, endPoint y: 344, distance: 111.0
click at [431, 349] on div "Linear Footage of Block Retaining Walls: 0" at bounding box center [508, 349] width 956 height 30
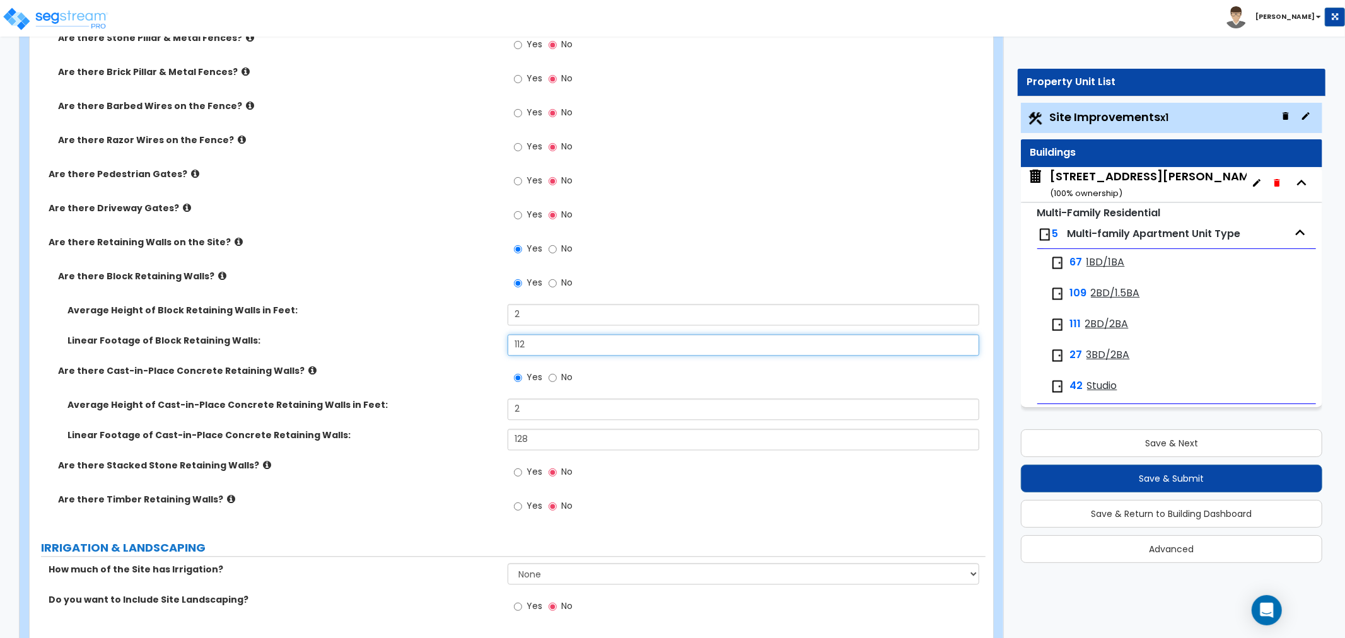
type input "112"
click at [462, 411] on div "Average Height of Cast-in-Place Concrete Retaining Walls in Feet: 2" at bounding box center [508, 413] width 956 height 30
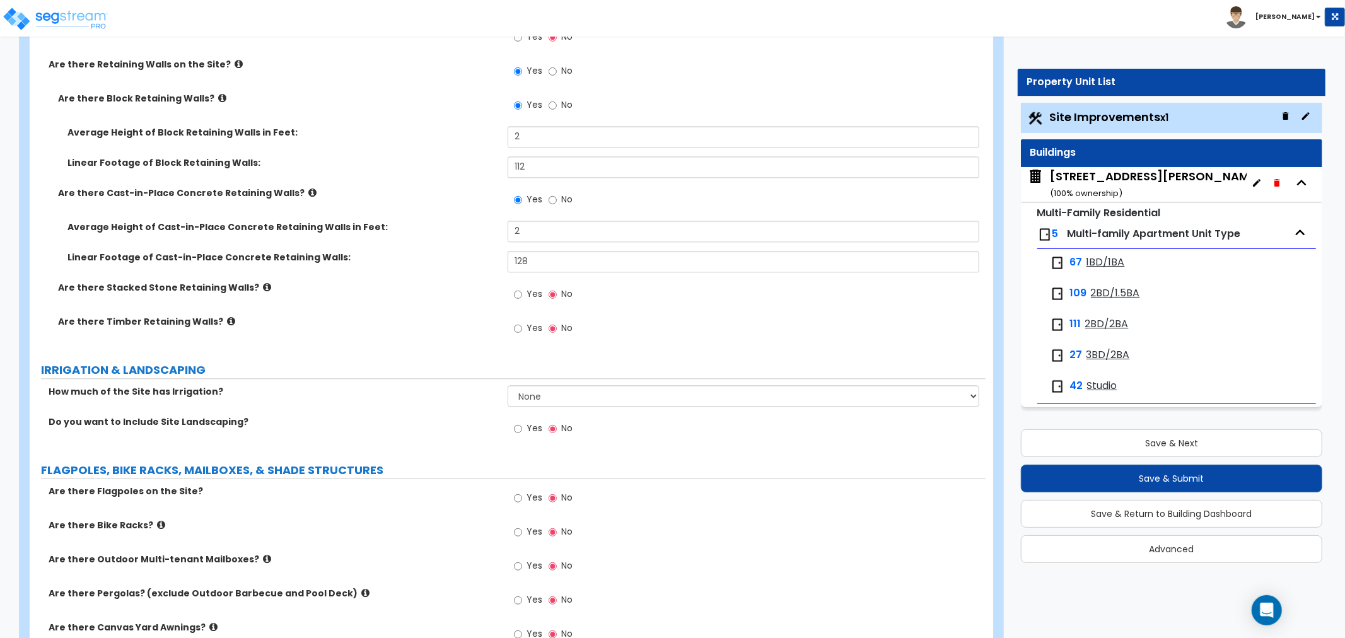
scroll to position [2522, 0]
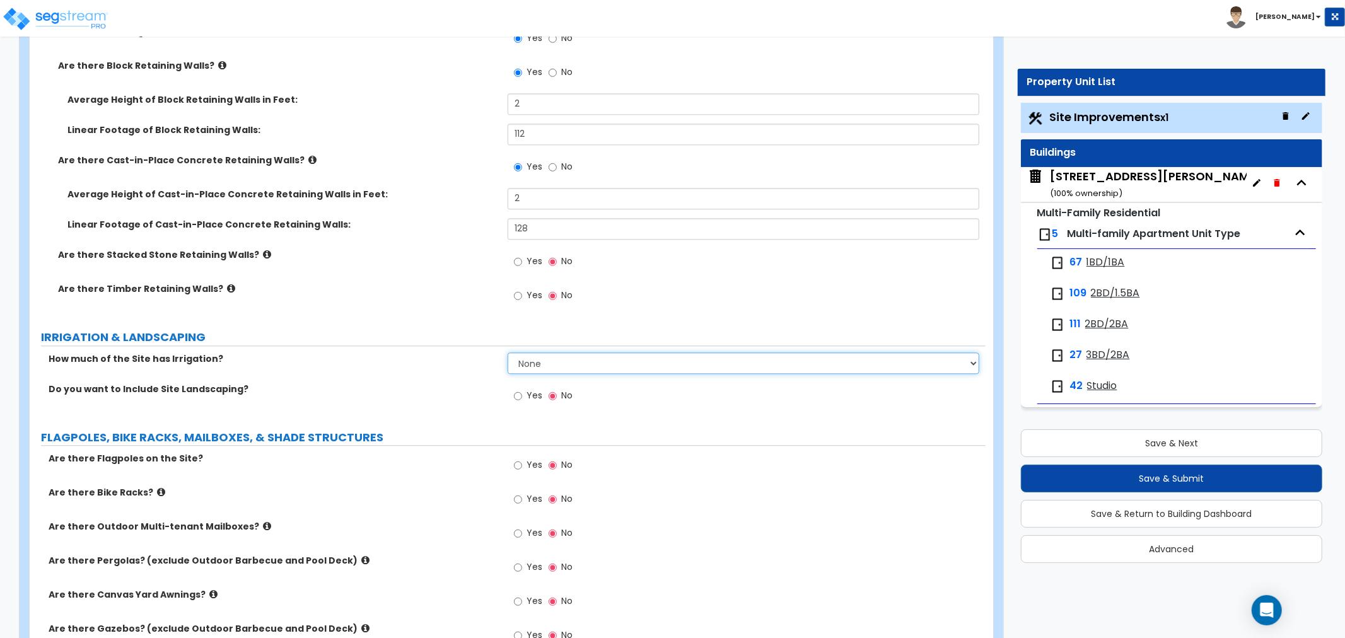
click at [532, 363] on select "None I want to Enter an Approximate Percentage I want to Enter the Square Foota…" at bounding box center [744, 362] width 472 height 21
select select "2"
click at [508, 352] on select "None I want to Enter an Approximate Percentage I want to Enter the Square Foota…" at bounding box center [744, 362] width 472 height 21
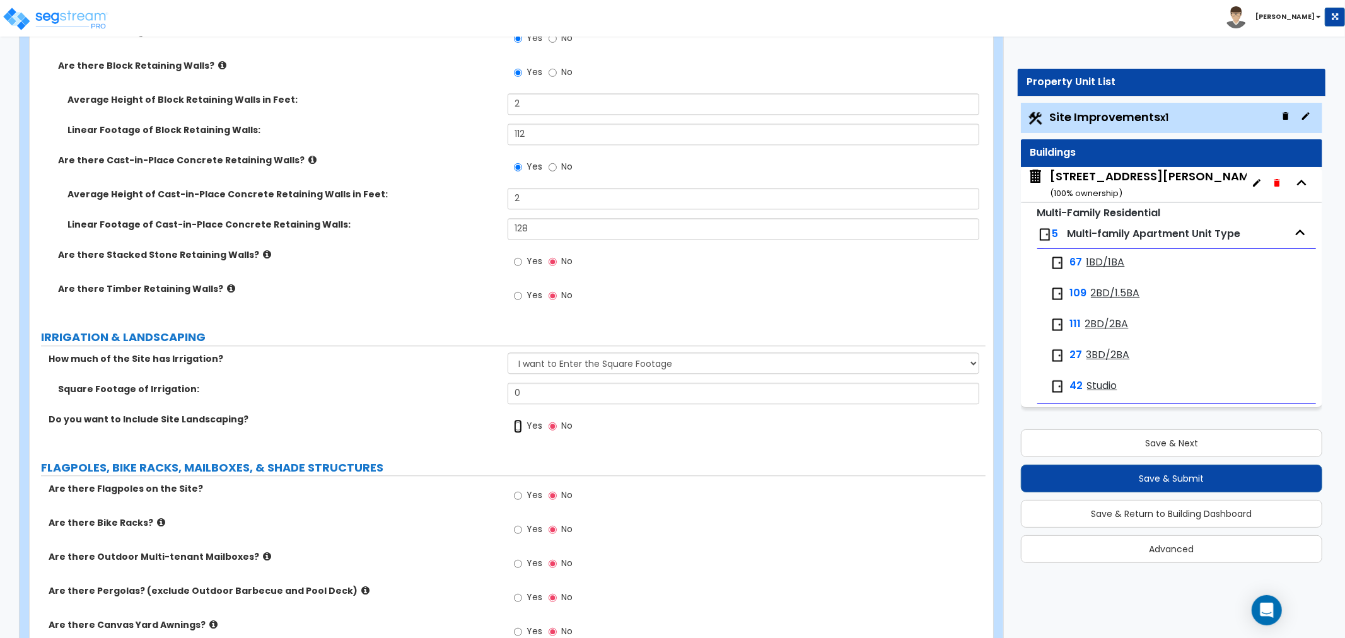
click at [514, 425] on input "Yes" at bounding box center [518, 426] width 8 height 14
radio input "true"
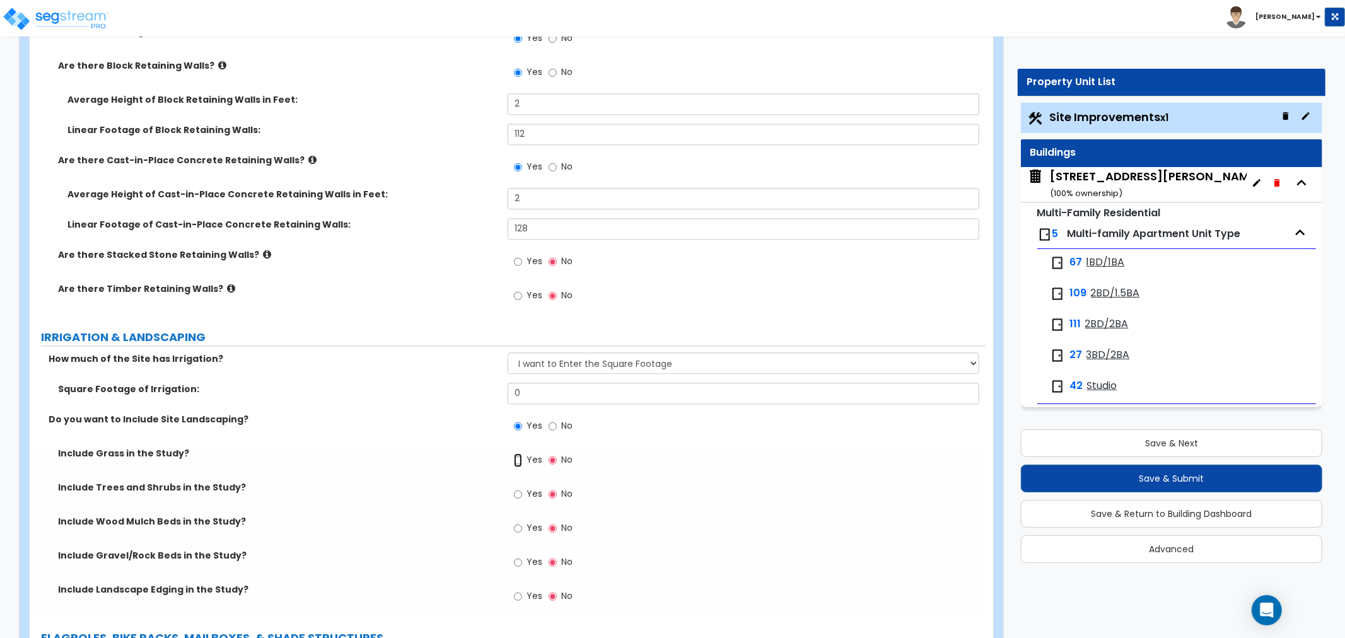
click at [520, 458] on input "Yes" at bounding box center [518, 460] width 8 height 14
radio input "true"
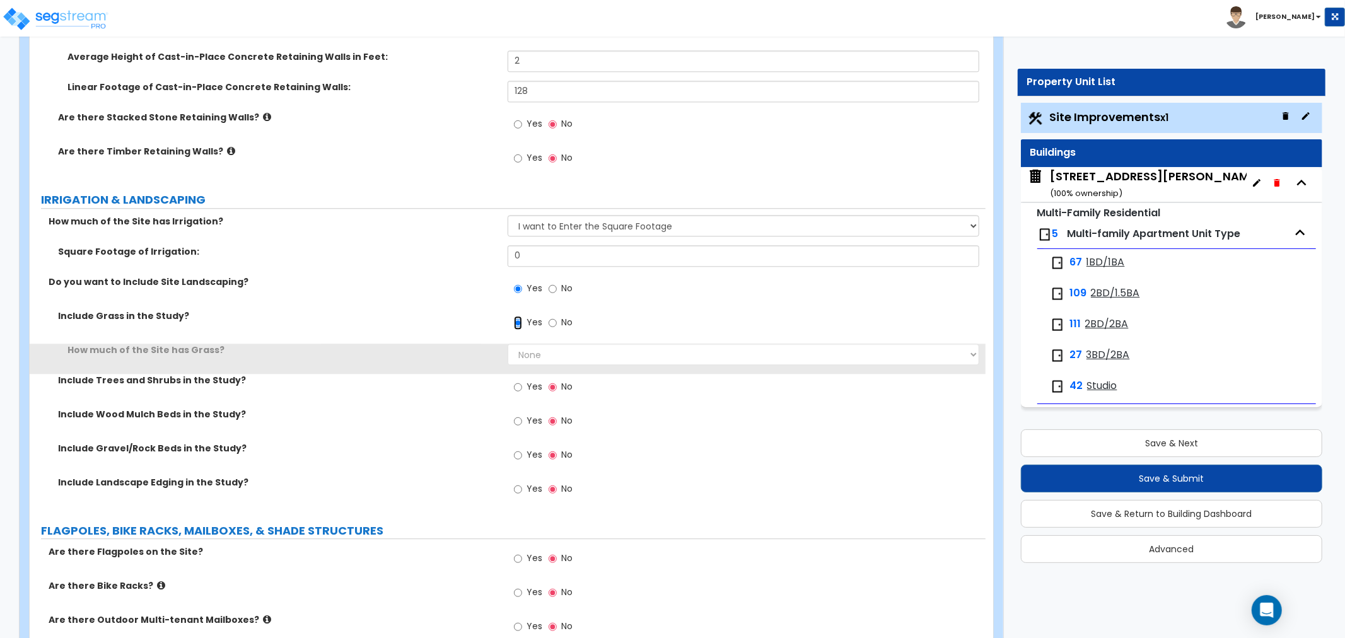
scroll to position [2662, 0]
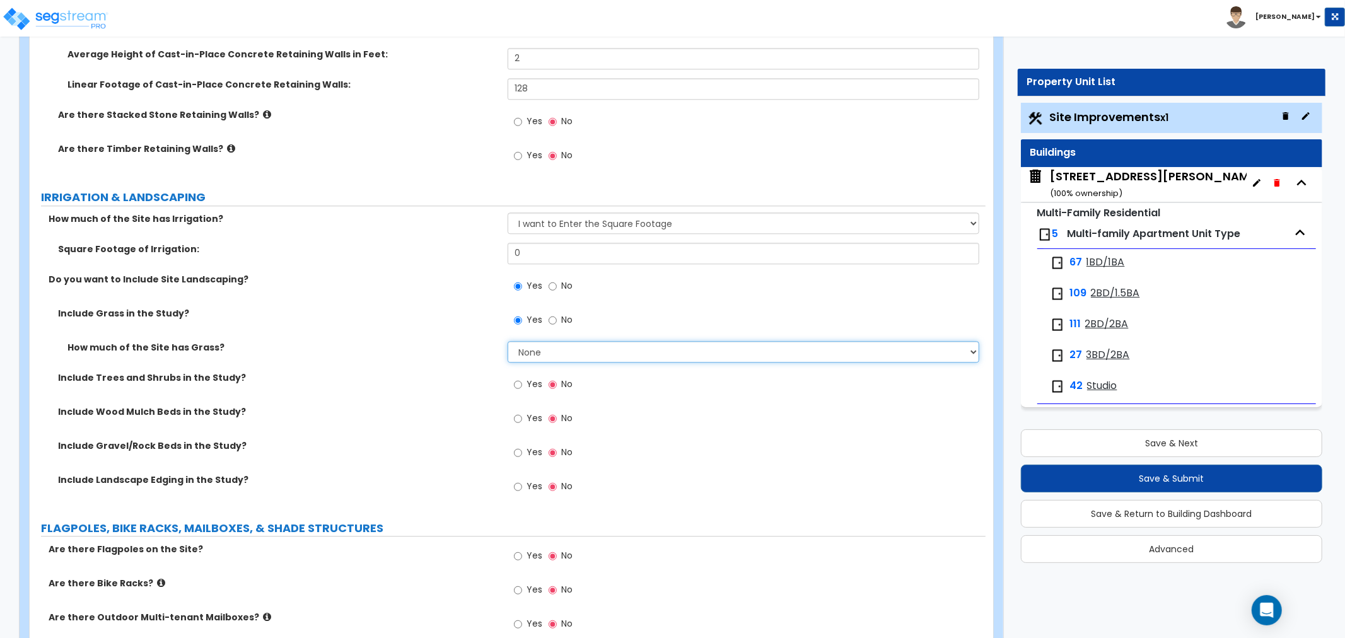
drag, startPoint x: 562, startPoint y: 349, endPoint x: 564, endPoint y: 358, distance: 9.2
click at [562, 349] on select "None I want to Enter an Approximate Percentage I want to Enter the Square Foota…" at bounding box center [744, 351] width 472 height 21
select select "2"
click at [508, 341] on select "None I want to Enter an Approximate Percentage I want to Enter the Square Foota…" at bounding box center [744, 351] width 472 height 21
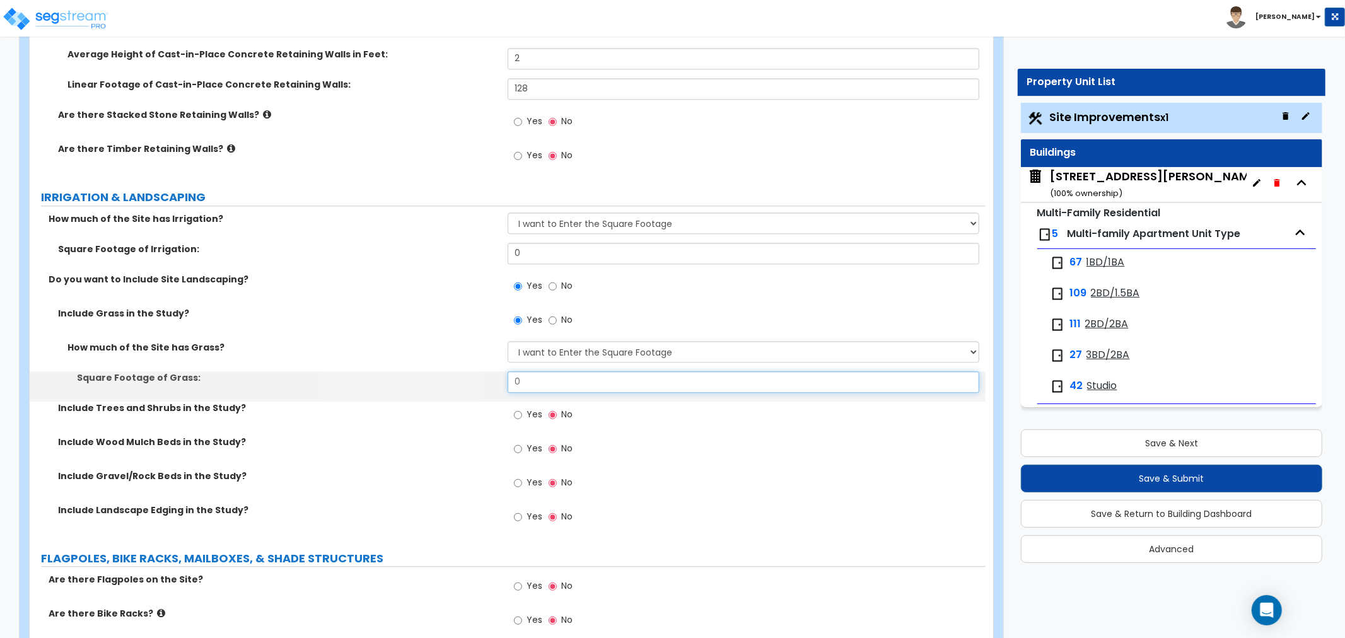
drag, startPoint x: 538, startPoint y: 382, endPoint x: 464, endPoint y: 386, distance: 74.5
click at [464, 386] on div "Square Footage of Grass: 0" at bounding box center [508, 386] width 956 height 30
type input "150,000"
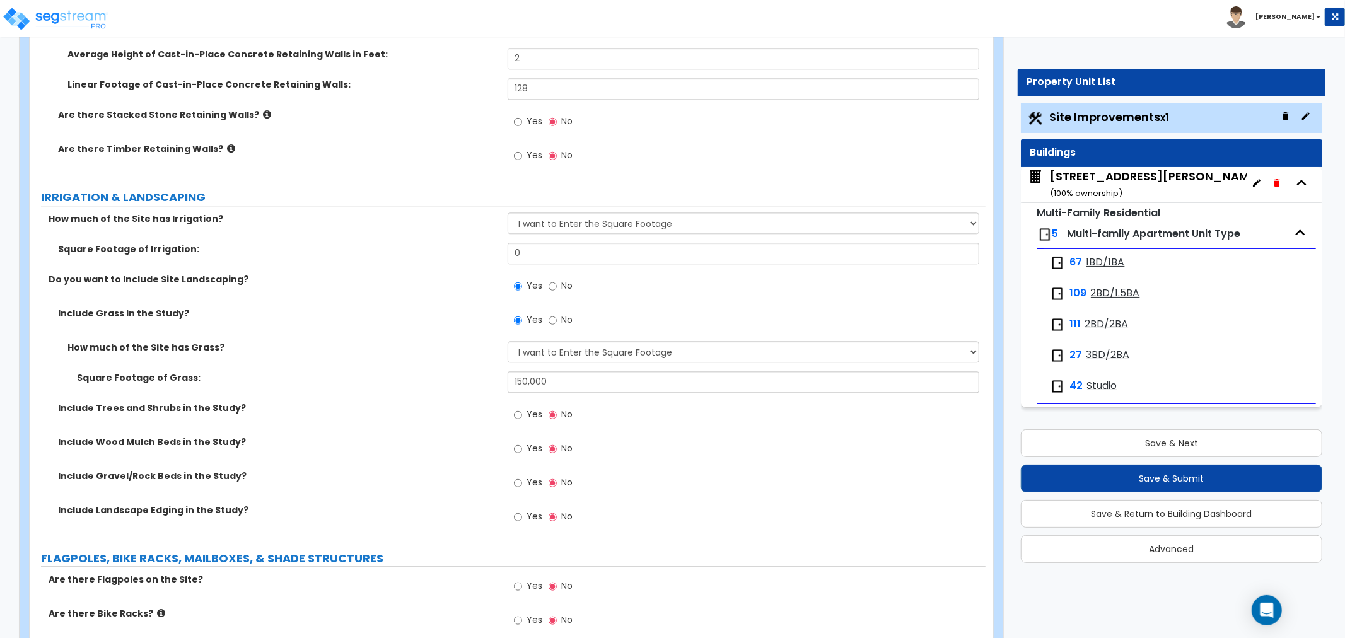
click at [496, 402] on label "Include Trees and Shrubs in the Study?" at bounding box center [278, 408] width 440 height 13
click at [489, 429] on div "Include Trees and Shrubs in the Study? Yes No" at bounding box center [508, 419] width 956 height 34
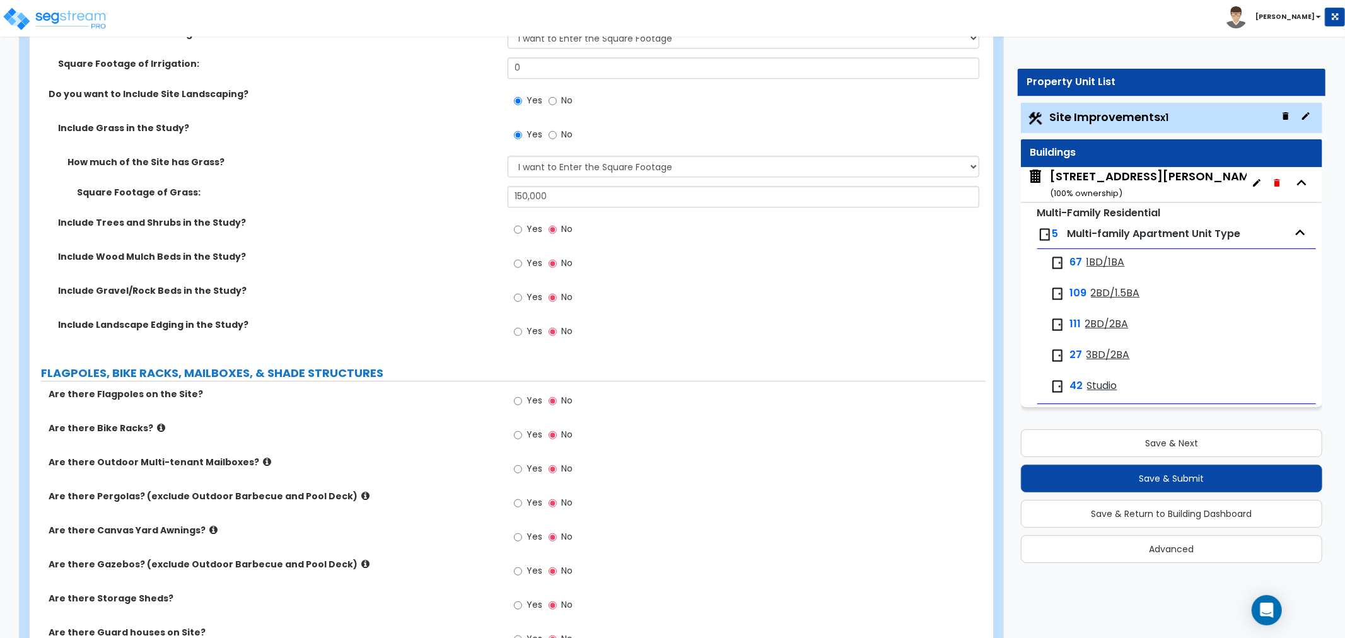
scroll to position [2872, 0]
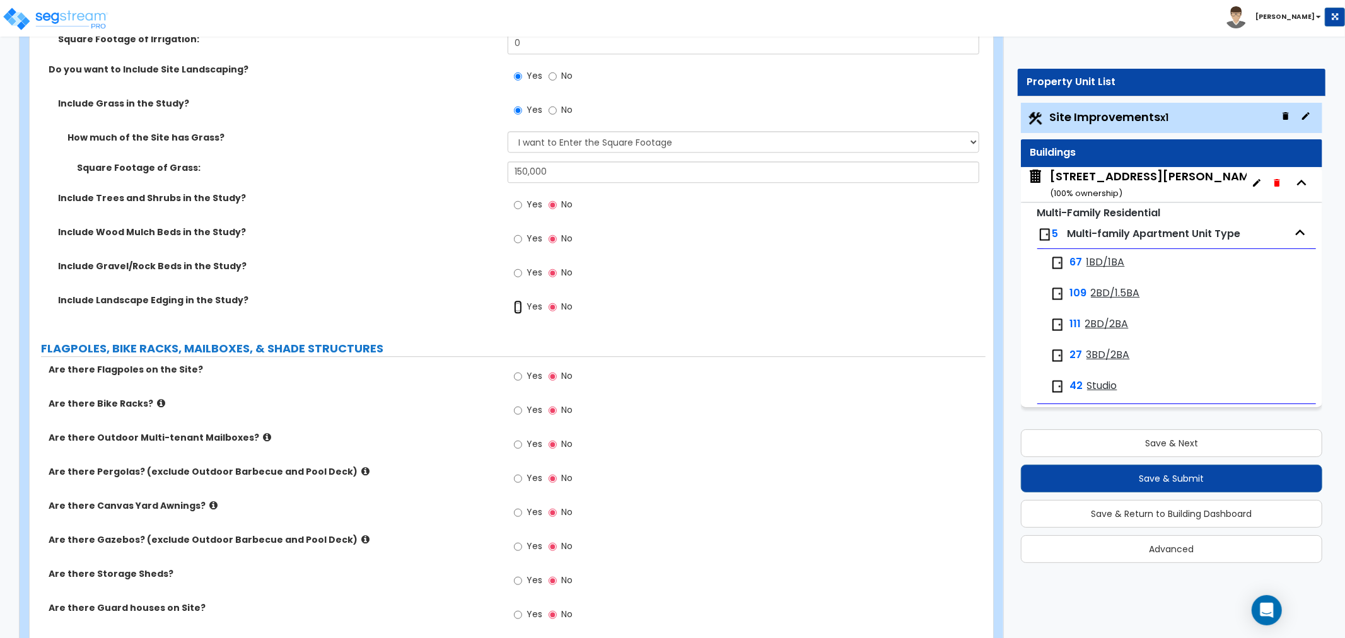
click at [516, 303] on input "Yes" at bounding box center [518, 307] width 8 height 14
radio input "true"
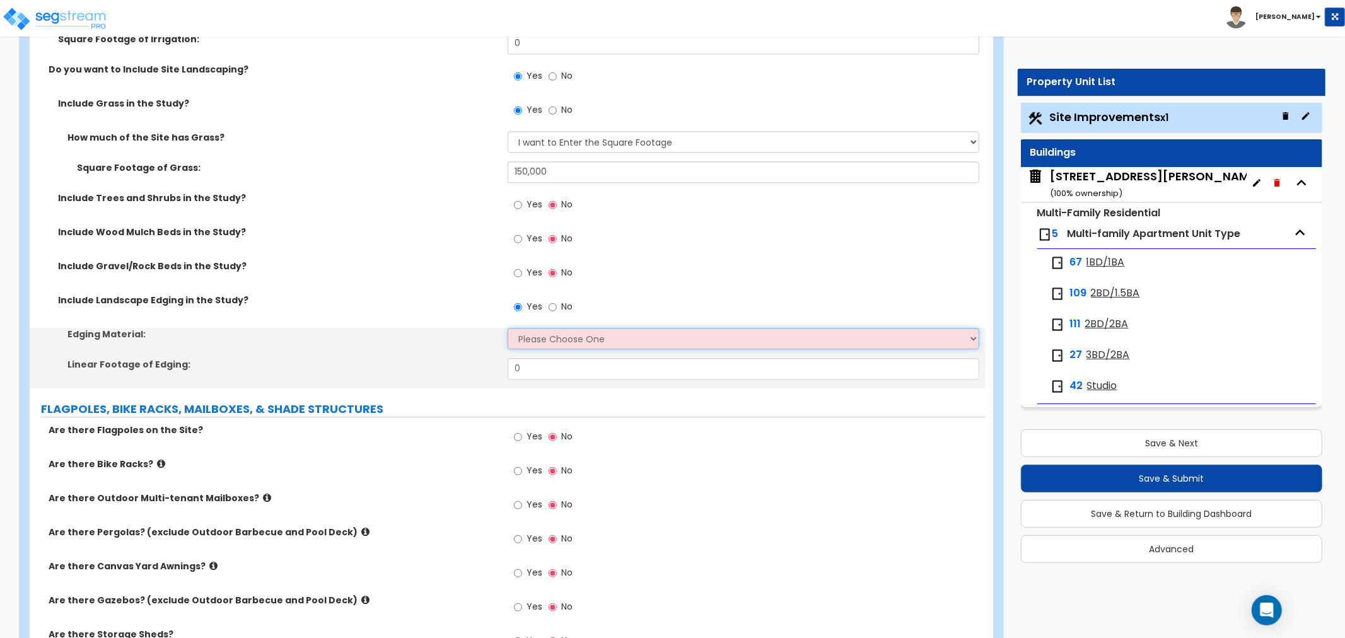
click at [553, 334] on select "Please Choose One Metal Brick Railroad Ties Concrete" at bounding box center [744, 338] width 472 height 21
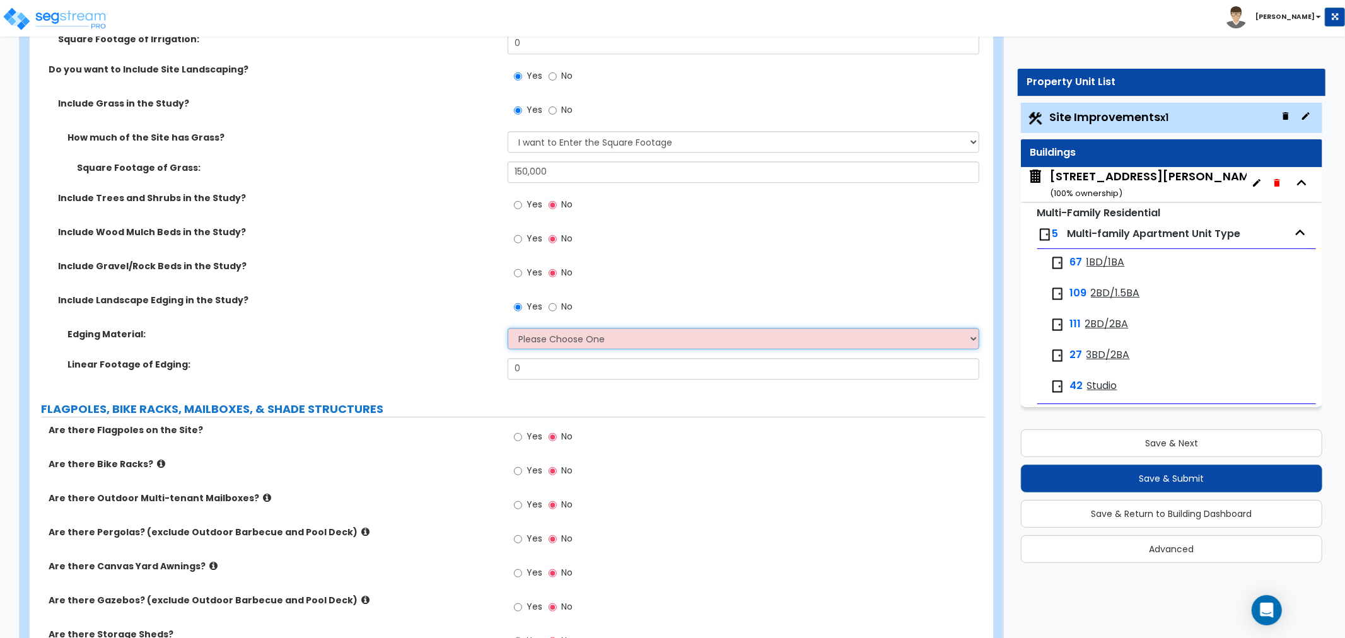
select select "2"
click at [508, 328] on select "Please Choose One Metal Brick Railroad Ties Concrete" at bounding box center [744, 338] width 472 height 21
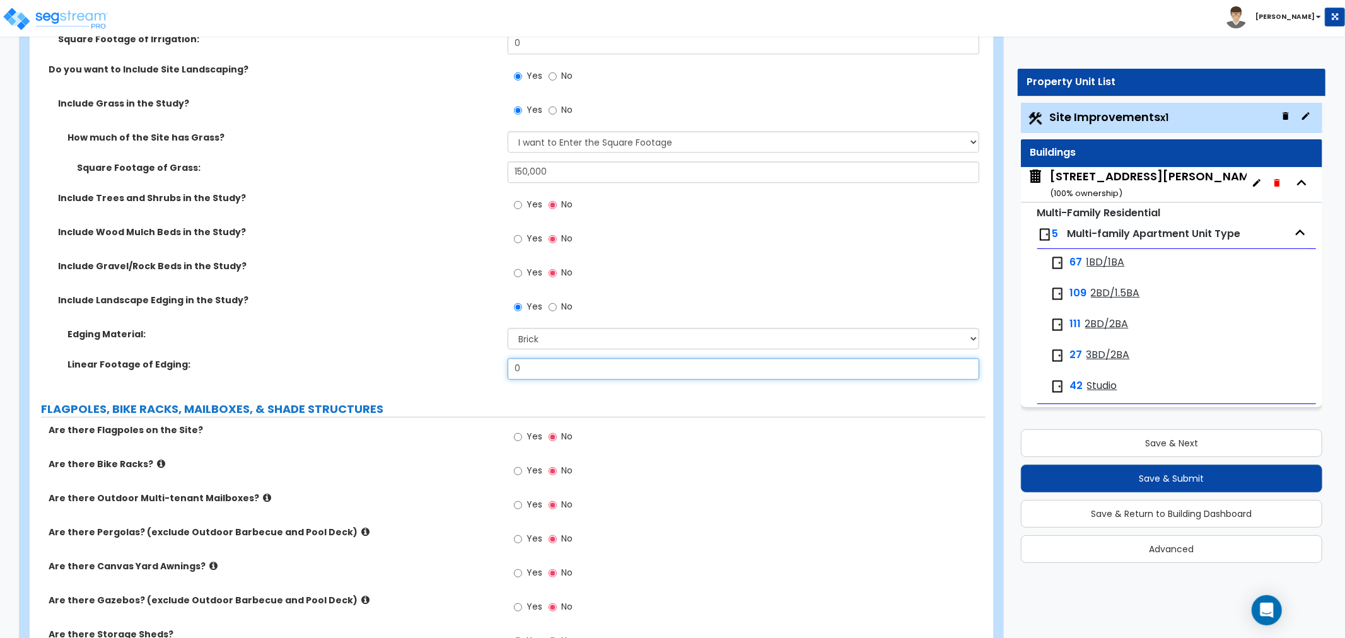
drag, startPoint x: 524, startPoint y: 364, endPoint x: 478, endPoint y: 363, distance: 46.0
click at [478, 363] on div "Linear Footage of Edging: 0" at bounding box center [508, 373] width 956 height 30
type input "58"
click at [453, 380] on div "Linear Footage of Edging: 58" at bounding box center [508, 373] width 956 height 30
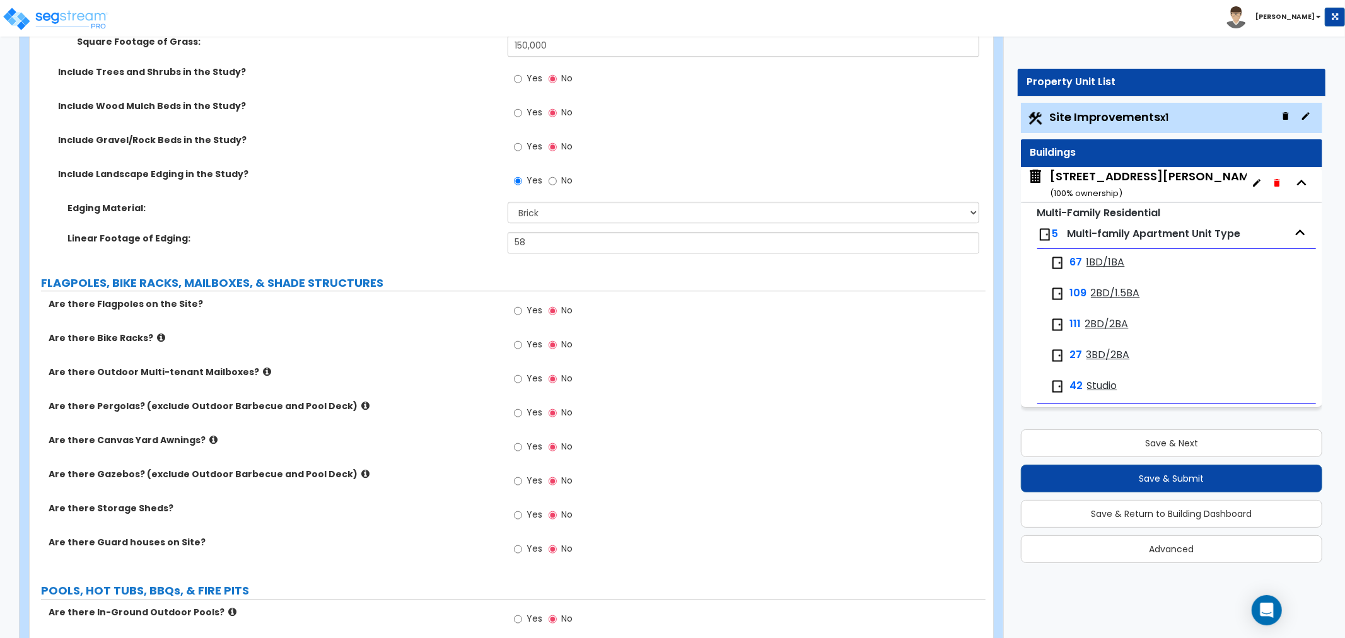
scroll to position [3012, 0]
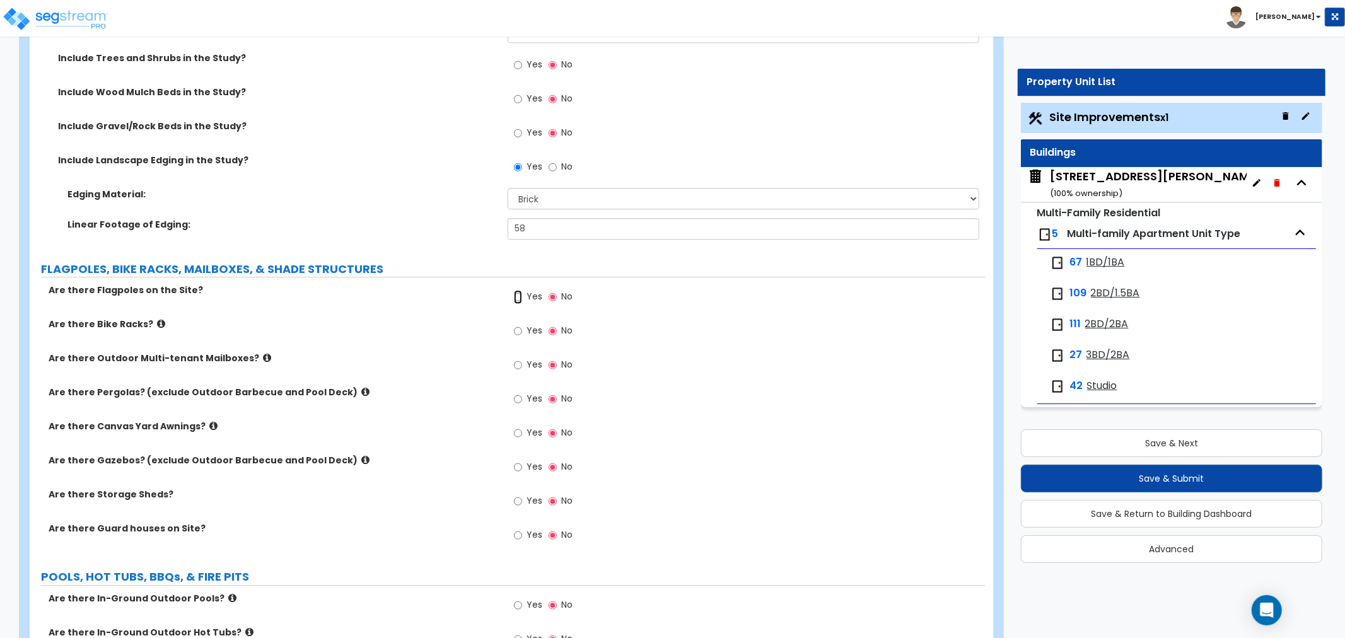
click at [518, 295] on input "Yes" at bounding box center [518, 297] width 8 height 14
radio input "true"
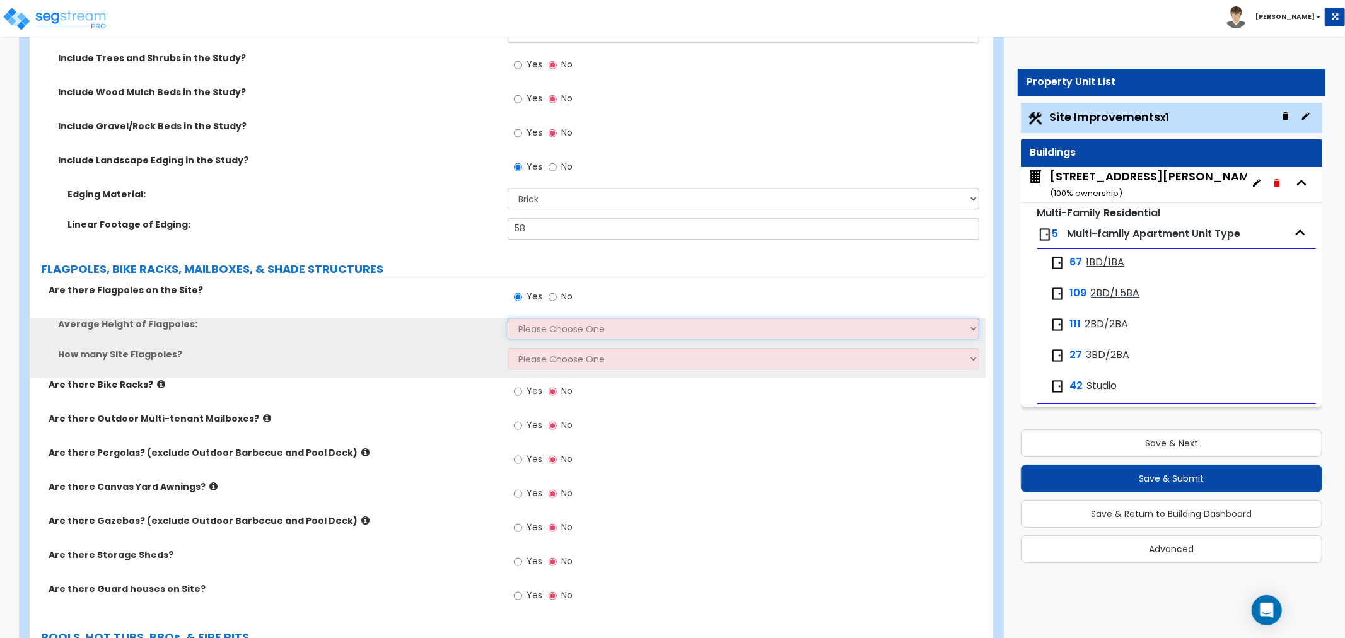
click at [540, 327] on select "Please Choose One 20 ft 59 ft 70 ft 100 ft" at bounding box center [744, 328] width 472 height 21
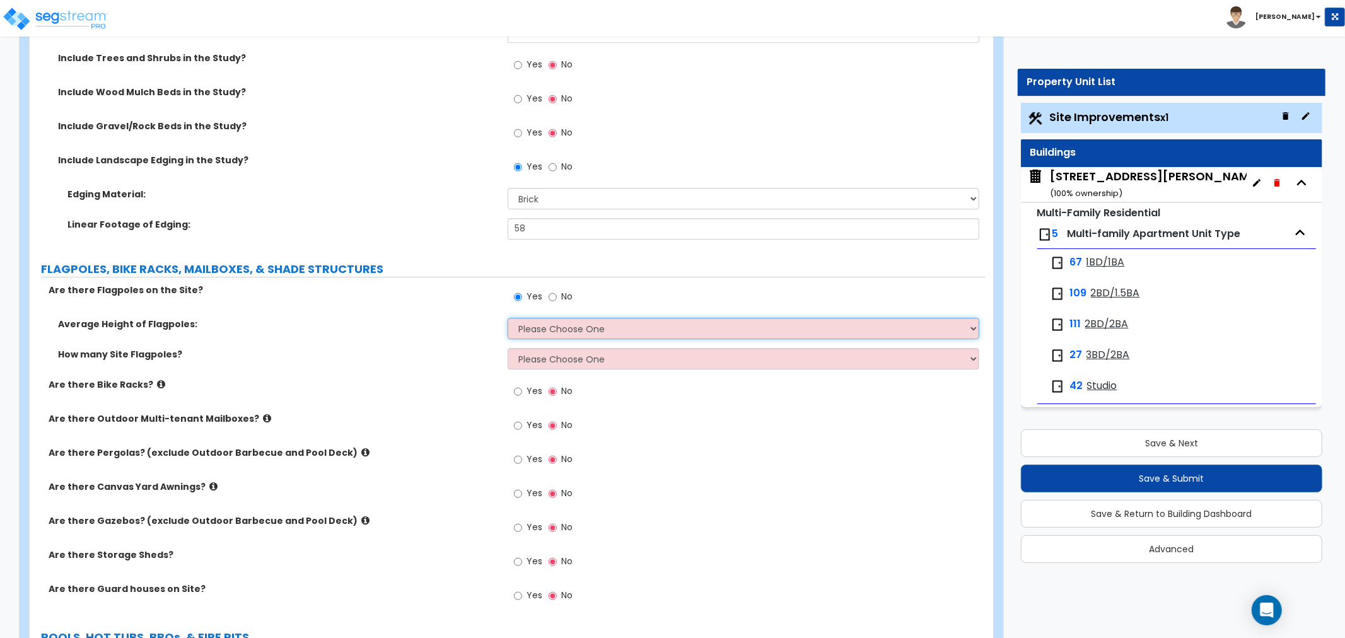
select select "1"
click at [508, 318] on select "Please Choose One 20 ft 59 ft 70 ft 100 ft" at bounding box center [744, 328] width 472 height 21
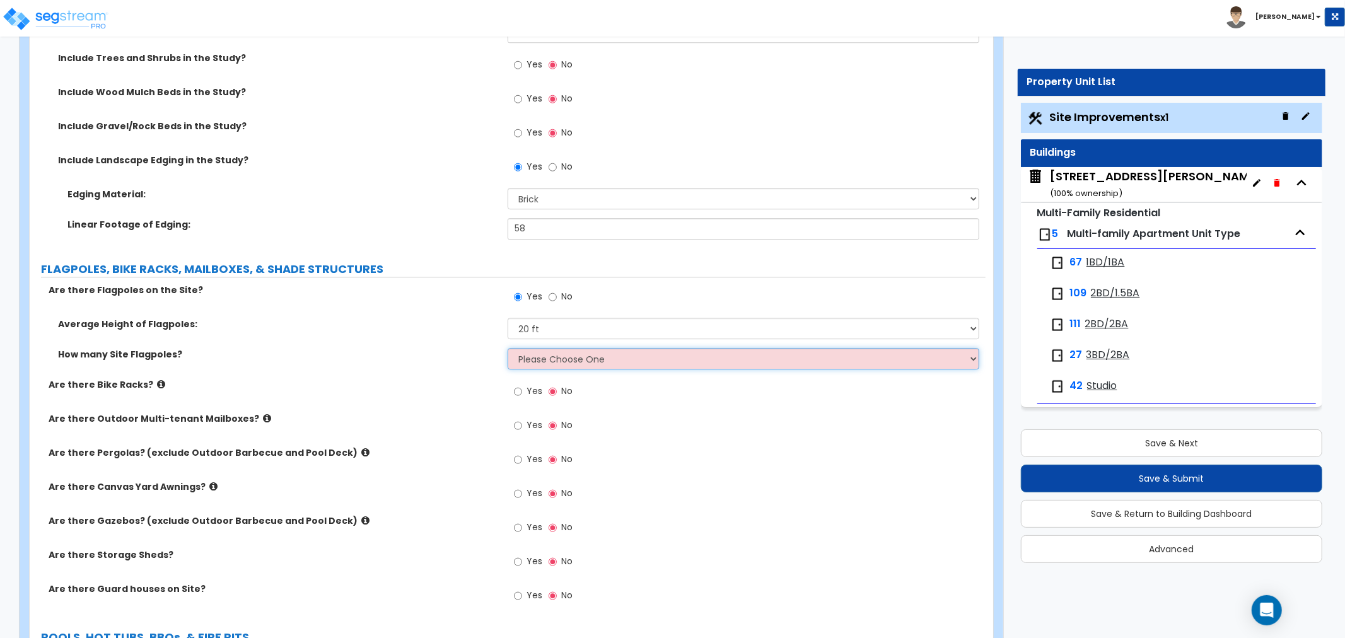
click at [536, 351] on select "Please Choose One 1 2 3 4 5" at bounding box center [744, 358] width 472 height 21
select select "3"
click at [508, 348] on select "Please Choose One 1 2 3 4 5" at bounding box center [744, 358] width 472 height 21
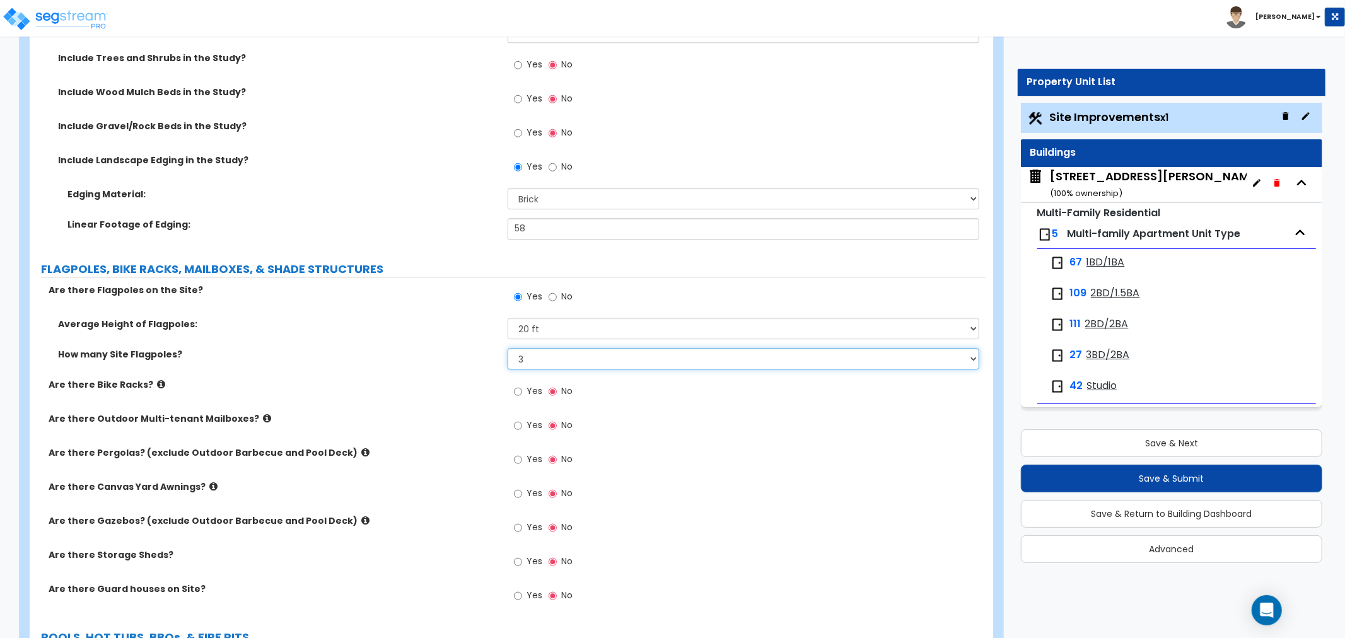
scroll to position [3082, 0]
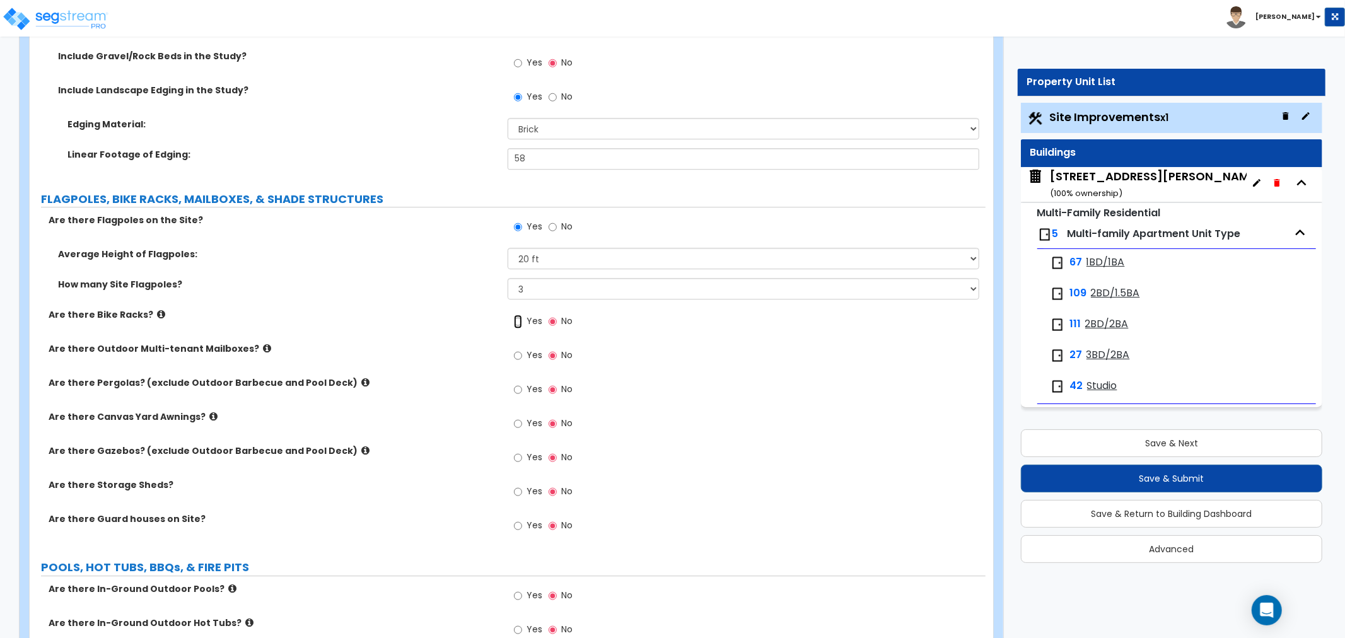
click at [517, 322] on input "Yes" at bounding box center [518, 322] width 8 height 14
radio input "true"
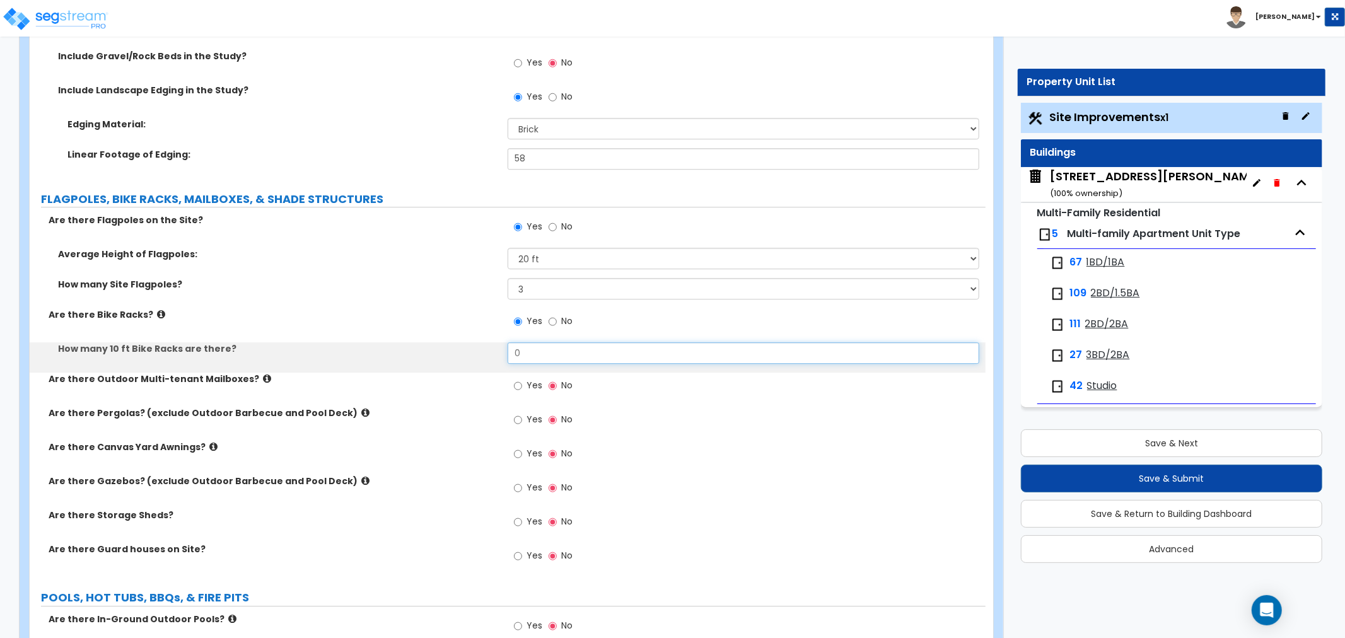
drag, startPoint x: 531, startPoint y: 345, endPoint x: 480, endPoint y: 344, distance: 51.1
click at [480, 344] on div "How many 10 ft Bike Racks are there? 0" at bounding box center [508, 357] width 956 height 30
type input "4"
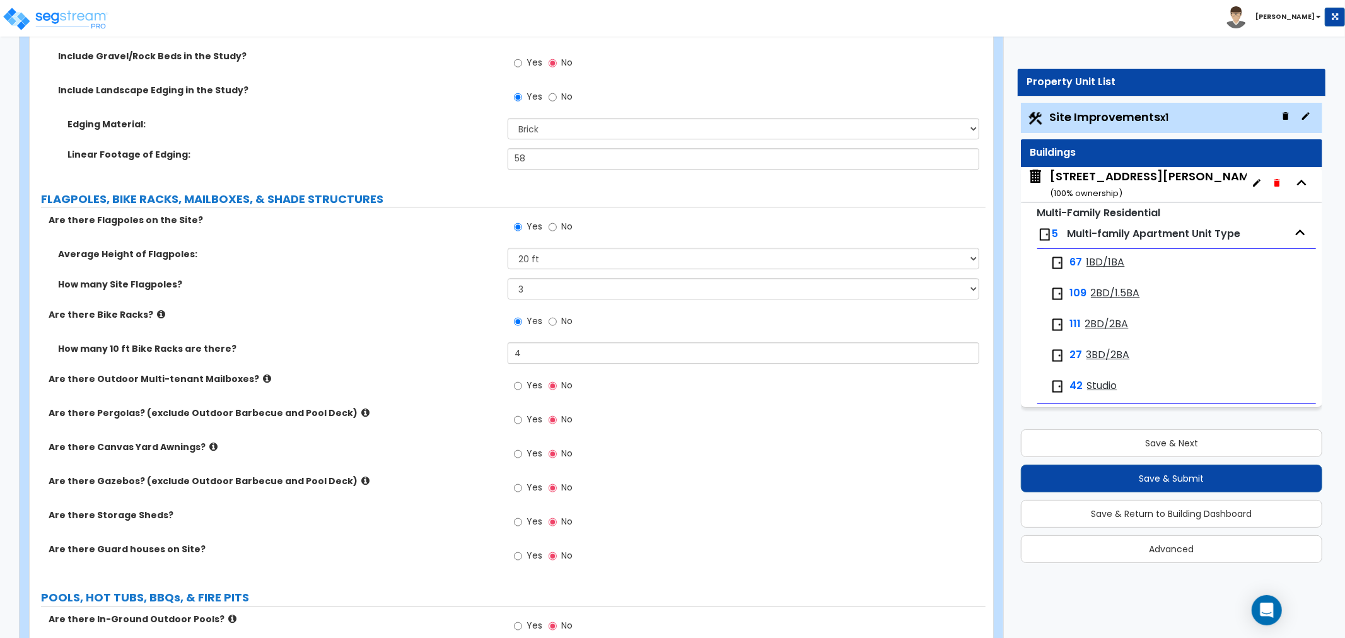
click at [474, 367] on div "How many 10 ft Bike Racks are there? 4" at bounding box center [508, 357] width 956 height 30
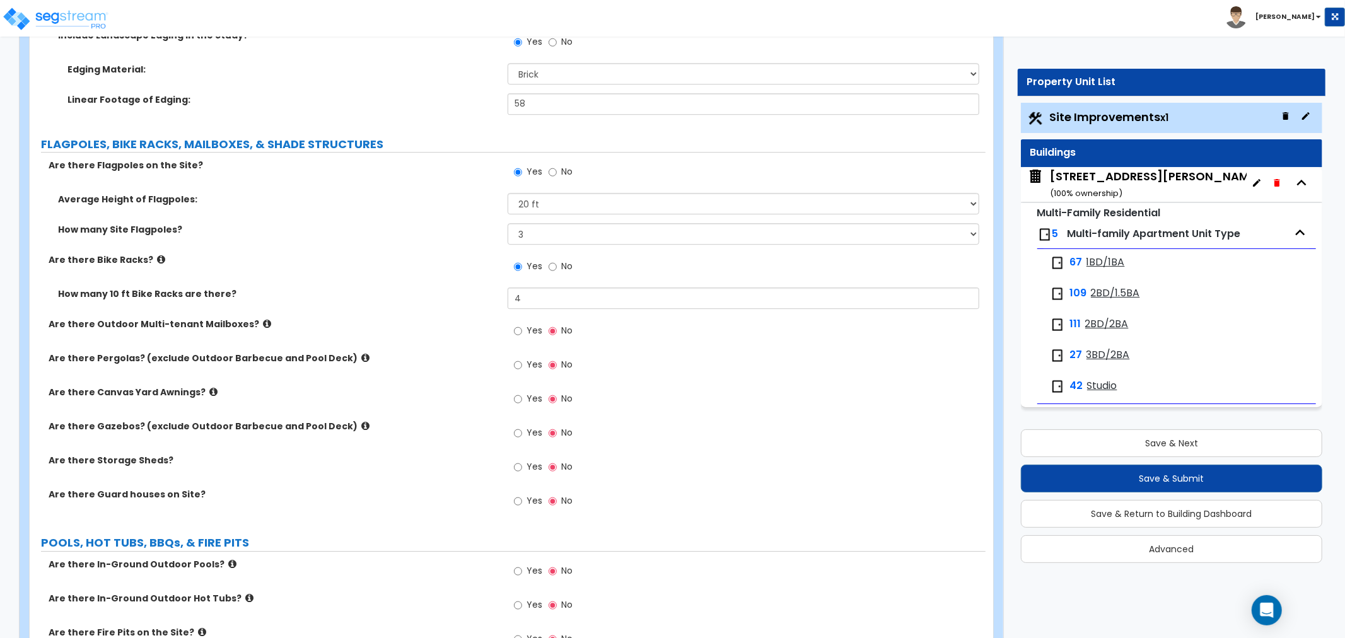
scroll to position [3152, 0]
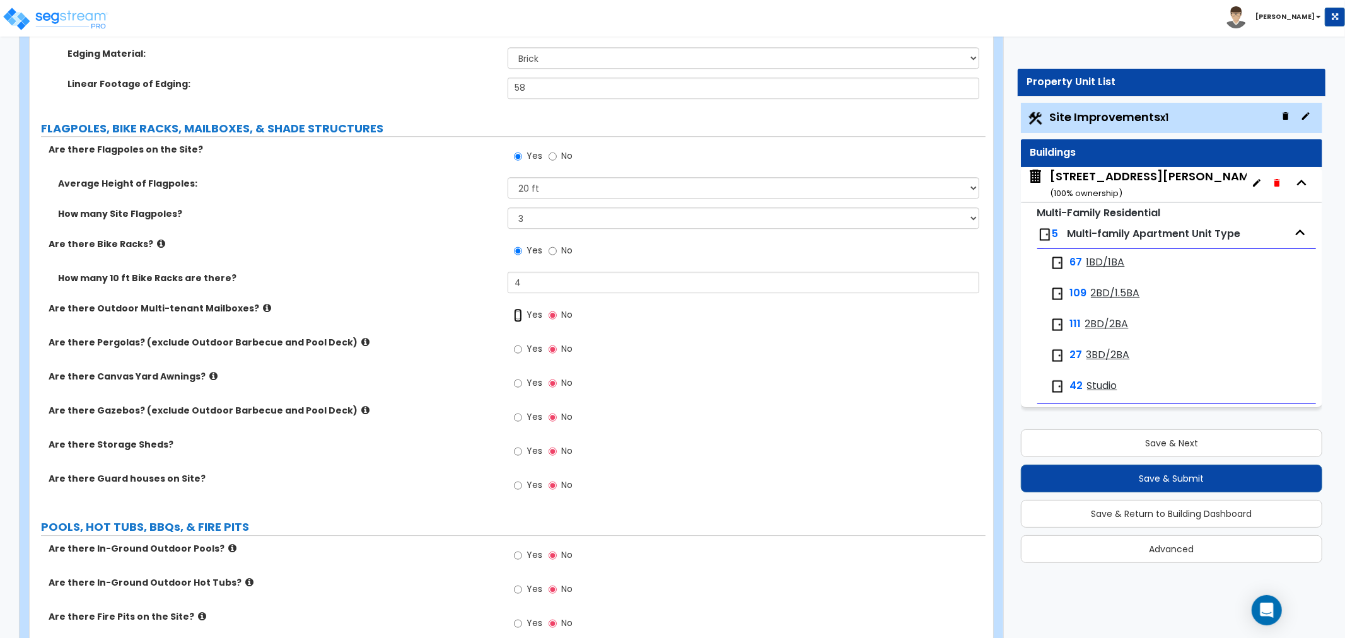
click at [519, 313] on input "Yes" at bounding box center [518, 315] width 8 height 14
radio input "true"
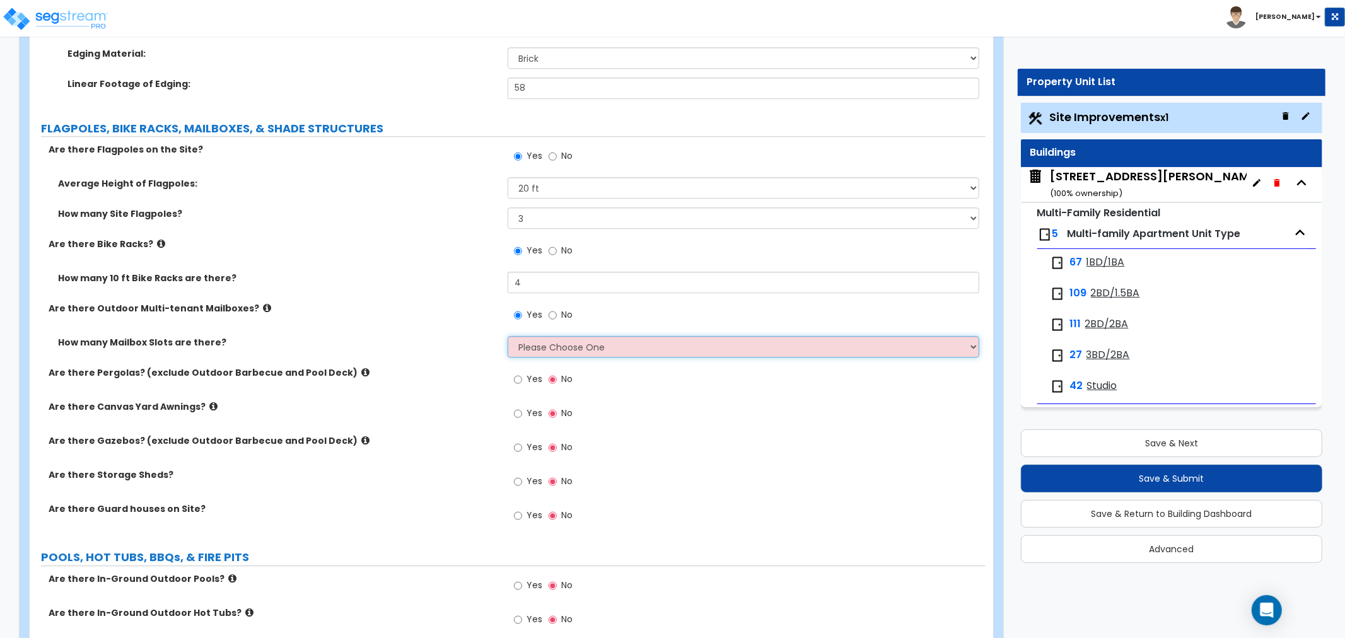
click at [558, 347] on select "Please Choose One I Don't Know, Please Estimate for Me I will Enter the Number …" at bounding box center [744, 346] width 472 height 21
select select "2"
click at [508, 336] on select "Please Choose One I Don't Know, Please Estimate for Me I will Enter the Number …" at bounding box center [744, 346] width 472 height 21
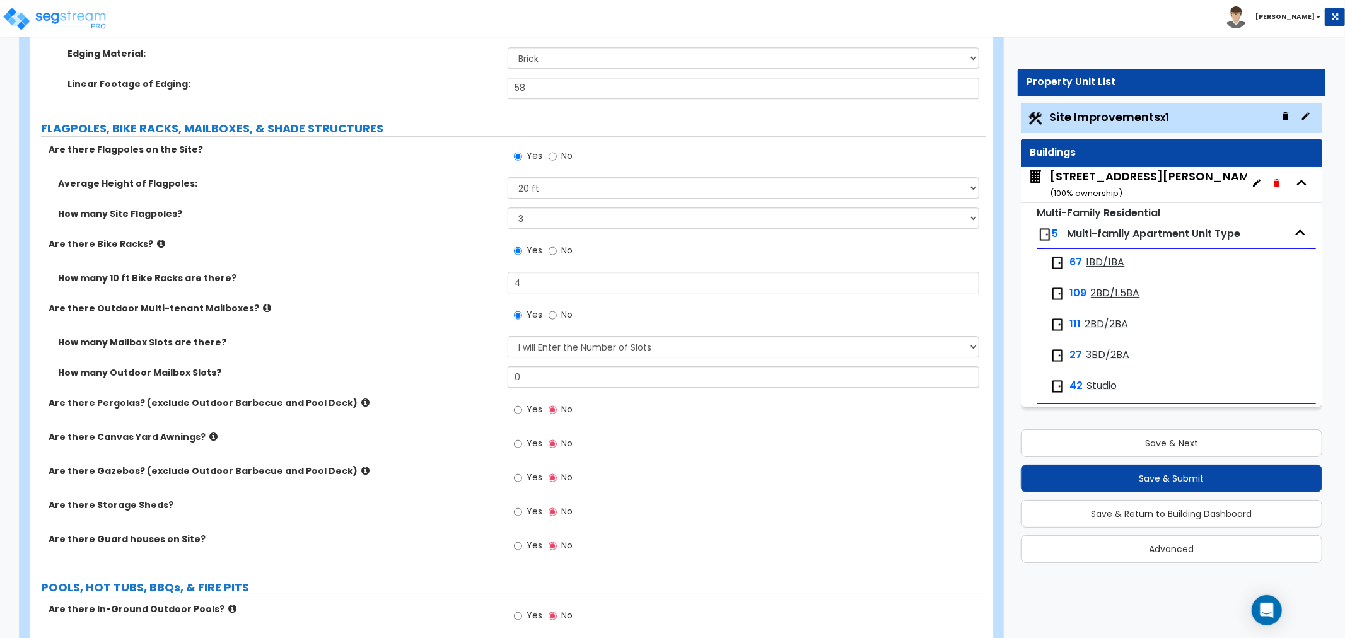
click at [263, 309] on icon at bounding box center [267, 307] width 8 height 9
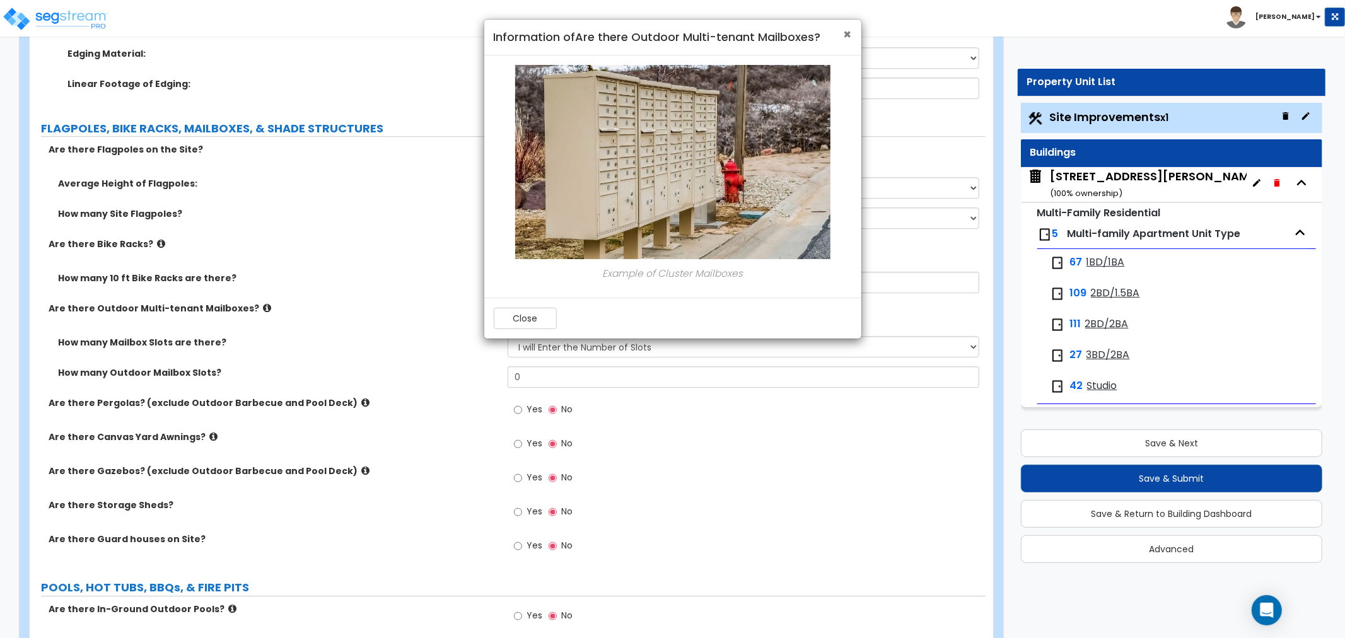
click at [848, 33] on span "×" at bounding box center [848, 34] width 8 height 18
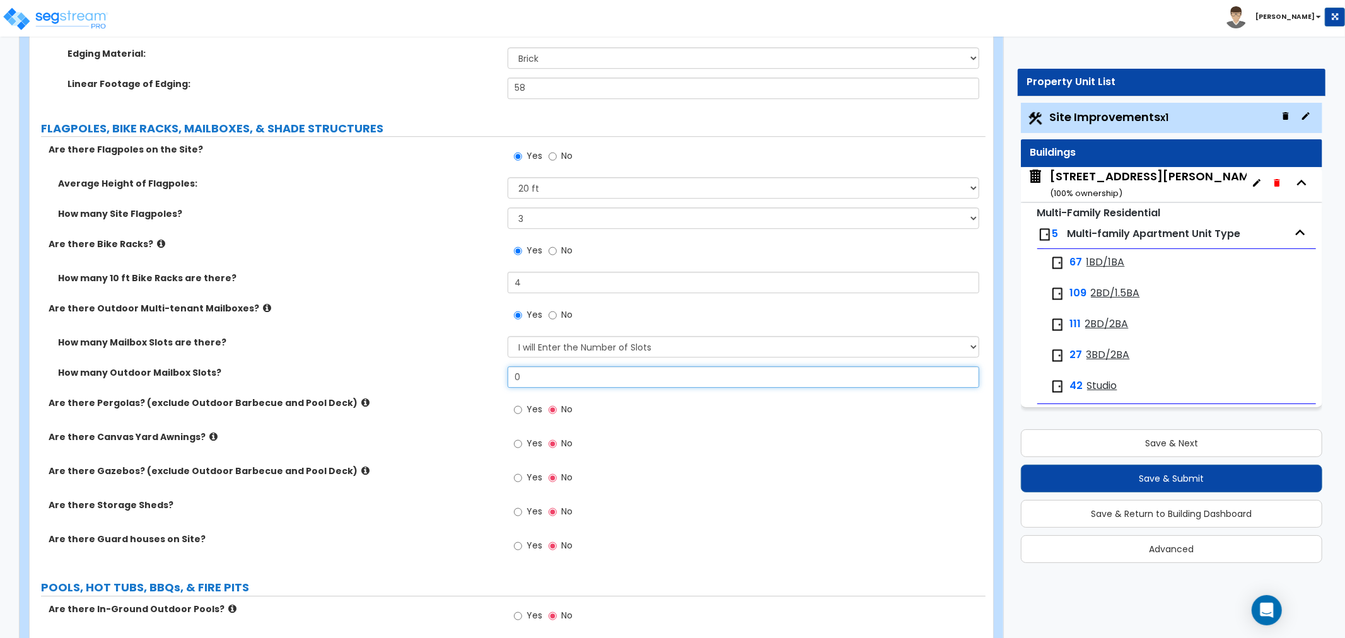
drag, startPoint x: 557, startPoint y: 374, endPoint x: 485, endPoint y: 378, distance: 72.0
click at [485, 378] on div "How many Outdoor Mailbox Slots? 0" at bounding box center [508, 381] width 956 height 30
type input "273"
click at [448, 382] on div "How many Outdoor Mailbox Slots? 273" at bounding box center [508, 381] width 956 height 30
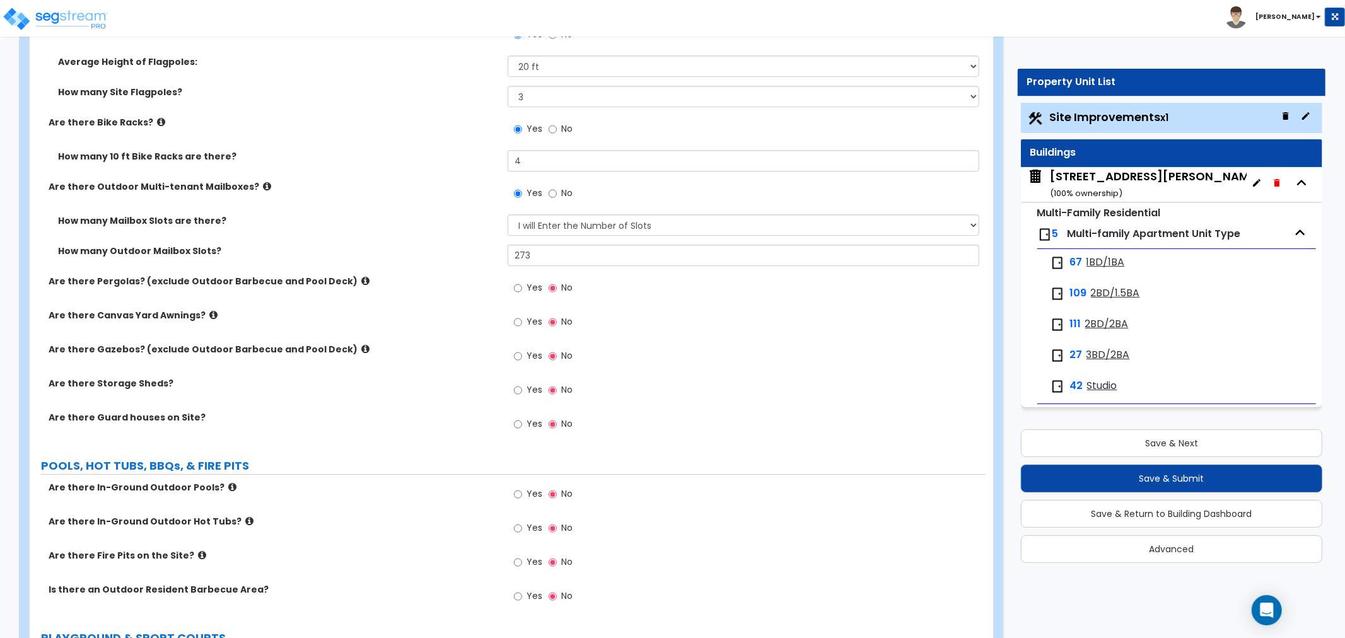
scroll to position [3292, 0]
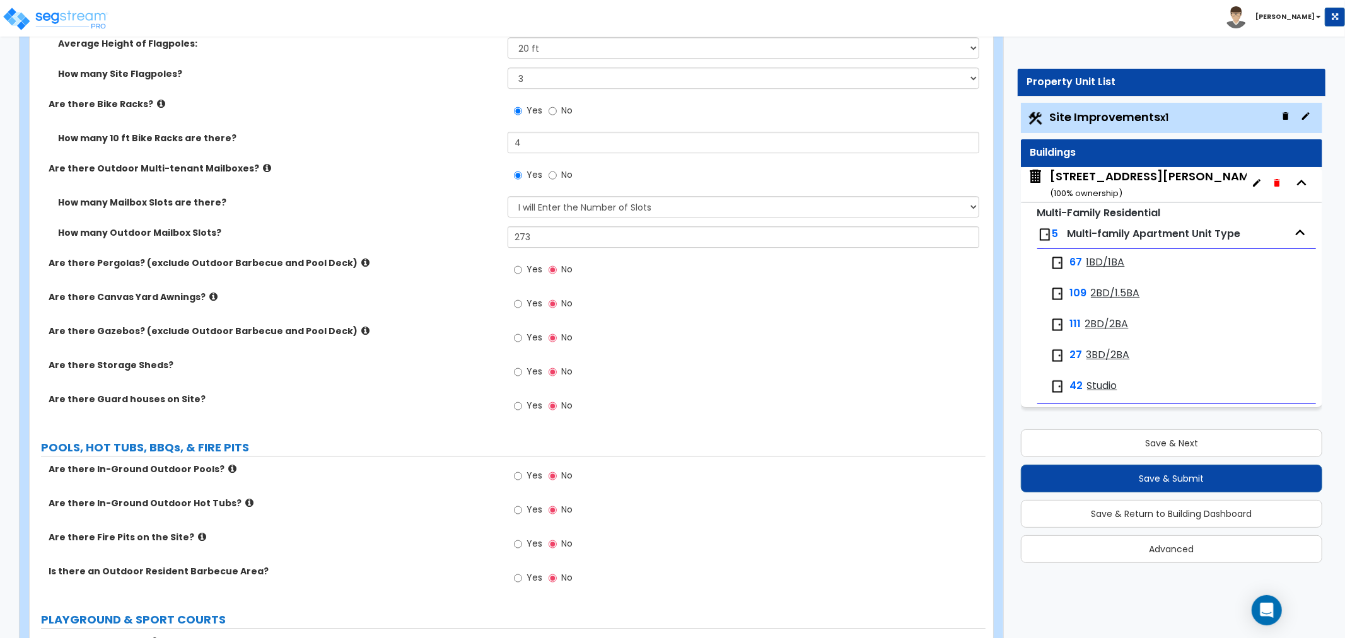
click at [209, 294] on icon at bounding box center [213, 296] width 8 height 9
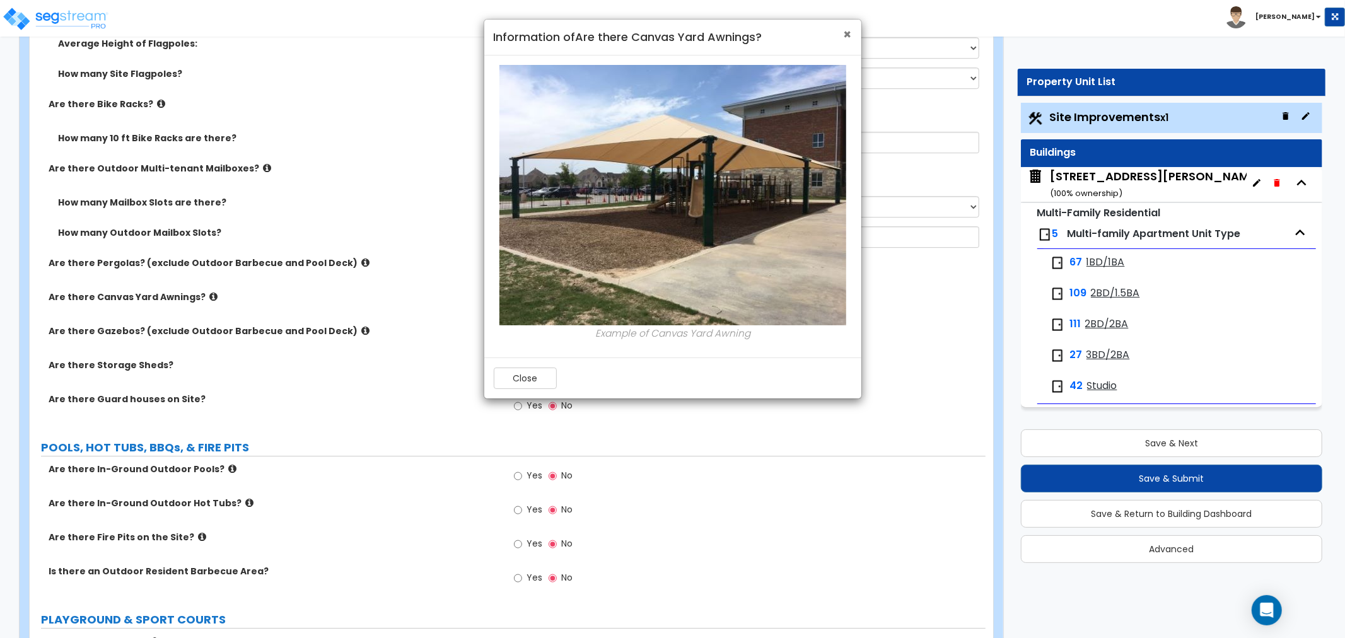
click at [845, 28] on span "×" at bounding box center [848, 34] width 8 height 18
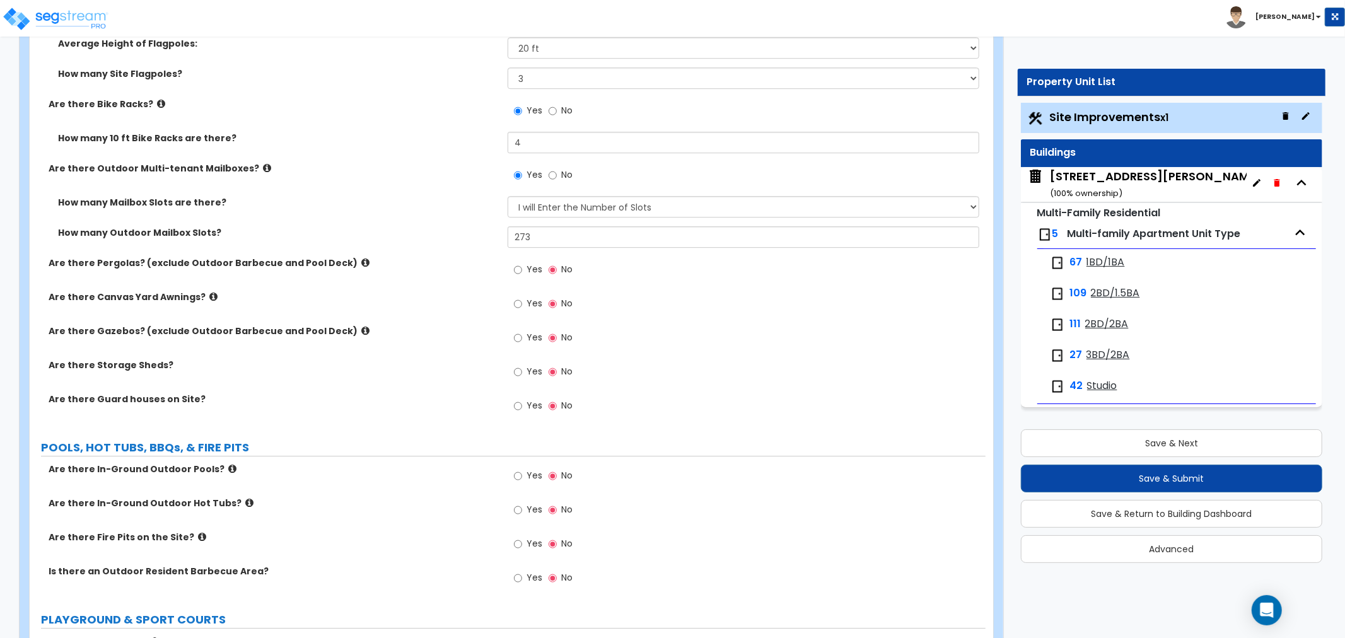
click at [361, 258] on icon at bounding box center [365, 262] width 8 height 9
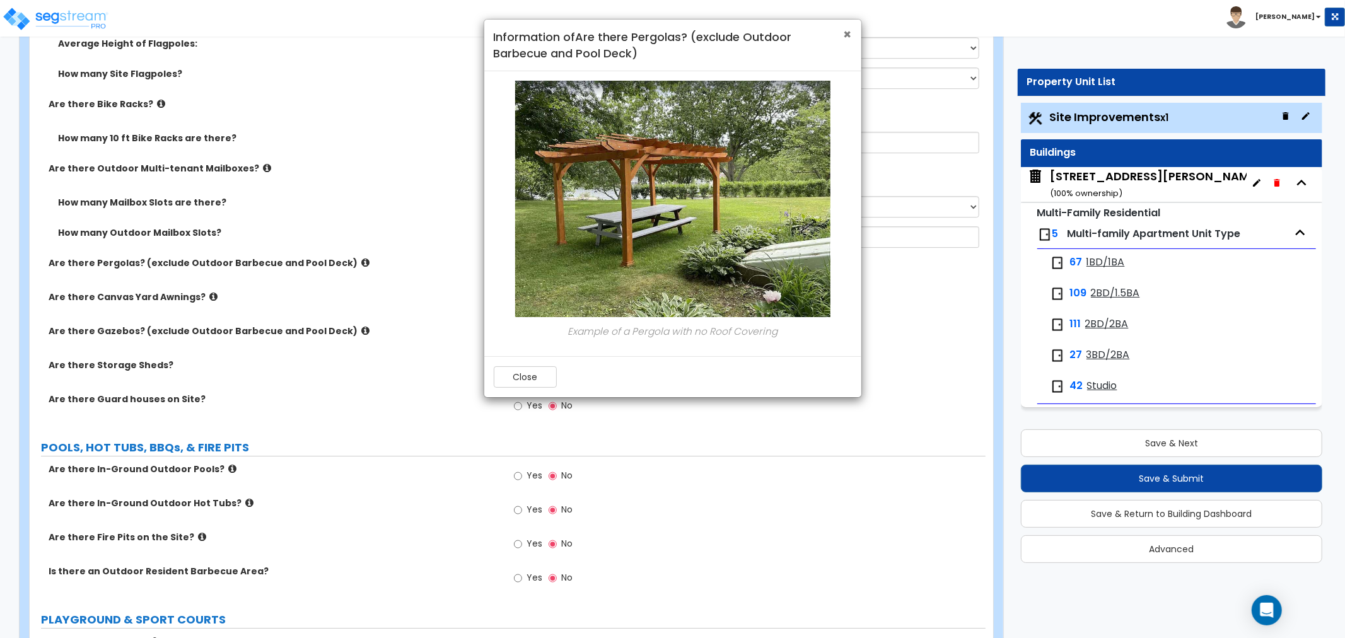
click at [845, 33] on span "×" at bounding box center [848, 34] width 8 height 18
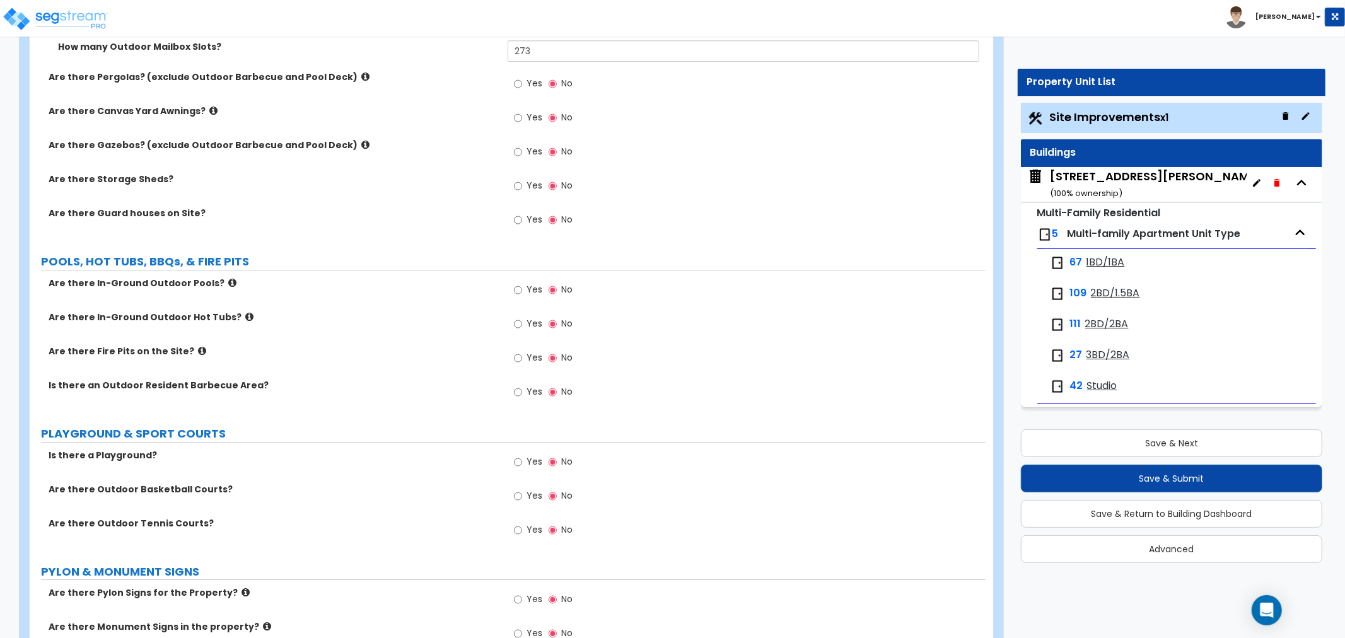
scroll to position [3502, 0]
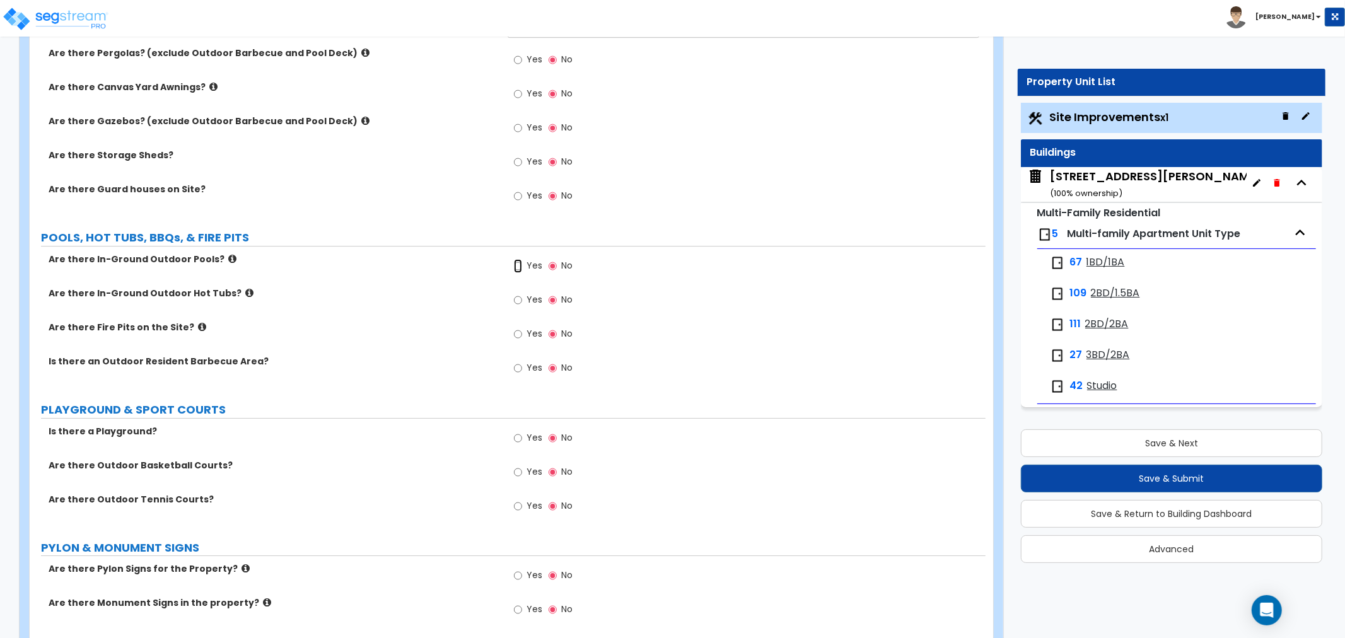
click at [516, 261] on input "Yes" at bounding box center [518, 266] width 8 height 14
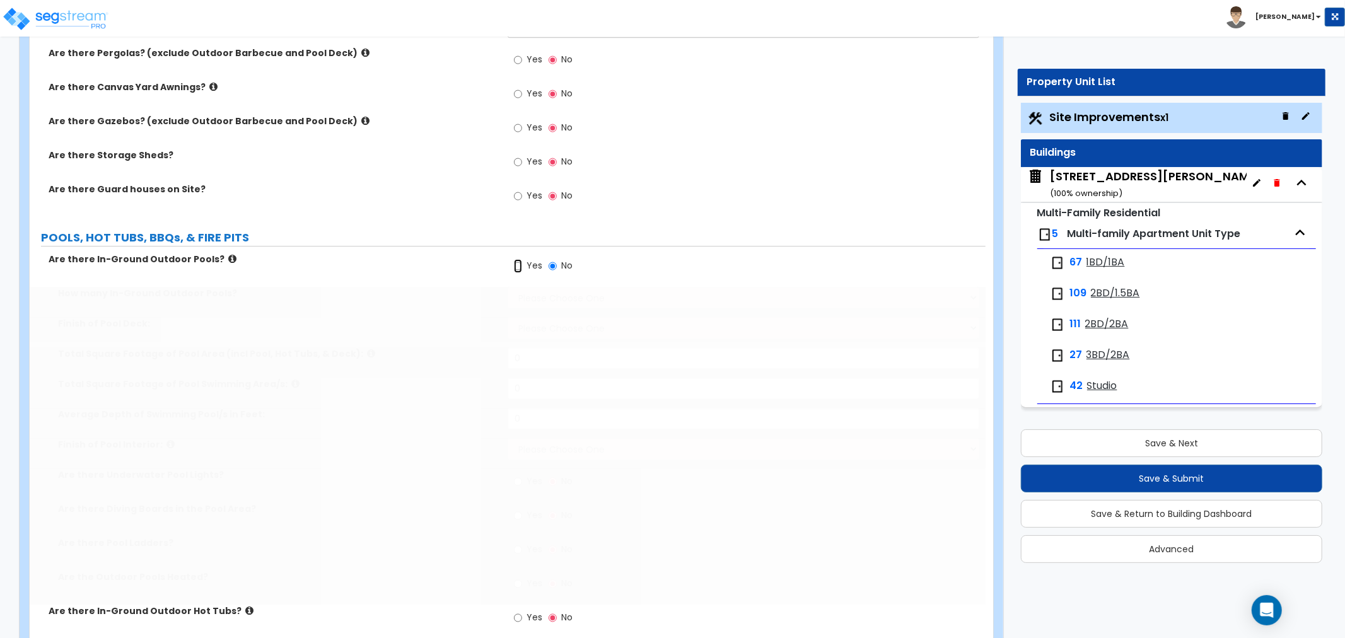
radio input "true"
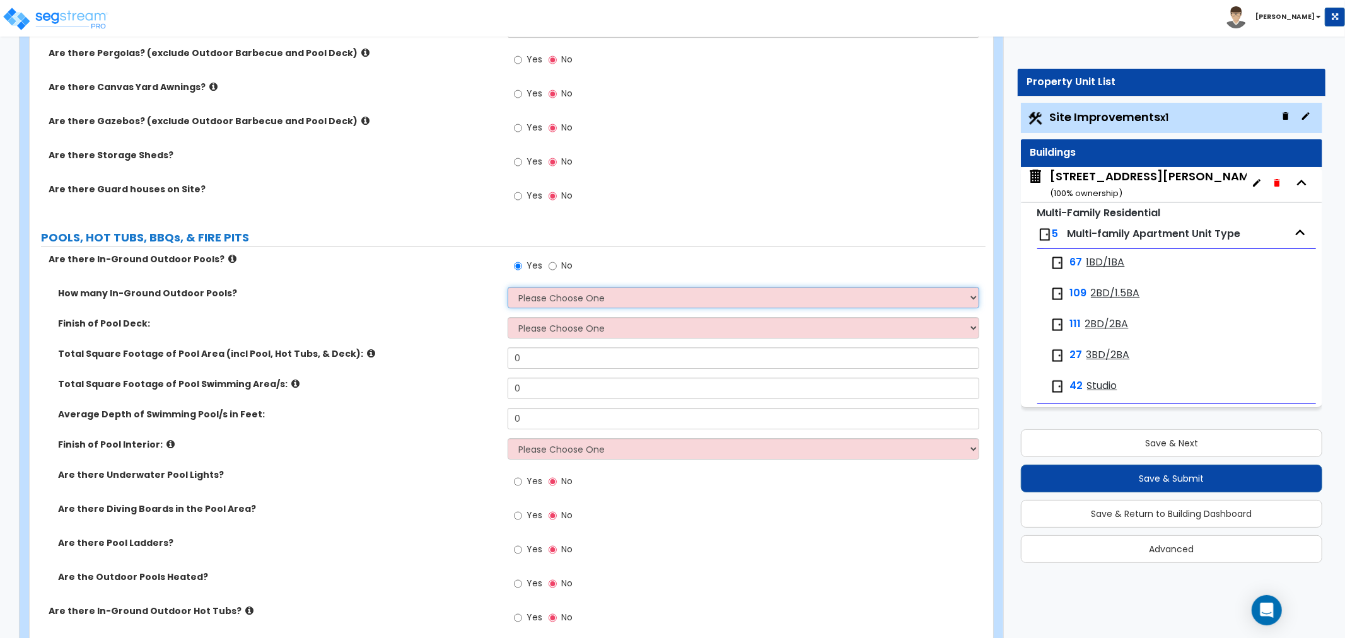
click at [563, 292] on select "Please Choose One 1 2 3 4" at bounding box center [744, 297] width 472 height 21
select select "1"
click at [508, 287] on select "Please Choose One 1 2 3 4" at bounding box center [744, 297] width 472 height 21
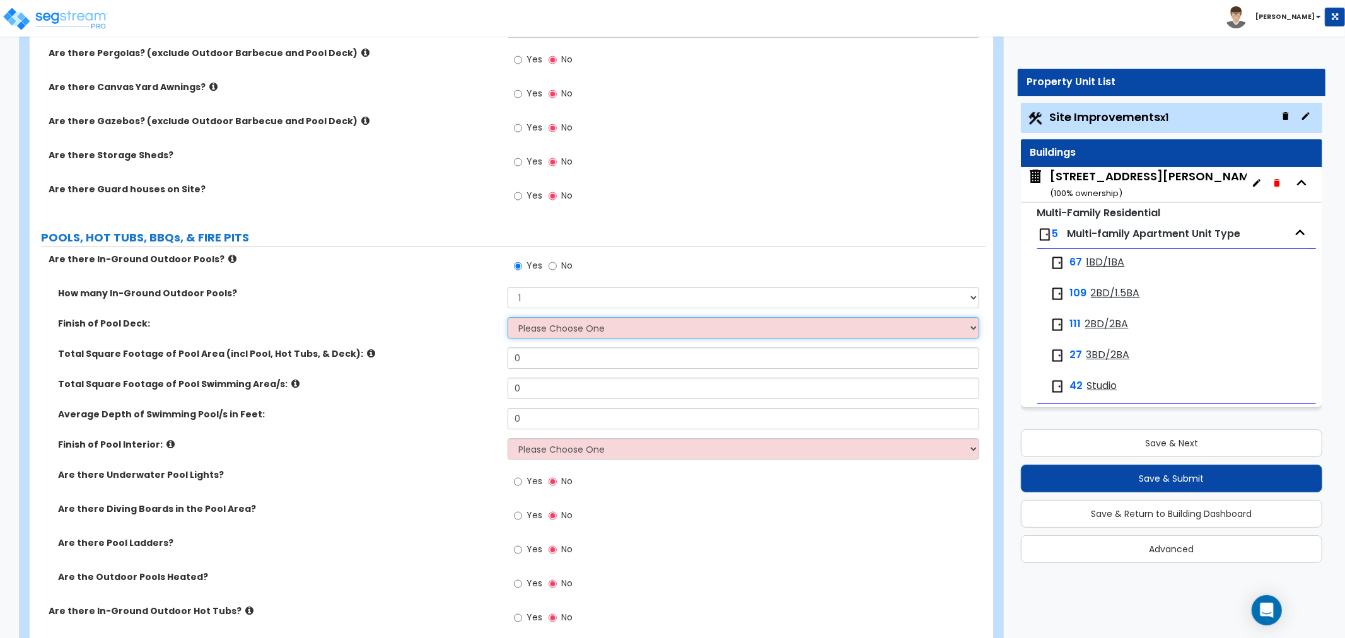
click at [538, 326] on select "Please Choose One Bare Concrete Stamped Concrete Brick Pavers Stone Pavers Wood…" at bounding box center [744, 327] width 472 height 21
select select "1"
click at [508, 317] on select "Please Choose One Bare Concrete Stamped Concrete Brick Pavers Stone Pavers Wood…" at bounding box center [744, 327] width 472 height 21
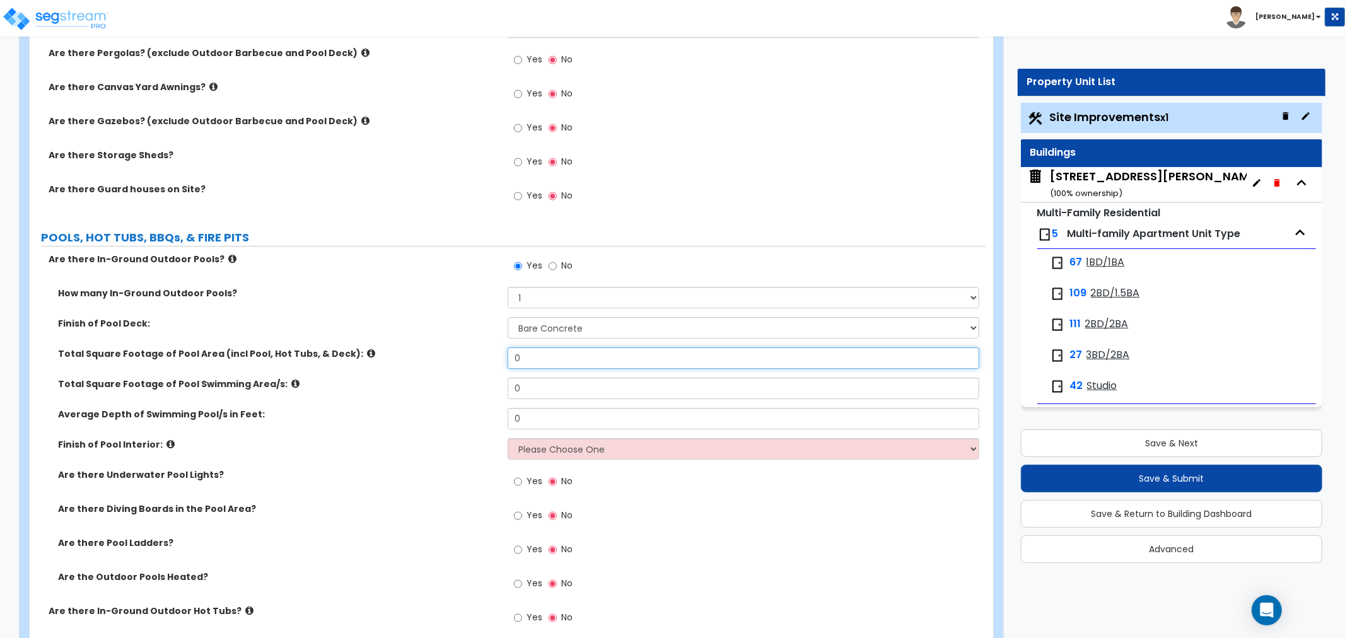
drag, startPoint x: 508, startPoint y: 346, endPoint x: 465, endPoint y: 344, distance: 42.9
click at [465, 347] on div "Total Square Footage of Pool Area (incl Pool, Hot Tubs, & Deck): 0" at bounding box center [508, 362] width 956 height 30
click at [367, 351] on icon at bounding box center [371, 353] width 8 height 9
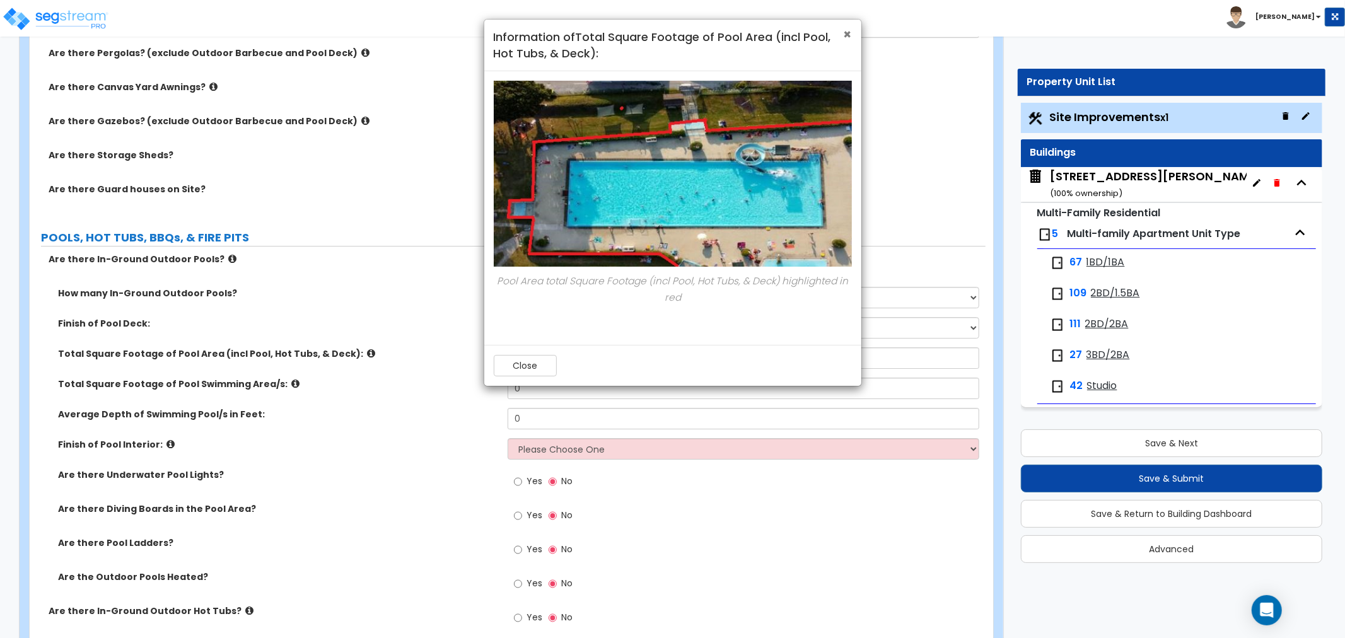
click at [849, 35] on span "×" at bounding box center [848, 34] width 8 height 18
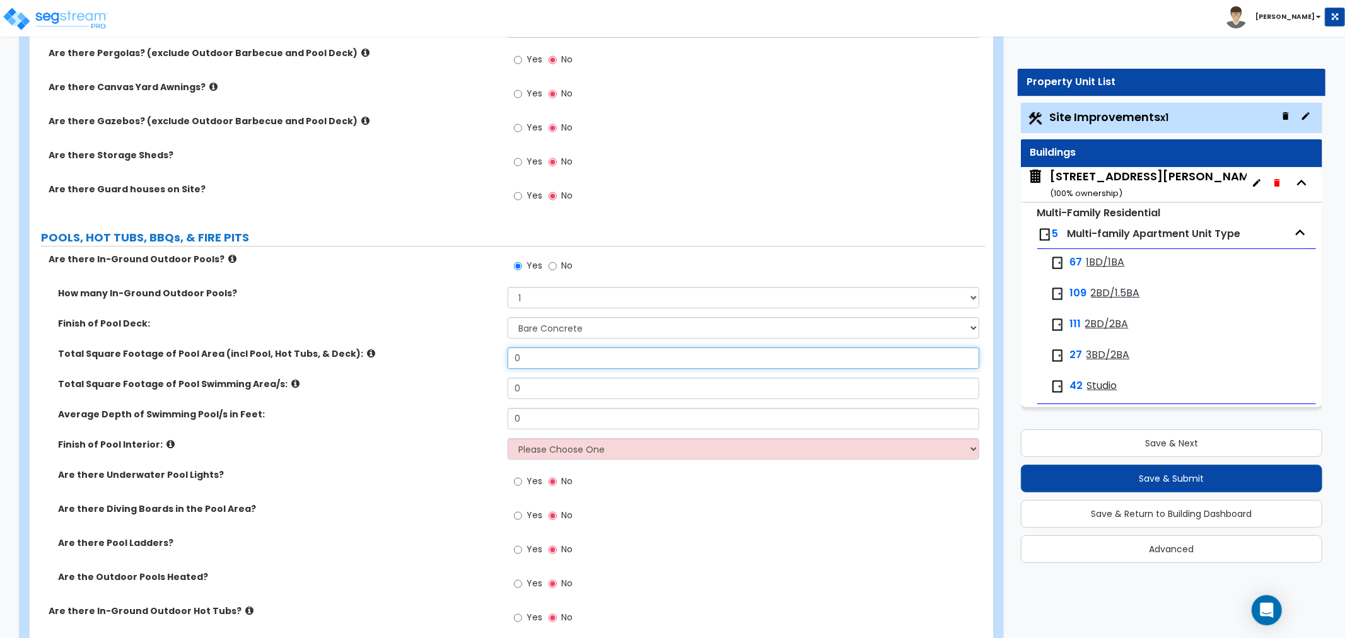
drag, startPoint x: 541, startPoint y: 354, endPoint x: 499, endPoint y: 358, distance: 42.4
click at [499, 358] on div "Total Square Footage of Pool Area (incl Pool, Hot Tubs, & Deck): 0" at bounding box center [508, 362] width 956 height 30
type input "4,820"
click at [441, 388] on div "Total Square Footage of Pool Swimming Area/s: 0" at bounding box center [508, 393] width 956 height 30
drag, startPoint x: 550, startPoint y: 388, endPoint x: 492, endPoint y: 388, distance: 58.6
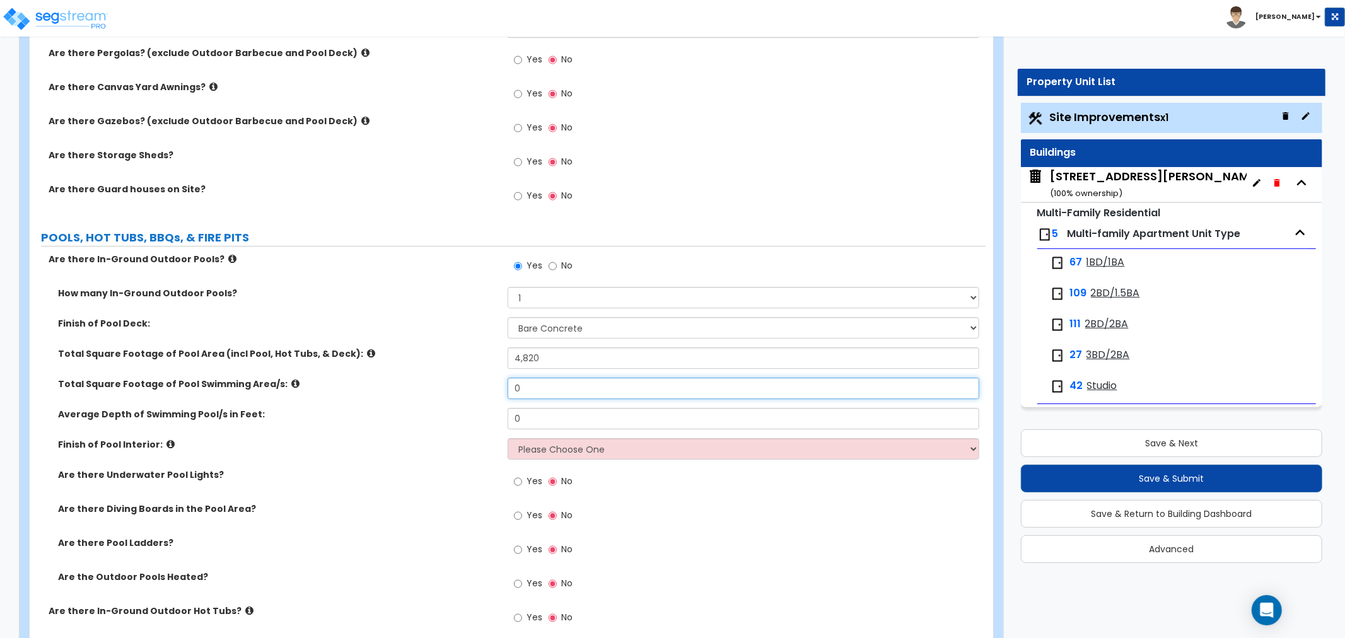
click at [492, 388] on div "Total Square Footage of Pool Swimming Area/s: 0" at bounding box center [508, 393] width 956 height 30
type input "1,380"
click at [490, 385] on label "Total Square Footage of Pool Swimming Area/s:" at bounding box center [278, 384] width 440 height 13
drag, startPoint x: 546, startPoint y: 412, endPoint x: 478, endPoint y: 414, distance: 68.1
click at [478, 414] on div "Average Depth of Swimming Pool/s in Feet: 0" at bounding box center [508, 423] width 956 height 30
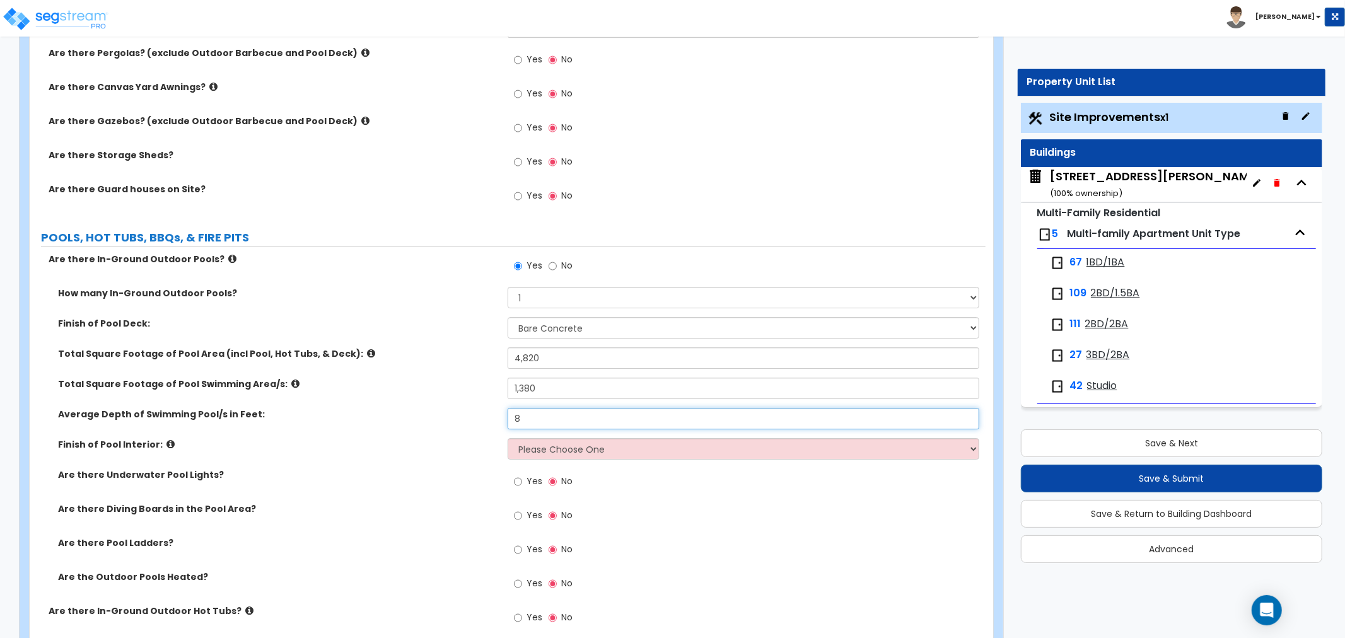
type input "8"
click at [450, 421] on div "Average Depth of Swimming Pool/s in Feet: 8" at bounding box center [508, 423] width 956 height 30
click at [561, 443] on select "Please Choose One Tile Plaster Vinyl" at bounding box center [744, 448] width 472 height 21
select select "1"
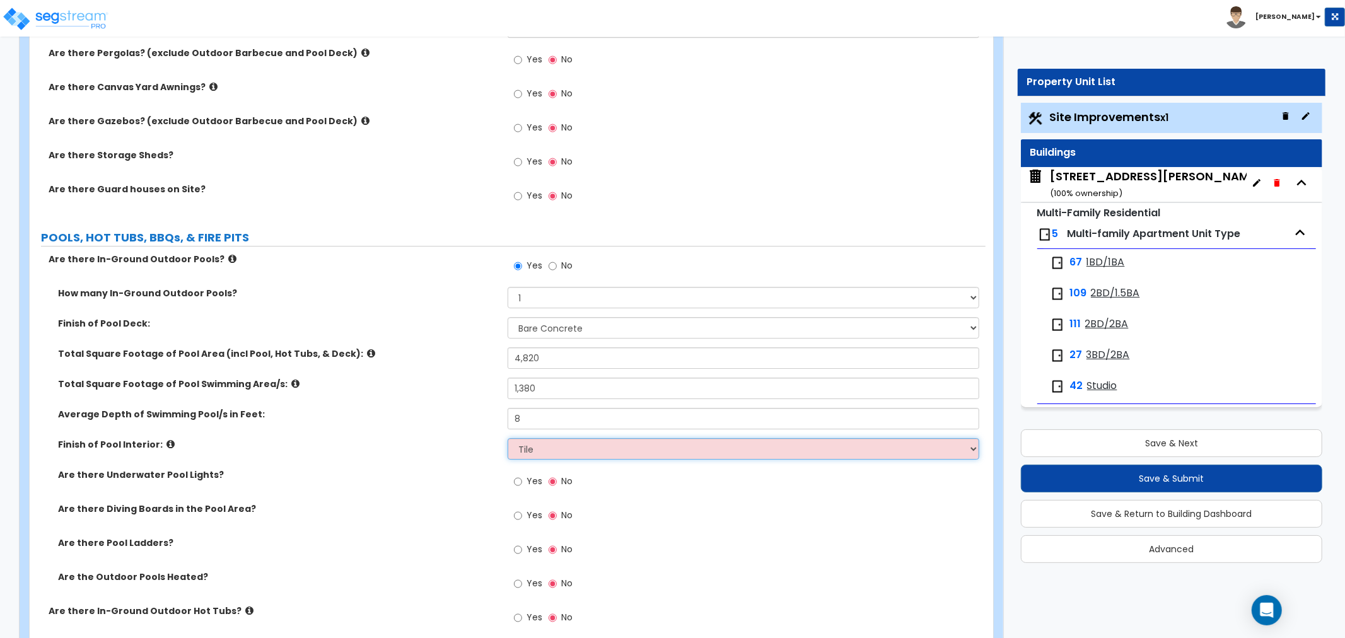
click at [508, 438] on select "Please Choose One Tile Plaster Vinyl" at bounding box center [744, 448] width 472 height 21
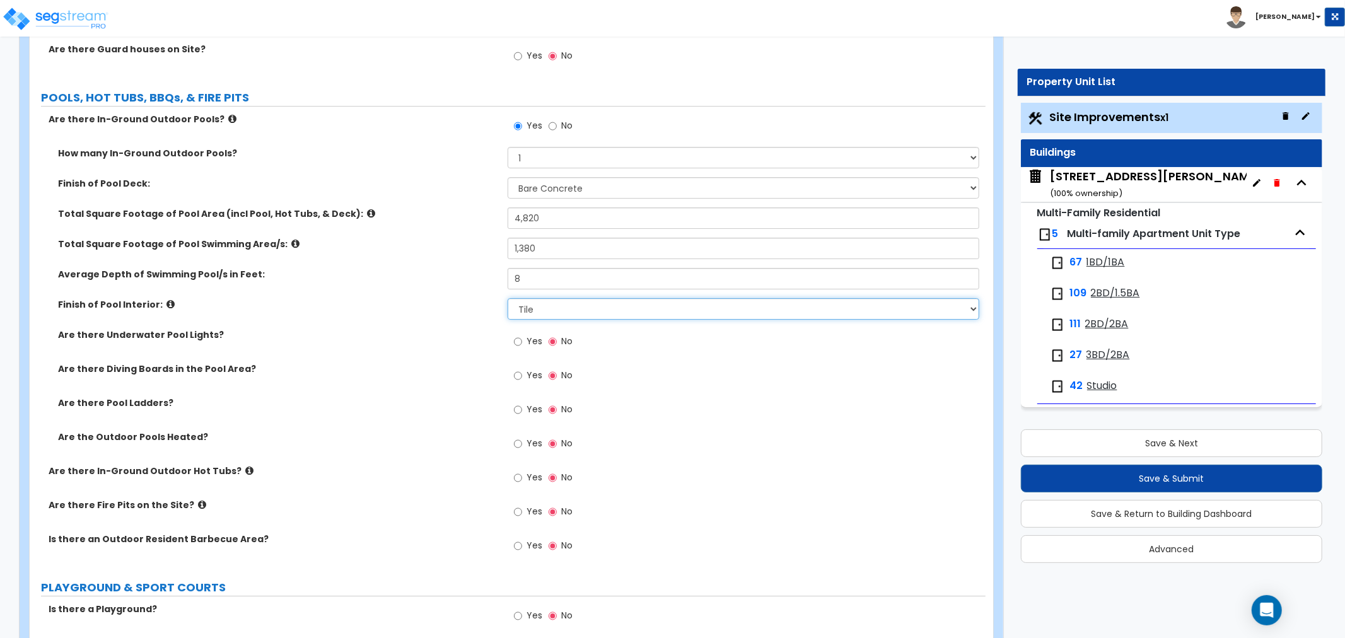
scroll to position [3712, 0]
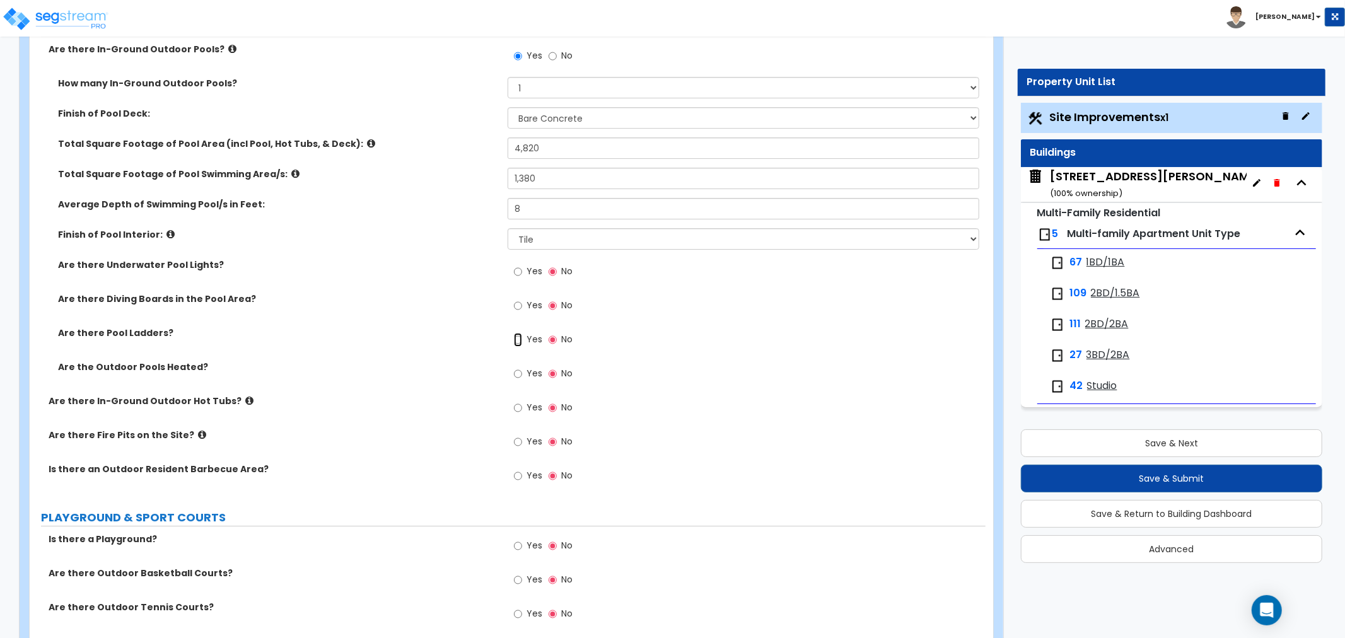
click at [518, 339] on input "Yes" at bounding box center [518, 340] width 8 height 14
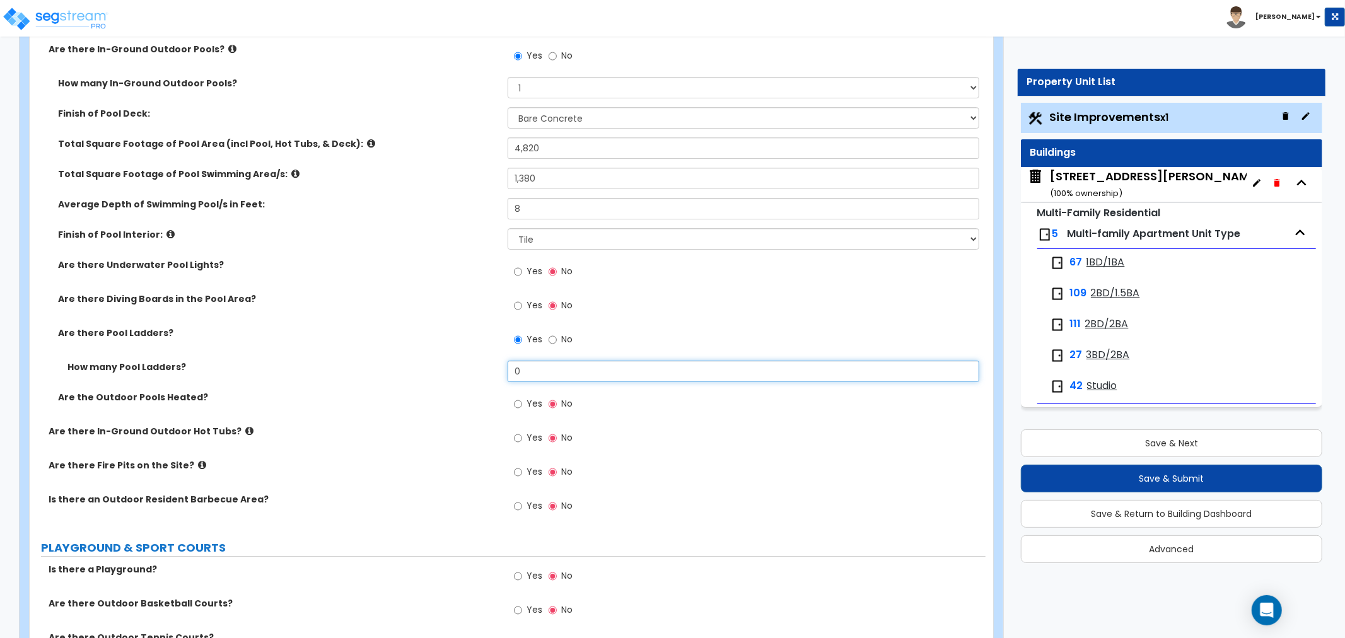
drag, startPoint x: 534, startPoint y: 358, endPoint x: 494, endPoint y: 363, distance: 40.0
click at [494, 363] on div "How many Pool Ladders? 0" at bounding box center [508, 376] width 956 height 30
click at [555, 337] on input "No" at bounding box center [553, 340] width 8 height 14
radio input "false"
radio input "true"
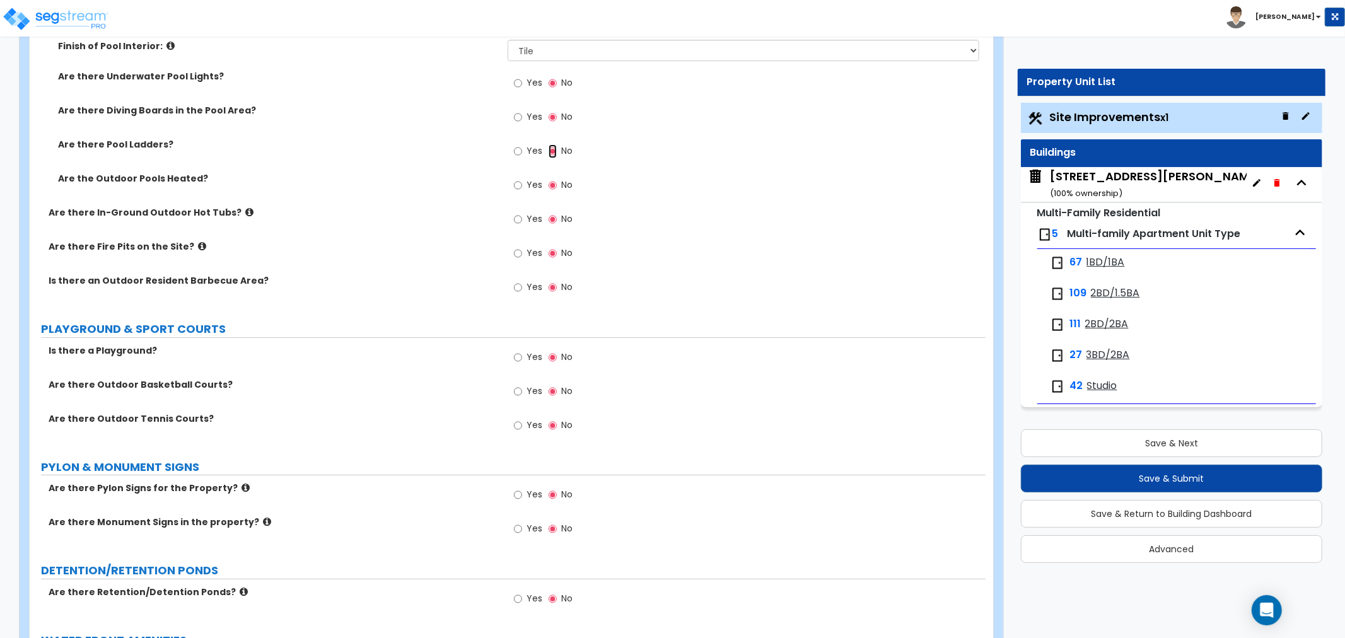
scroll to position [3923, 0]
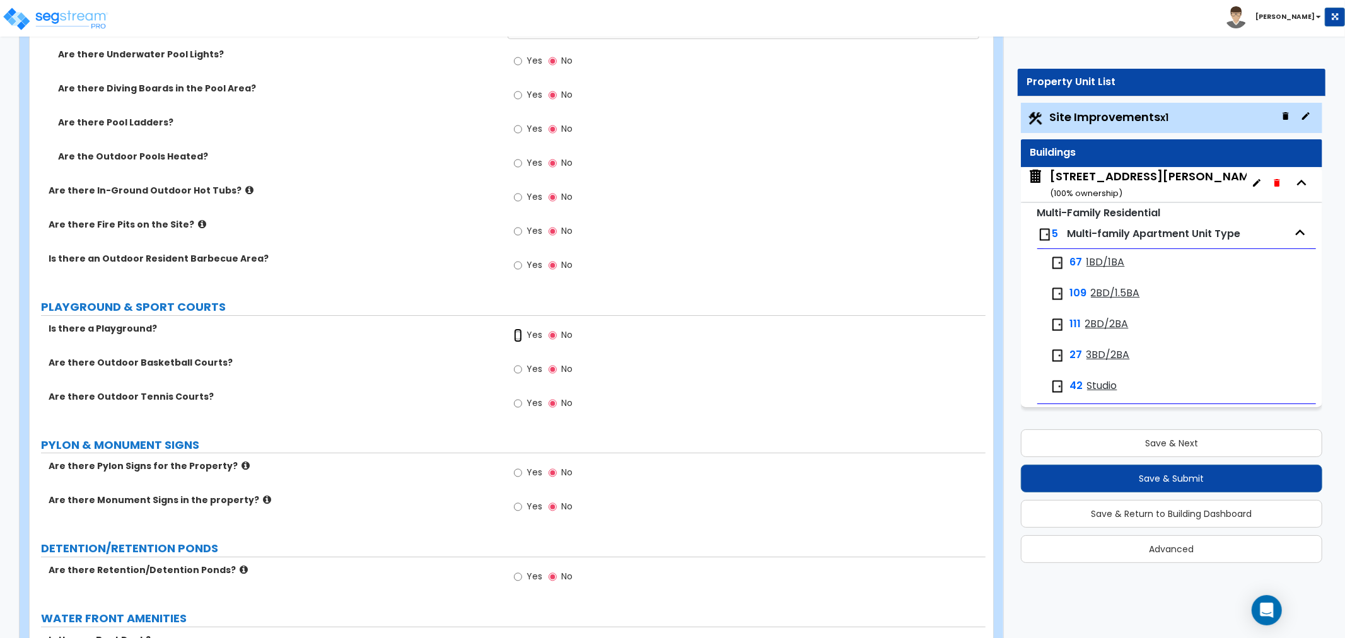
click at [514, 332] on input "Yes" at bounding box center [518, 335] width 8 height 14
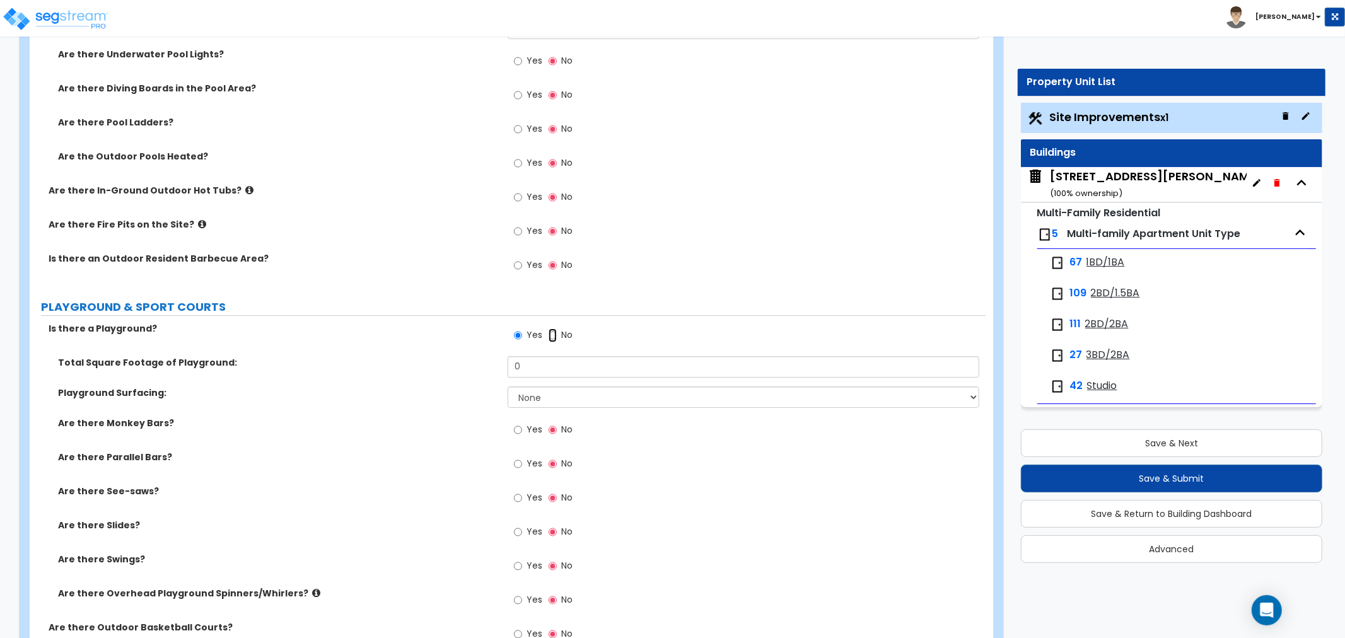
click at [552, 329] on input "No" at bounding box center [553, 335] width 8 height 14
radio input "false"
radio input "true"
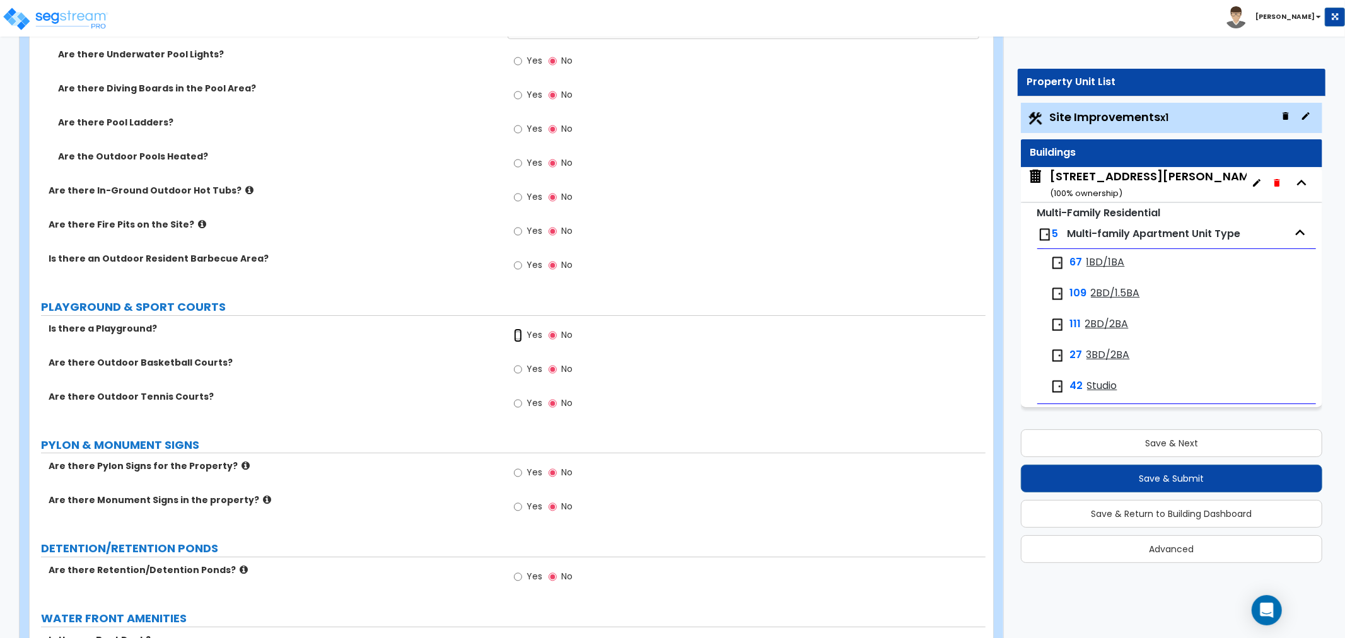
click at [519, 332] on input "Yes" at bounding box center [518, 335] width 8 height 14
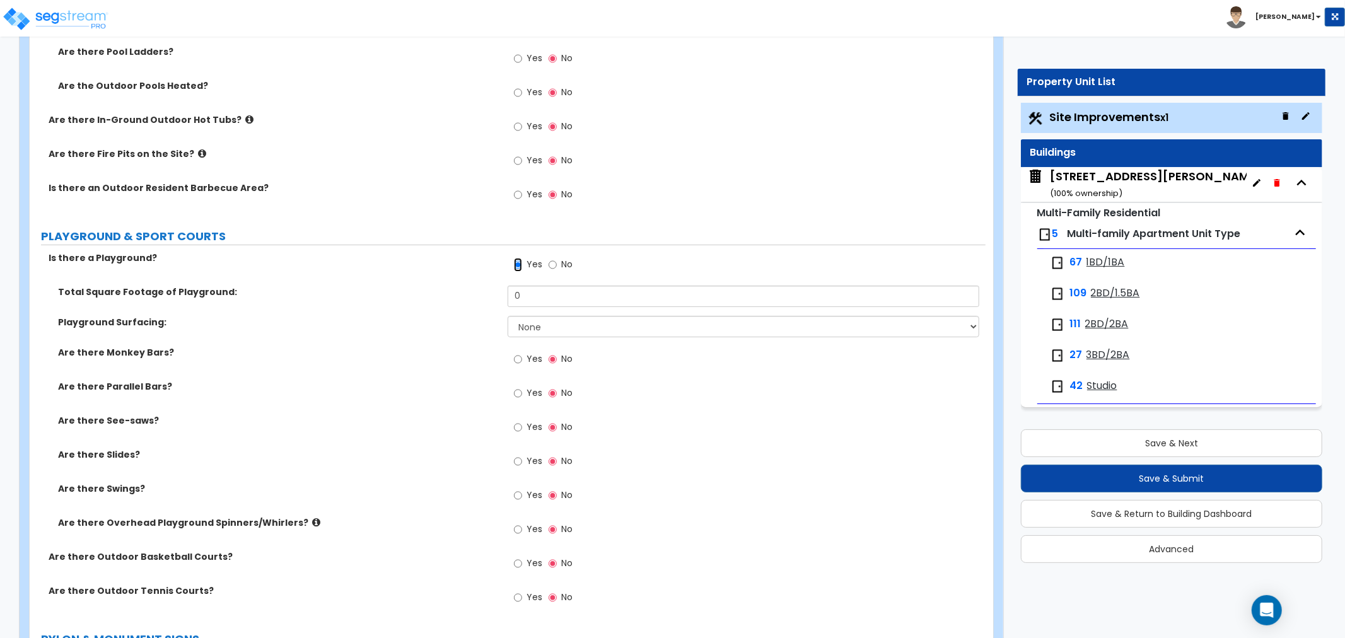
scroll to position [3993, 0]
click at [551, 262] on input "No" at bounding box center [553, 265] width 8 height 14
radio input "false"
radio input "true"
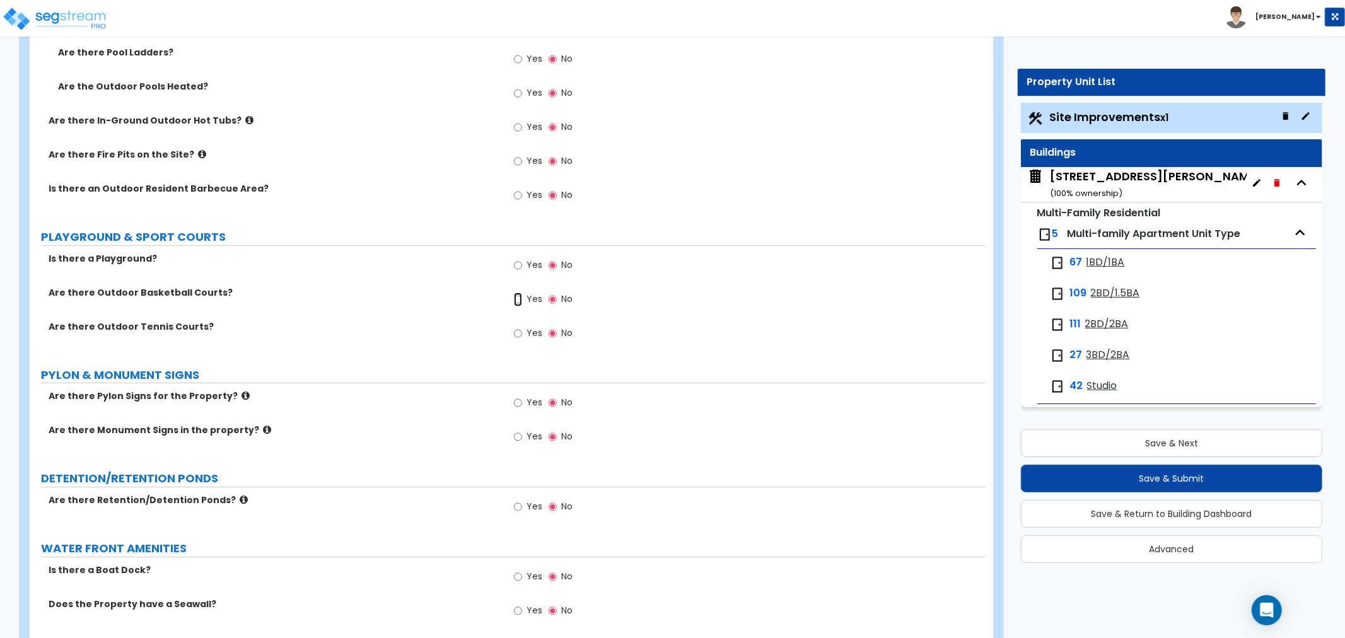
click at [518, 295] on input "Yes" at bounding box center [518, 300] width 8 height 14
radio input "true"
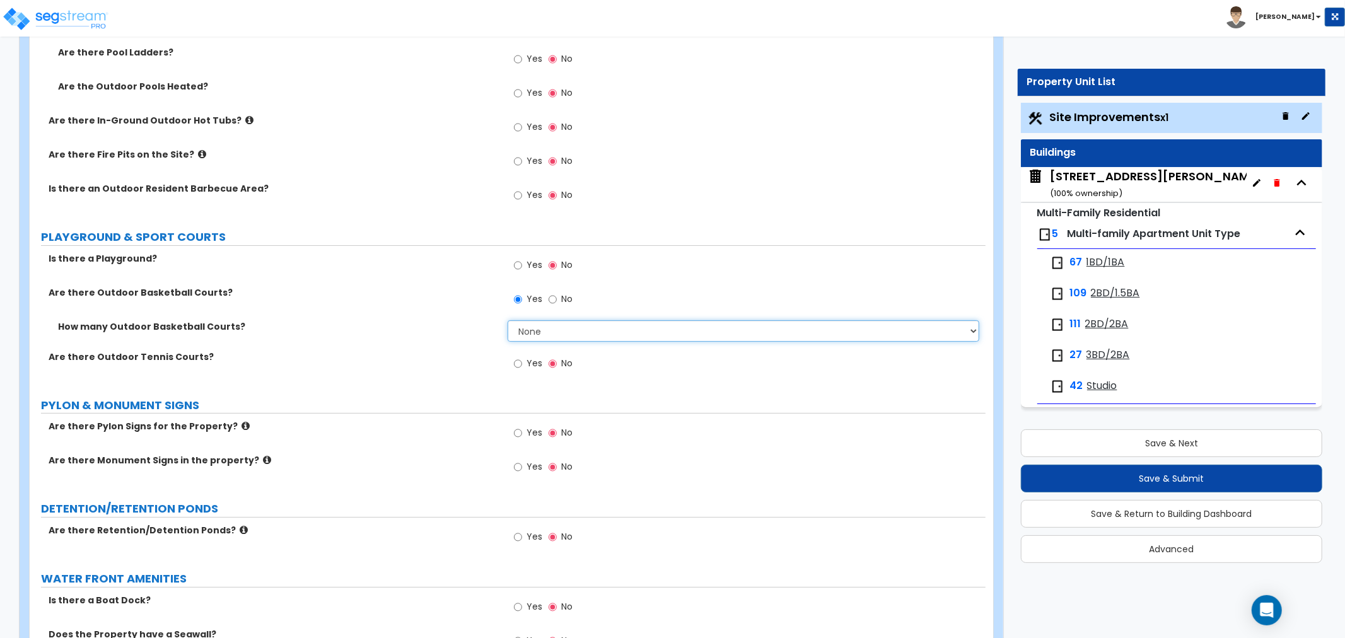
click at [559, 329] on select "None 1 2 3 4 5" at bounding box center [744, 330] width 472 height 21
select select "1"
click at [508, 320] on select "None 1 2 3 4 5" at bounding box center [744, 330] width 472 height 21
click at [550, 299] on input "No" at bounding box center [553, 300] width 8 height 14
radio input "false"
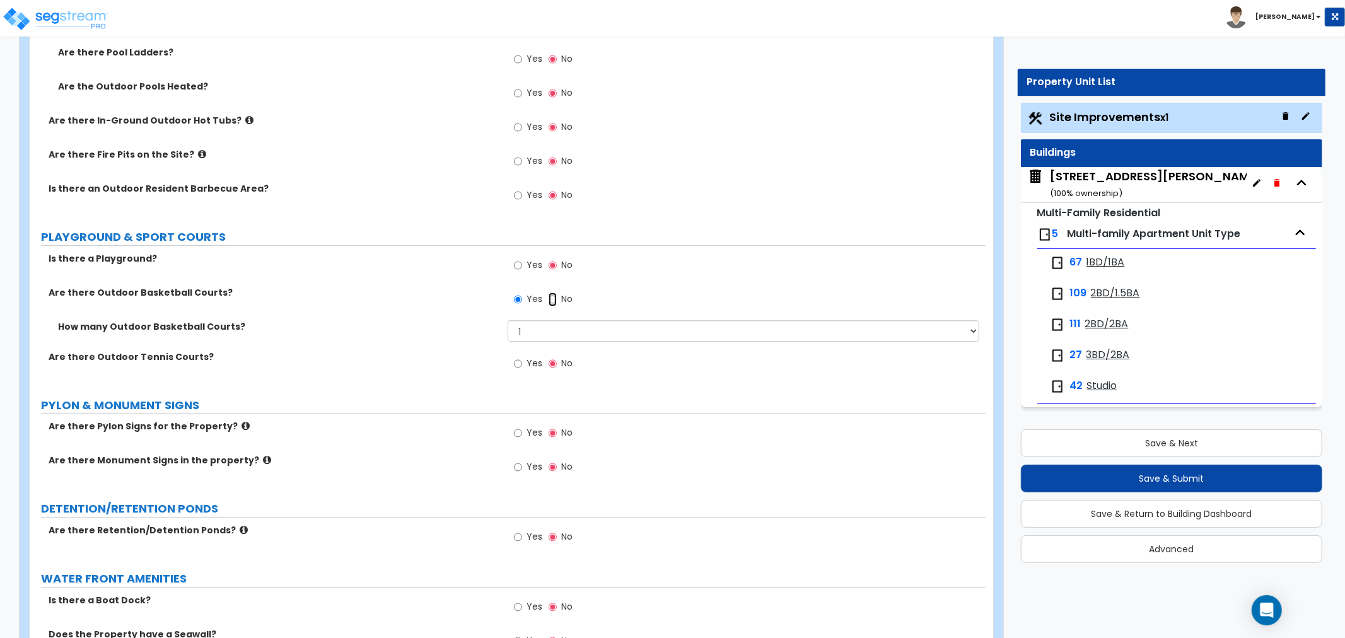
radio input "true"
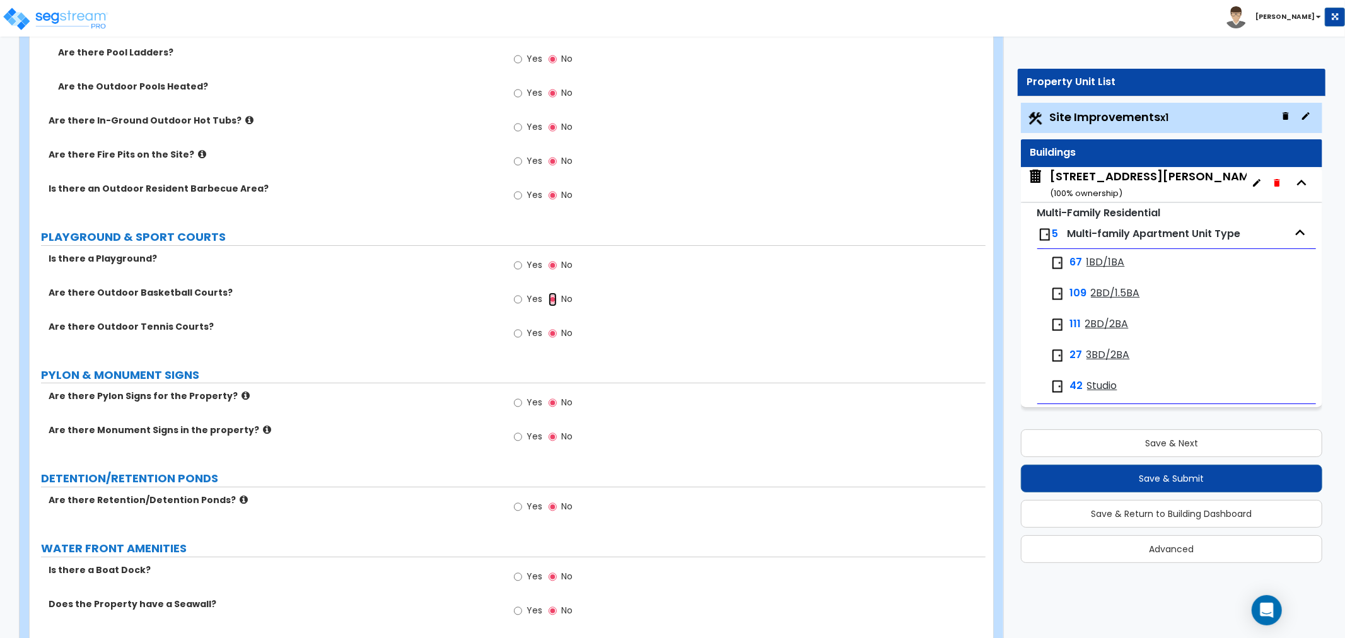
scroll to position [4063, 0]
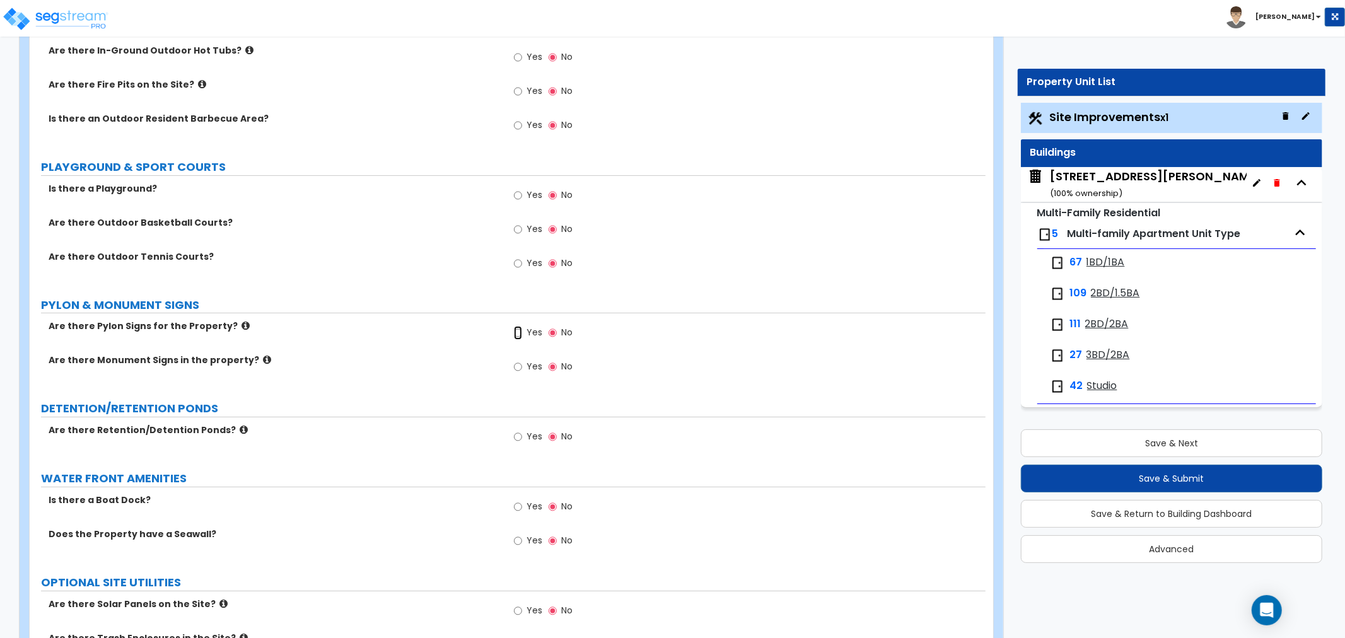
click at [521, 331] on input "Yes" at bounding box center [518, 333] width 8 height 14
radio input "true"
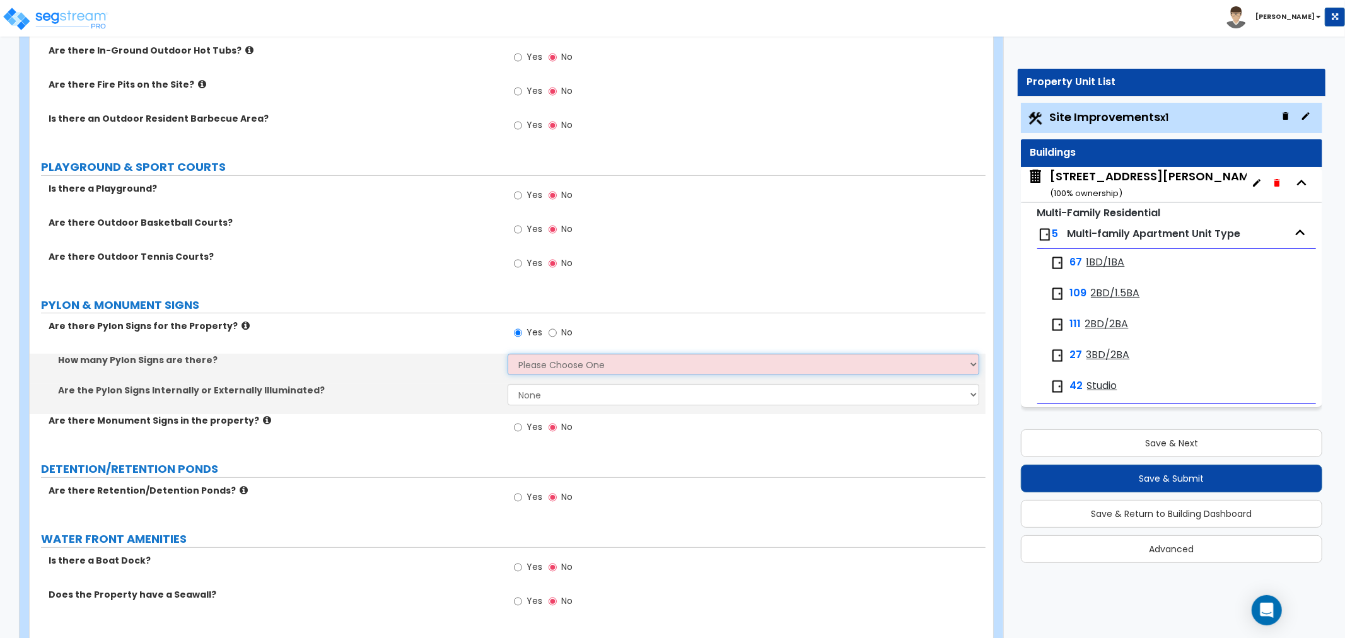
click at [543, 358] on select "Please Choose One 1 2 3" at bounding box center [744, 364] width 472 height 21
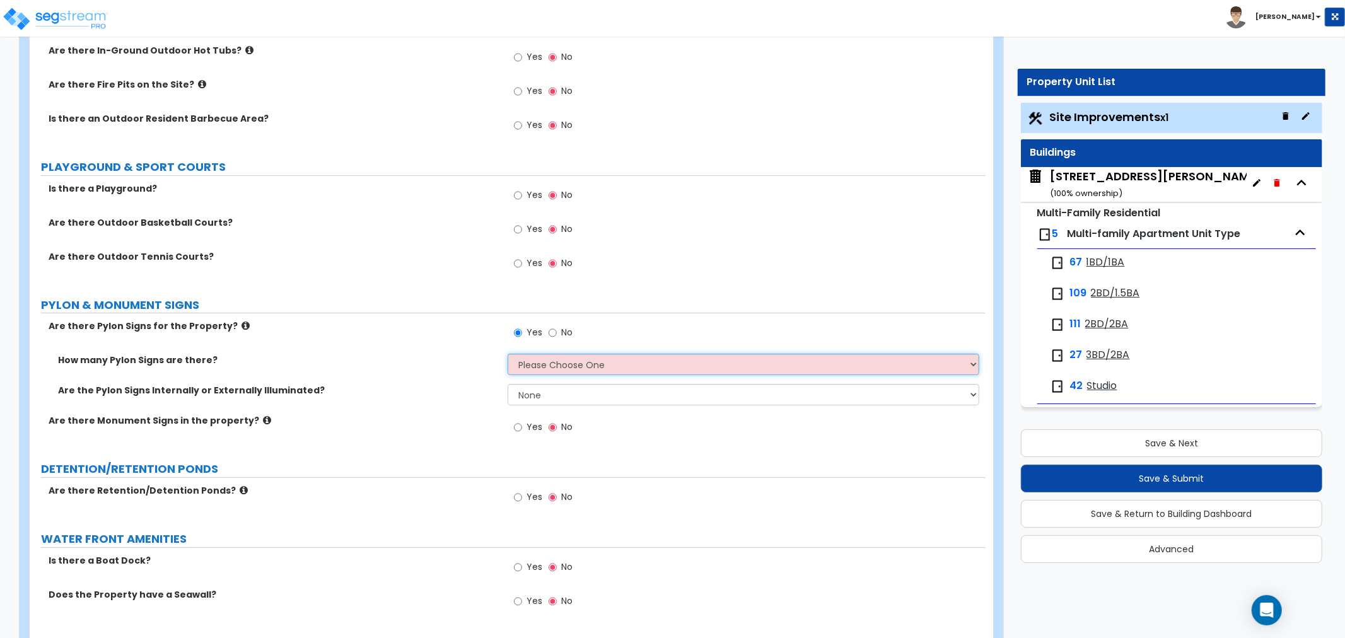
select select "1"
click at [508, 354] on select "Please Choose One 1 2 3" at bounding box center [744, 364] width 472 height 21
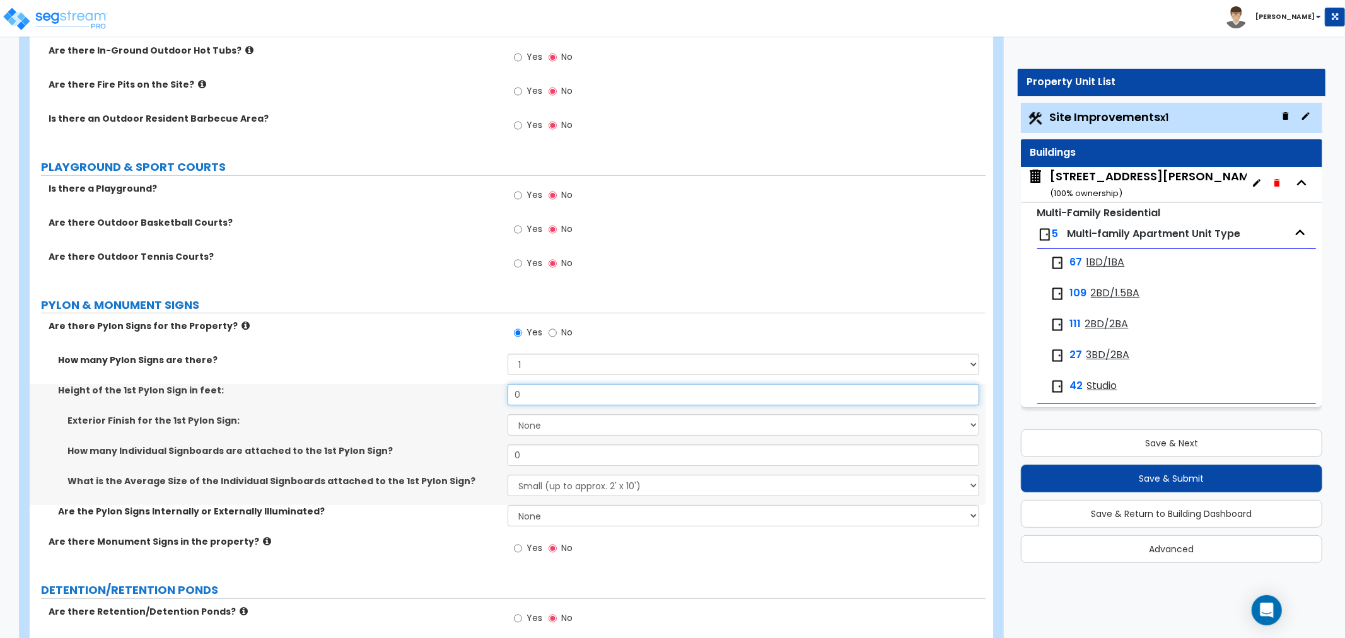
drag, startPoint x: 551, startPoint y: 392, endPoint x: 463, endPoint y: 394, distance: 87.7
click at [463, 394] on div "Height of the 1st Pylon Sign in feet: 0" at bounding box center [508, 399] width 956 height 30
click at [547, 330] on div "Yes No" at bounding box center [543, 334] width 71 height 29
click at [550, 326] on input "No" at bounding box center [553, 333] width 8 height 14
radio input "false"
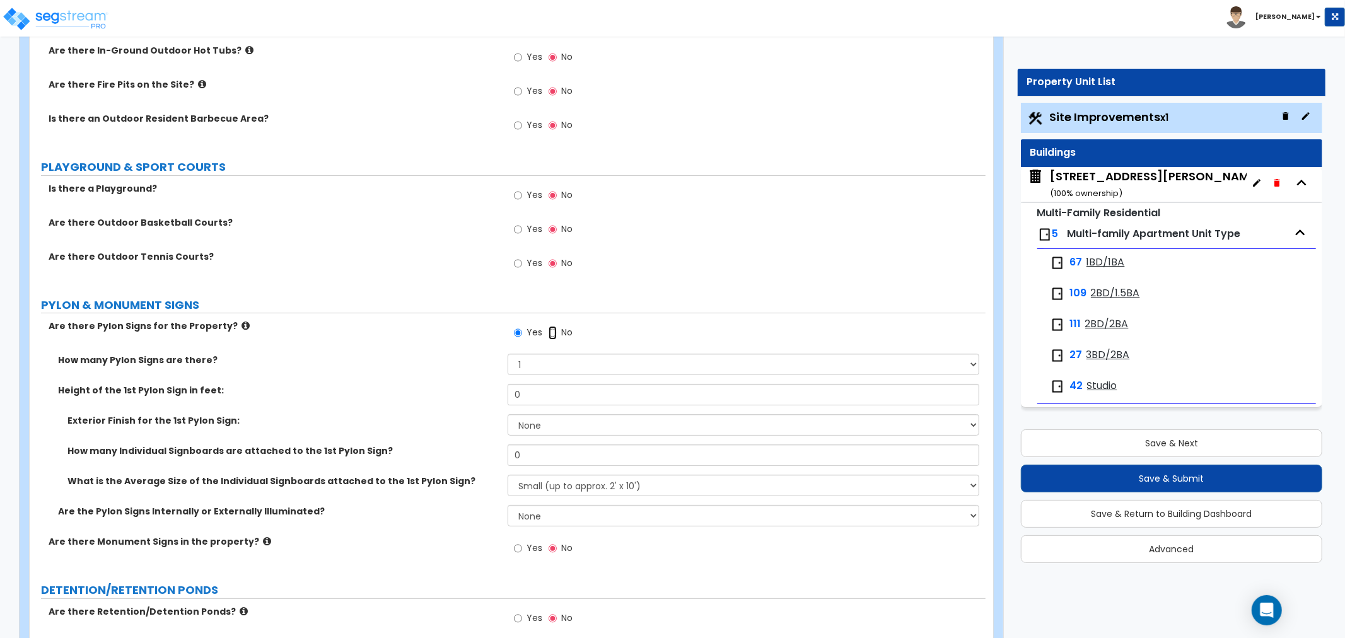
radio input "true"
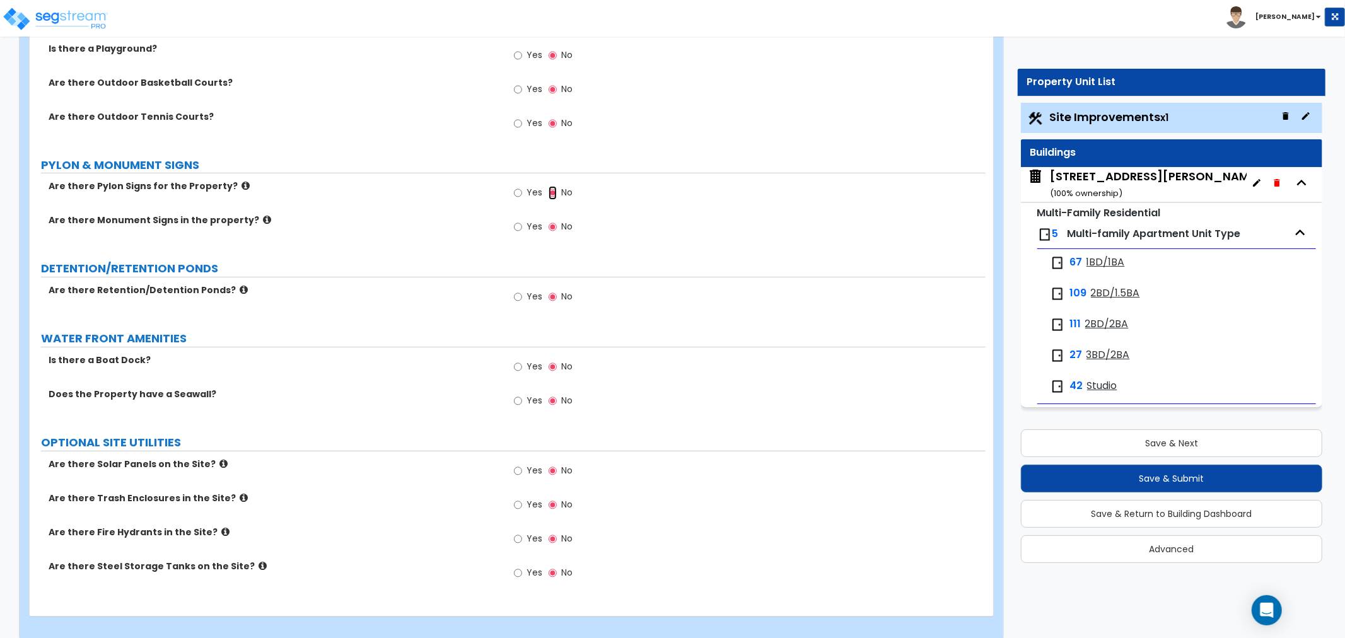
scroll to position [4215, 0]
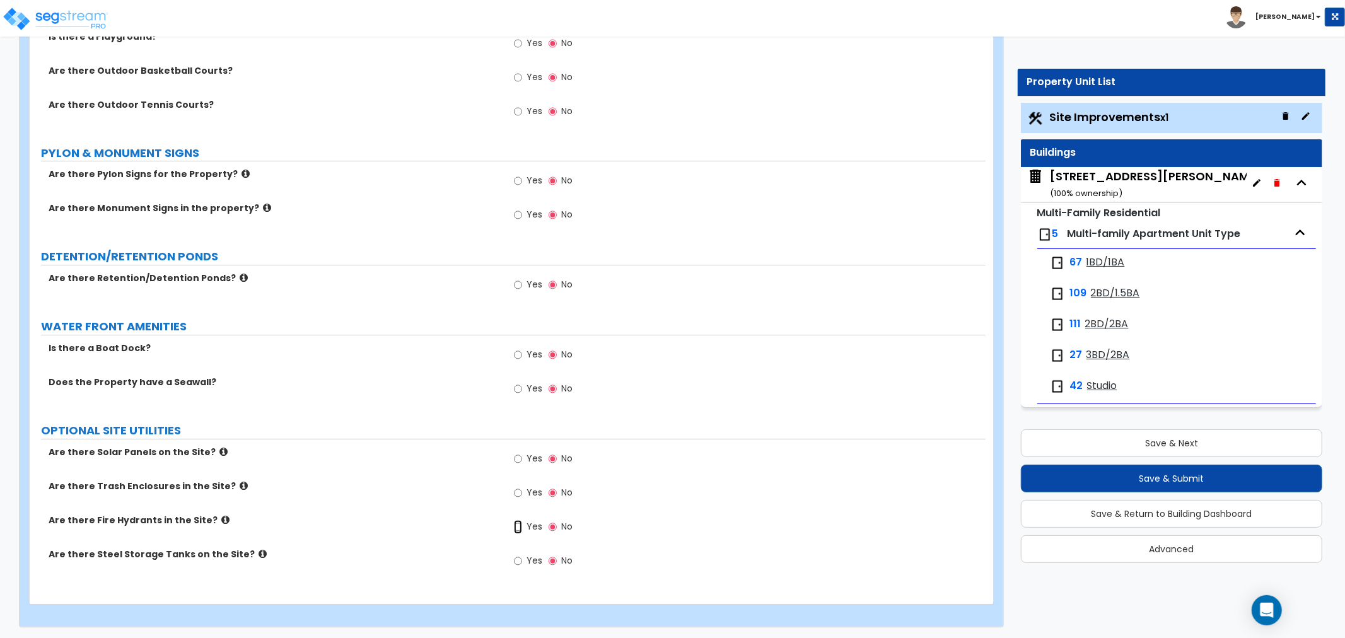
click at [521, 525] on input "Yes" at bounding box center [518, 527] width 8 height 14
radio input "true"
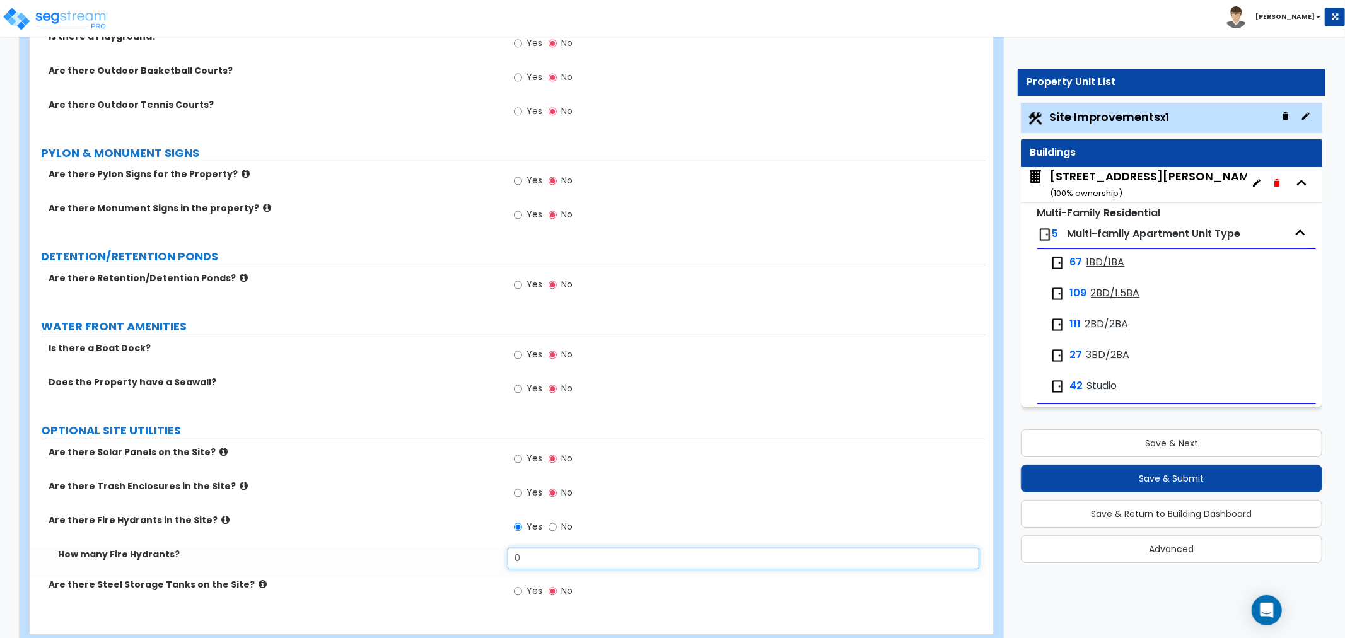
drag, startPoint x: 536, startPoint y: 557, endPoint x: 461, endPoint y: 553, distance: 75.2
click at [461, 553] on div "How many Fire Hydrants? 0" at bounding box center [508, 563] width 956 height 30
type input "4"
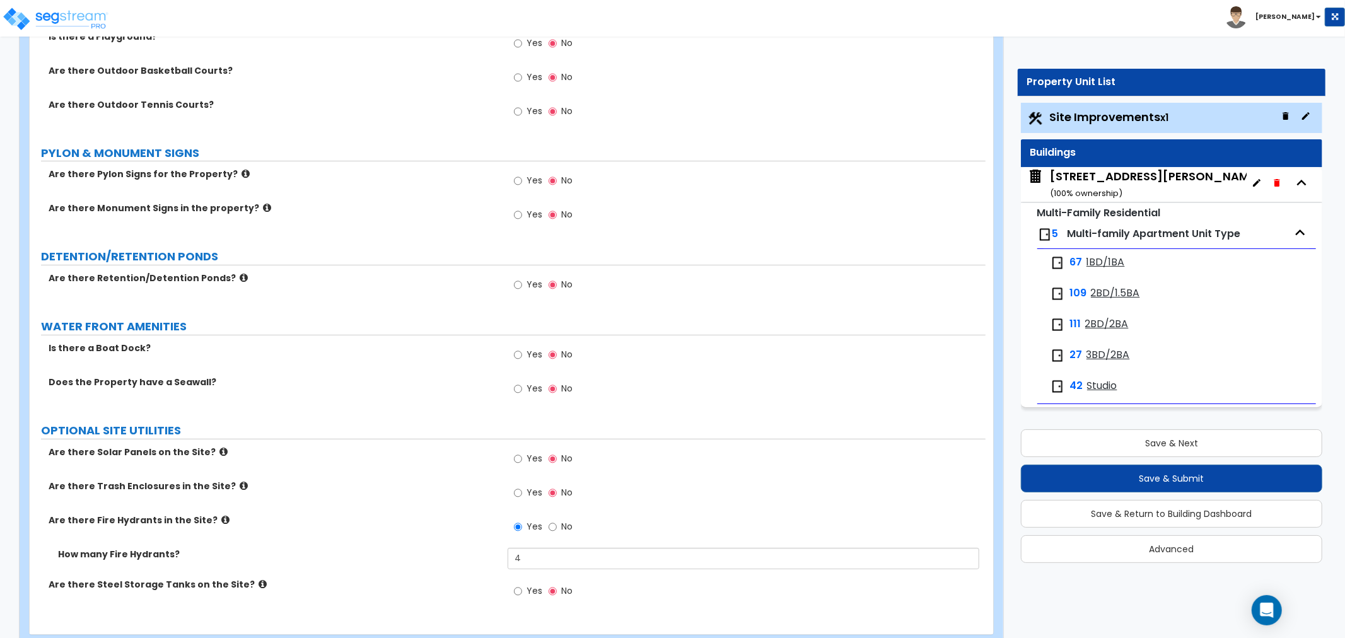
click at [378, 506] on div "Are there Trash Enclosures in the Site? Yes No" at bounding box center [508, 497] width 956 height 34
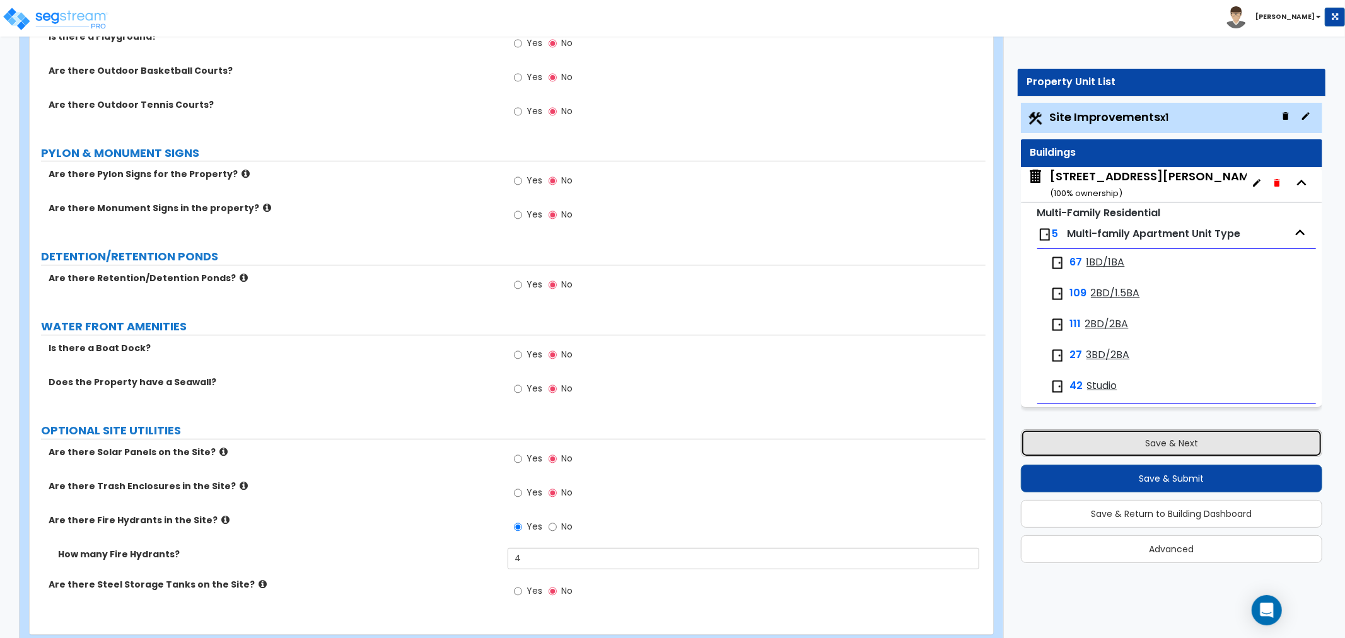
click at [1176, 442] on button "Save & Next" at bounding box center [1171, 443] width 301 height 28
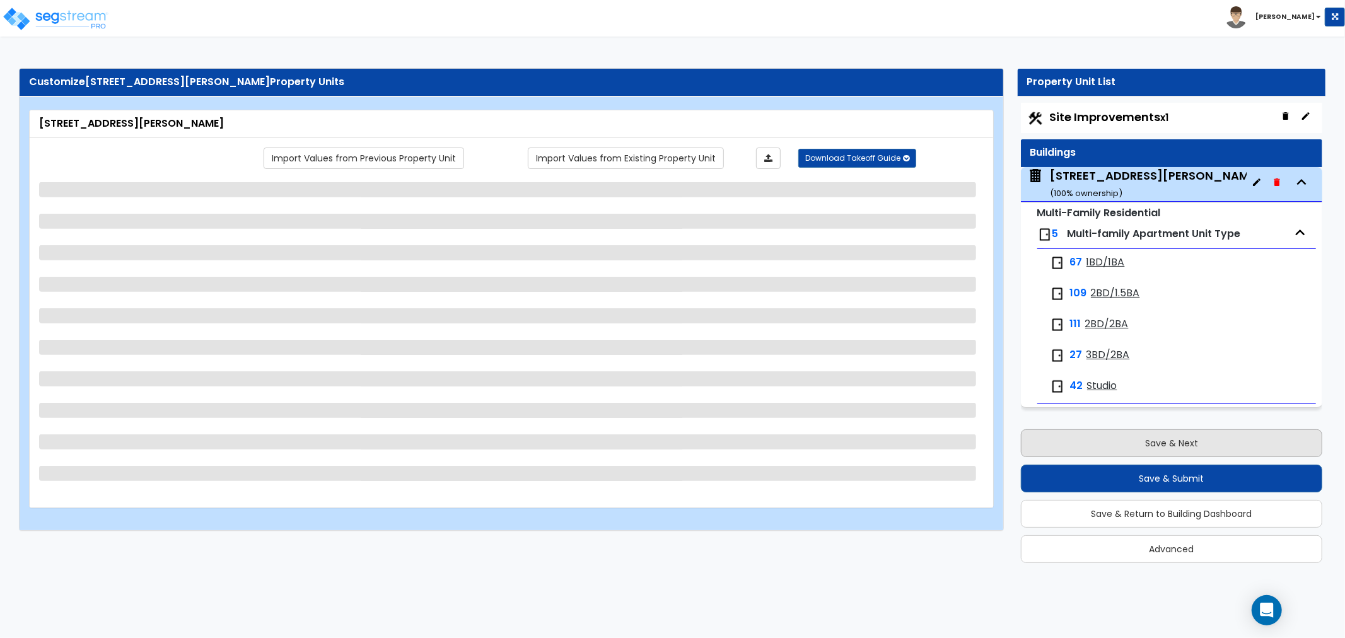
scroll to position [0, 0]
select select "1"
select select "2"
select select "7"
select select "3"
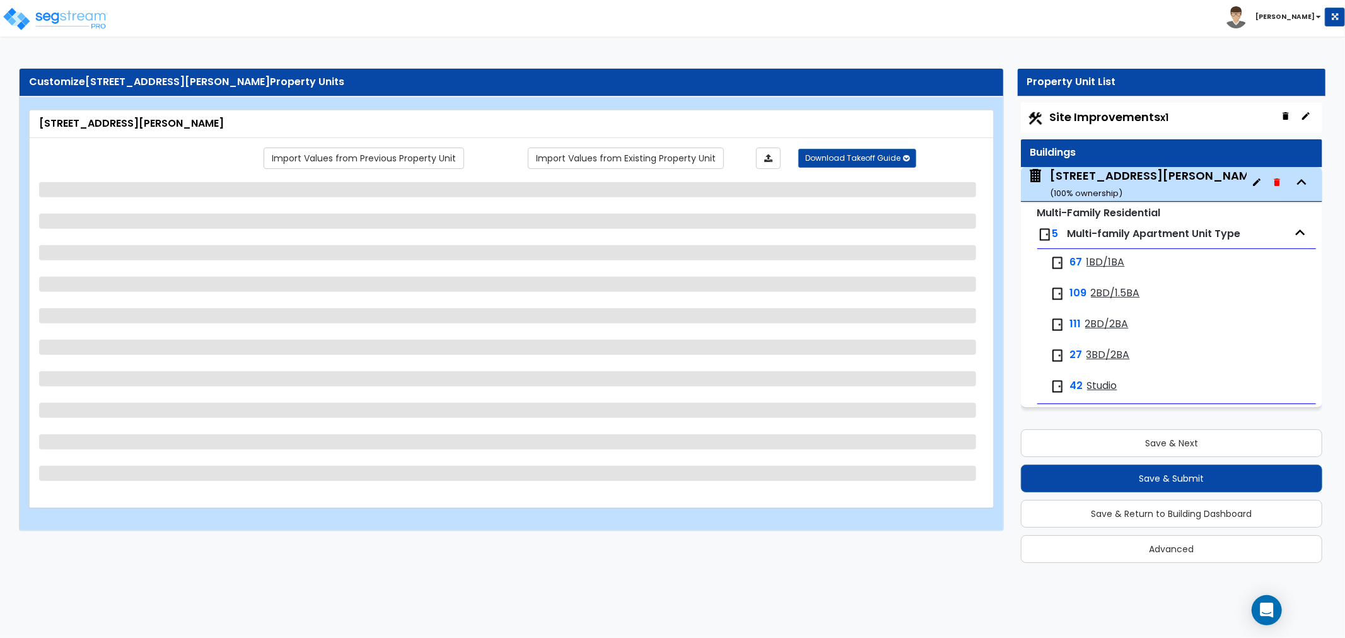
select select "2"
select select "5"
select select "6"
select select "3"
select select "2"
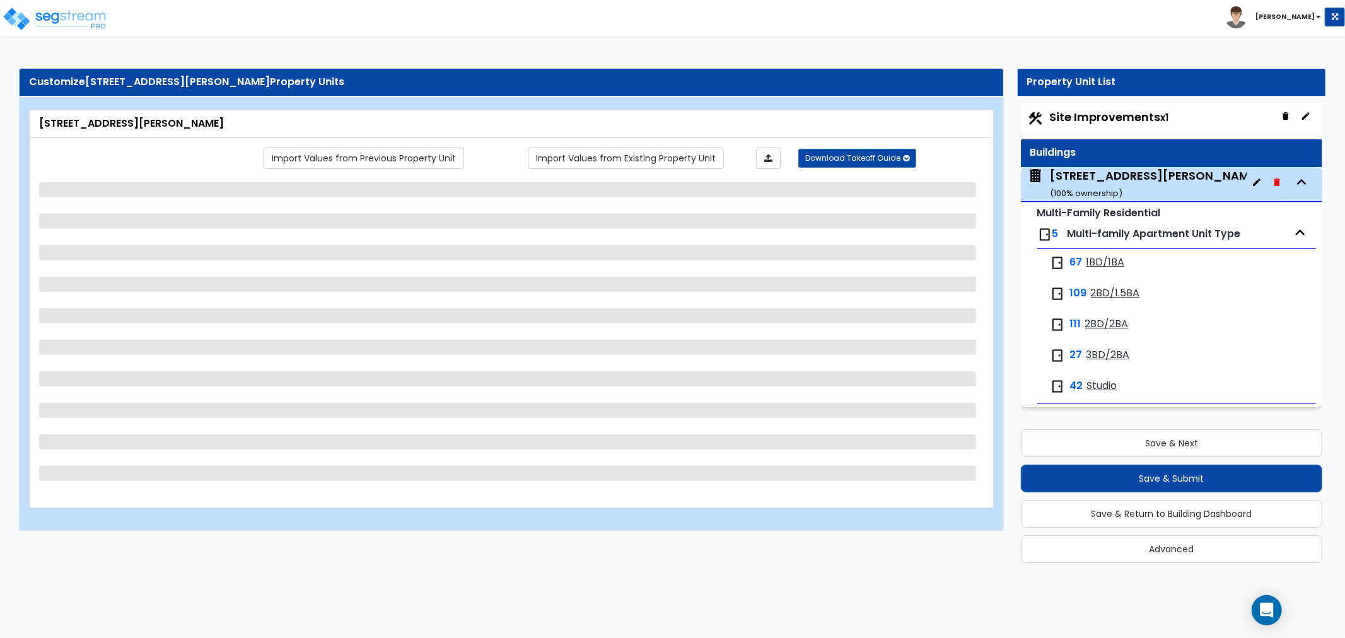
select select "1"
select select "2"
select select "1"
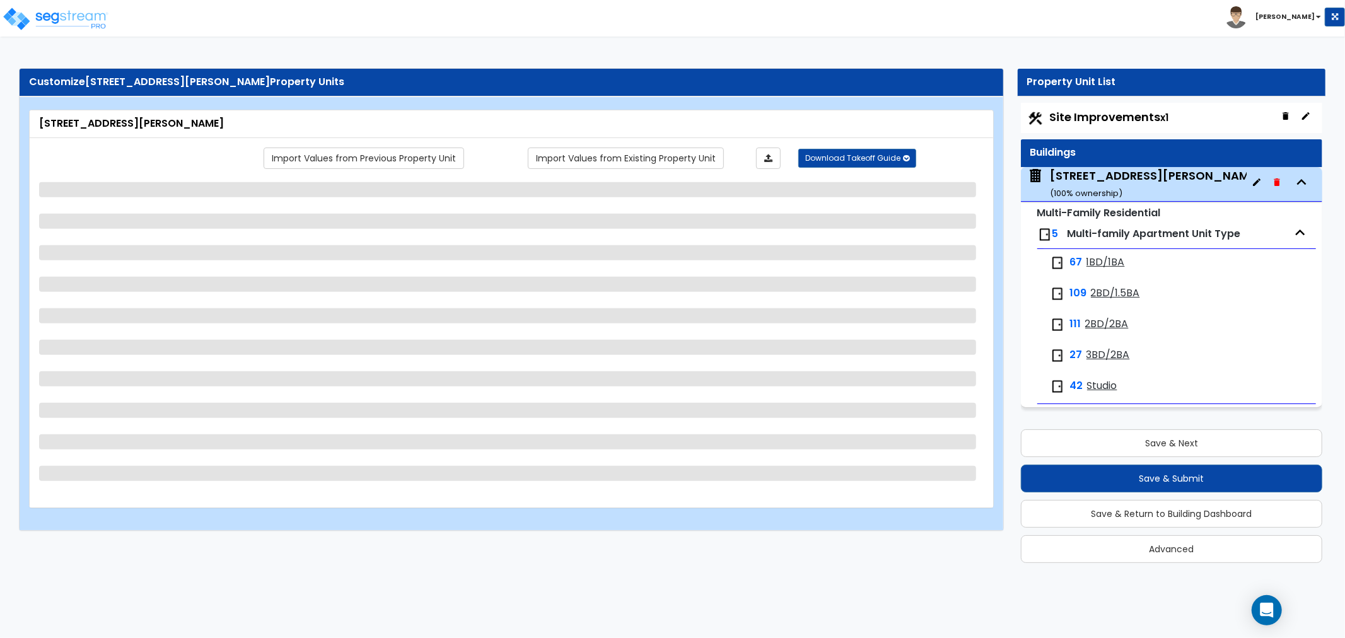
select select "2"
select select "1"
select select "5"
select select "2"
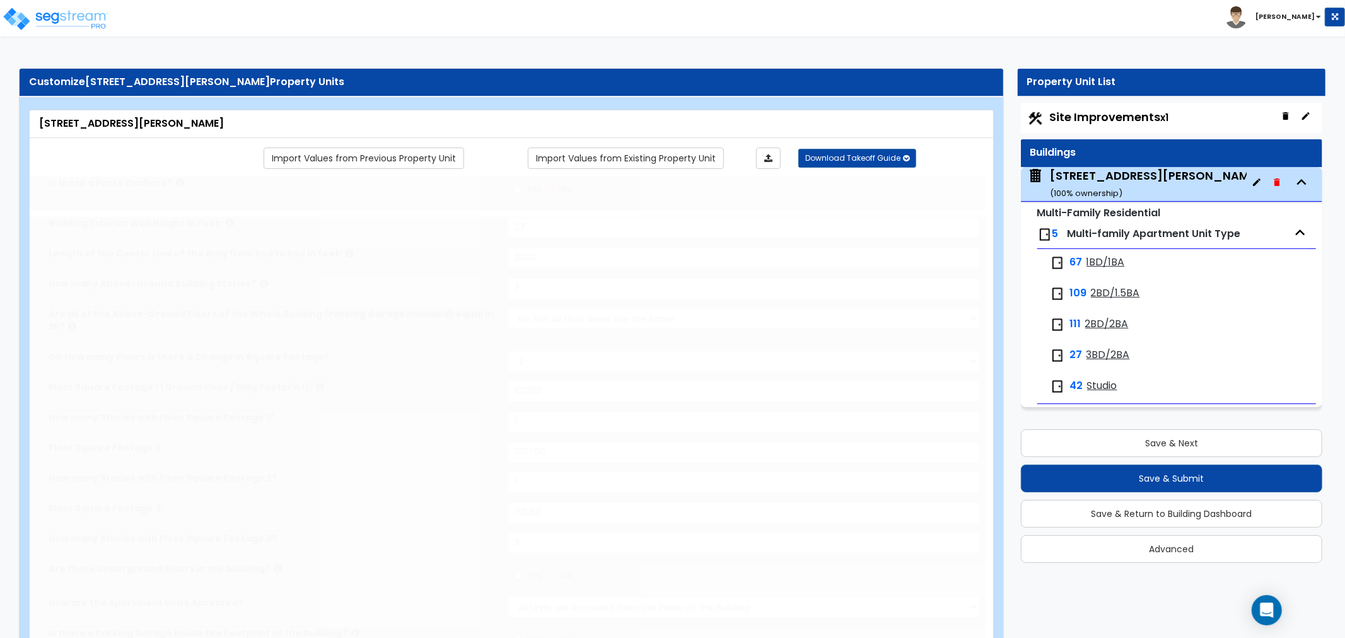
type input "16750"
select select "1"
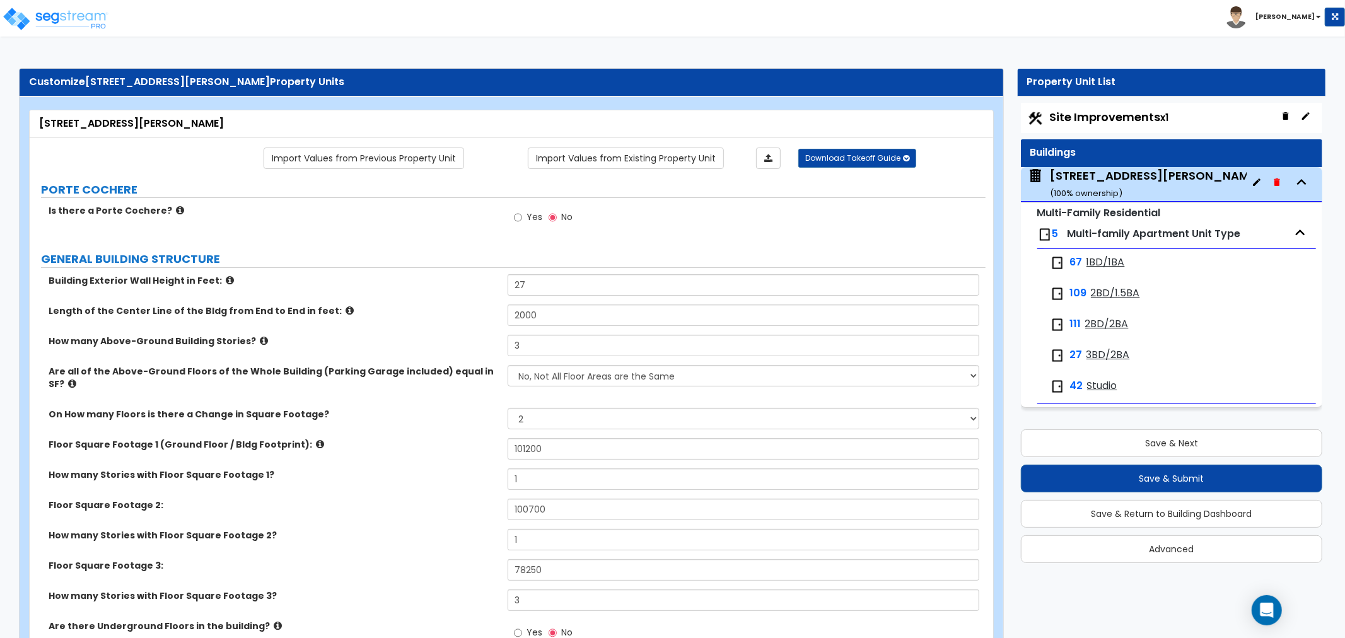
click at [346, 515] on div "Floor Square Footage 2: 100700" at bounding box center [508, 514] width 956 height 30
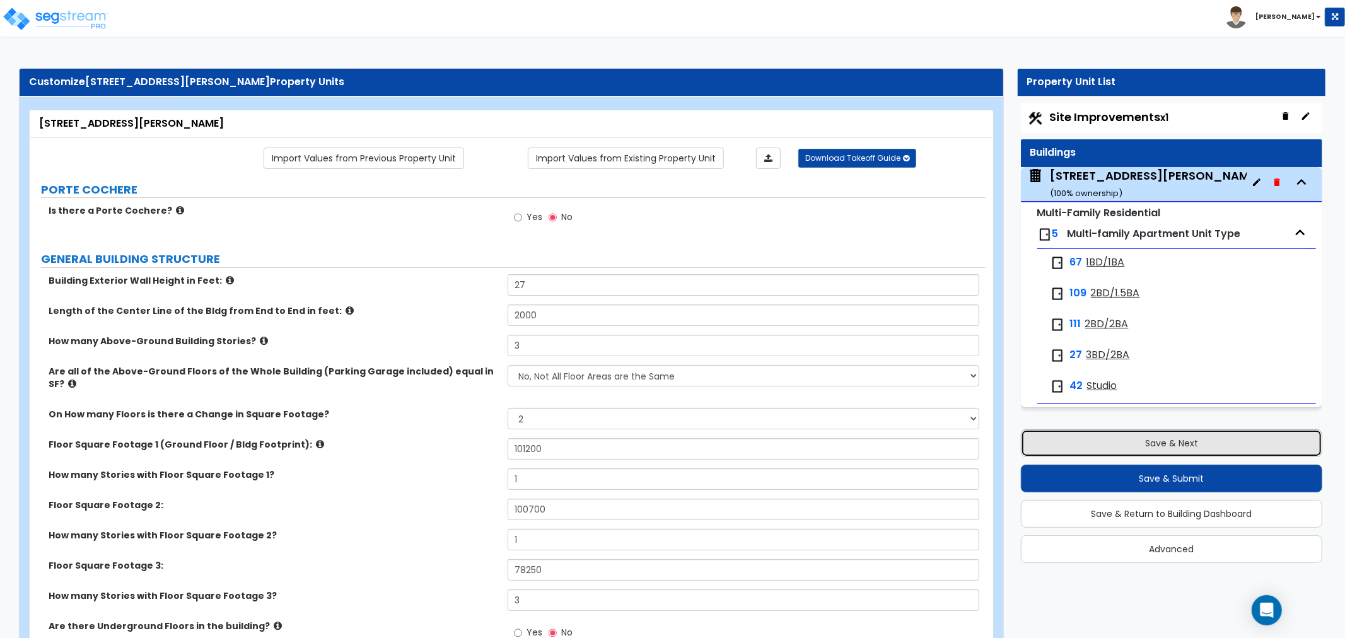
click at [1190, 443] on button "Save & Next" at bounding box center [1171, 443] width 301 height 28
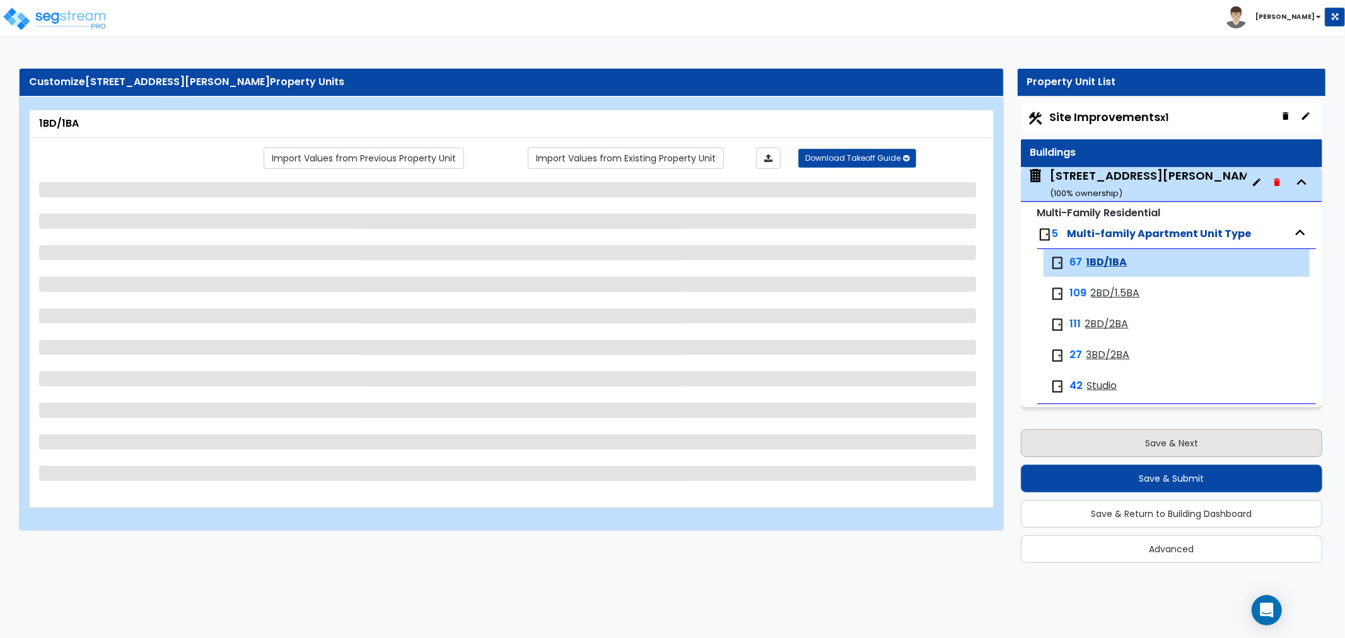
select select "3"
select select "5"
select select "3"
select select "1"
select select "3"
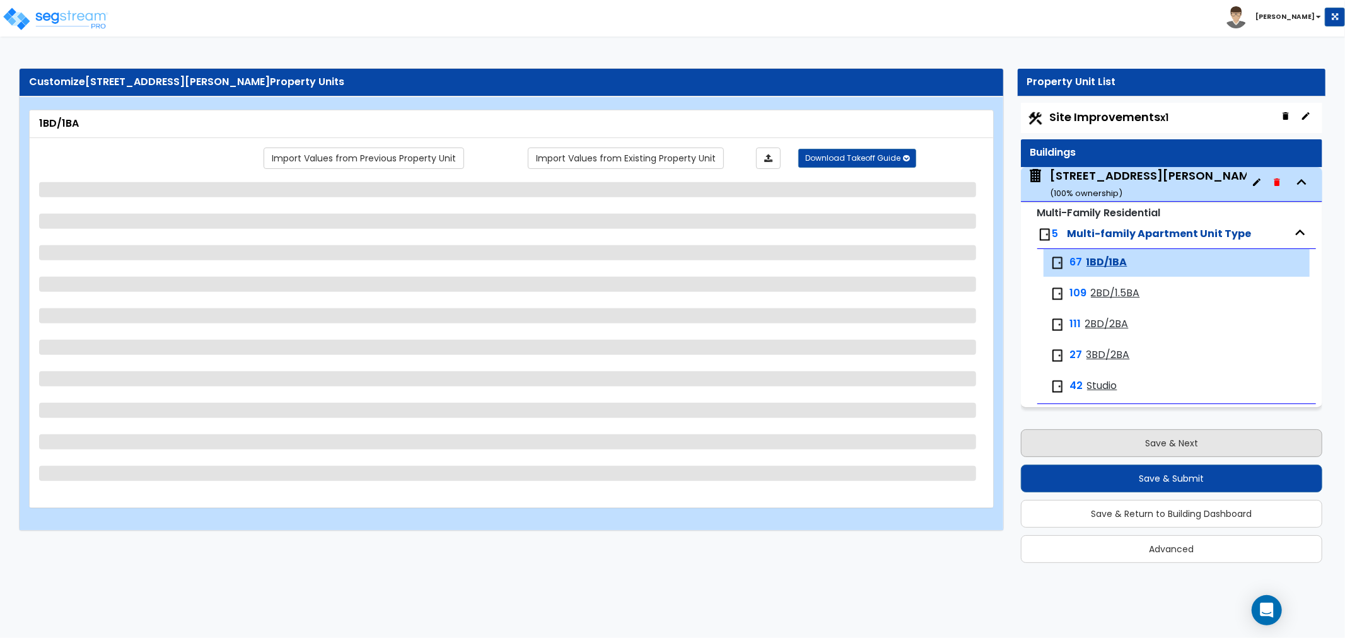
select select "5"
select select "2"
select select "1"
select select "4"
select select "1"
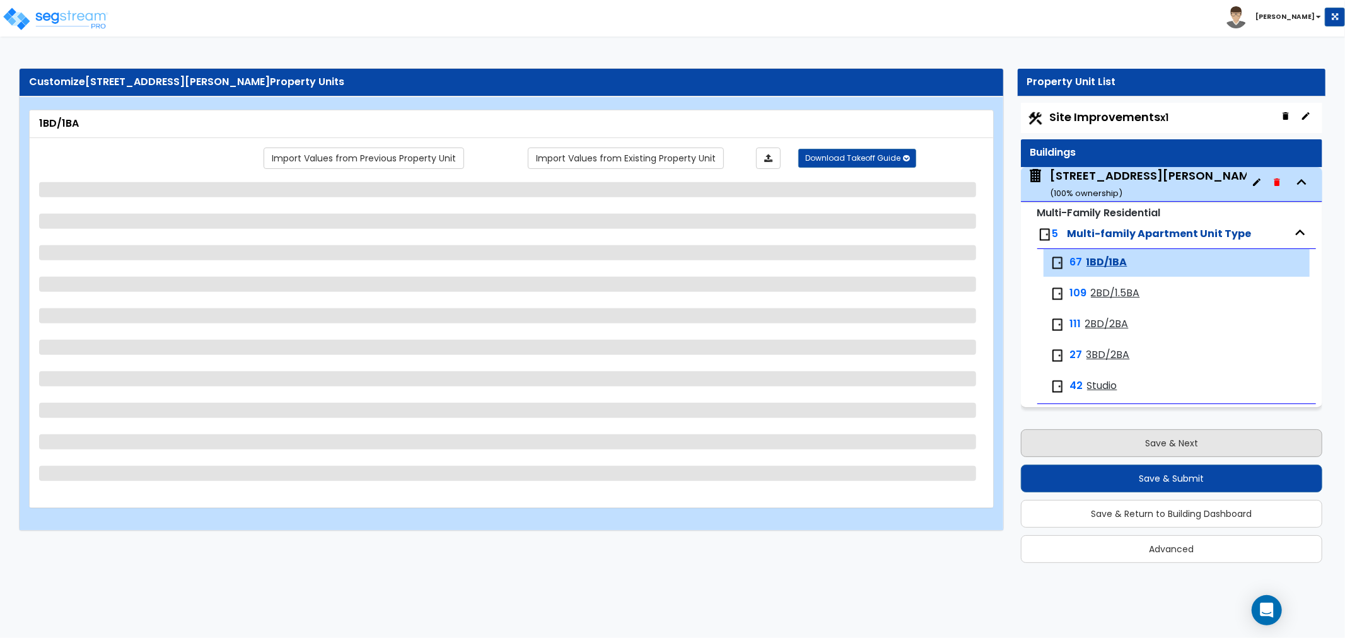
select select "2"
select select "1"
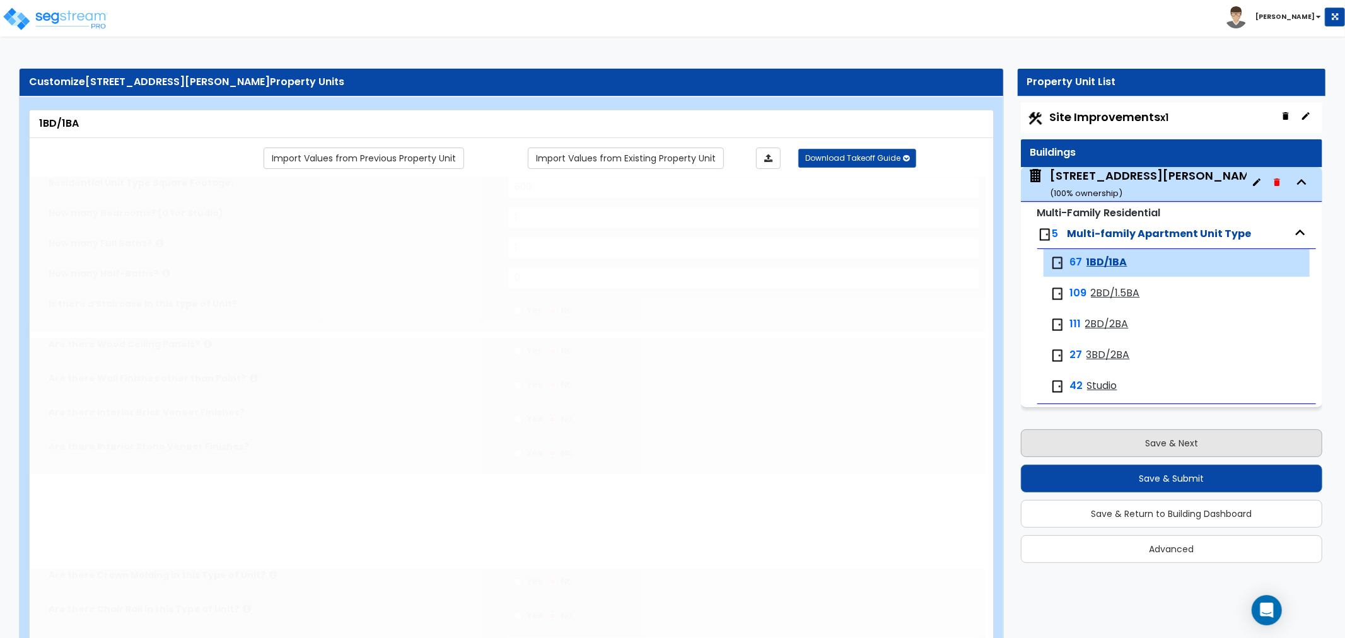
radio input "true"
select select "1"
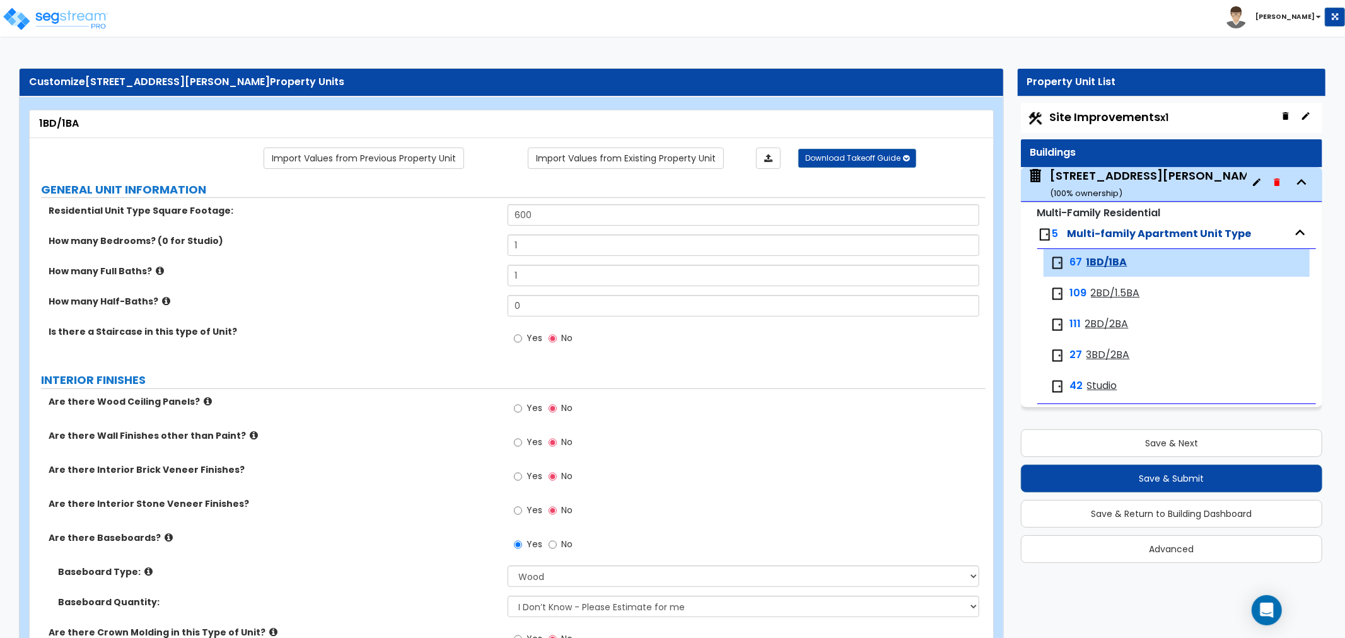
click at [1075, 123] on span "Site Improvements x1" at bounding box center [1109, 117] width 119 height 16
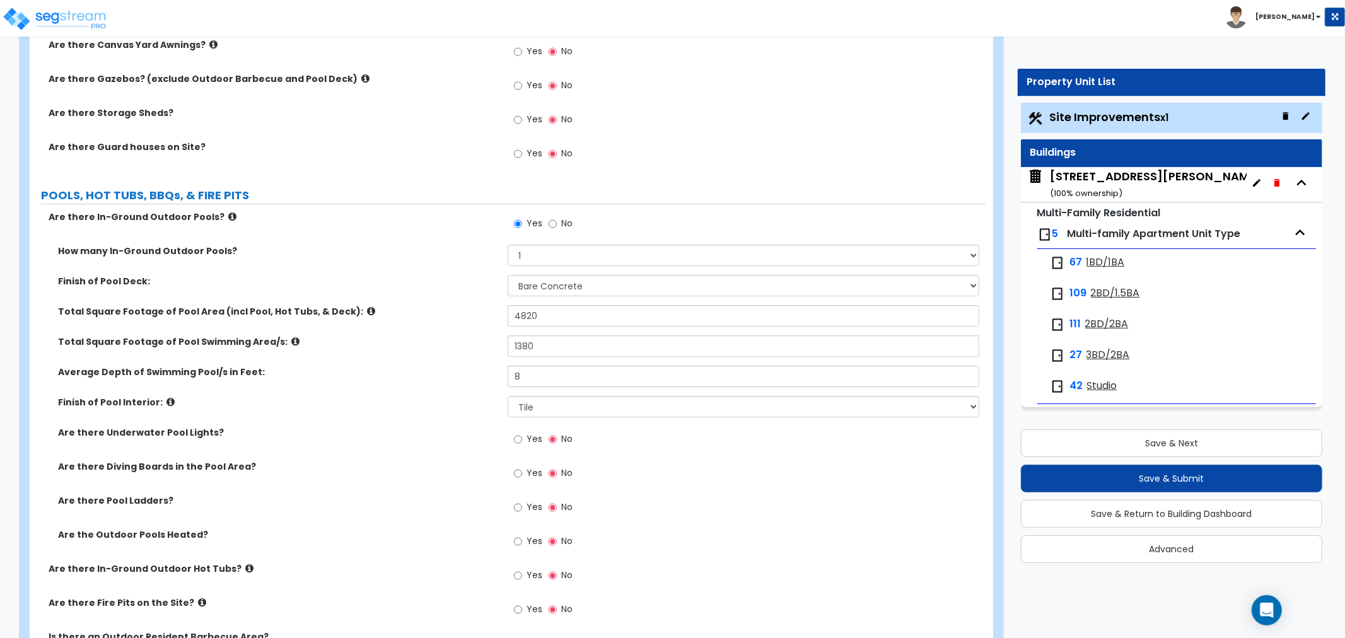
scroll to position [3685, 0]
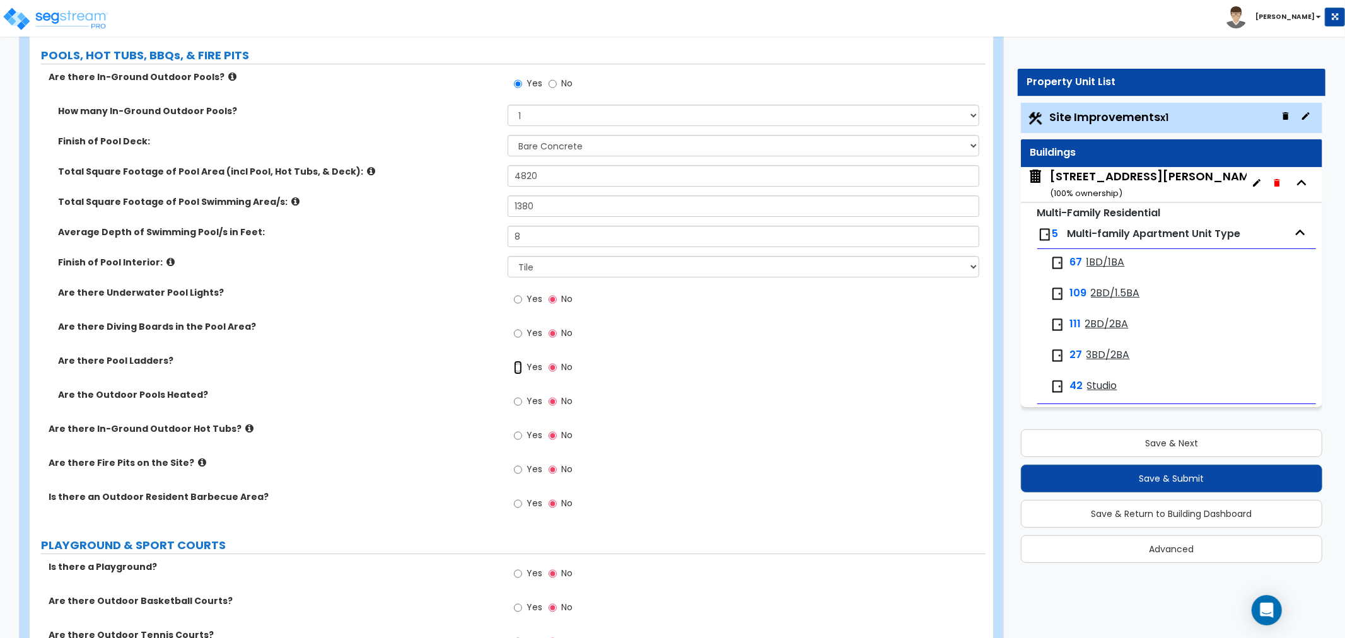
click at [520, 366] on input "Yes" at bounding box center [518, 368] width 8 height 14
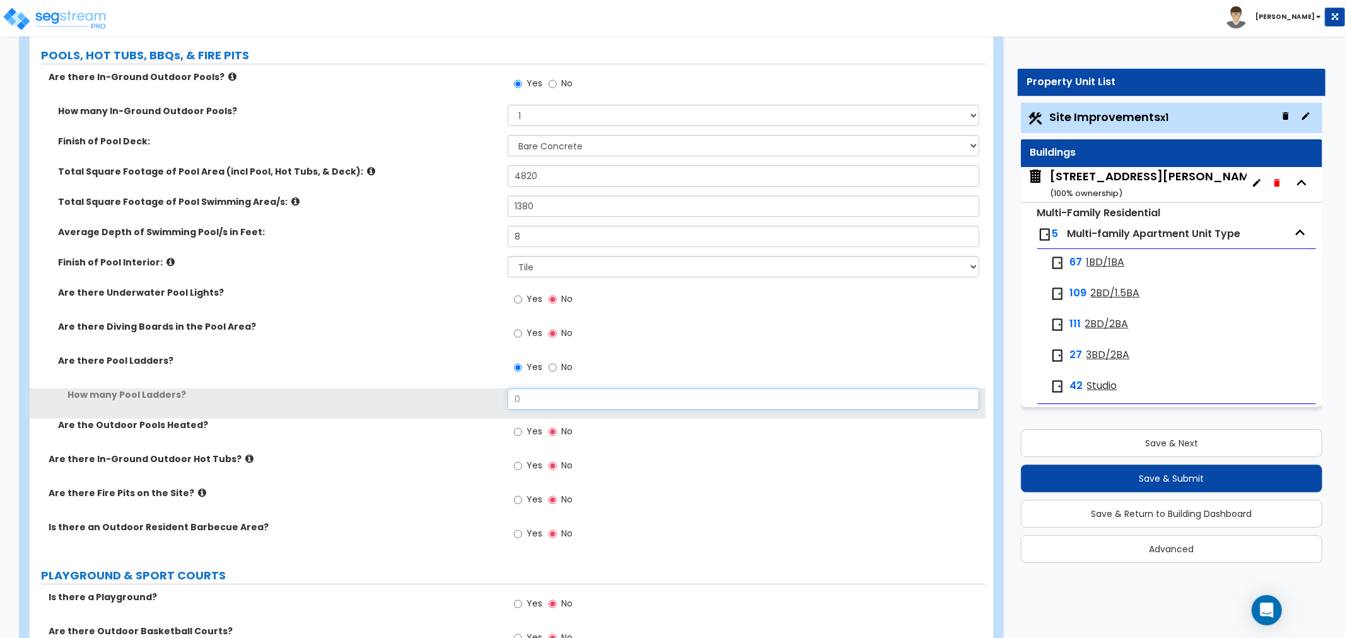
drag, startPoint x: 545, startPoint y: 393, endPoint x: 421, endPoint y: 400, distance: 124.4
click at [418, 400] on div "How many Pool Ladders? 0" at bounding box center [508, 403] width 956 height 30
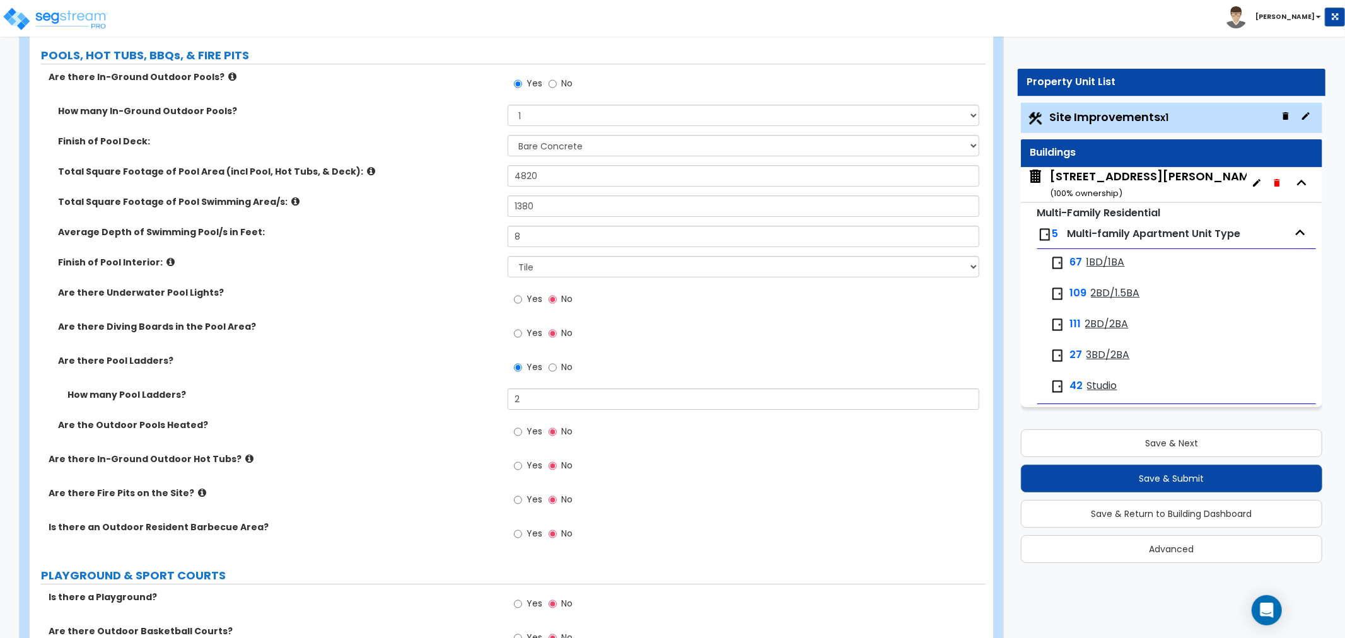
click at [320, 382] on div "Are there Pool Ladders? Yes No" at bounding box center [508, 371] width 956 height 34
